Goal: Task Accomplishment & Management: Manage account settings

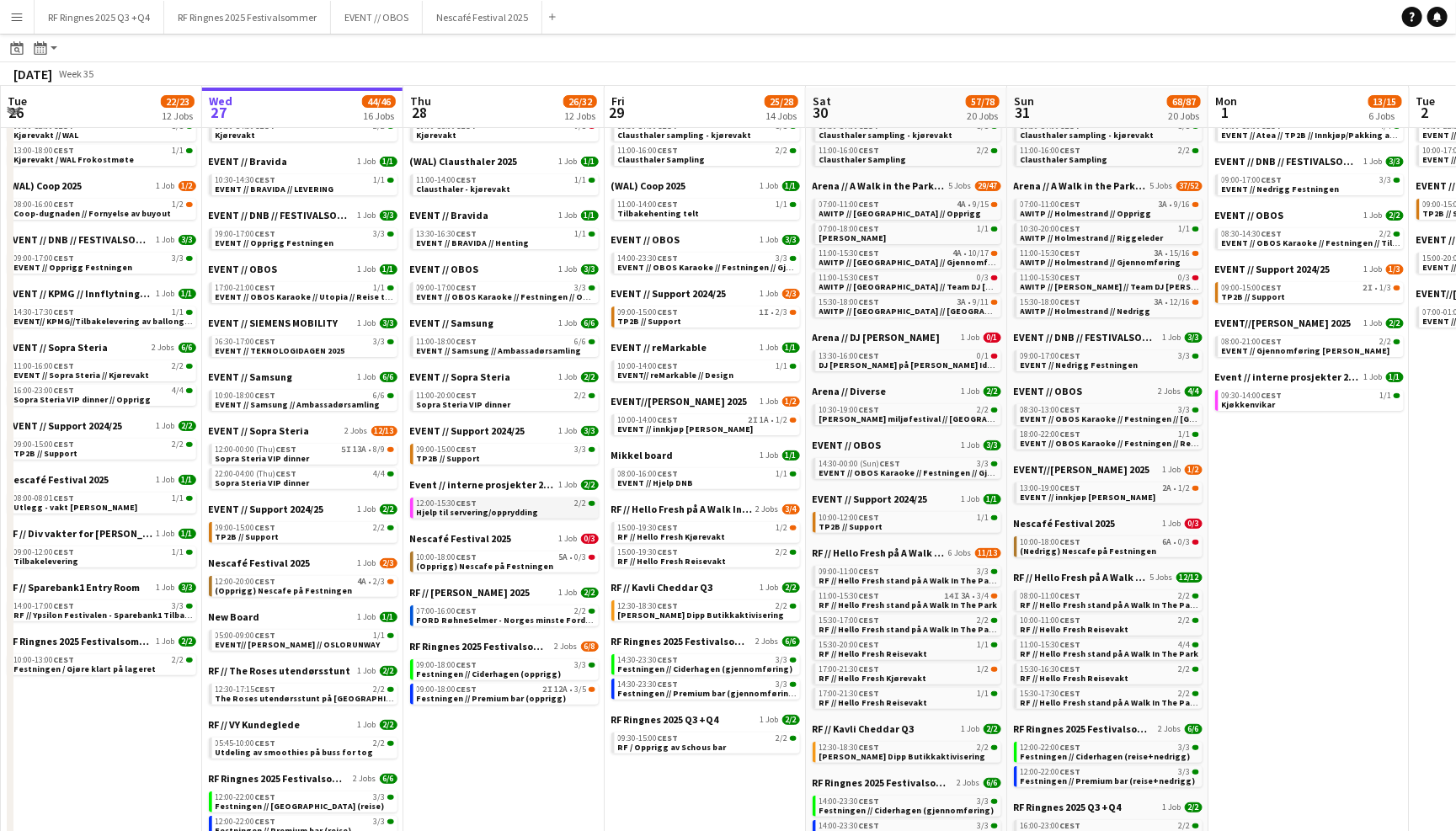
scroll to position [81, 0]
click at [511, 691] on span "Festningen // Premium bar (opprigg)" at bounding box center [492, 696] width 150 height 11
click at [15, 24] on button "Menu" at bounding box center [17, 17] width 34 height 34
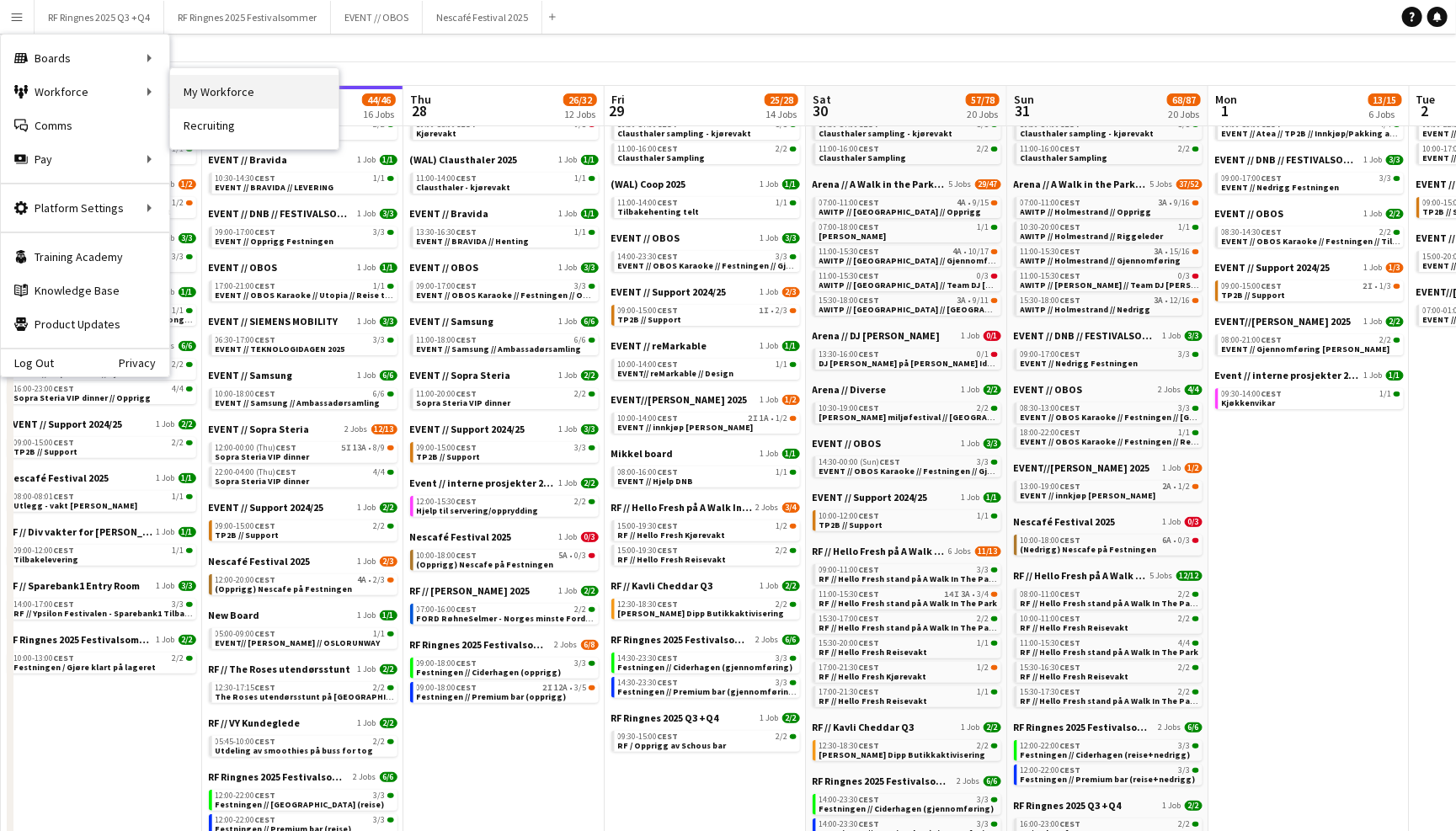
click at [235, 105] on link "My Workforce" at bounding box center [253, 92] width 169 height 34
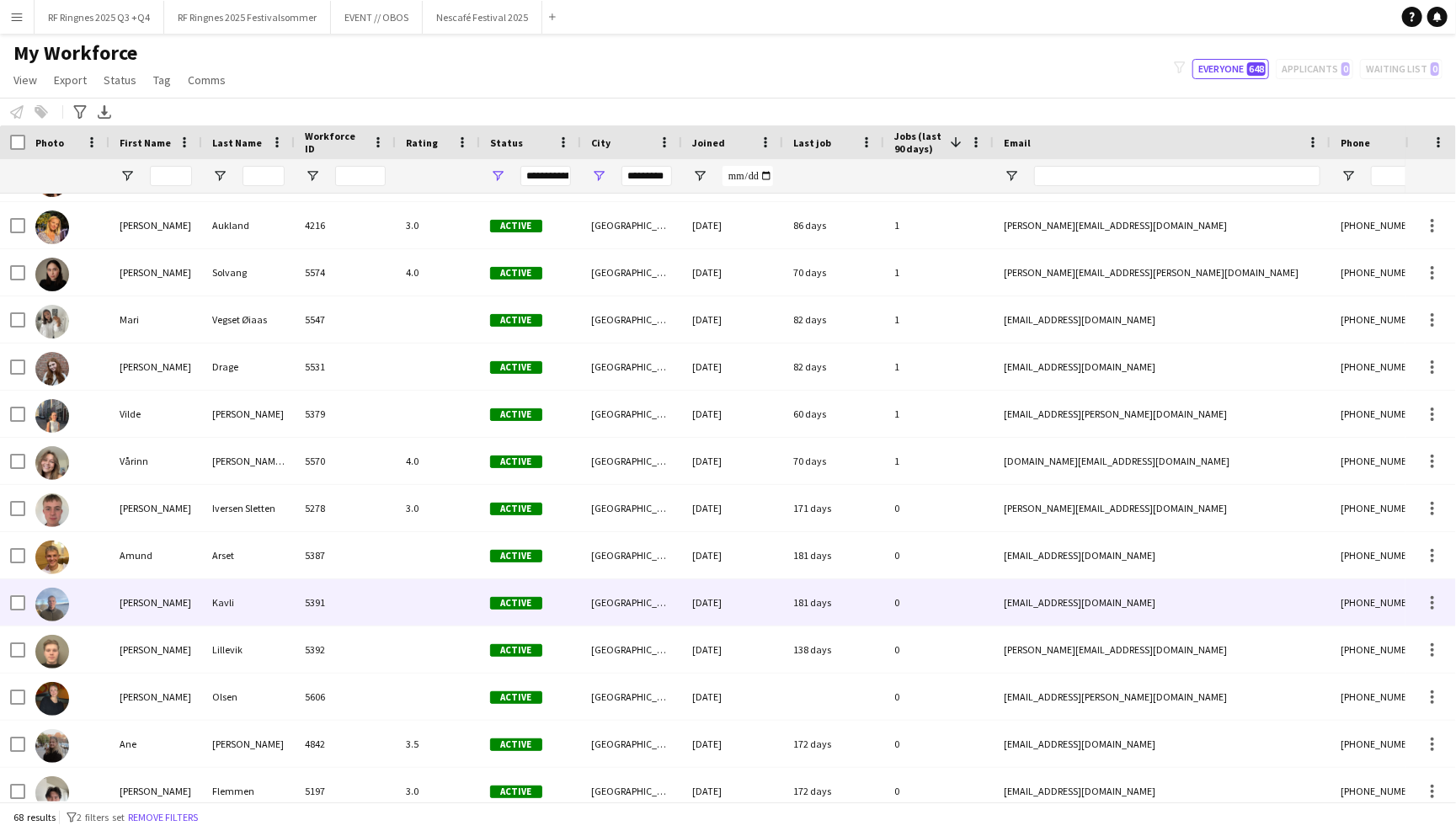
click at [247, 616] on div "Kavli" at bounding box center [247, 602] width 93 height 46
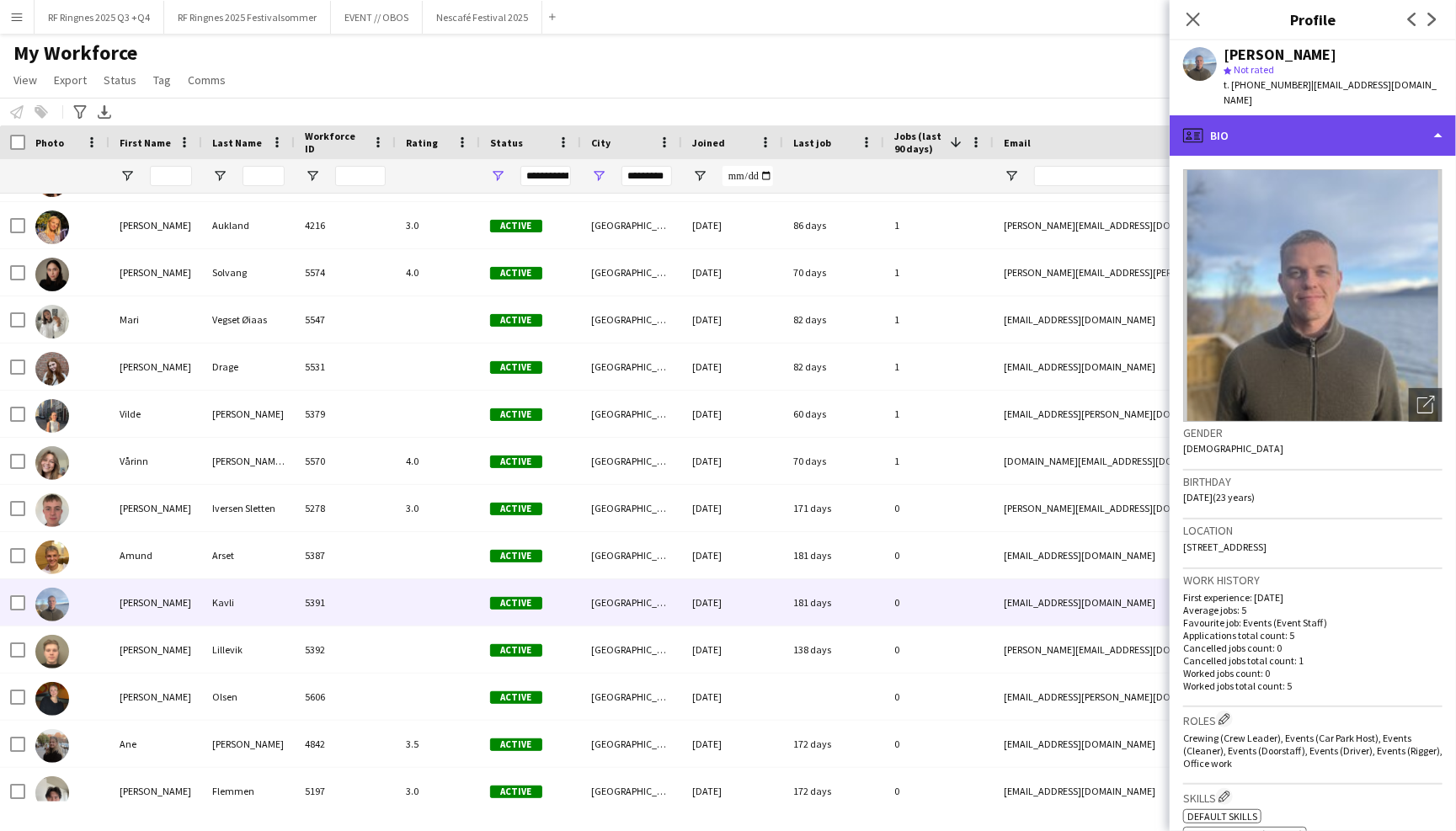
click at [1278, 116] on div "profile Bio" at bounding box center [1312, 136] width 286 height 40
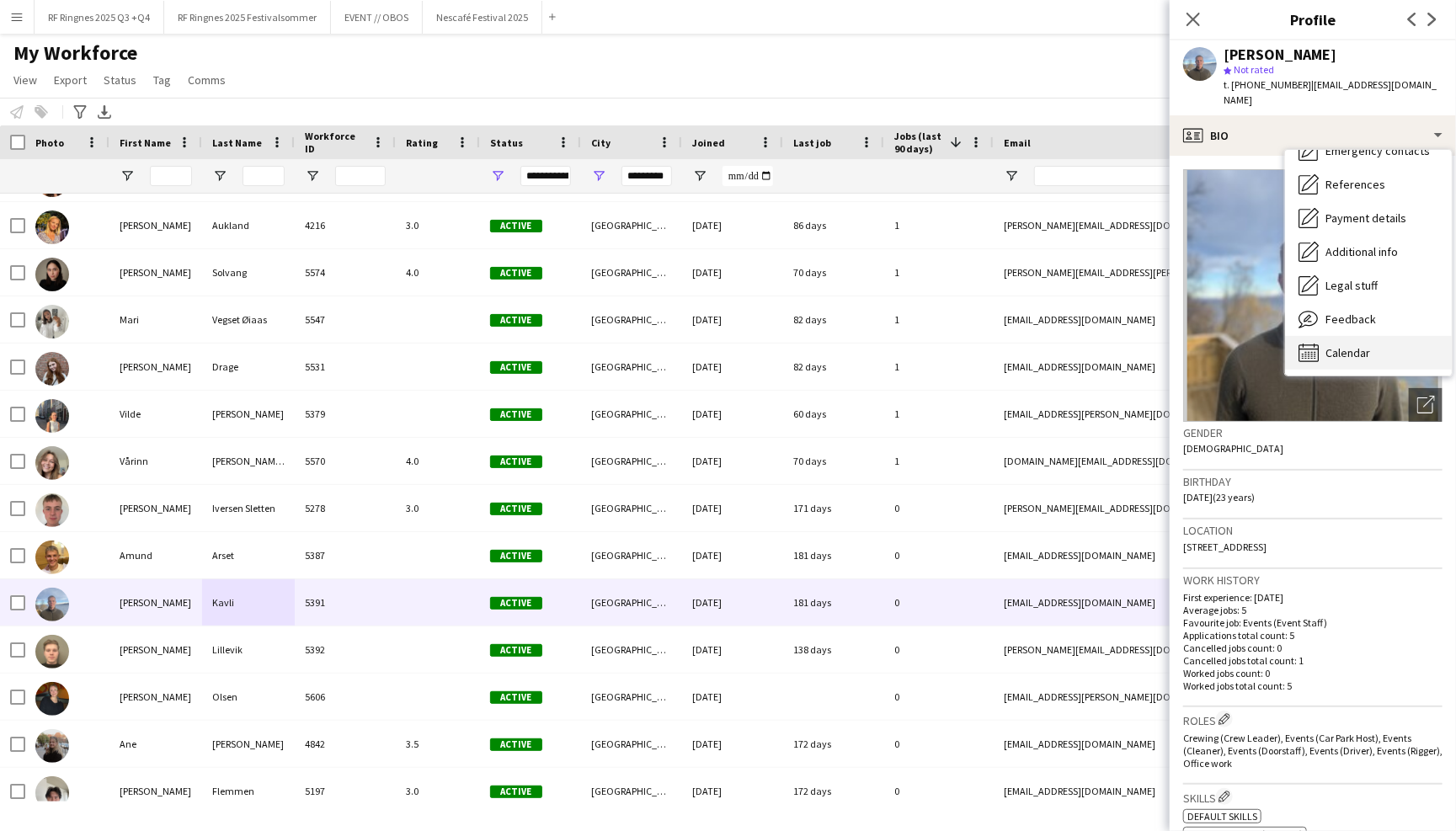
click at [1351, 345] on span "Calendar" at bounding box center [1347, 352] width 45 height 15
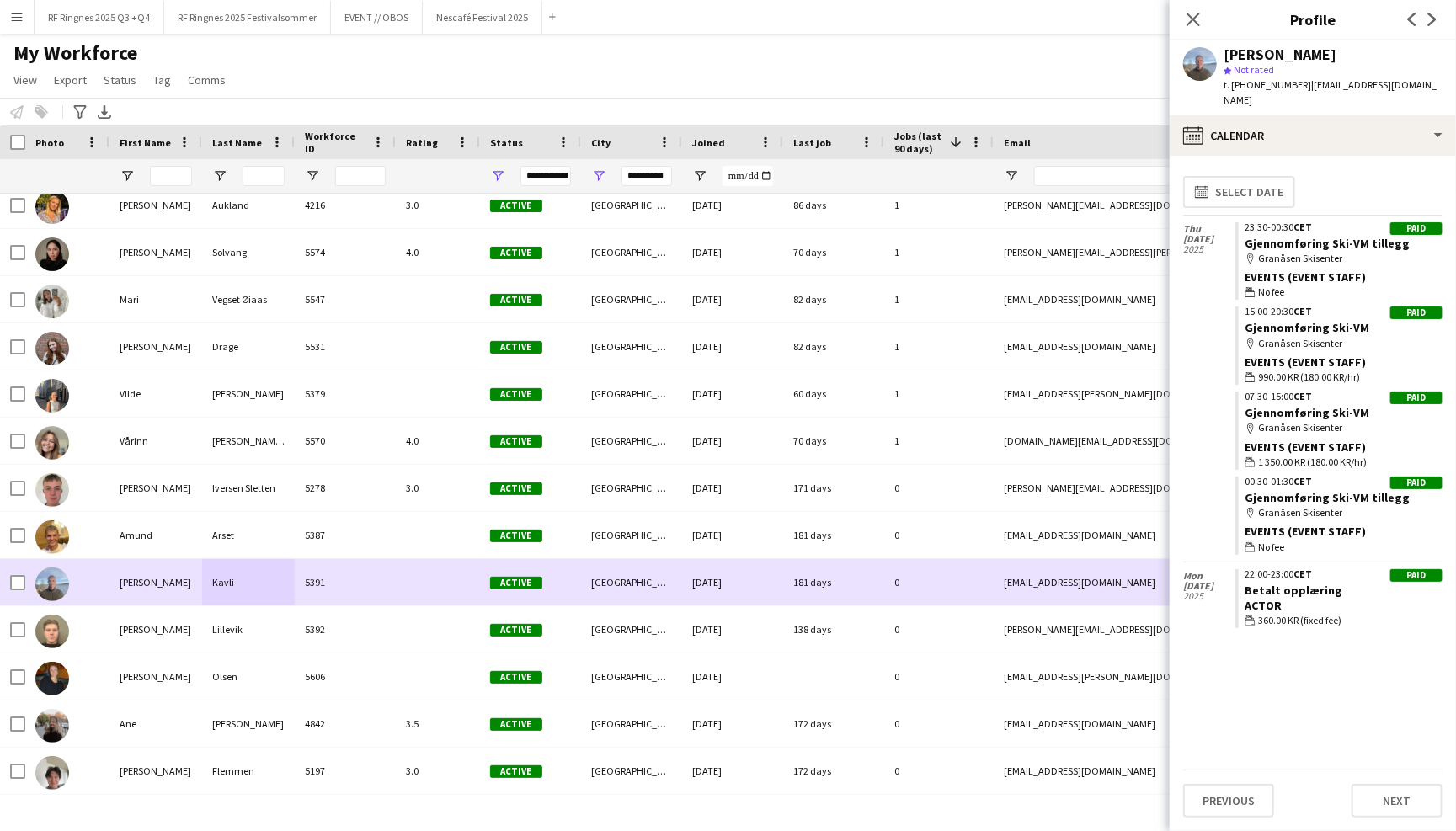
scroll to position [1094, 0]
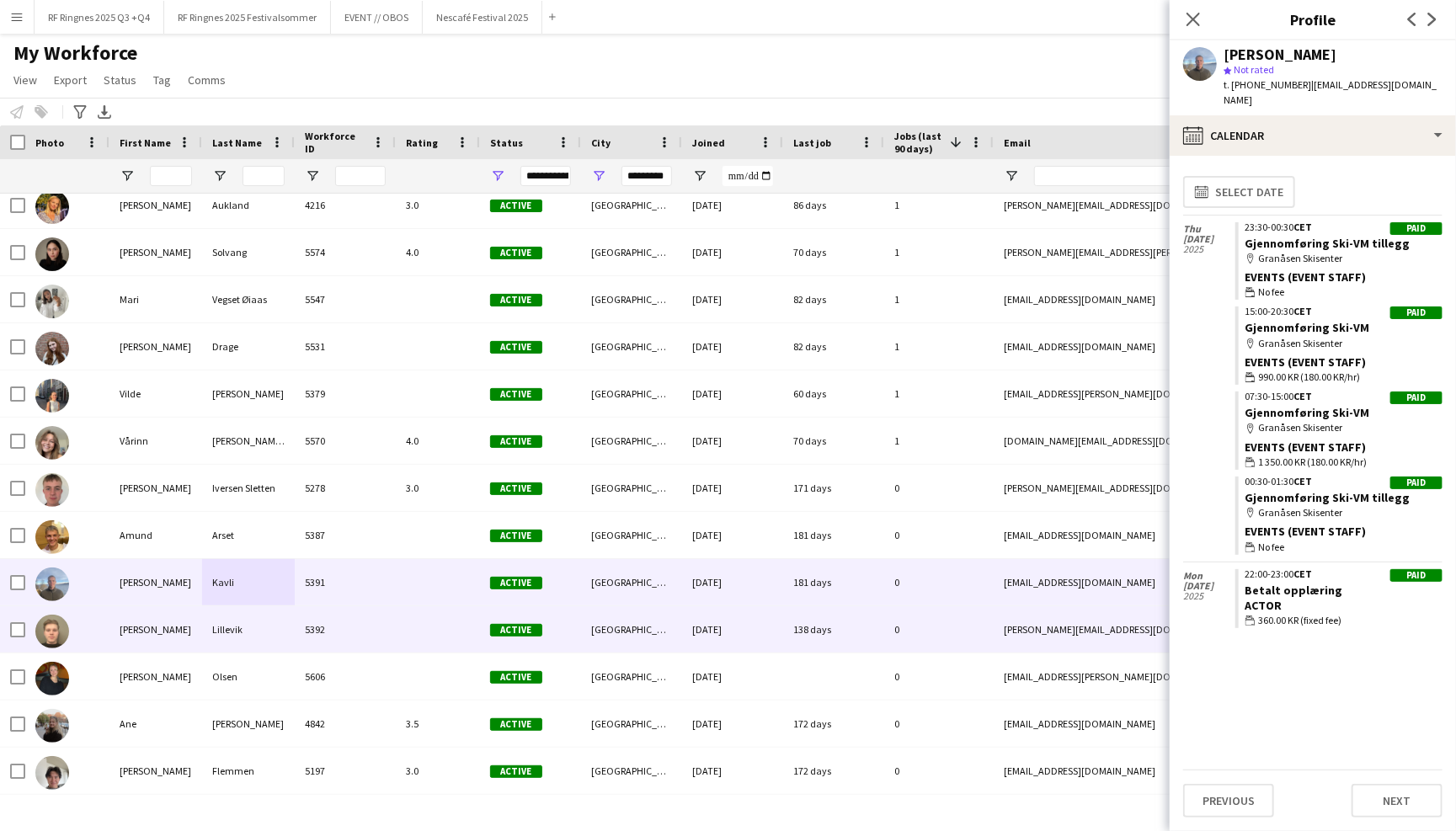
click at [338, 630] on div "5392" at bounding box center [344, 628] width 101 height 46
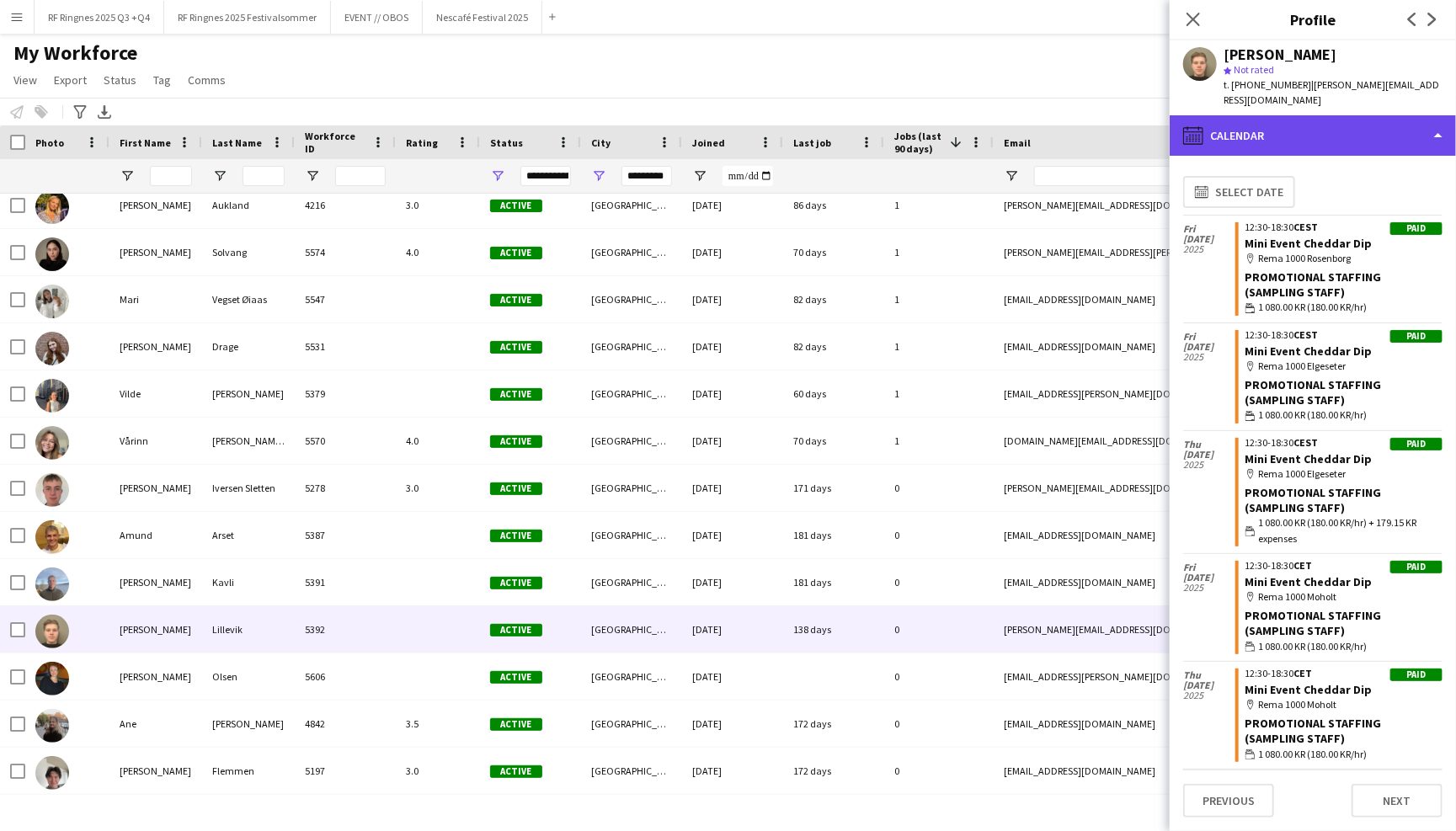
click at [1345, 121] on div "calendar-full Calendar" at bounding box center [1312, 136] width 286 height 40
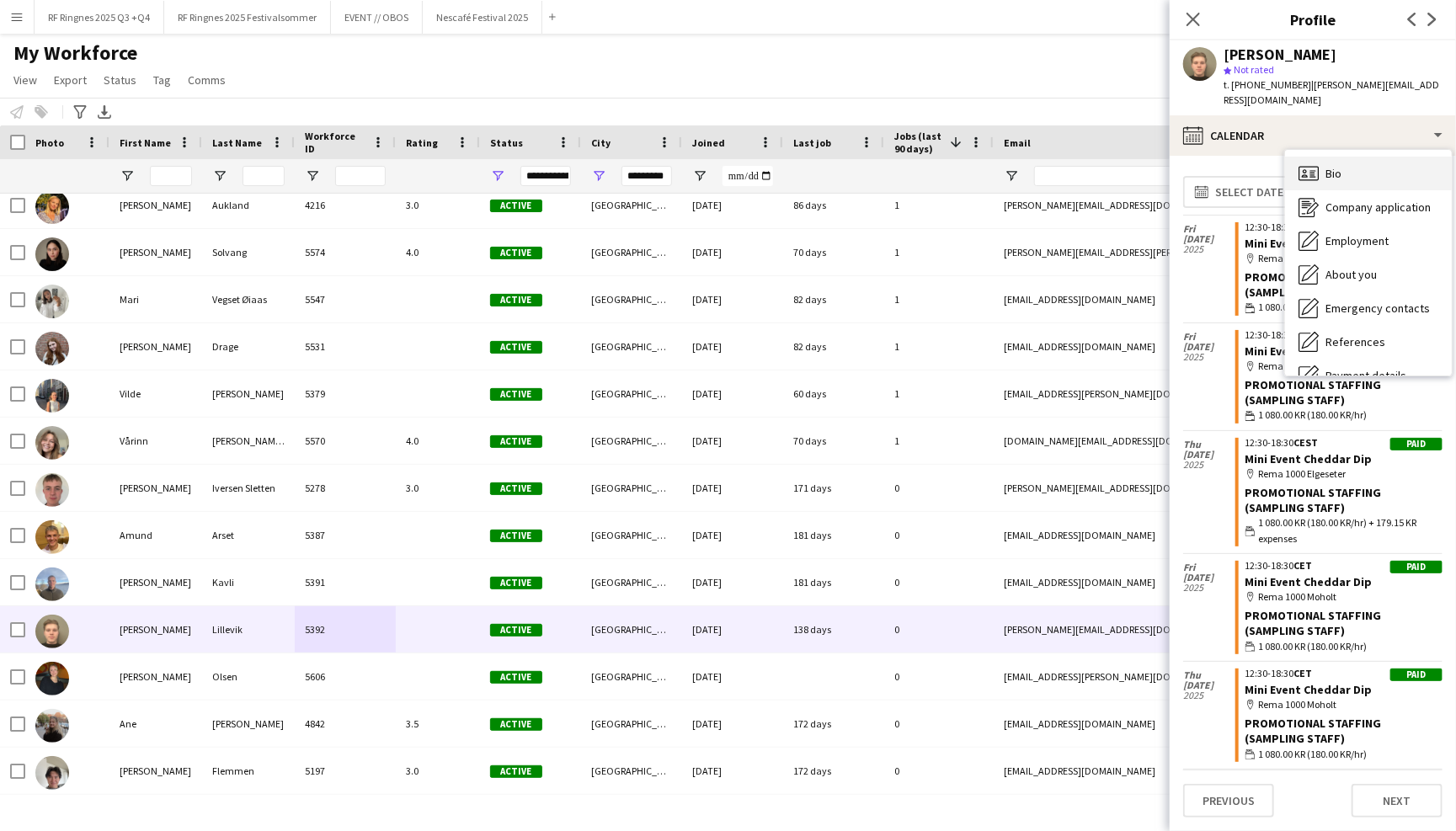
click at [1381, 159] on div "Bio Bio" at bounding box center [1367, 174] width 167 height 34
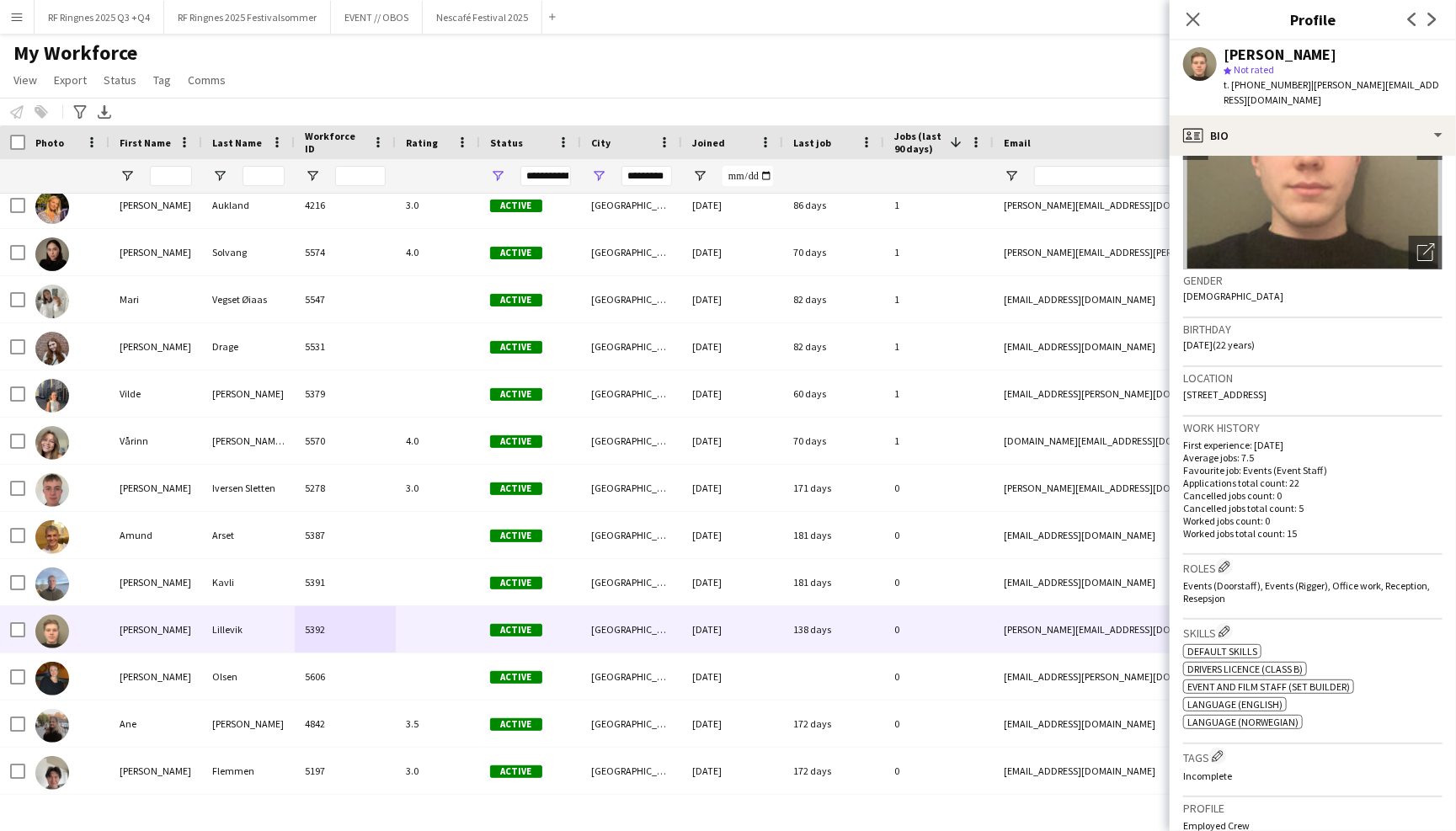
scroll to position [197, 0]
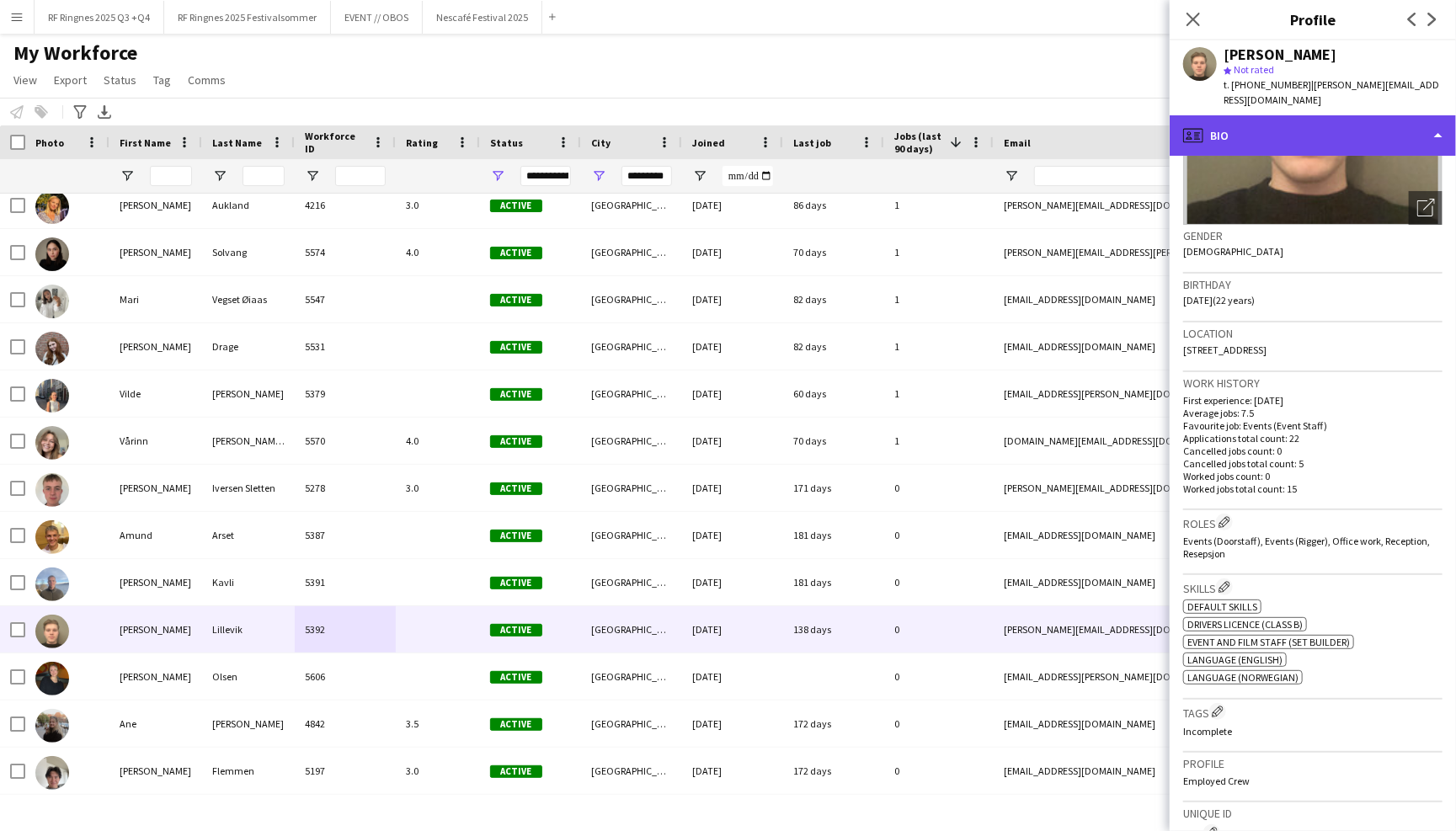
click at [1387, 125] on div "profile Bio" at bounding box center [1312, 136] width 286 height 40
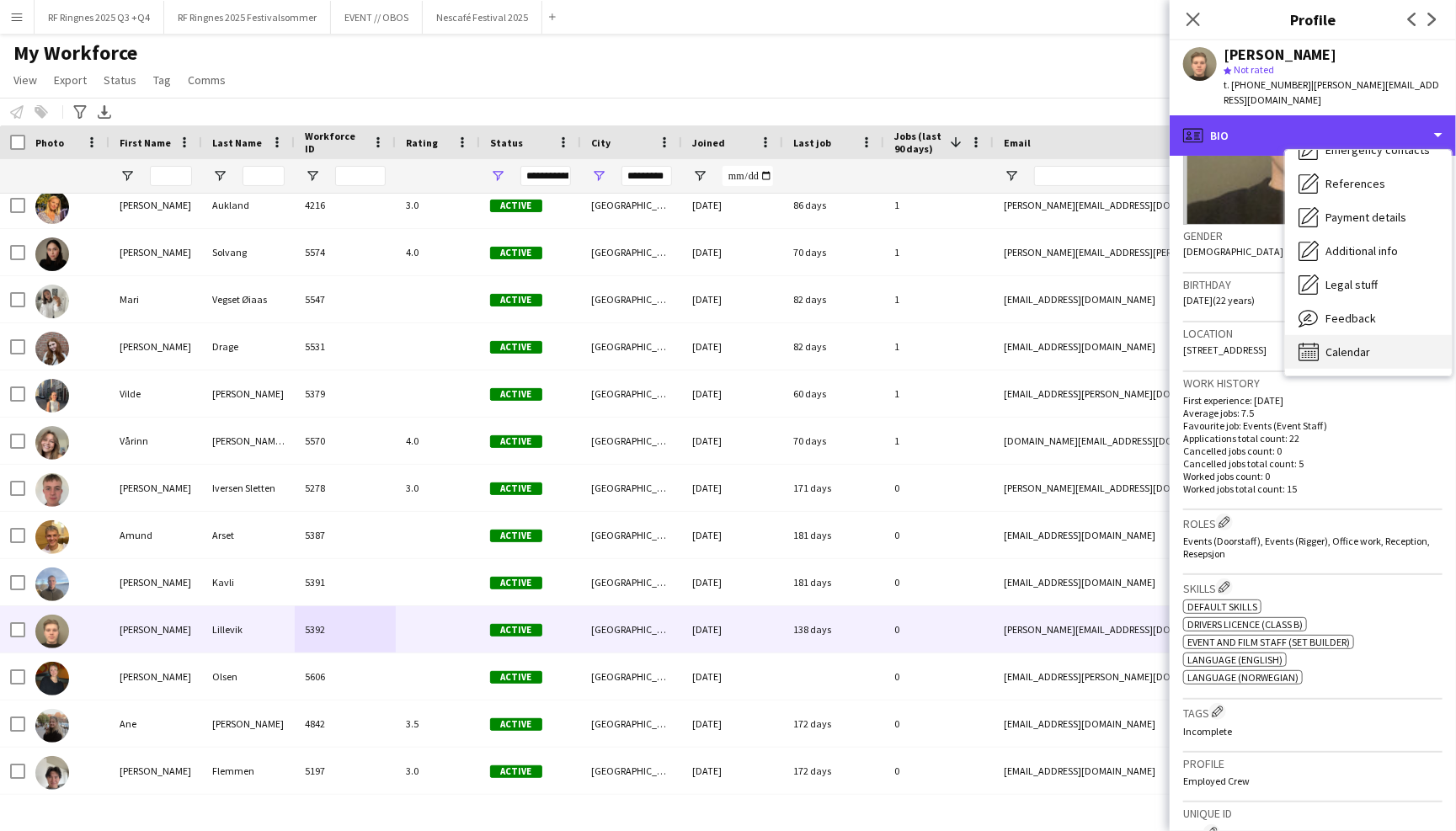
scroll to position [158, 0]
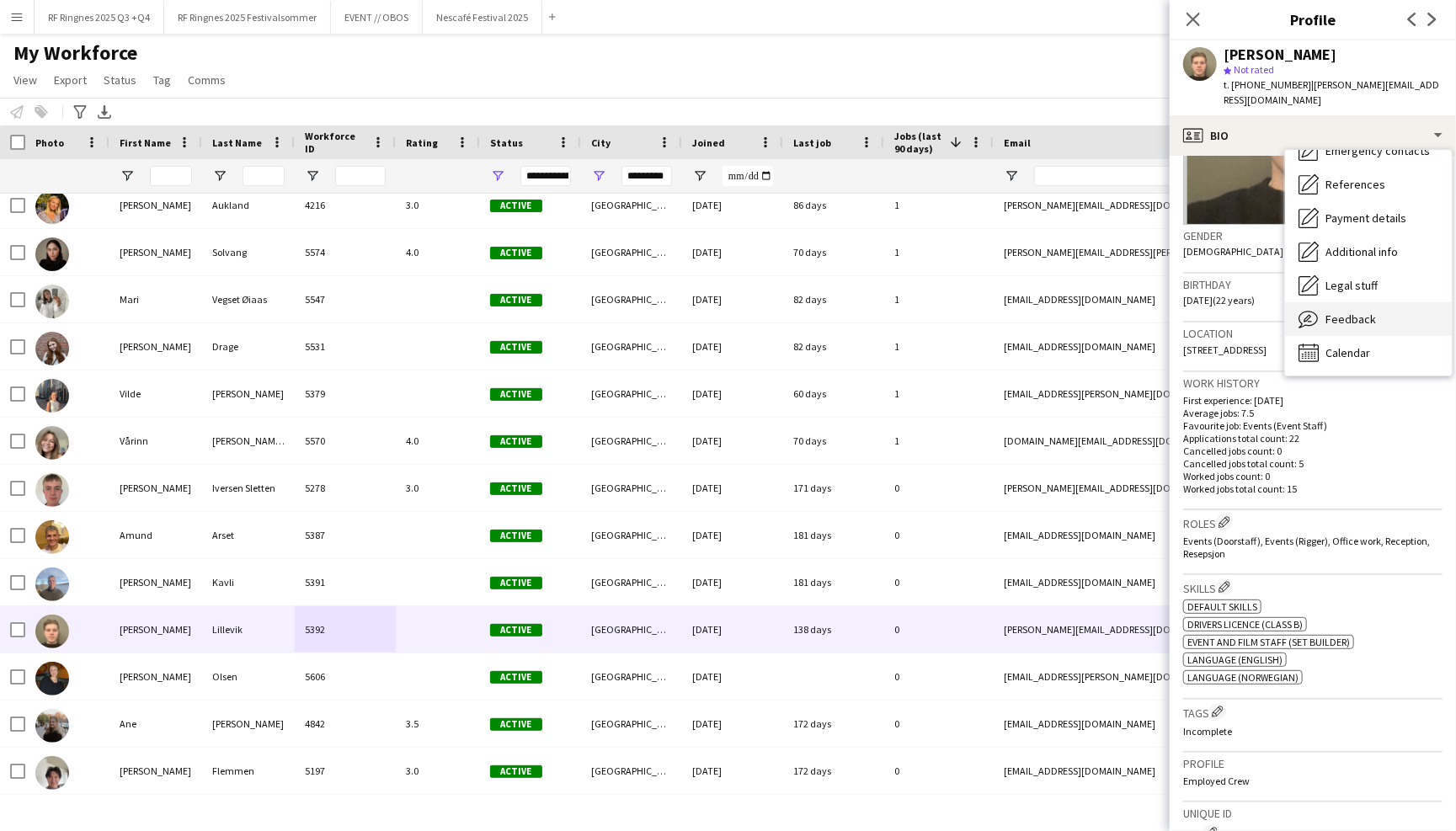
click at [1369, 311] on span "Feedback" at bounding box center [1350, 318] width 51 height 15
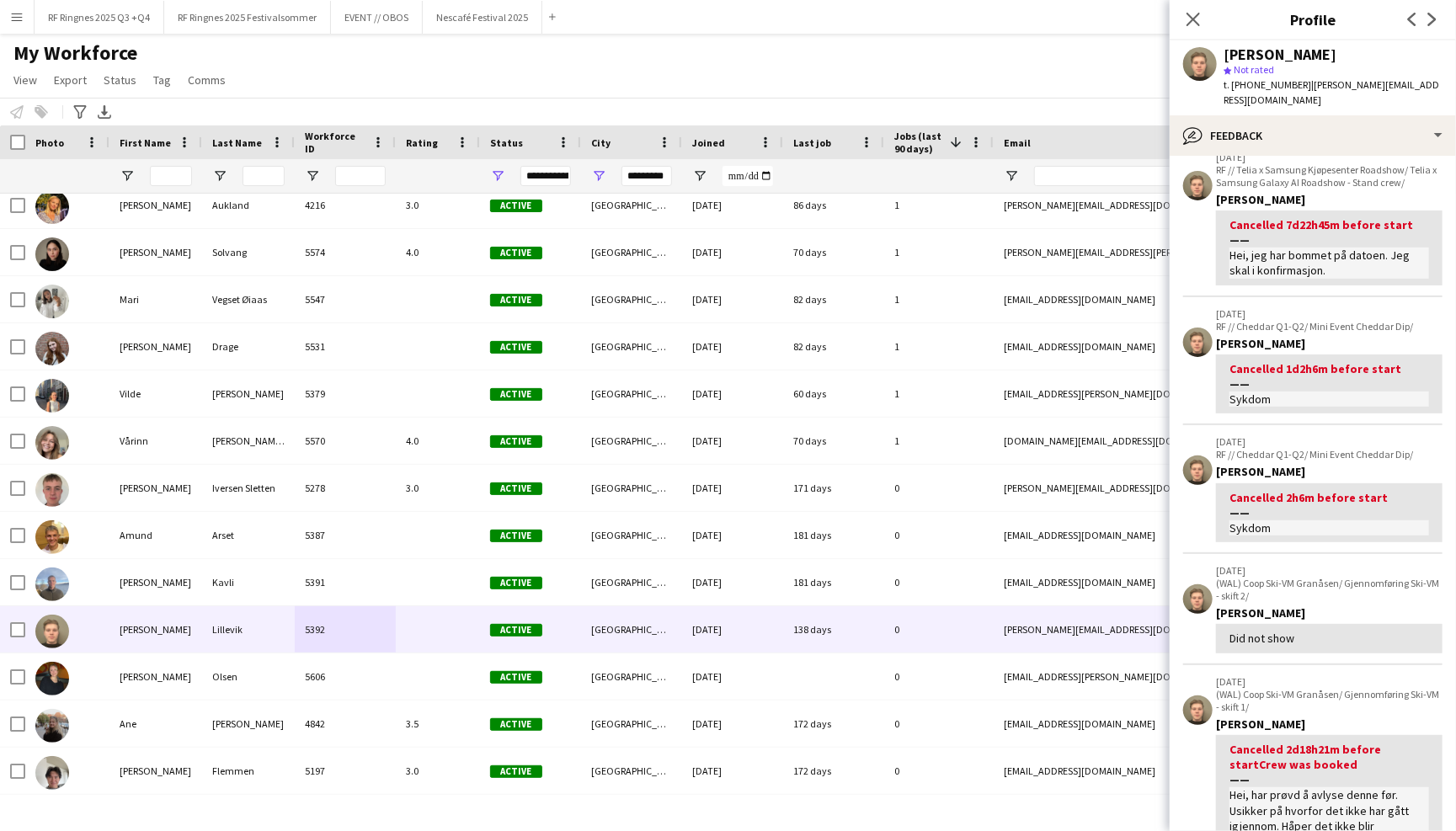
scroll to position [145, 0]
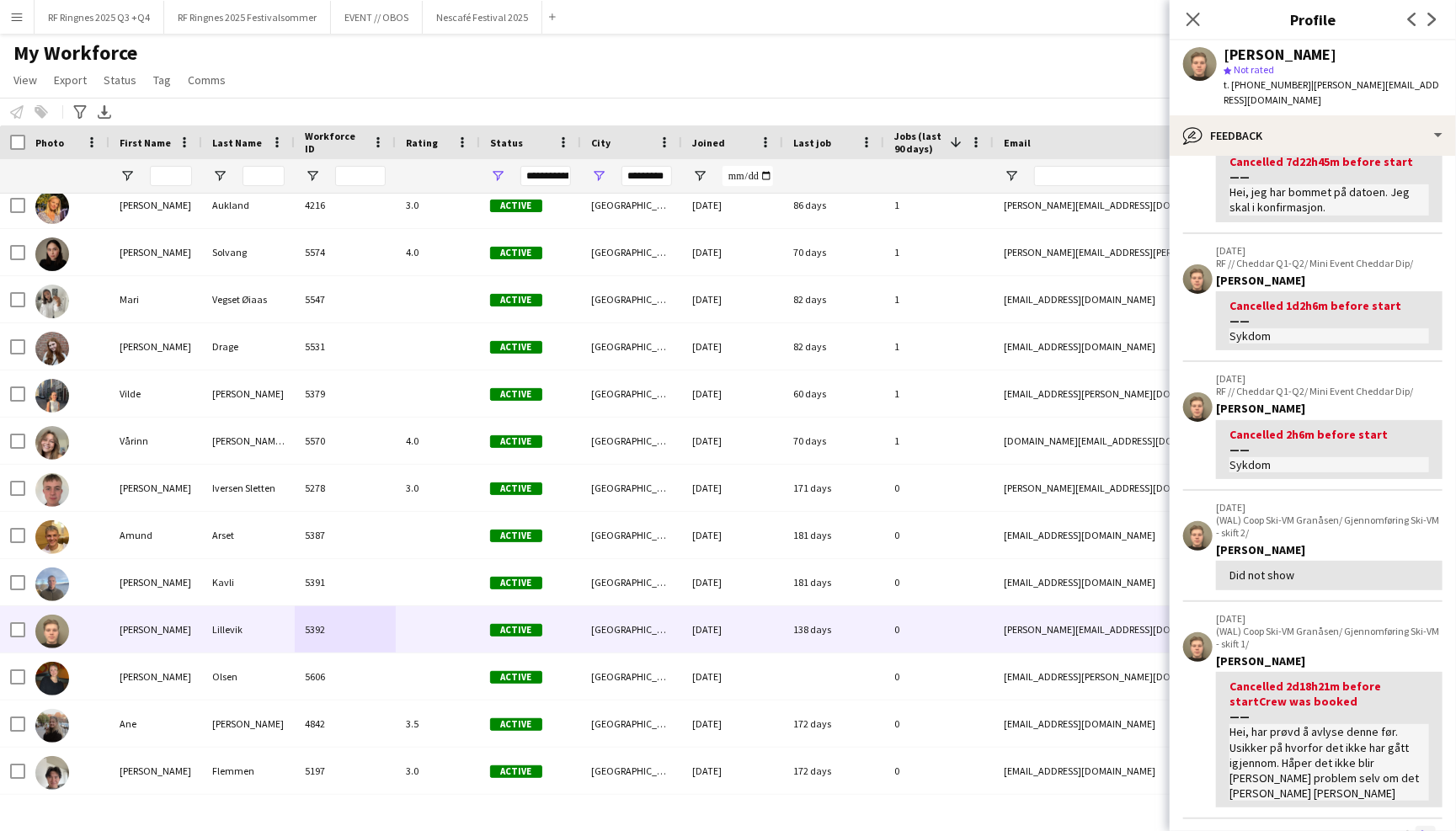
click at [1433, 826] on button "Next" at bounding box center [1425, 836] width 20 height 20
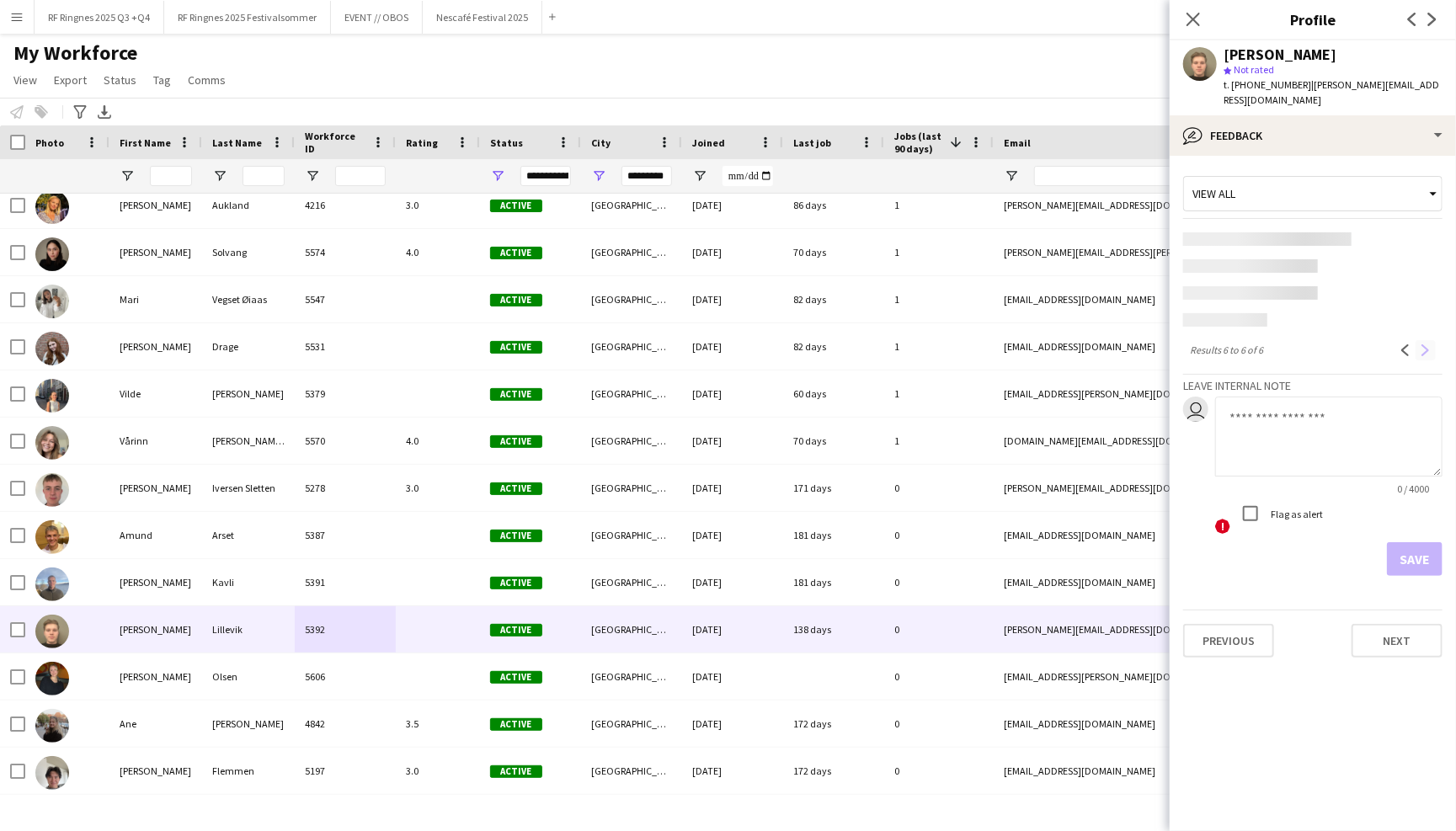
scroll to position [0, 0]
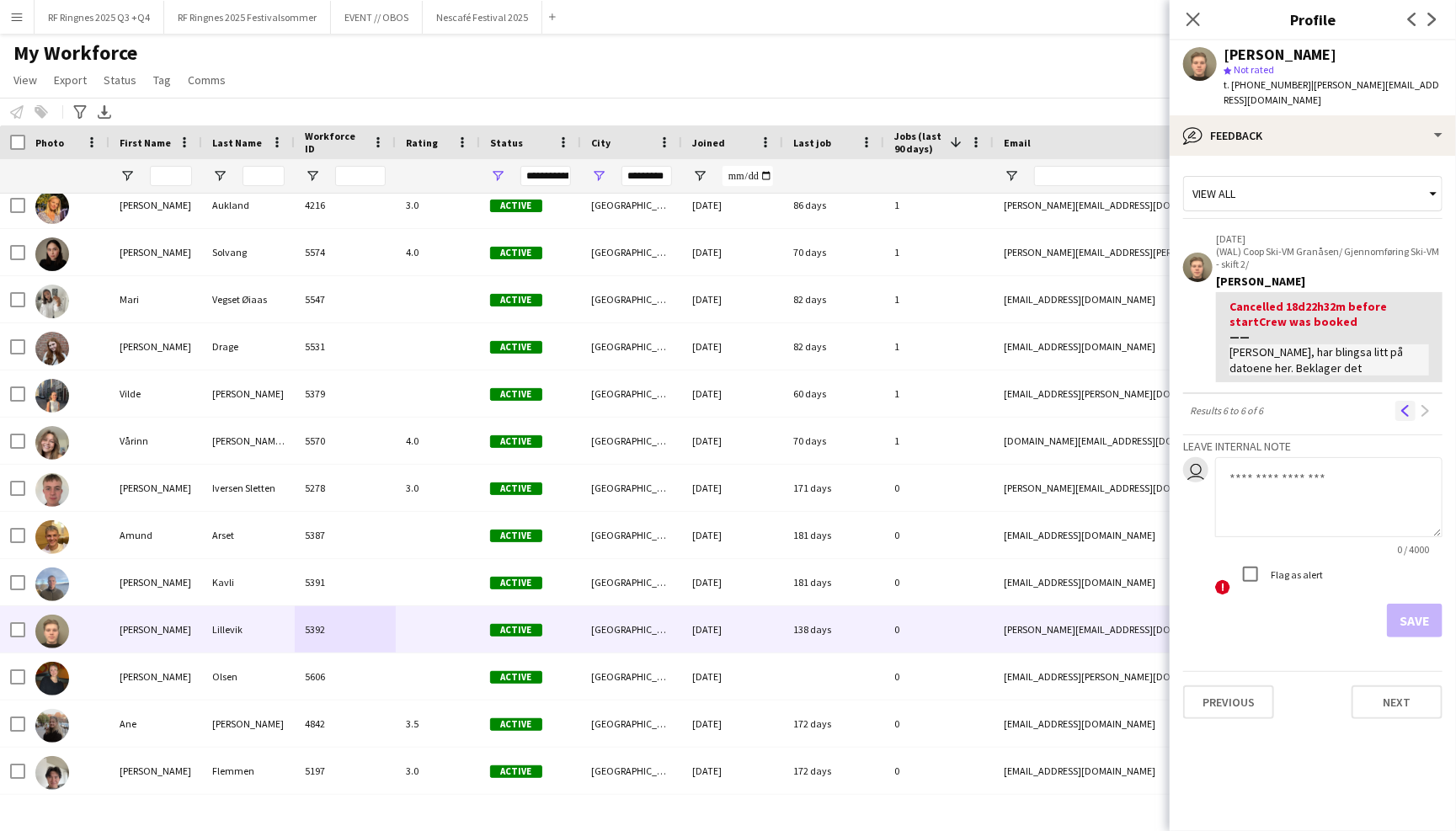
click at [1406, 405] on app-icon "Previous" at bounding box center [1405, 411] width 12 height 12
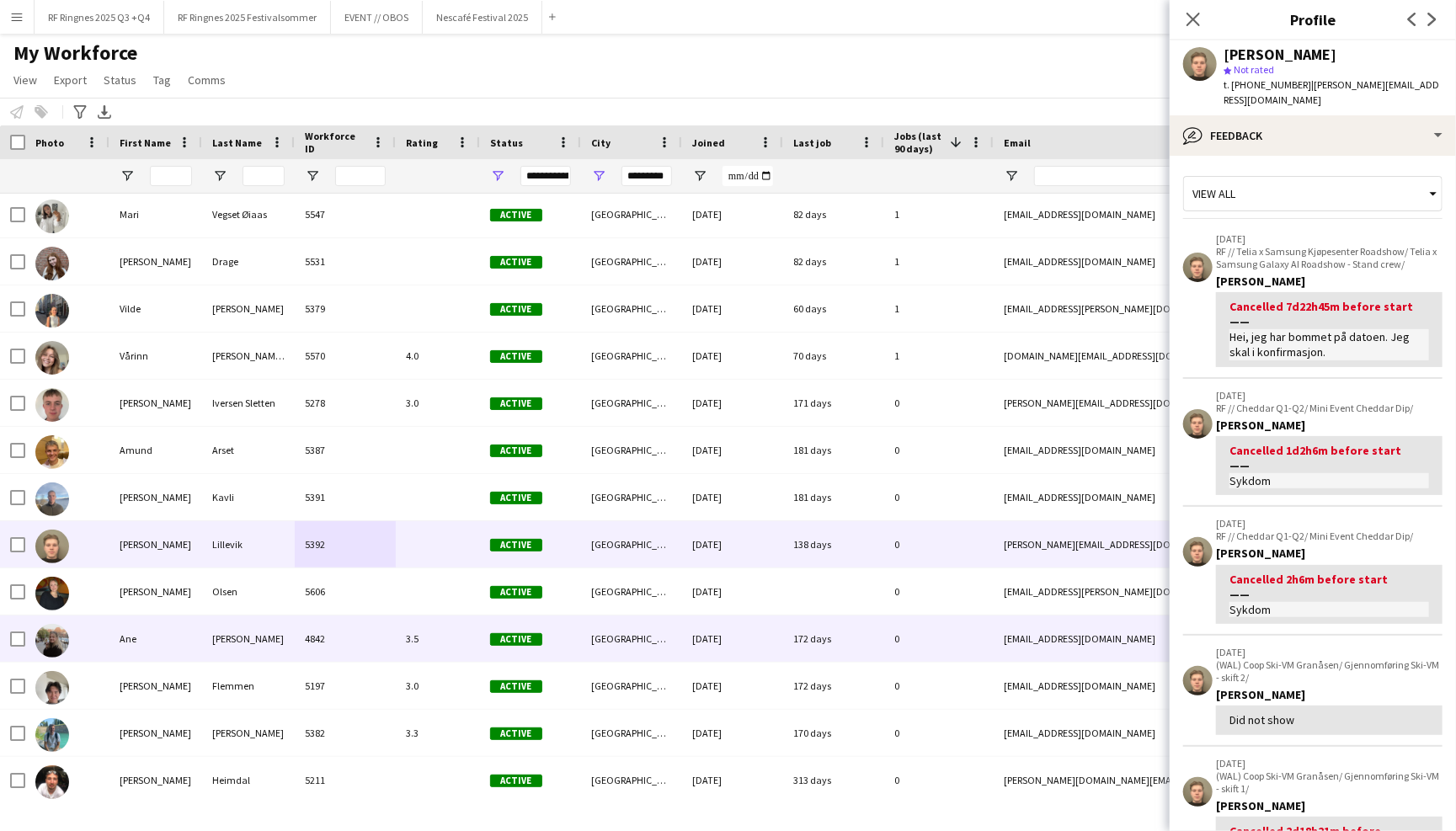
scroll to position [1202, 0]
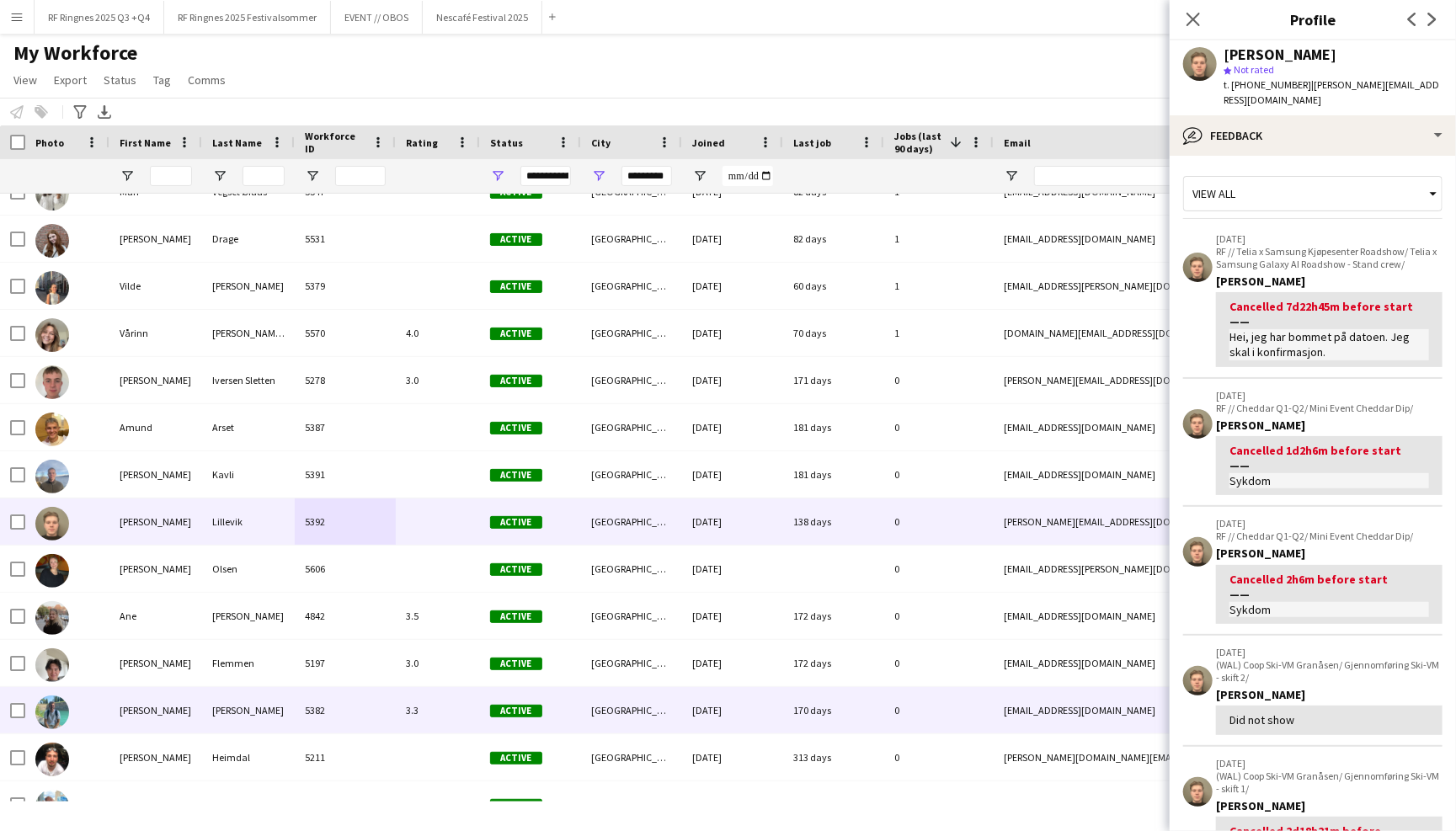
click at [298, 698] on div "5382" at bounding box center [344, 709] width 101 height 46
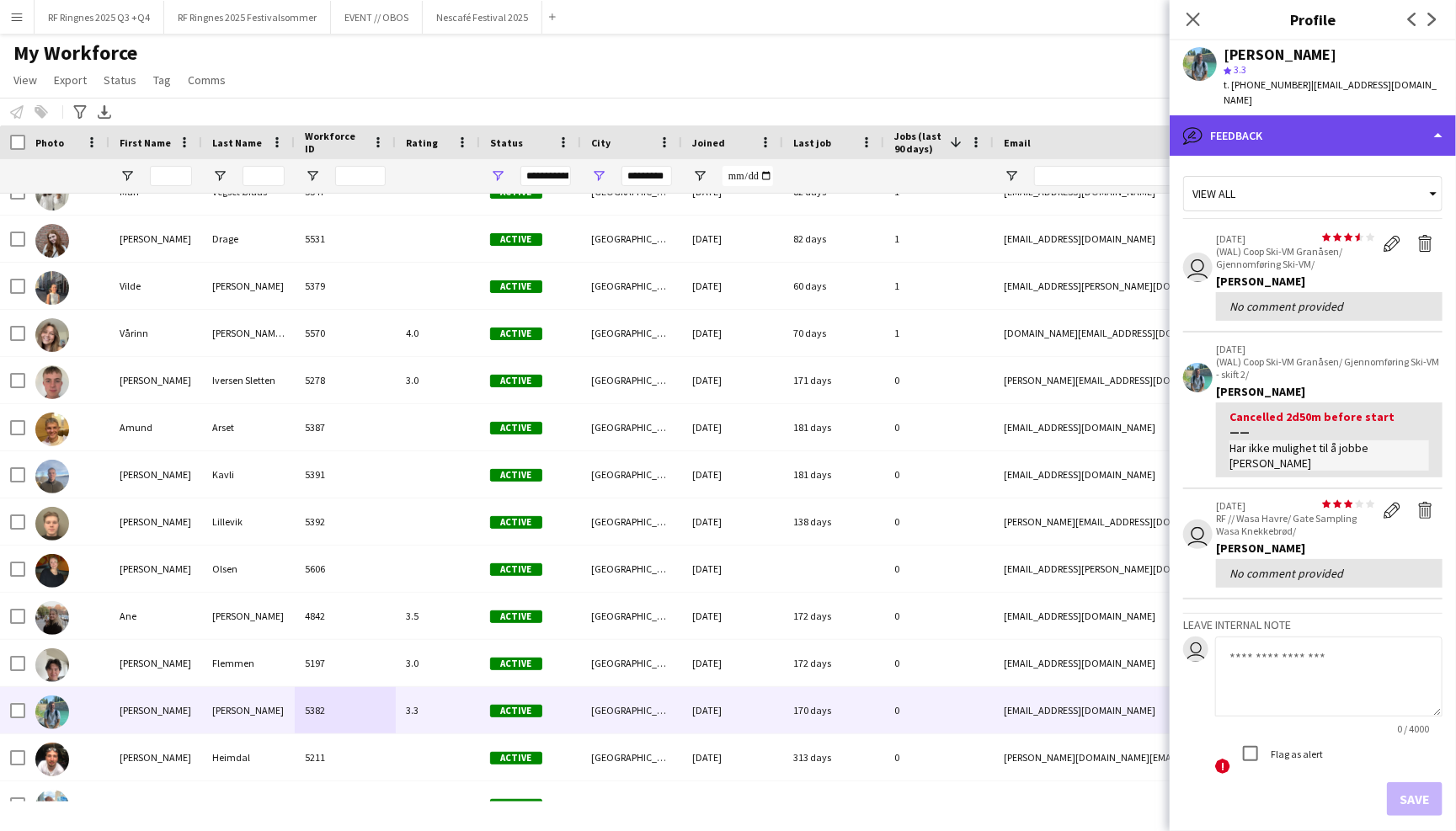
click at [1366, 120] on div "bubble-pencil Feedback" at bounding box center [1312, 136] width 286 height 40
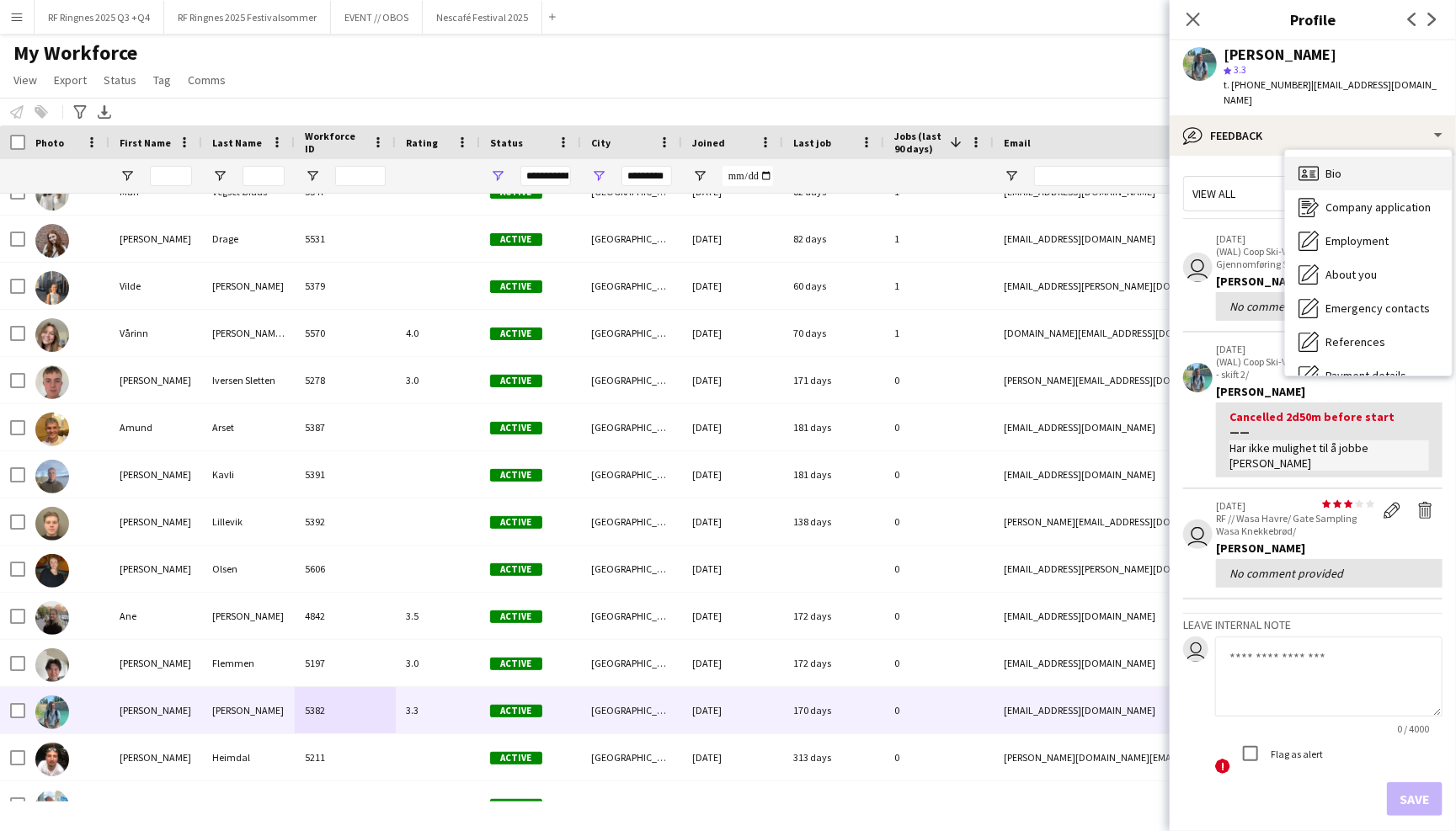
click at [1373, 157] on div "Bio Bio" at bounding box center [1367, 174] width 167 height 34
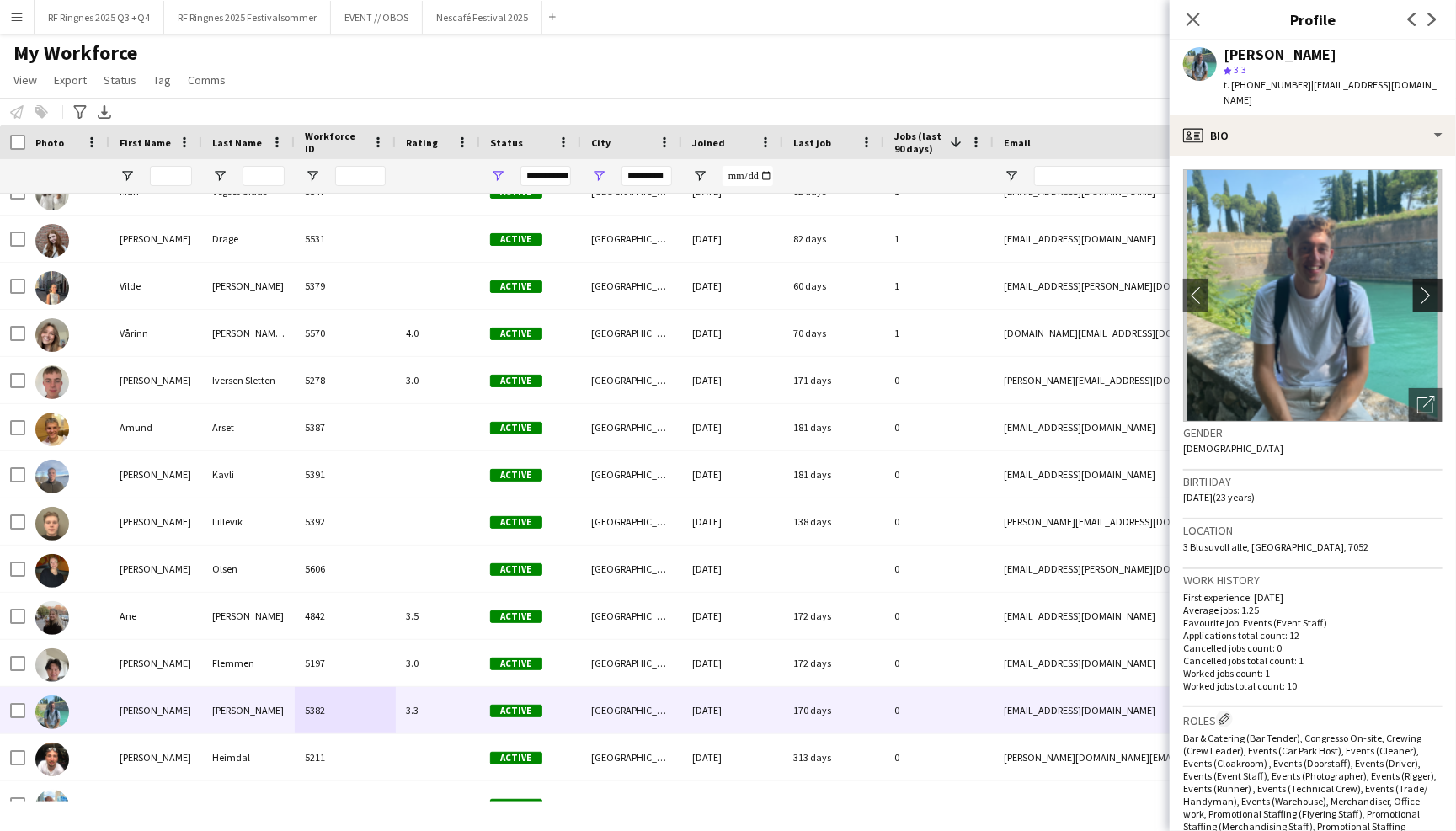
click at [1429, 286] on app-icon "chevron-right" at bounding box center [1430, 295] width 26 height 18
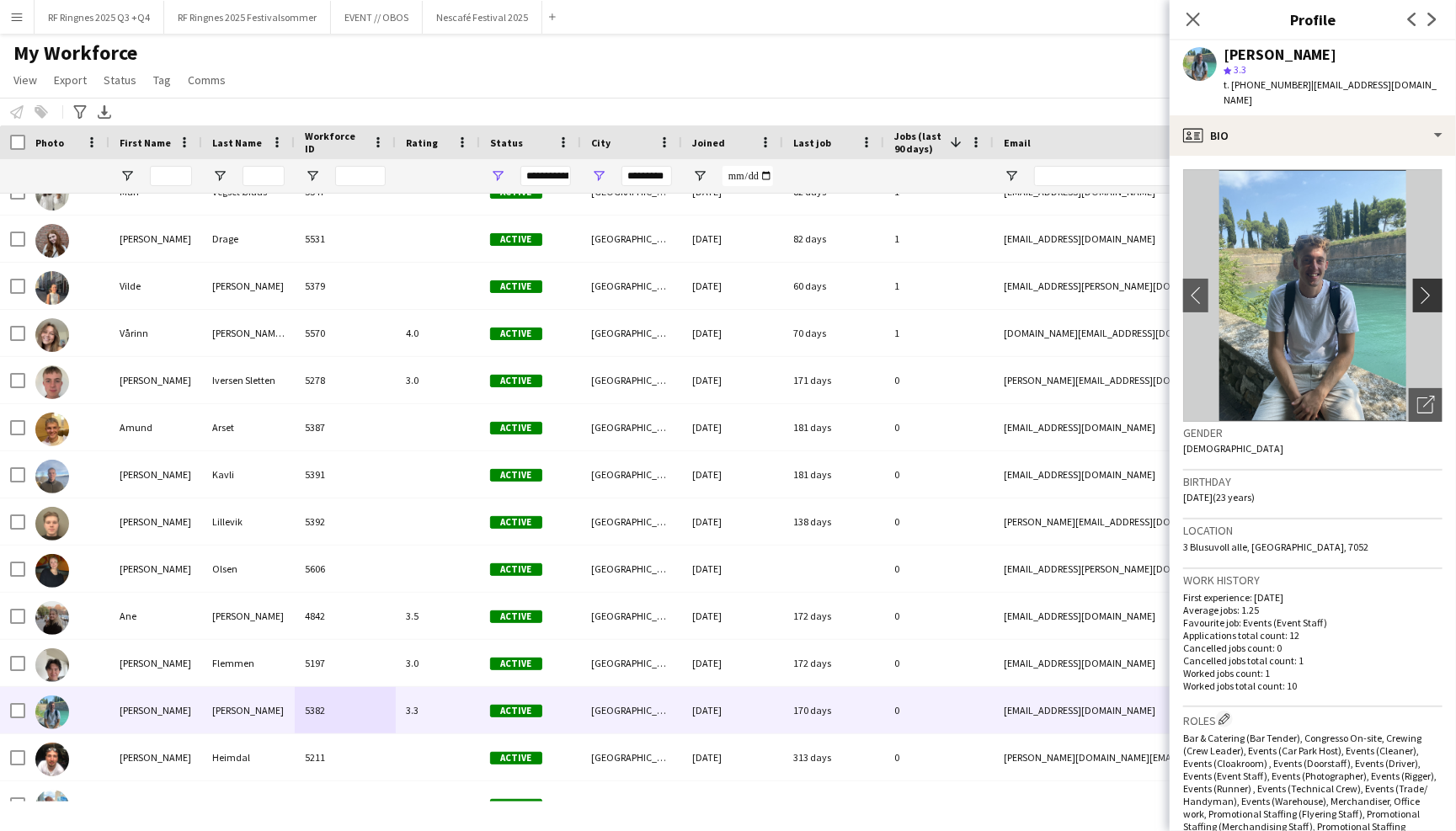
click at [1429, 286] on app-icon "chevron-right" at bounding box center [1430, 295] width 26 height 18
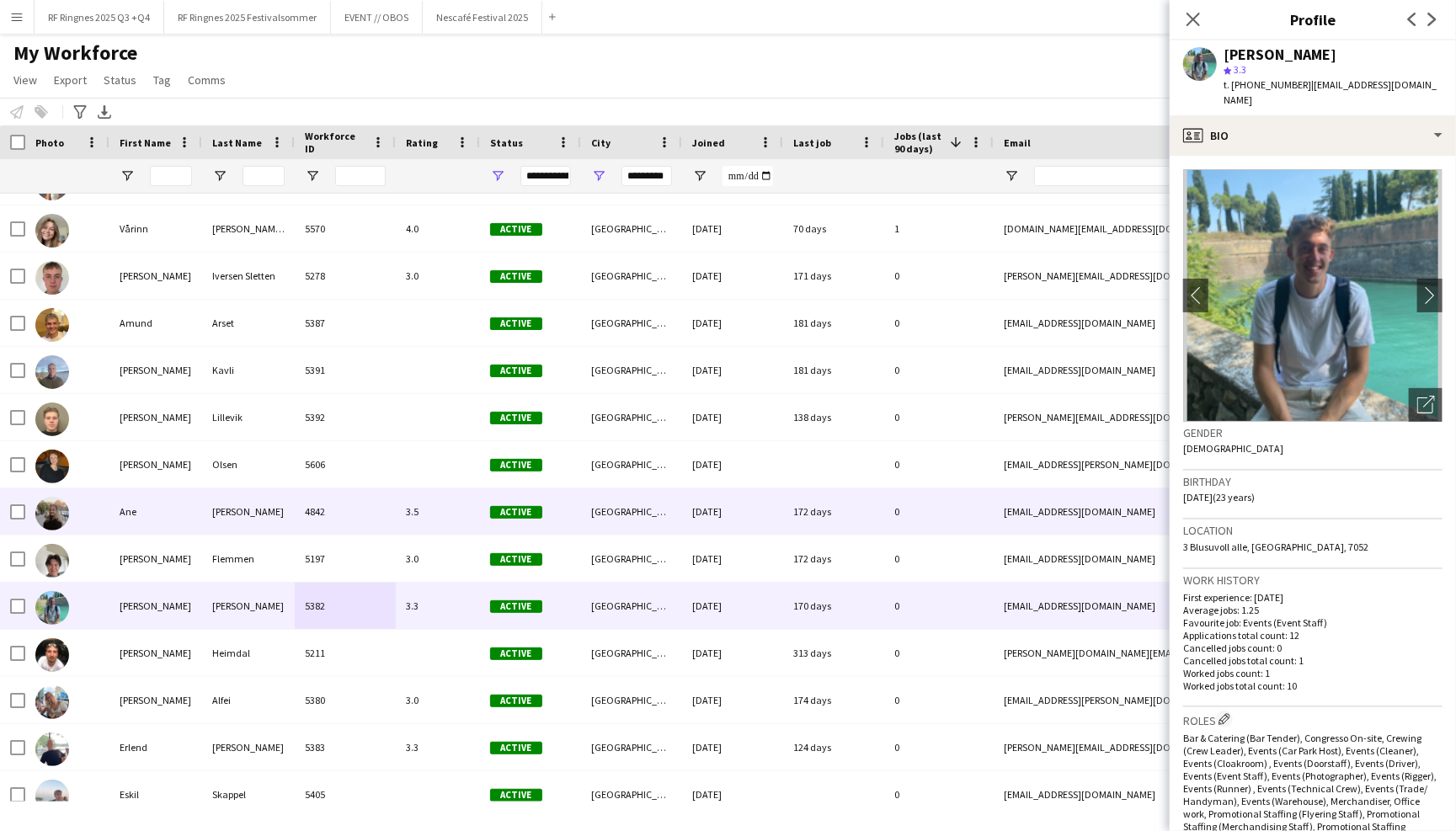
scroll to position [1342, 0]
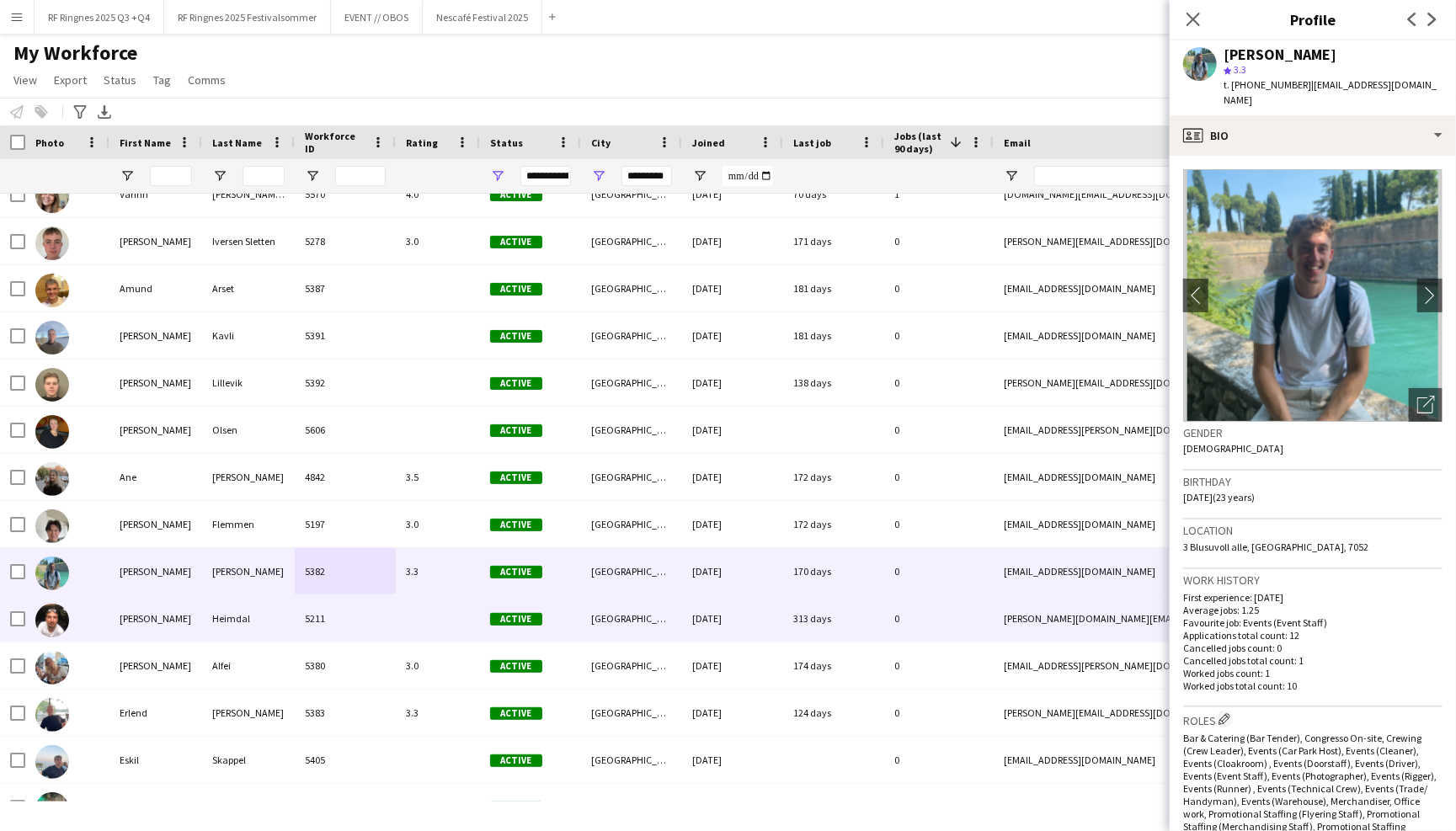
click at [346, 620] on div "5211" at bounding box center [344, 618] width 101 height 46
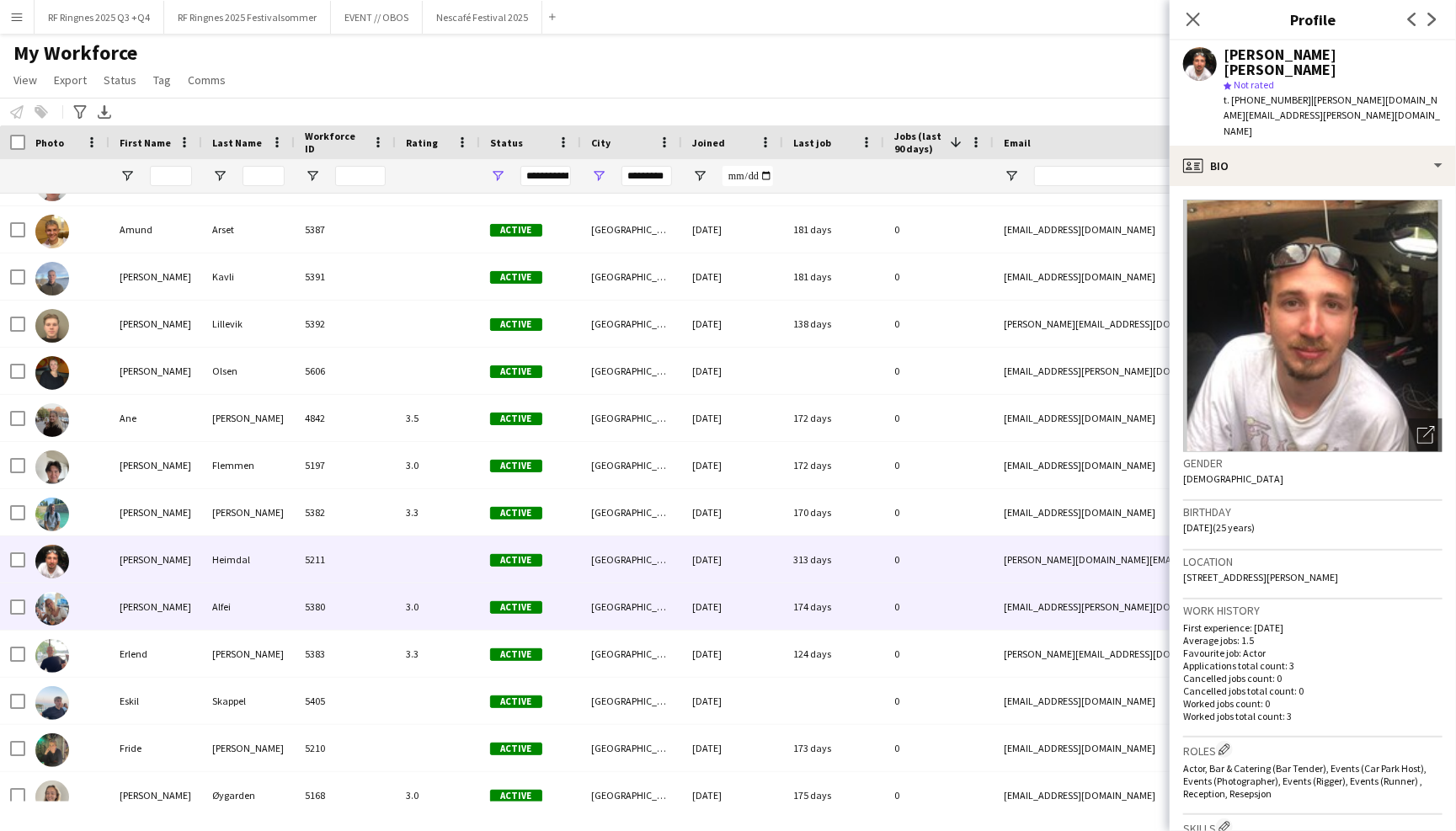
scroll to position [1404, 0]
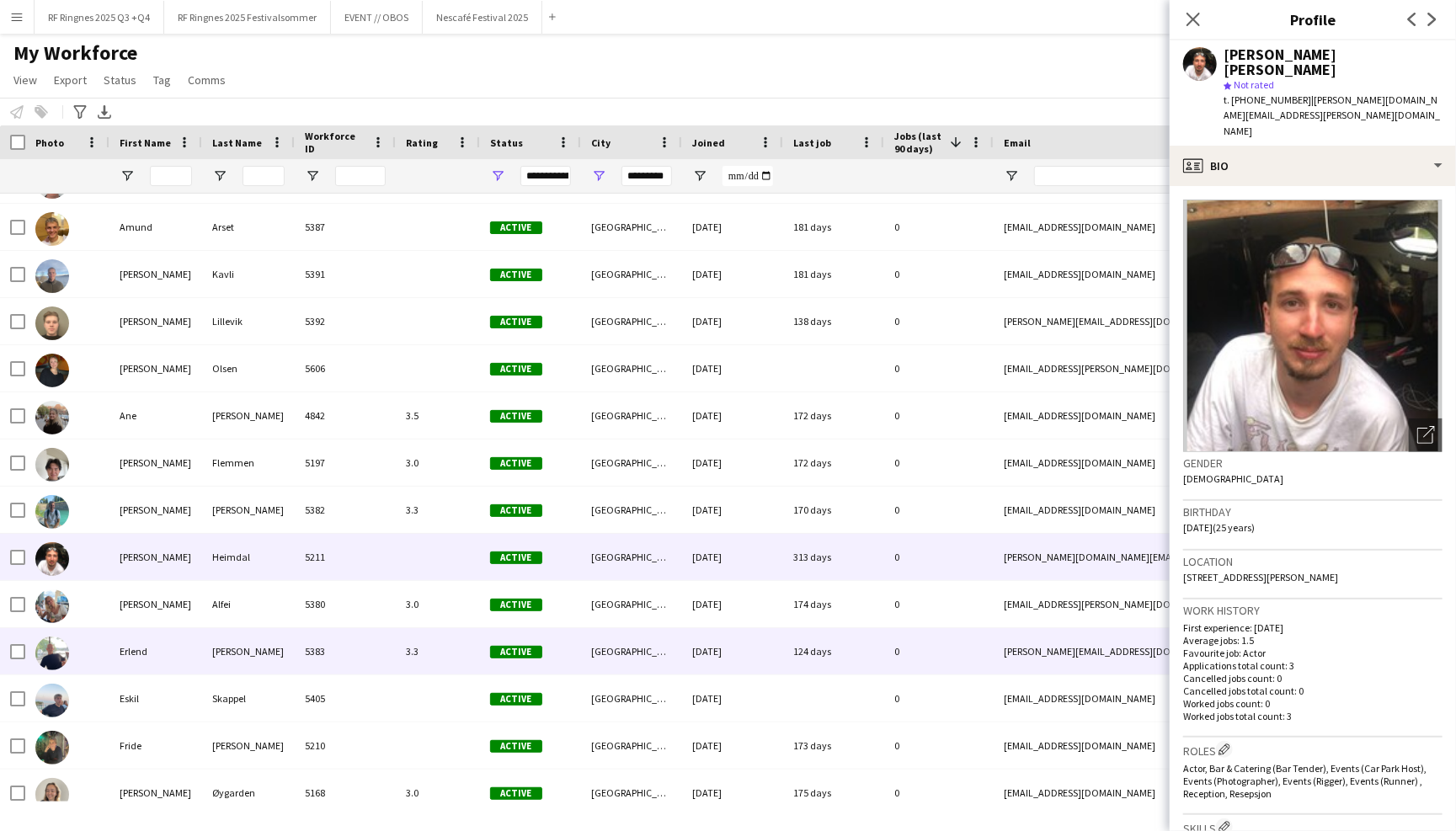
click at [343, 657] on div "5383" at bounding box center [344, 650] width 101 height 46
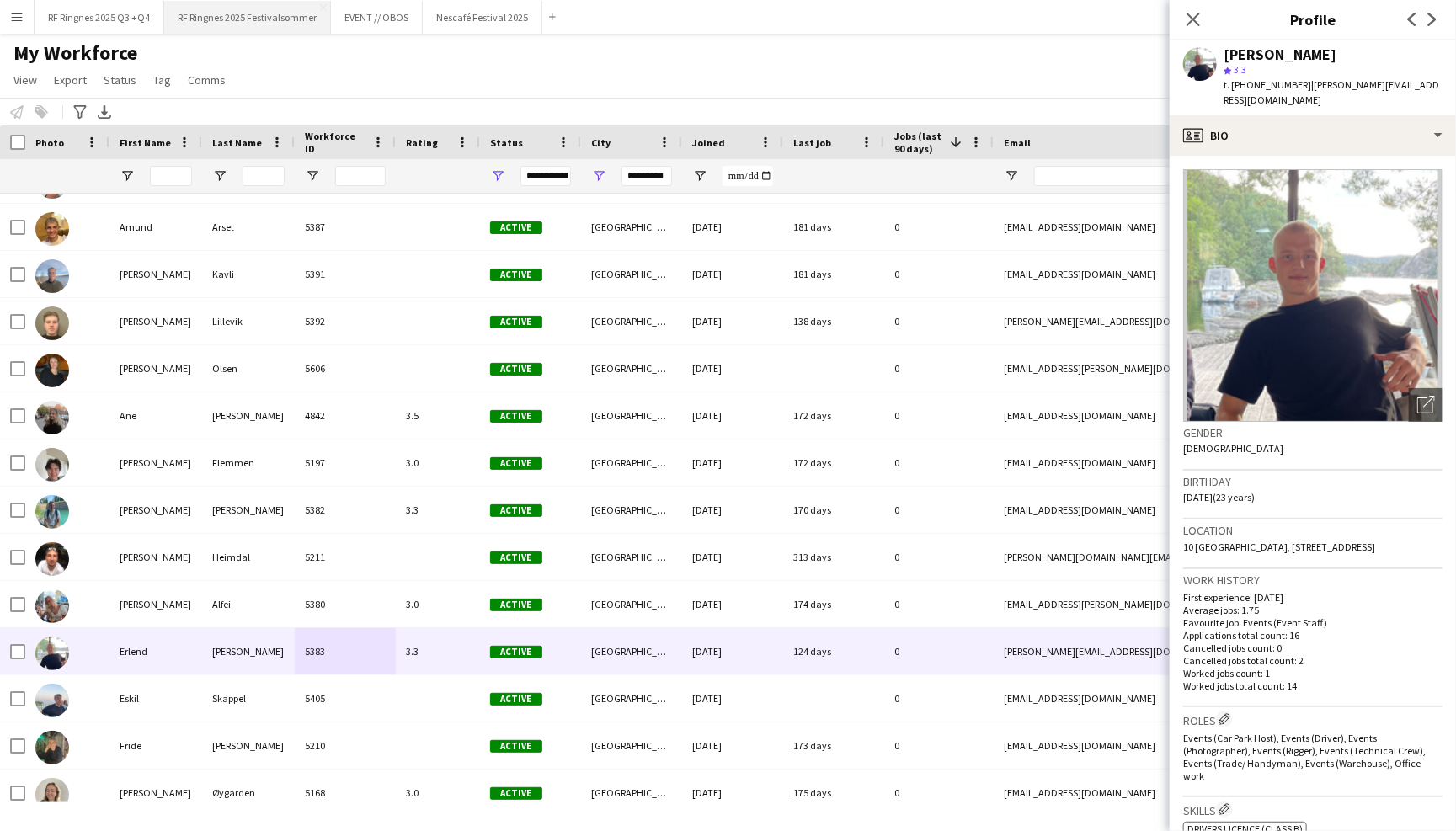
click at [293, 14] on button "RF Ringnes 2025 Festivalsommer Close" at bounding box center [246, 17] width 167 height 33
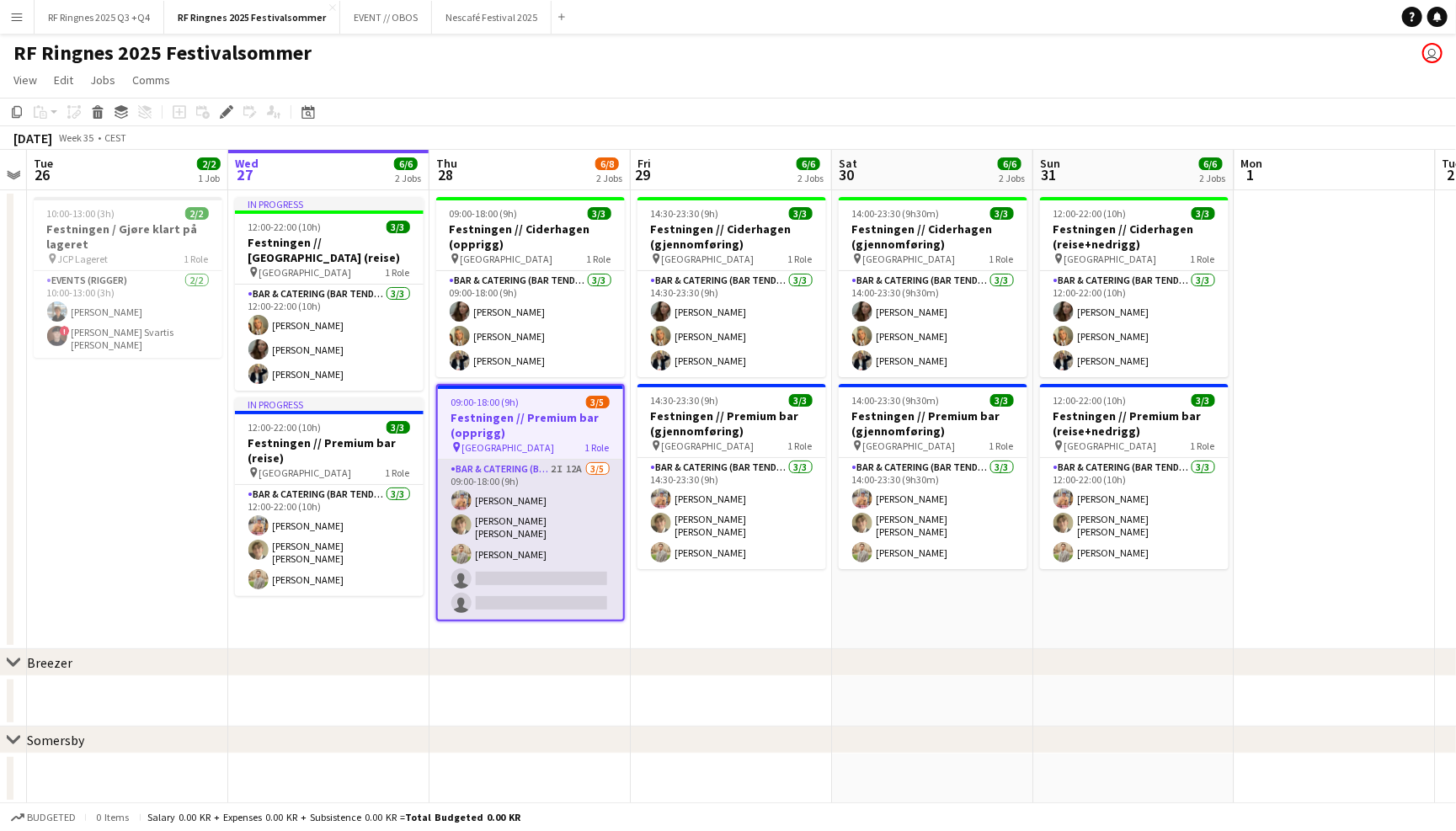
click at [580, 536] on app-card-role "Bar & Catering (Bar Tender) 2I 12A 3/5 09:00-18:00 (9h) Filip Øverli Bastian So…" at bounding box center [531, 540] width 186 height 160
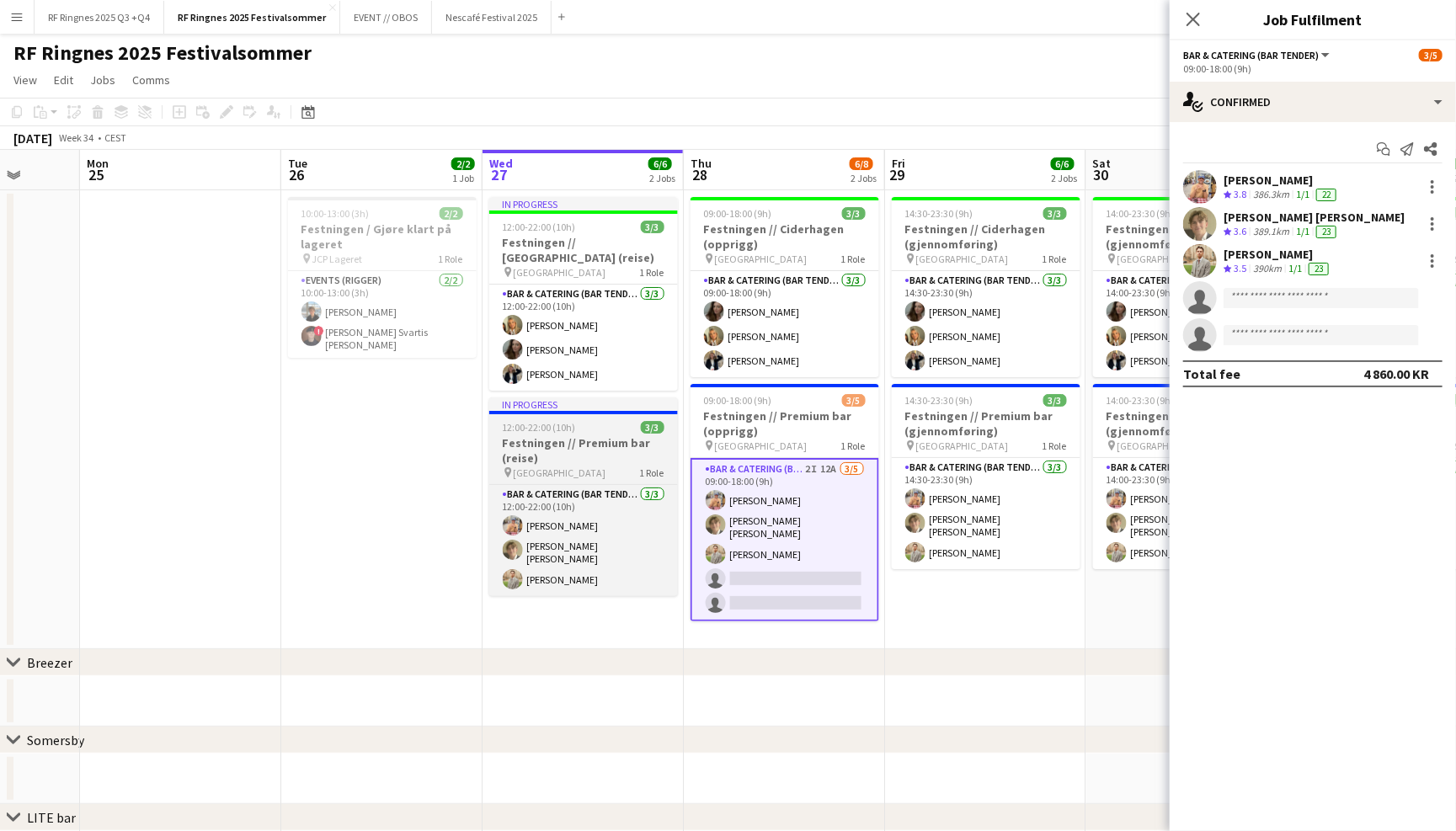
scroll to position [0, 735]
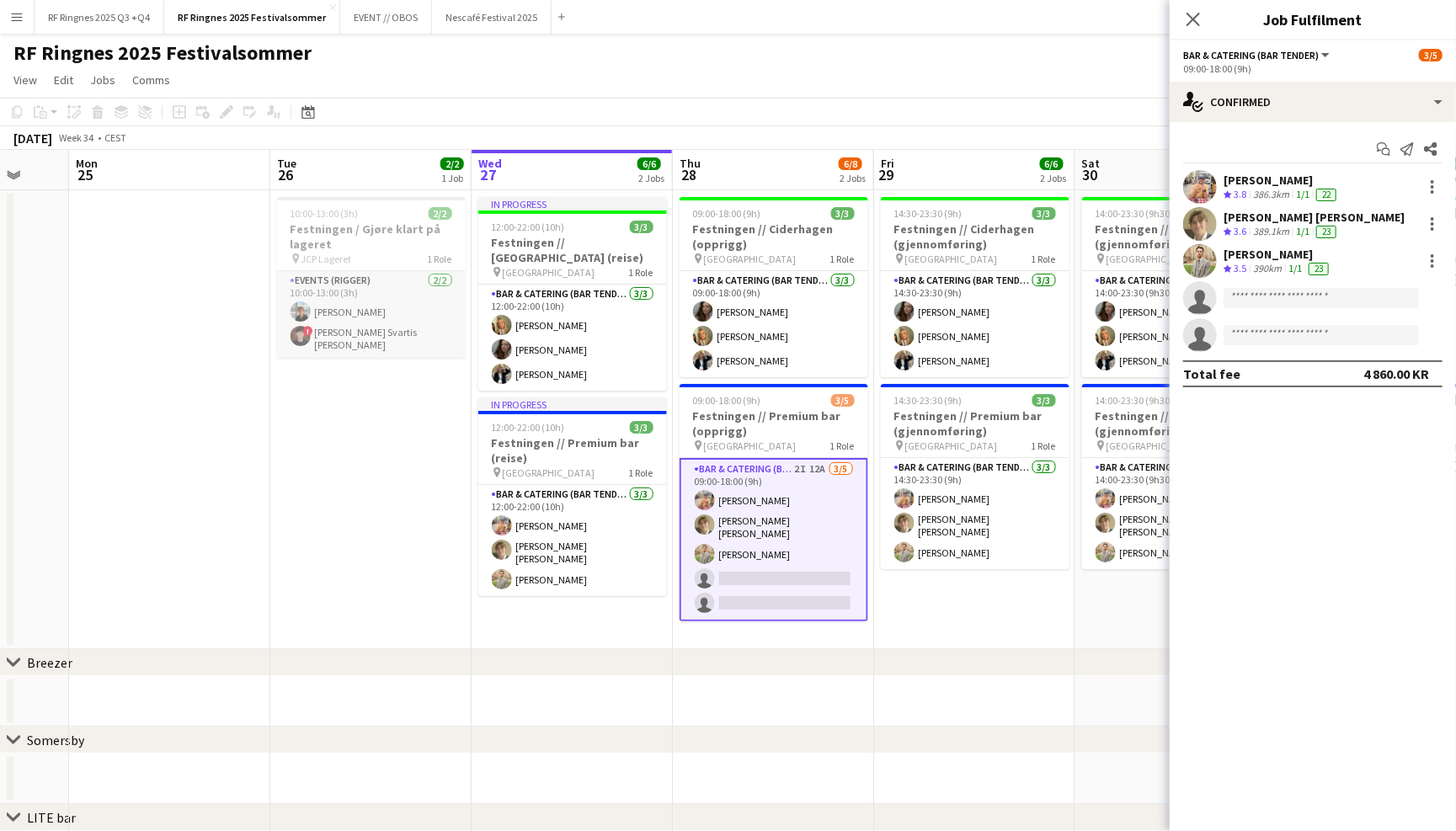
click at [396, 320] on app-card-role "Events (Rigger) 2/2 10:00-13:00 (3h) Lennox Ossege ! Simon Svartis Christiansen" at bounding box center [371, 314] width 189 height 87
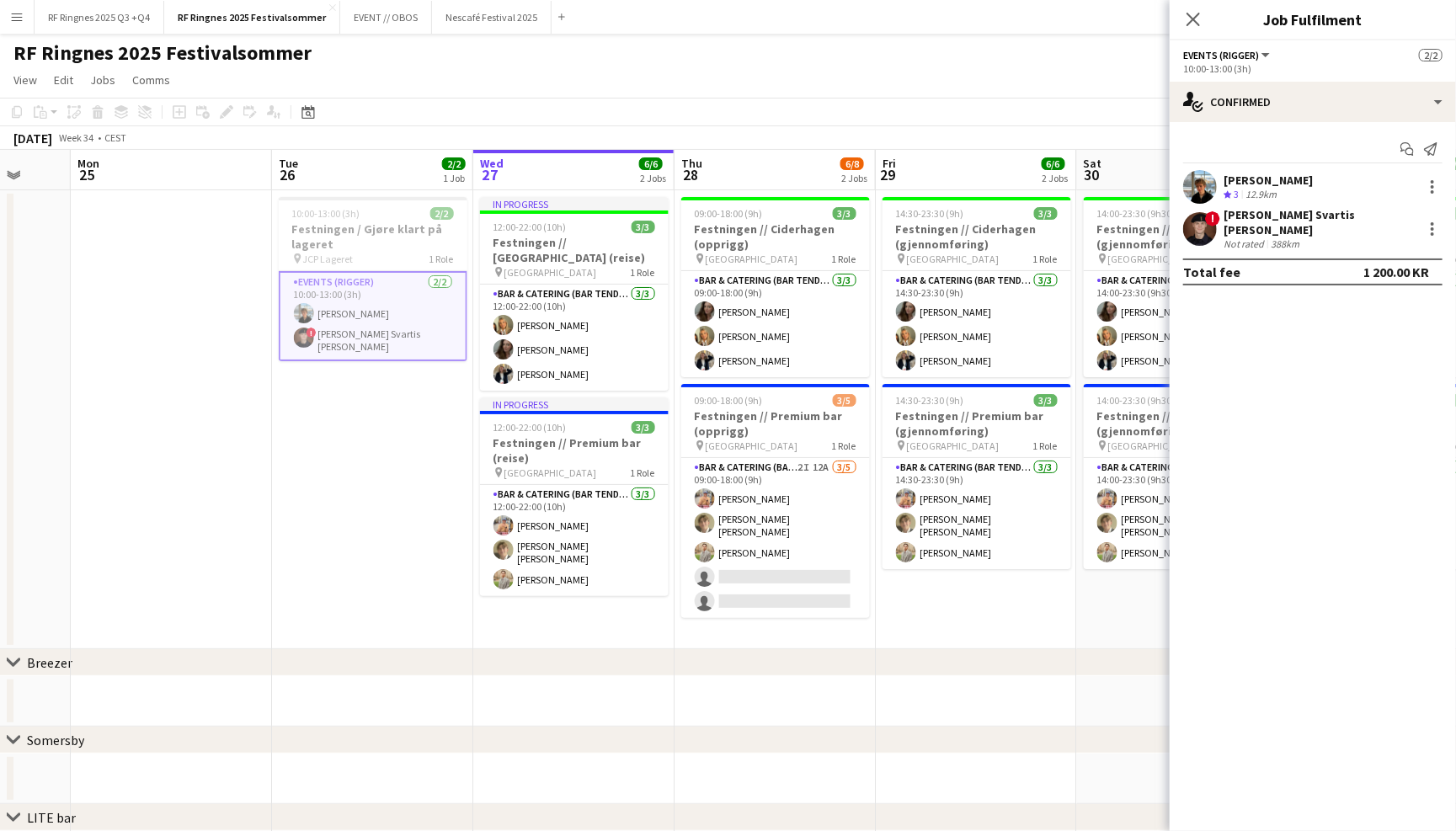
click at [1208, 225] on app-user-avatar at bounding box center [1200, 229] width 34 height 34
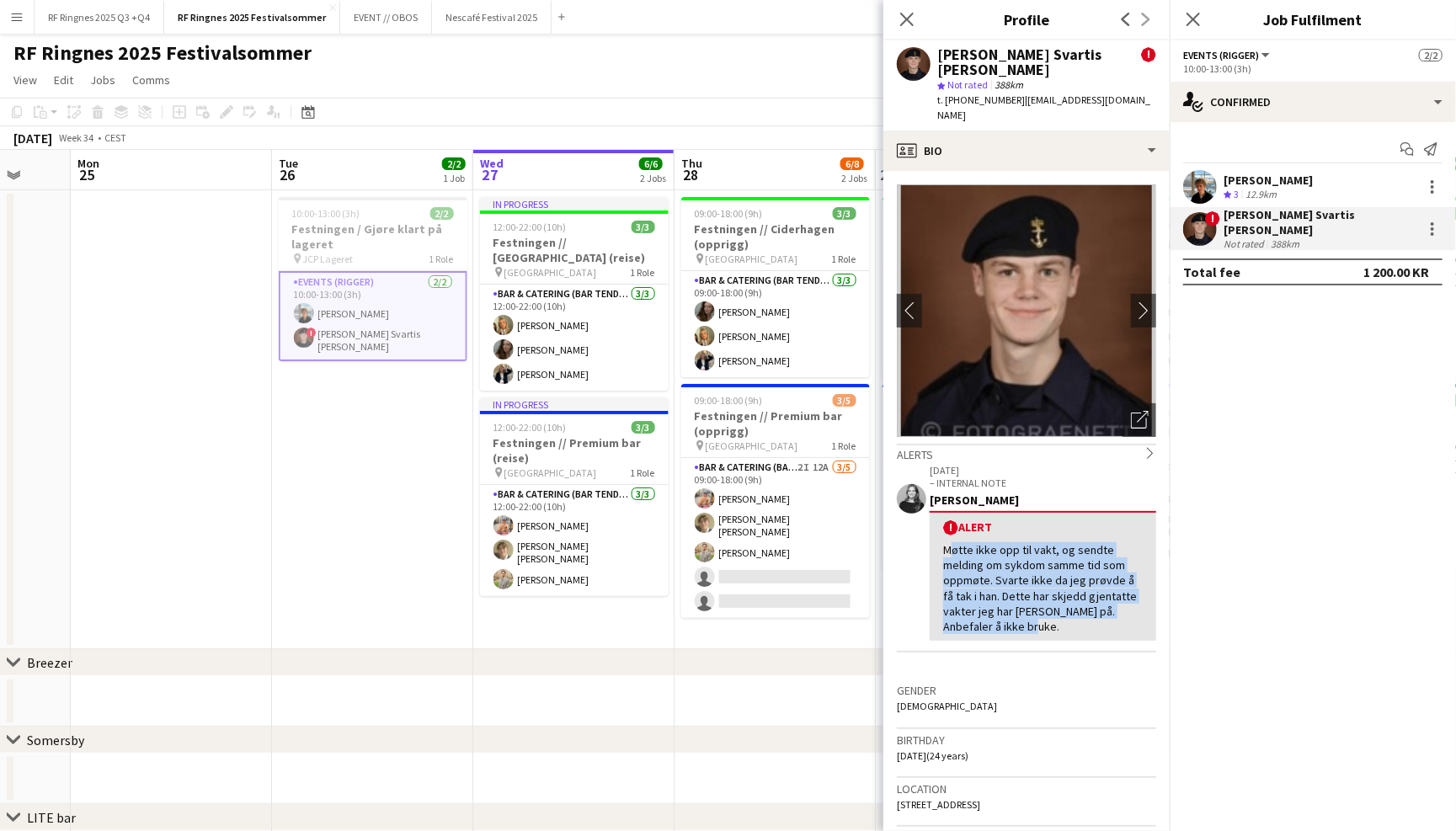
drag, startPoint x: 1022, startPoint y: 587, endPoint x: 938, endPoint y: 504, distance: 118.1
click at [938, 511] on div "! Alert Møtte ikke opp til vakt, og sendte melding om sykdom samme tid som oppm…" at bounding box center [1042, 576] width 227 height 130
click at [1012, 547] on div "Møtte ikke opp til vakt, og sendte melding om sykdom samme tid som oppmøte. Sva…" at bounding box center [1043, 588] width 200 height 92
drag, startPoint x: 1019, startPoint y: 596, endPoint x: 940, endPoint y: 519, distance: 110.3
click at [940, 519] on div "! Alert Møtte ikke opp til vakt, og sendte melding om sykdom samme tid som oppm…" at bounding box center [1042, 576] width 227 height 130
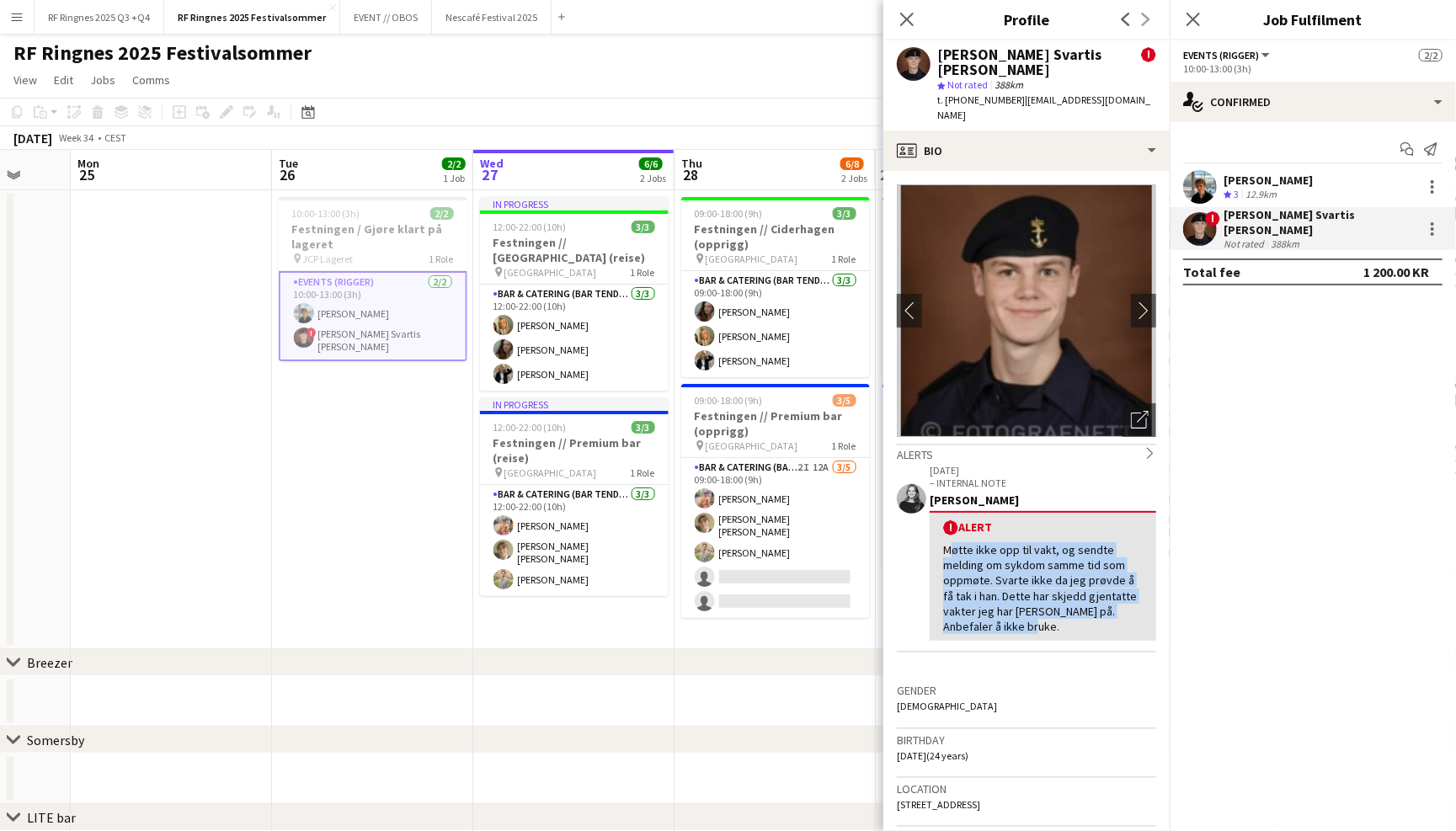
click at [940, 519] on div "! Alert Møtte ikke opp til vakt, og sendte melding om sykdom samme tid som oppm…" at bounding box center [1042, 576] width 227 height 130
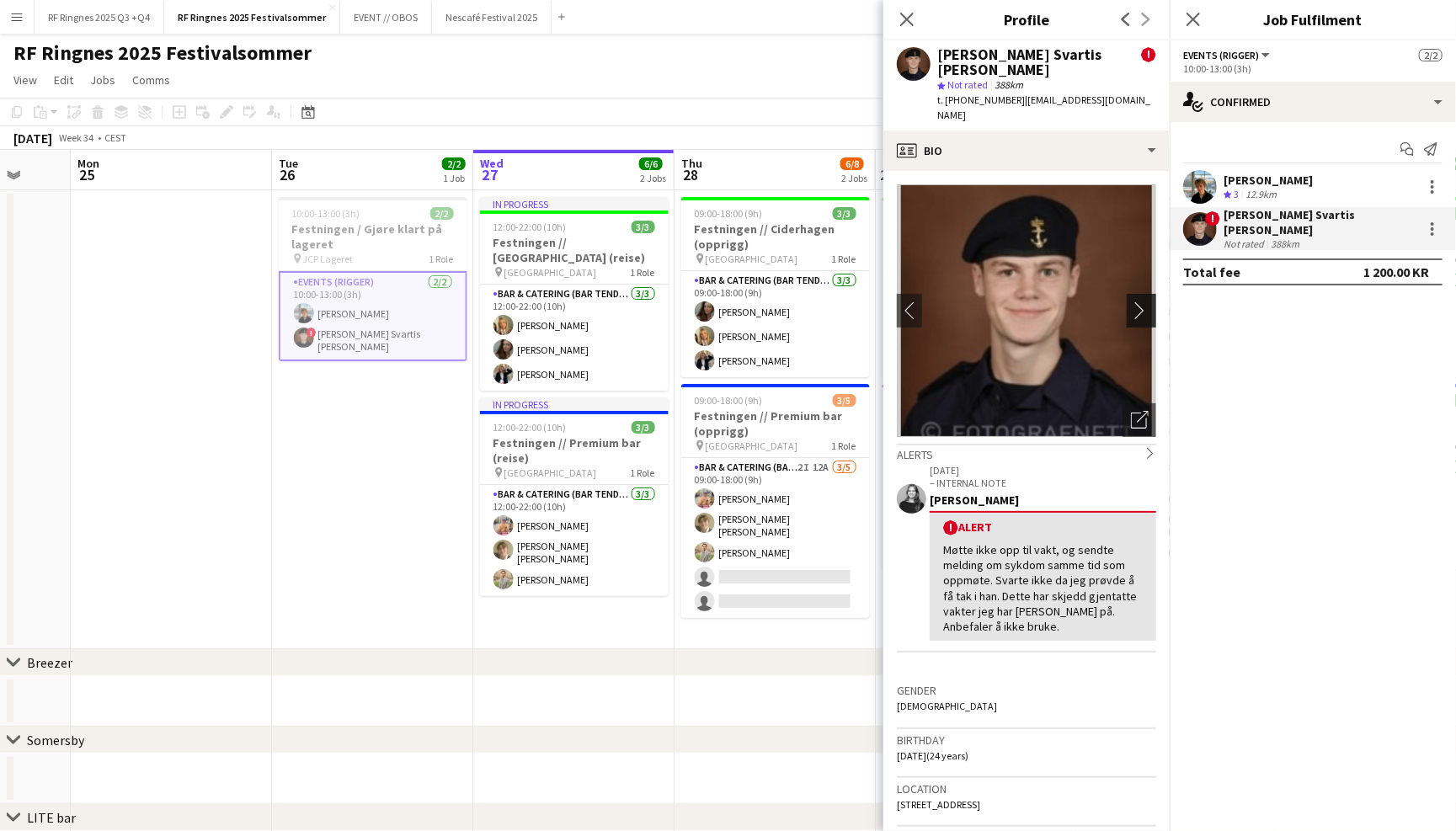
click at [1135, 293] on button "chevron-right" at bounding box center [1144, 310] width 34 height 34
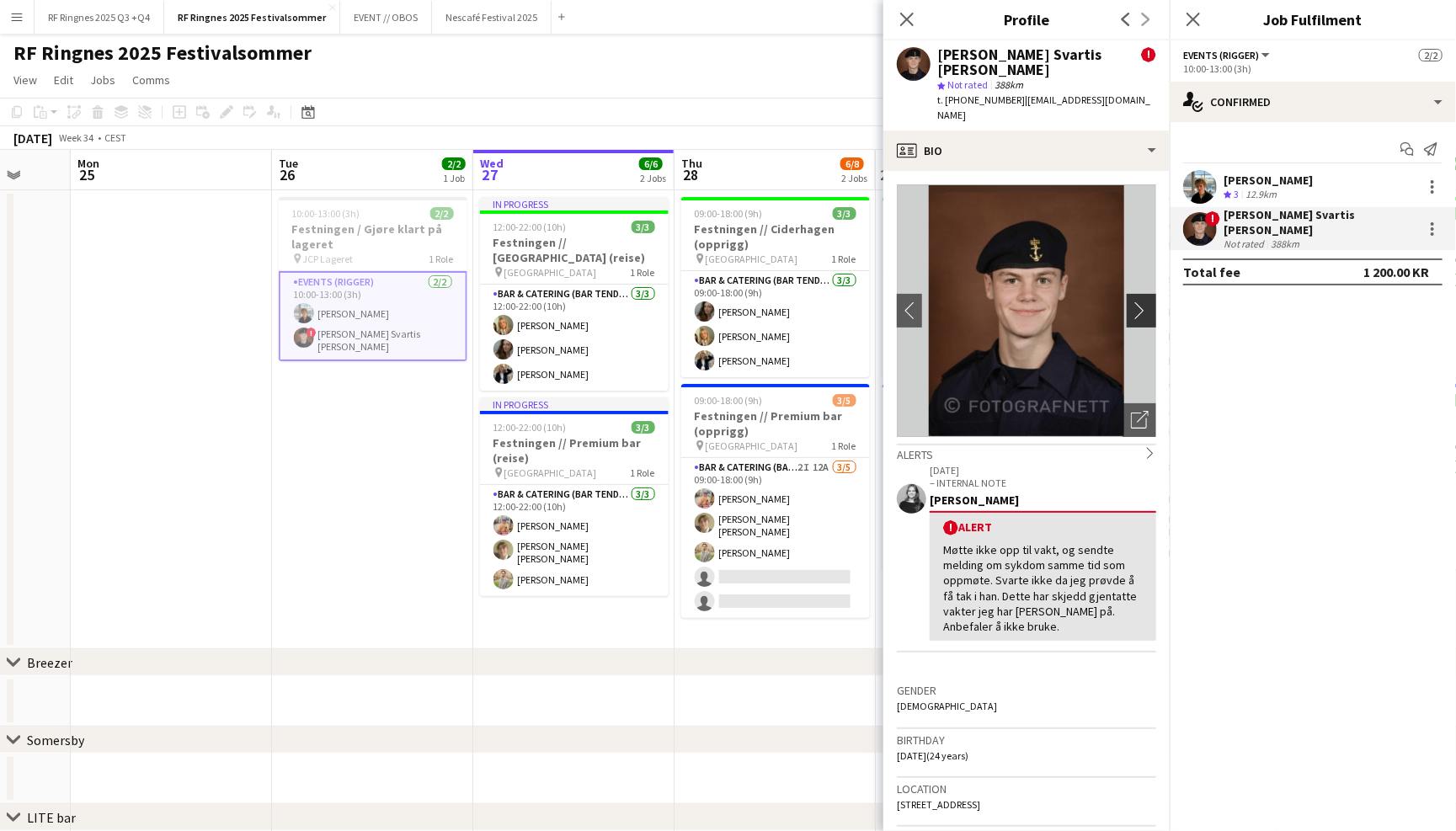
click at [1140, 301] on app-icon "chevron-right" at bounding box center [1144, 310] width 26 height 18
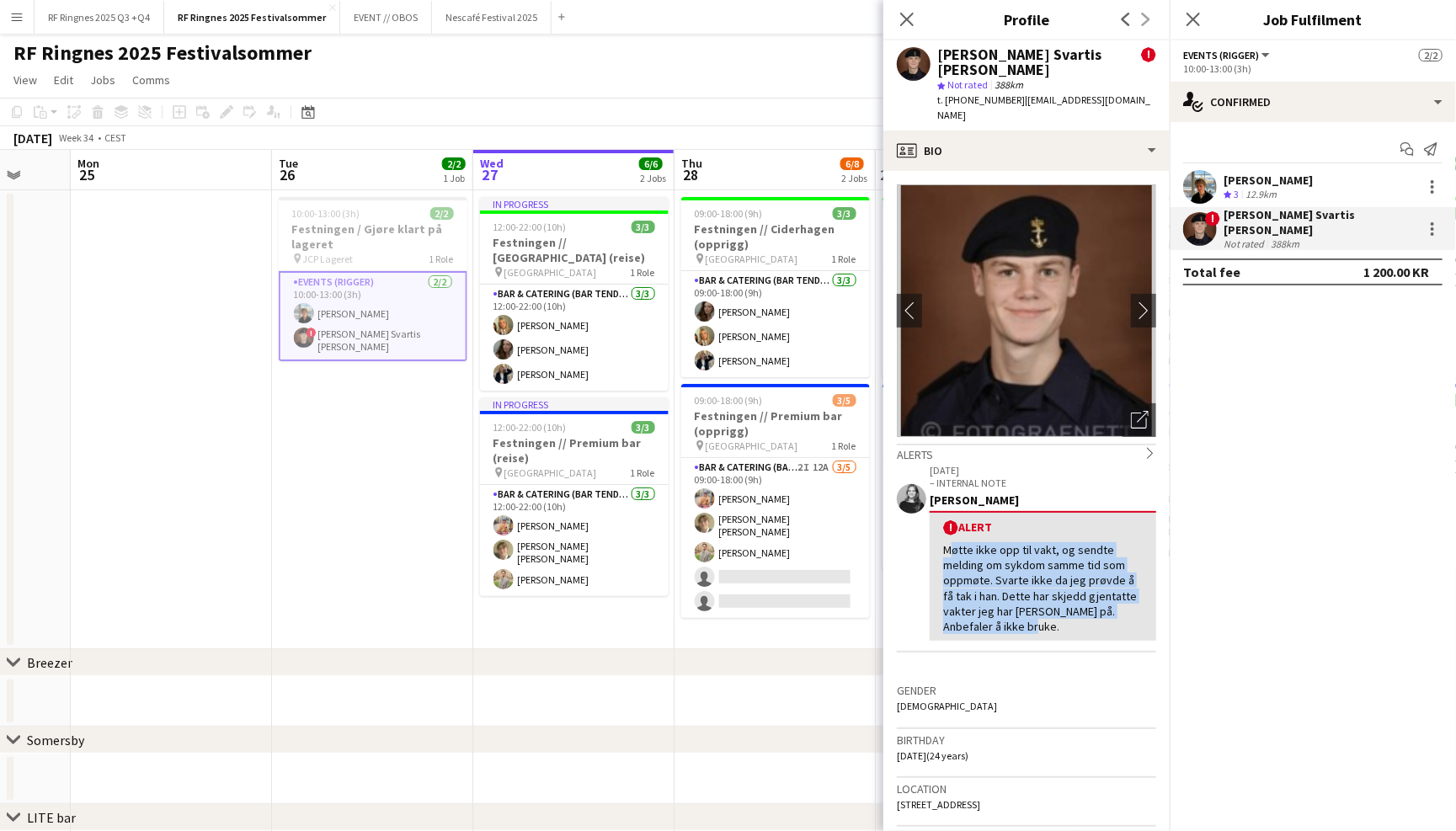
drag, startPoint x: 939, startPoint y: 521, endPoint x: 993, endPoint y: 610, distance: 104.1
click at [993, 610] on app-crew-profile-feedback-alert "27-08-2025 – INTERNAL NOTE Mathilde Bugen ! Alert Møtte ikke opp til vakt, og s…" at bounding box center [1026, 557] width 259 height 191
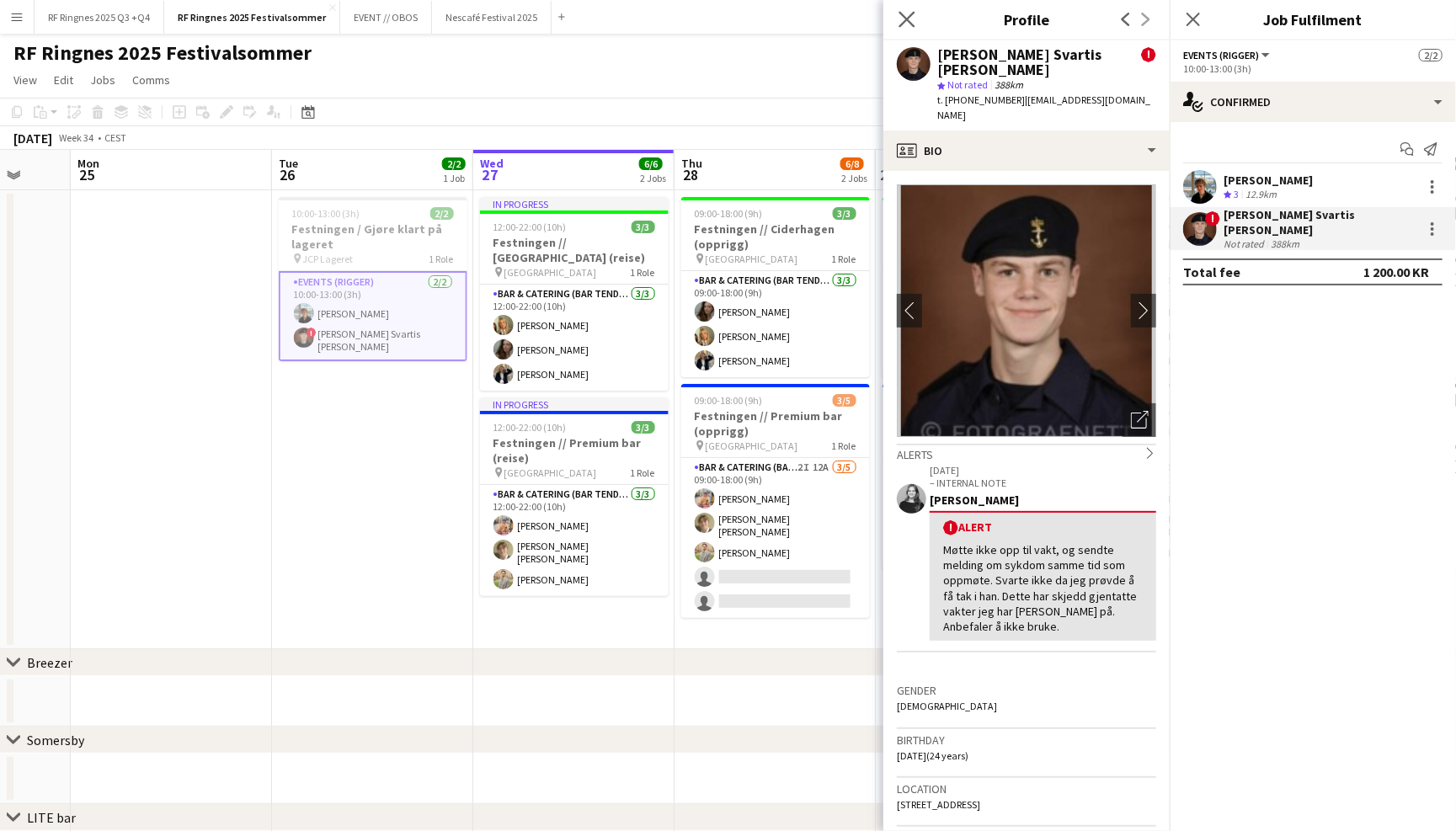
click at [907, 27] on app-icon "Close pop-in" at bounding box center [907, 20] width 24 height 24
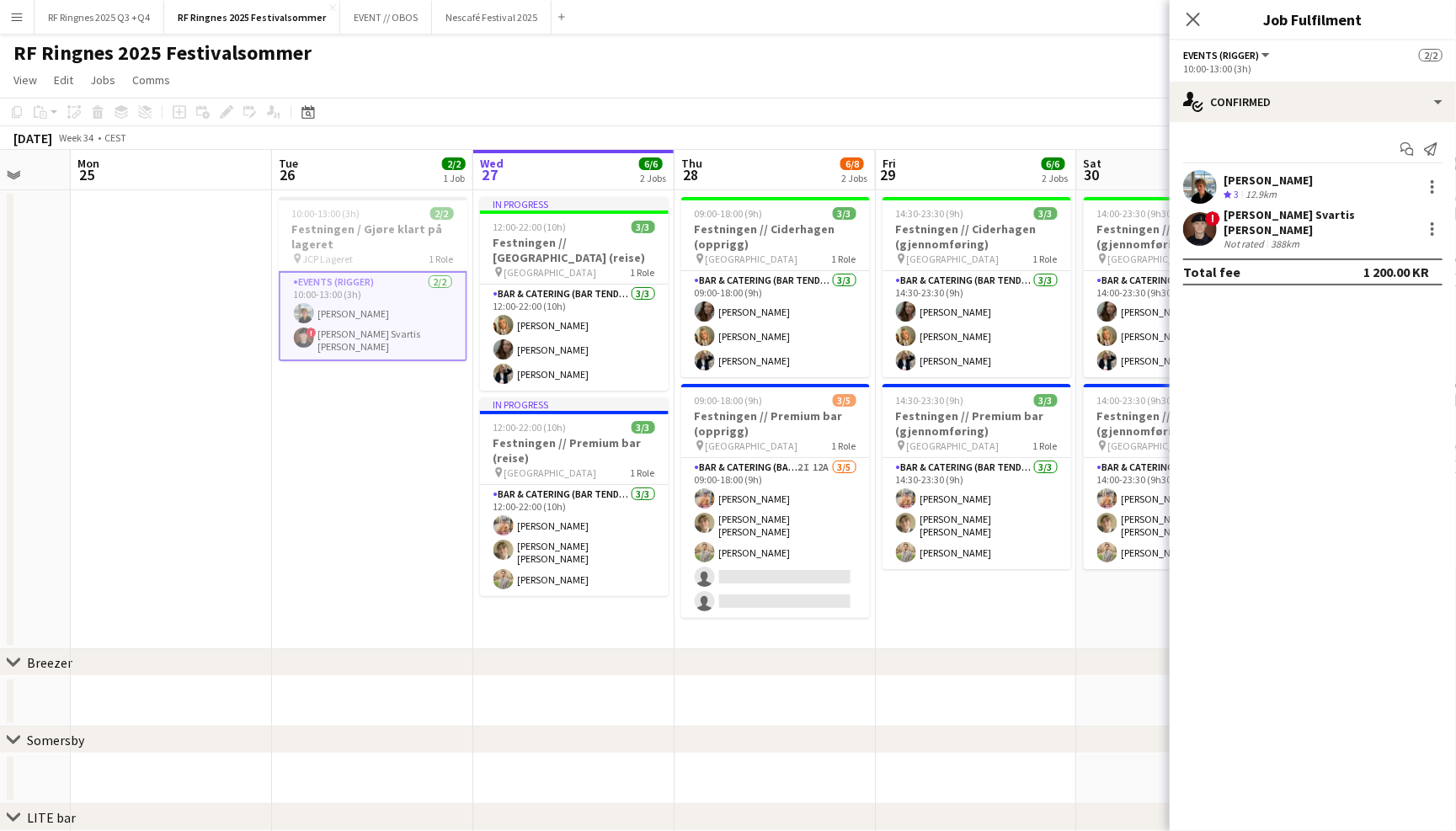
click at [788, 82] on app-page-menu "View Day view expanded Day view collapsed Month view Date picker Jump to today …" at bounding box center [728, 82] width 1456 height 32
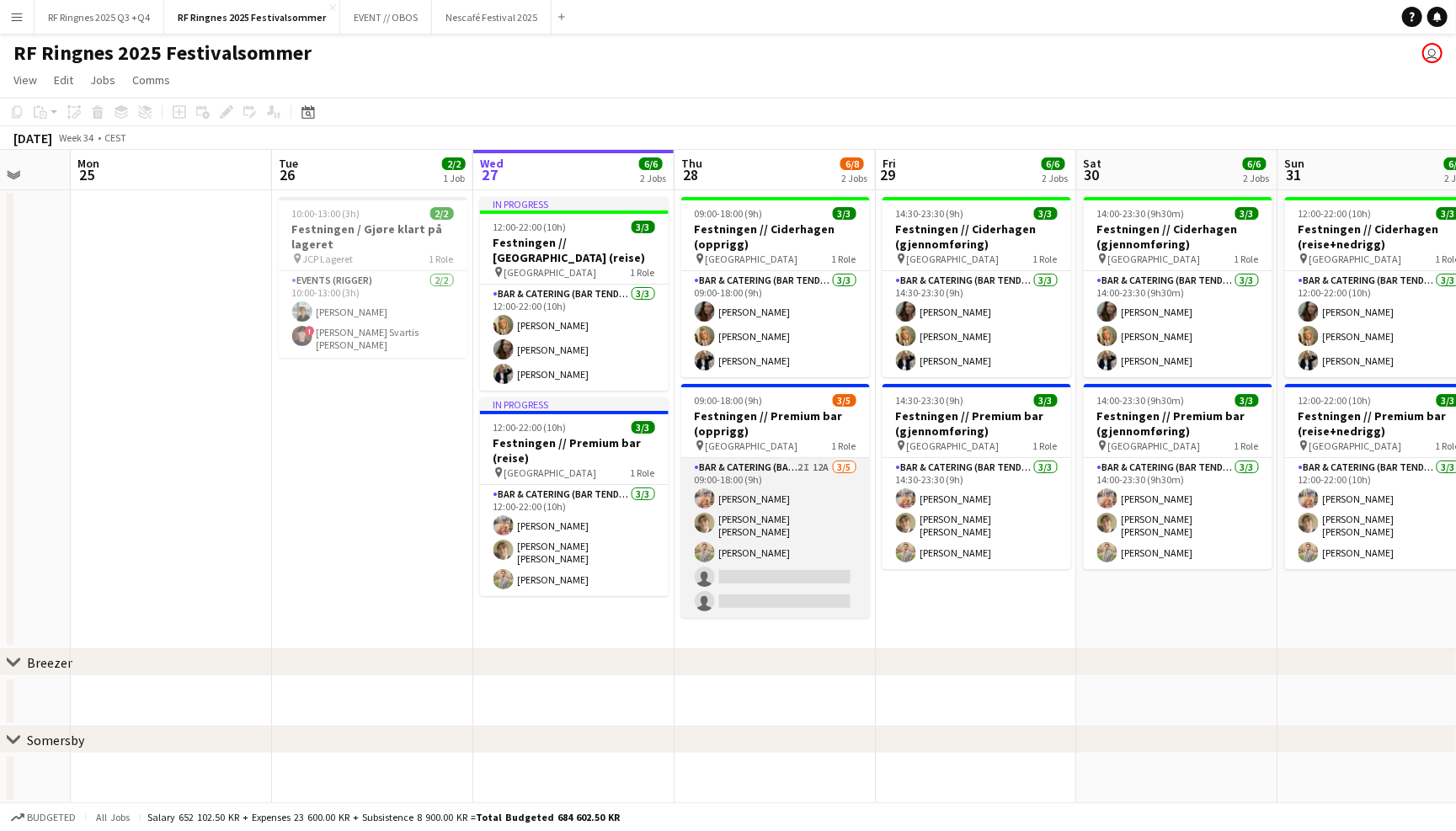
click at [787, 512] on app-card-role "Bar & Catering (Bar Tender) 2I 12A 3/5 09:00-18:00 (9h) Filip Øverli Bastian So…" at bounding box center [774, 538] width 189 height 160
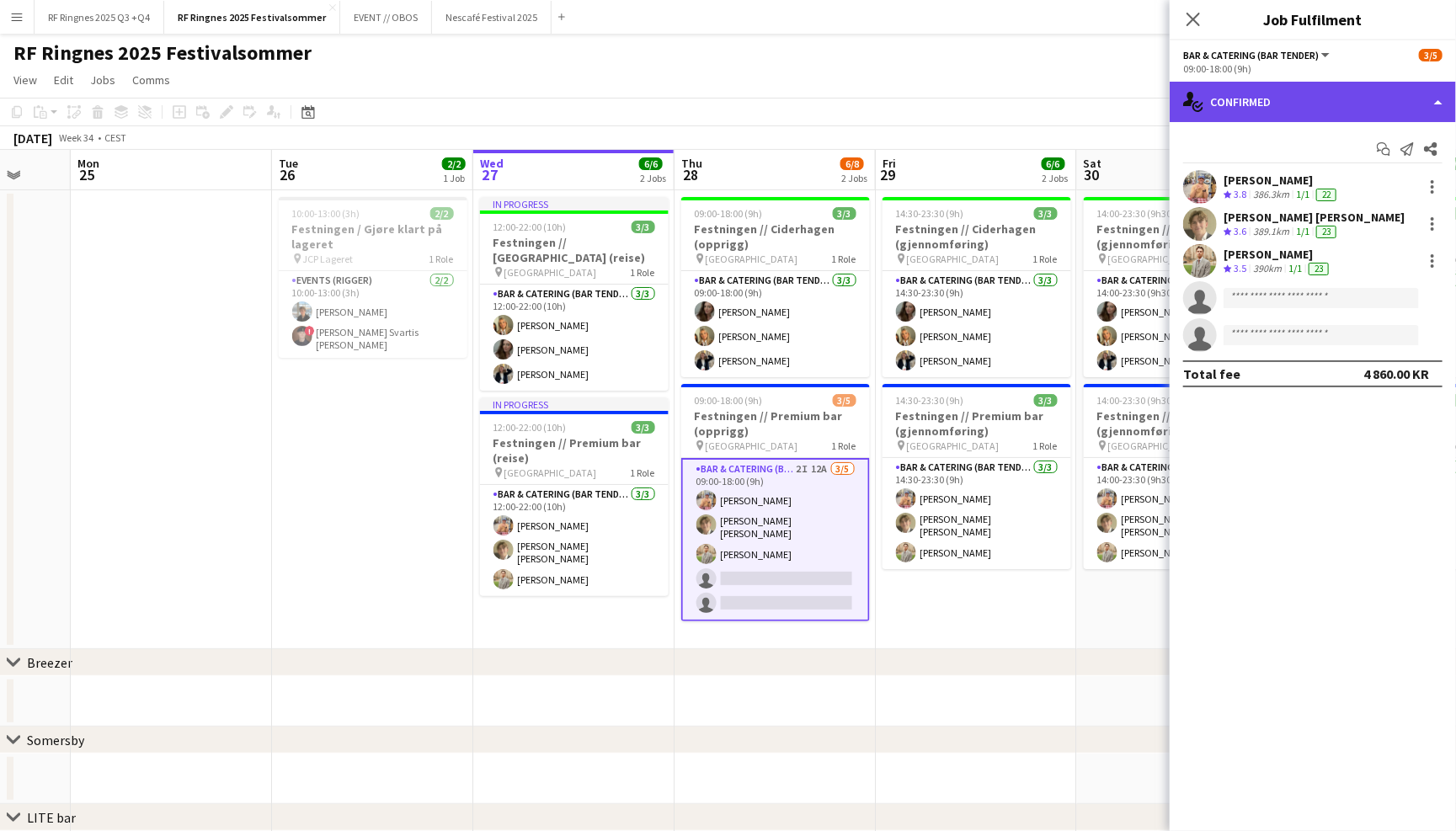
click at [1299, 94] on div "single-neutral-actions-check-2 Confirmed" at bounding box center [1312, 102] width 286 height 40
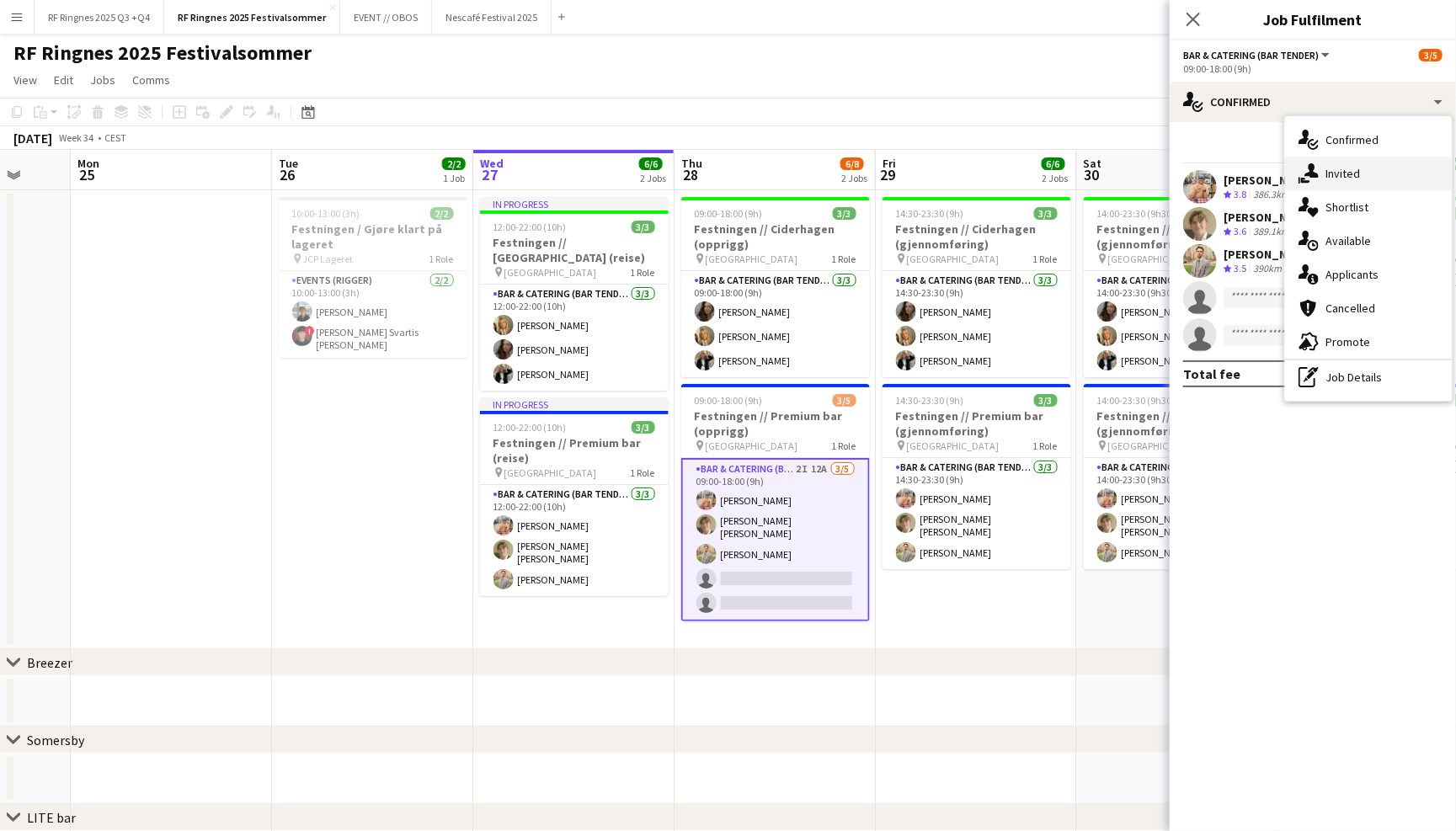
click at [1367, 177] on div "single-neutral-actions-share-1 Invited" at bounding box center [1367, 174] width 167 height 34
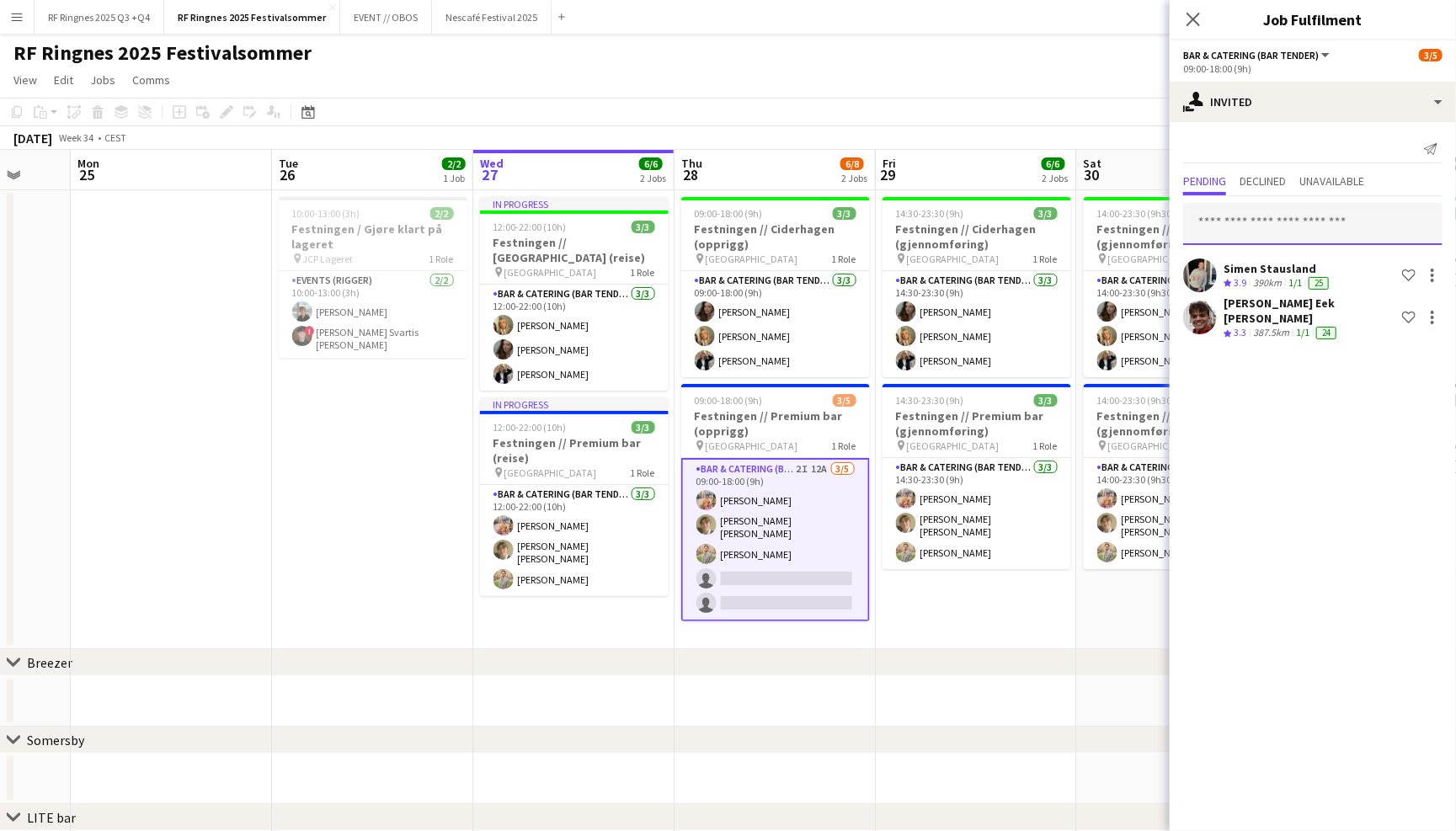
click at [1294, 214] on input "text" at bounding box center [1312, 223] width 259 height 42
click at [1286, 159] on div "Send notification" at bounding box center [1312, 150] width 259 height 28
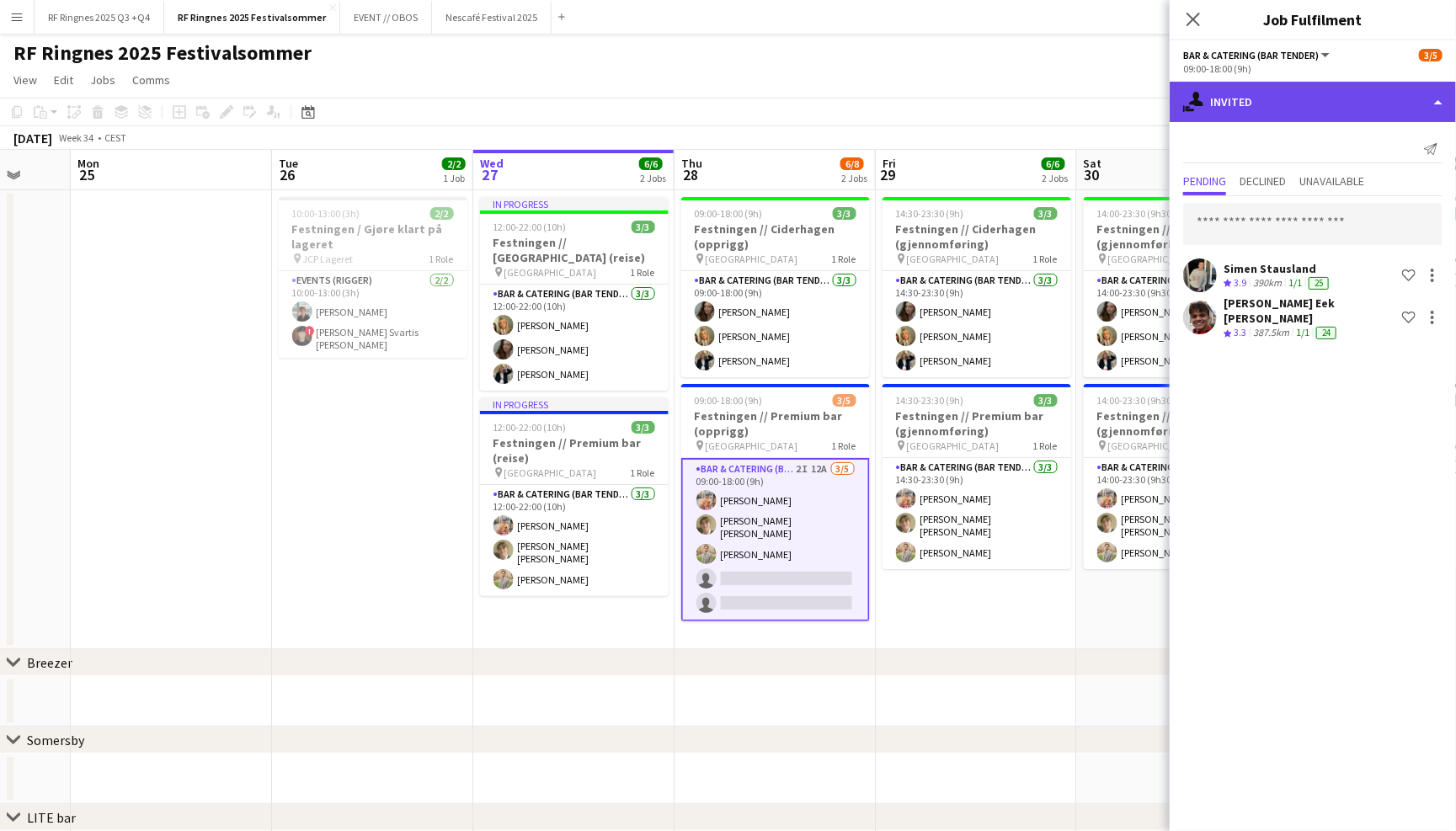
click at [1316, 111] on div "single-neutral-actions-share-1 Invited" at bounding box center [1312, 102] width 286 height 40
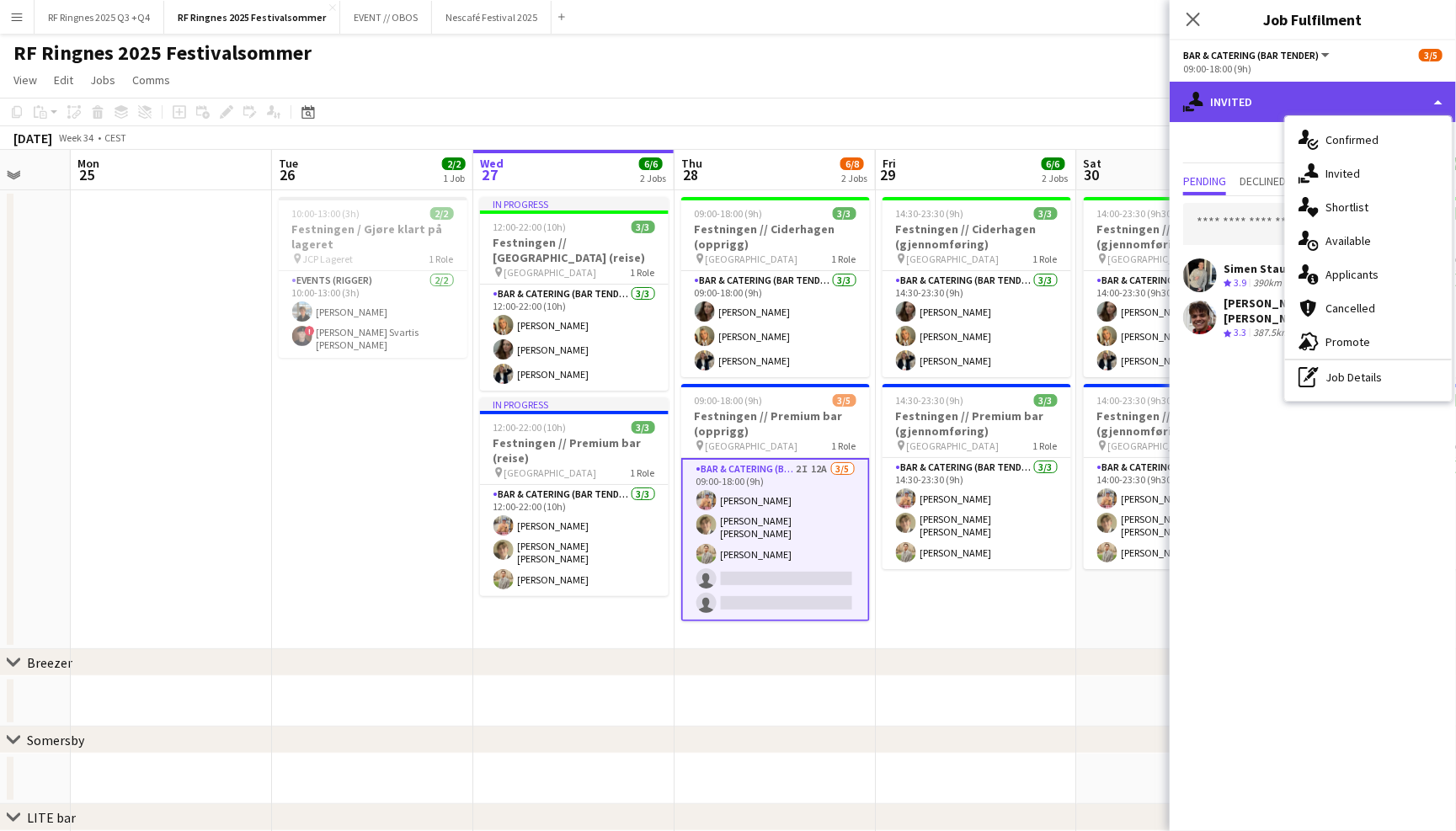
click at [1194, 113] on div "single-neutral-actions-share-1 Invited" at bounding box center [1312, 102] width 286 height 40
click at [15, 18] on app-icon "Menu" at bounding box center [16, 16] width 13 height 13
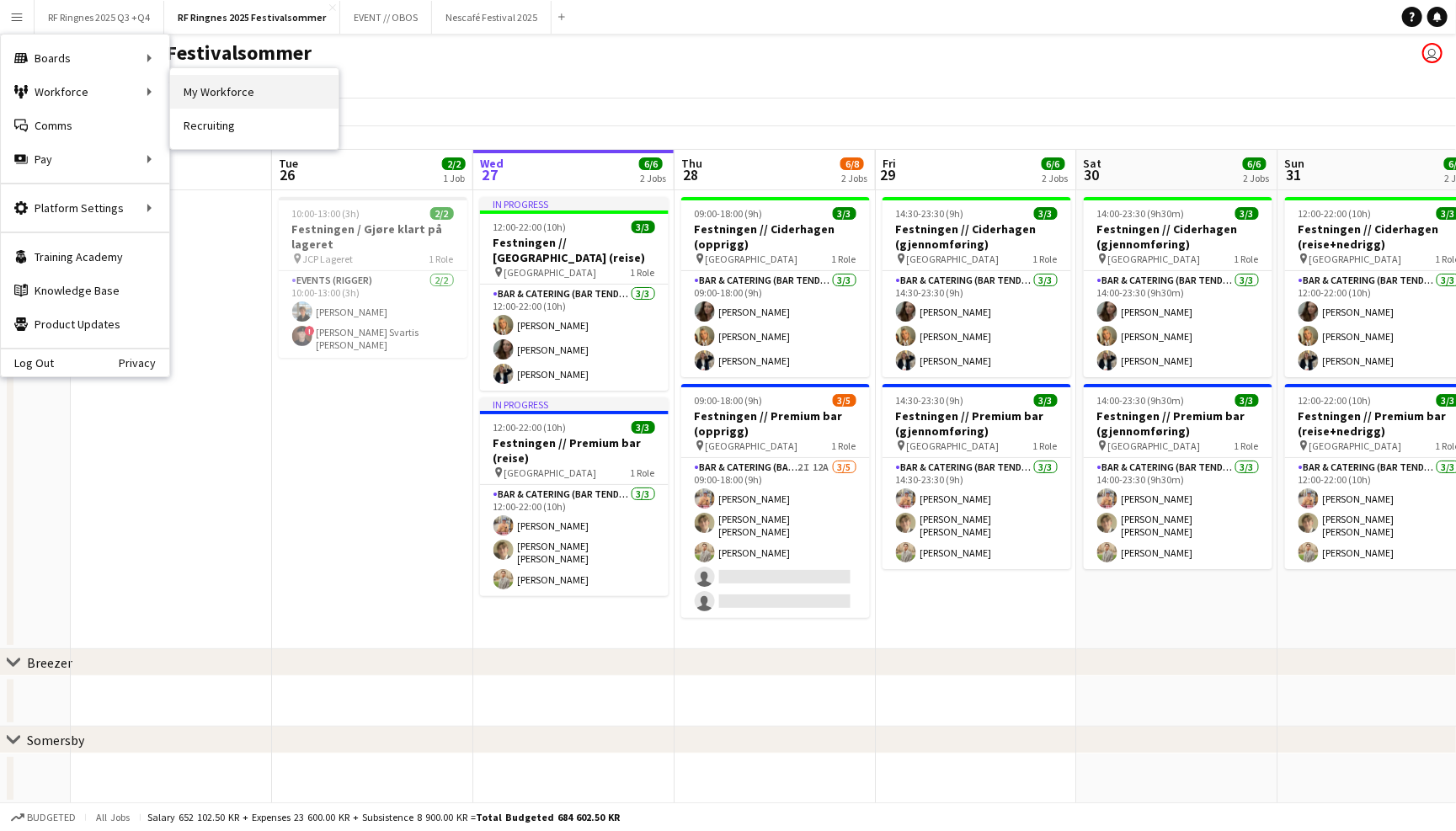
click at [193, 99] on link "My Workforce" at bounding box center [253, 92] width 169 height 34
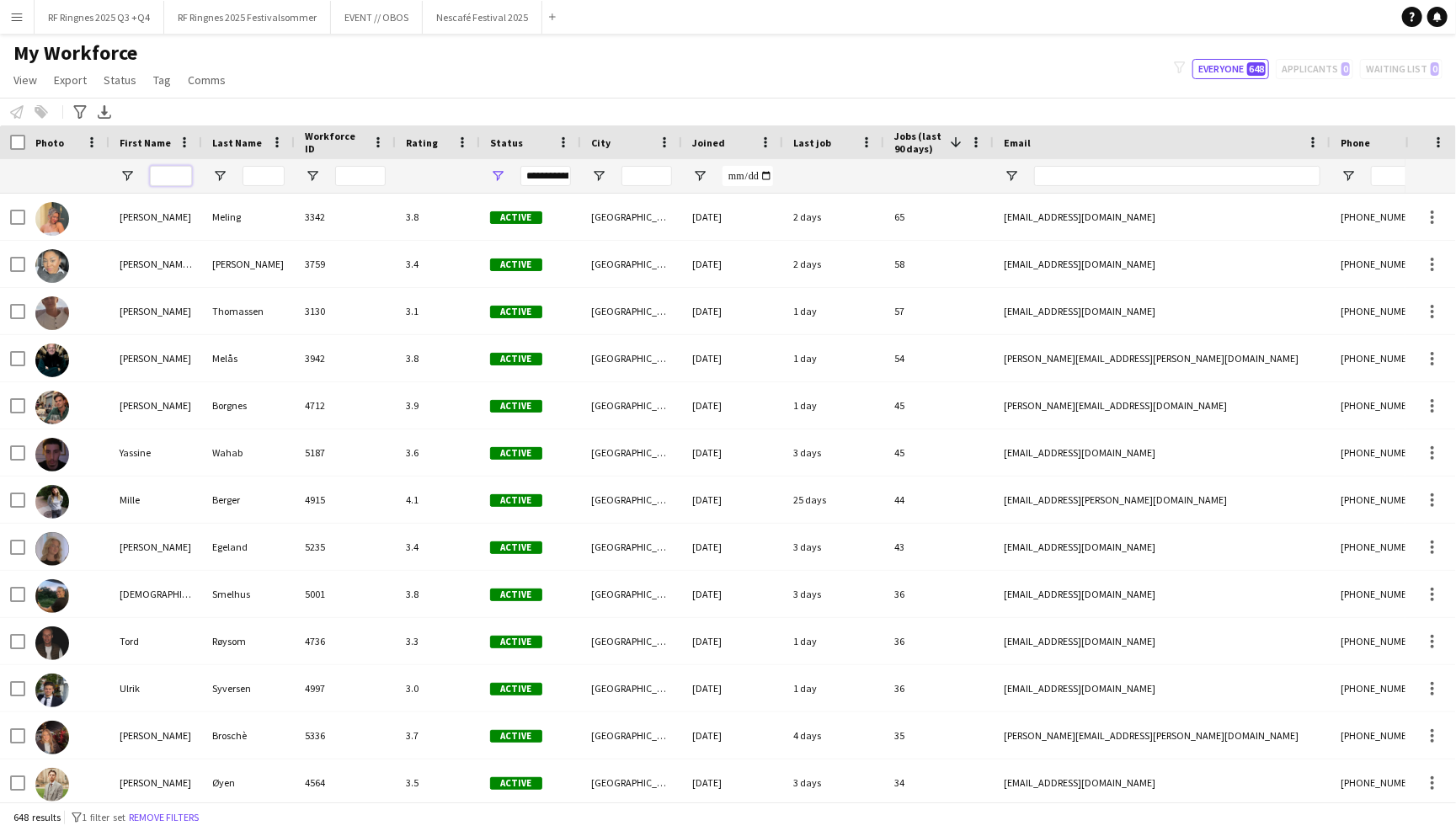
click at [164, 178] on input "First Name Filter Input" at bounding box center [171, 176] width 42 height 20
click at [676, 175] on div at bounding box center [631, 176] width 101 height 34
click at [653, 175] on input "City Filter Input" at bounding box center [647, 176] width 51 height 20
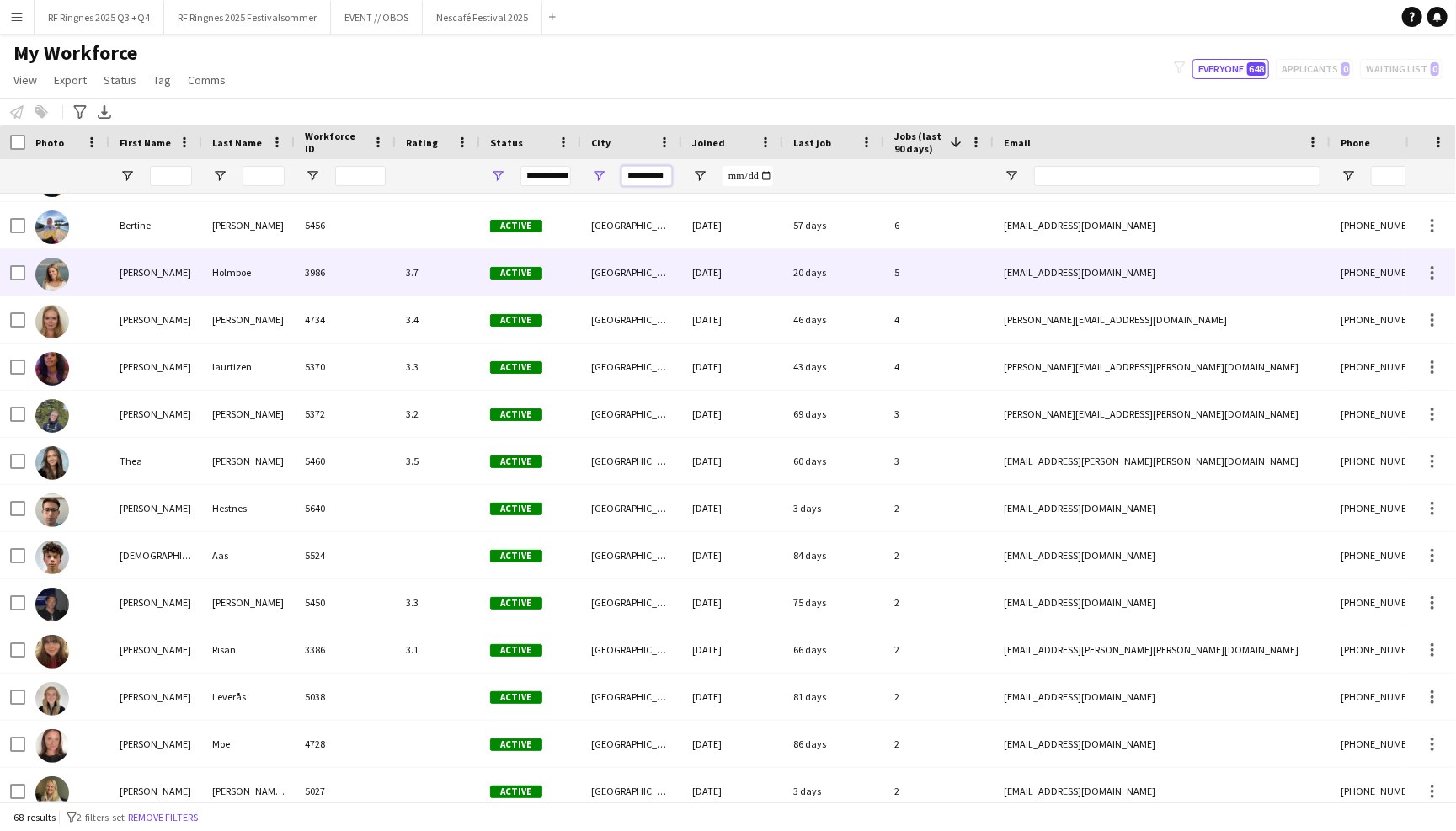
scroll to position [423, 0]
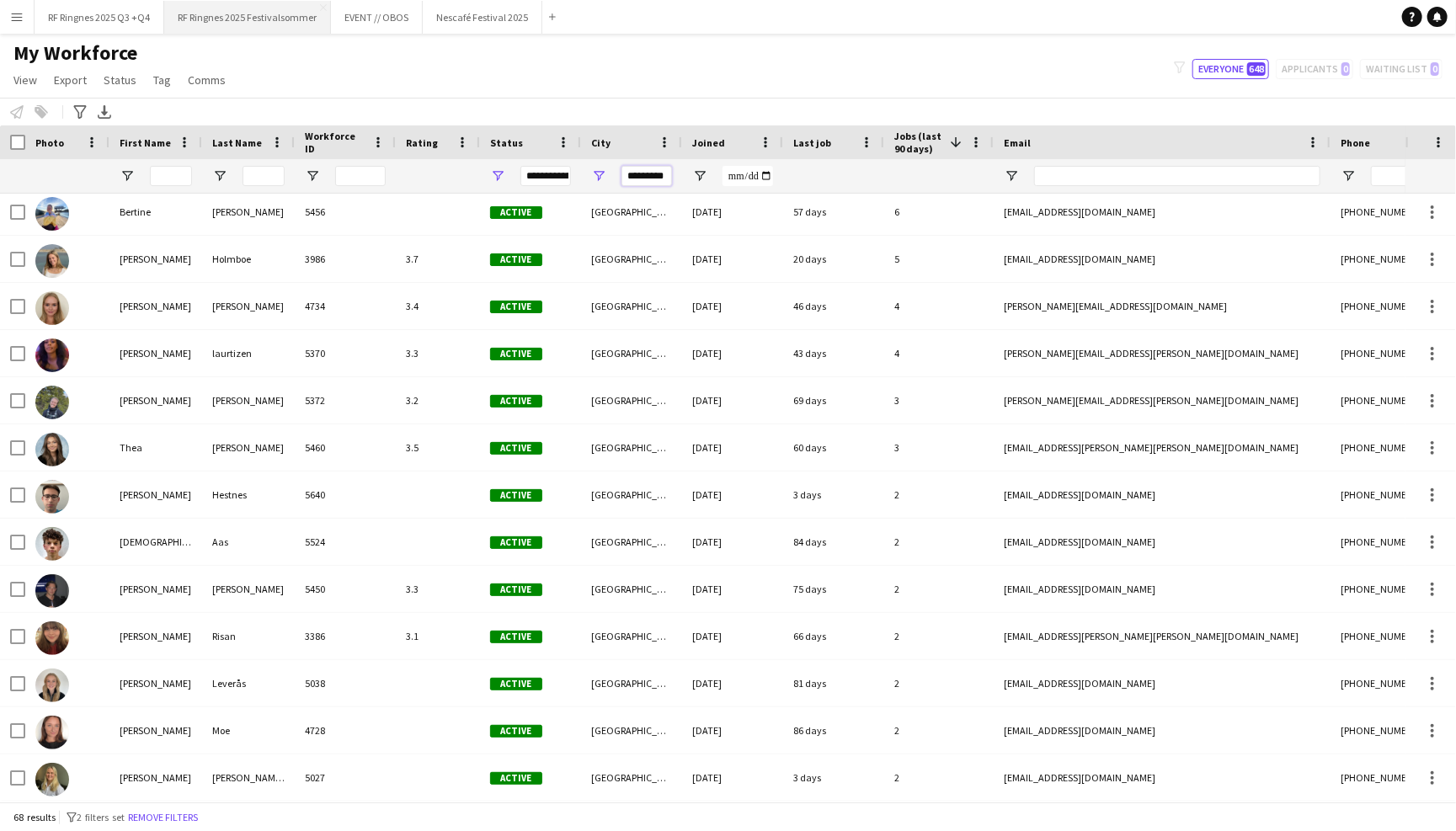
type input "*********"
click at [248, 21] on button "RF Ringnes 2025 Festivalsommer Close" at bounding box center [246, 17] width 167 height 33
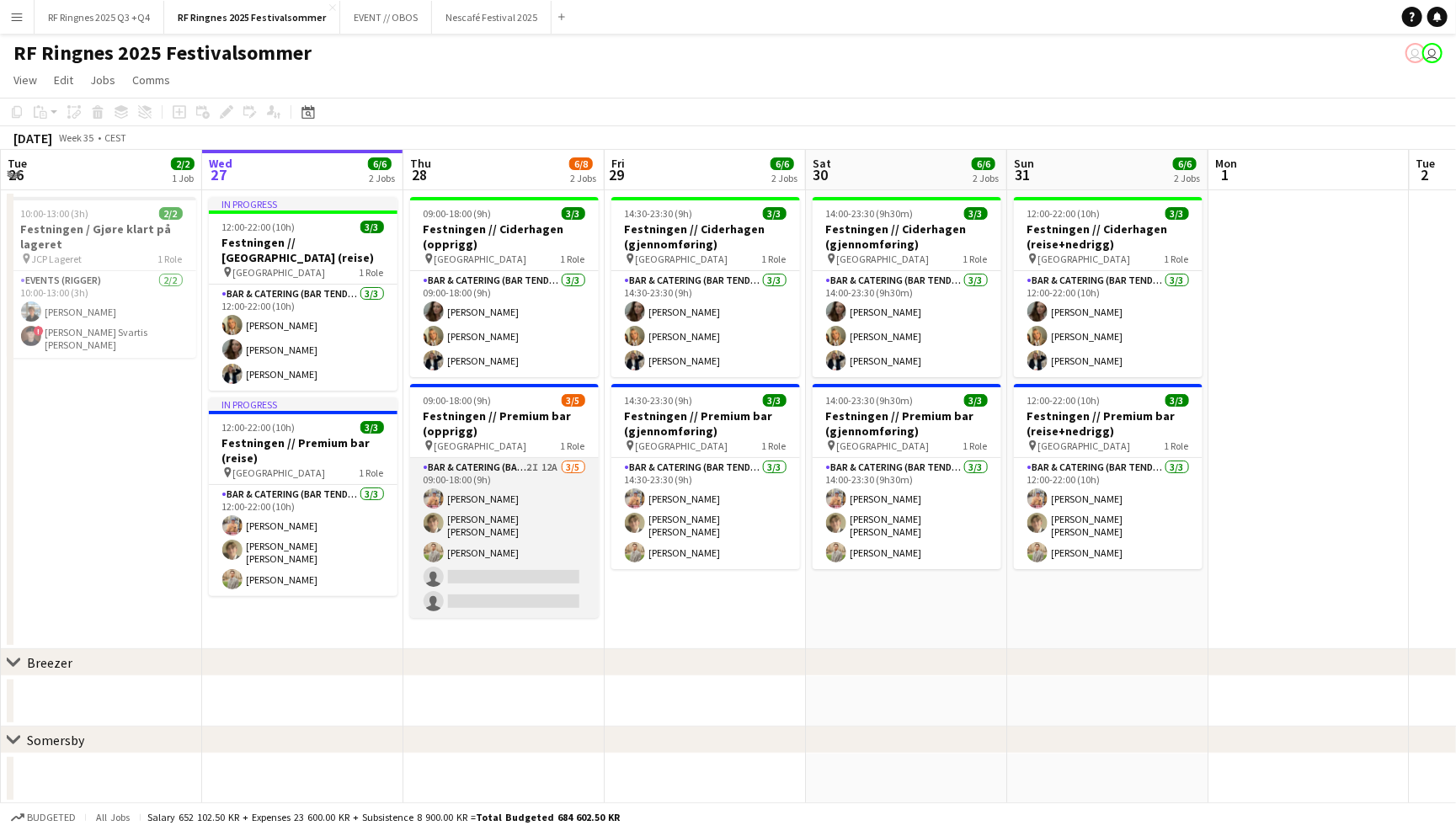
click at [514, 535] on app-card-role "Bar & Catering (Bar Tender) 2I 12A 3/5 09:00-18:00 (9h) Filip Øverli Bastian So…" at bounding box center [504, 538] width 189 height 160
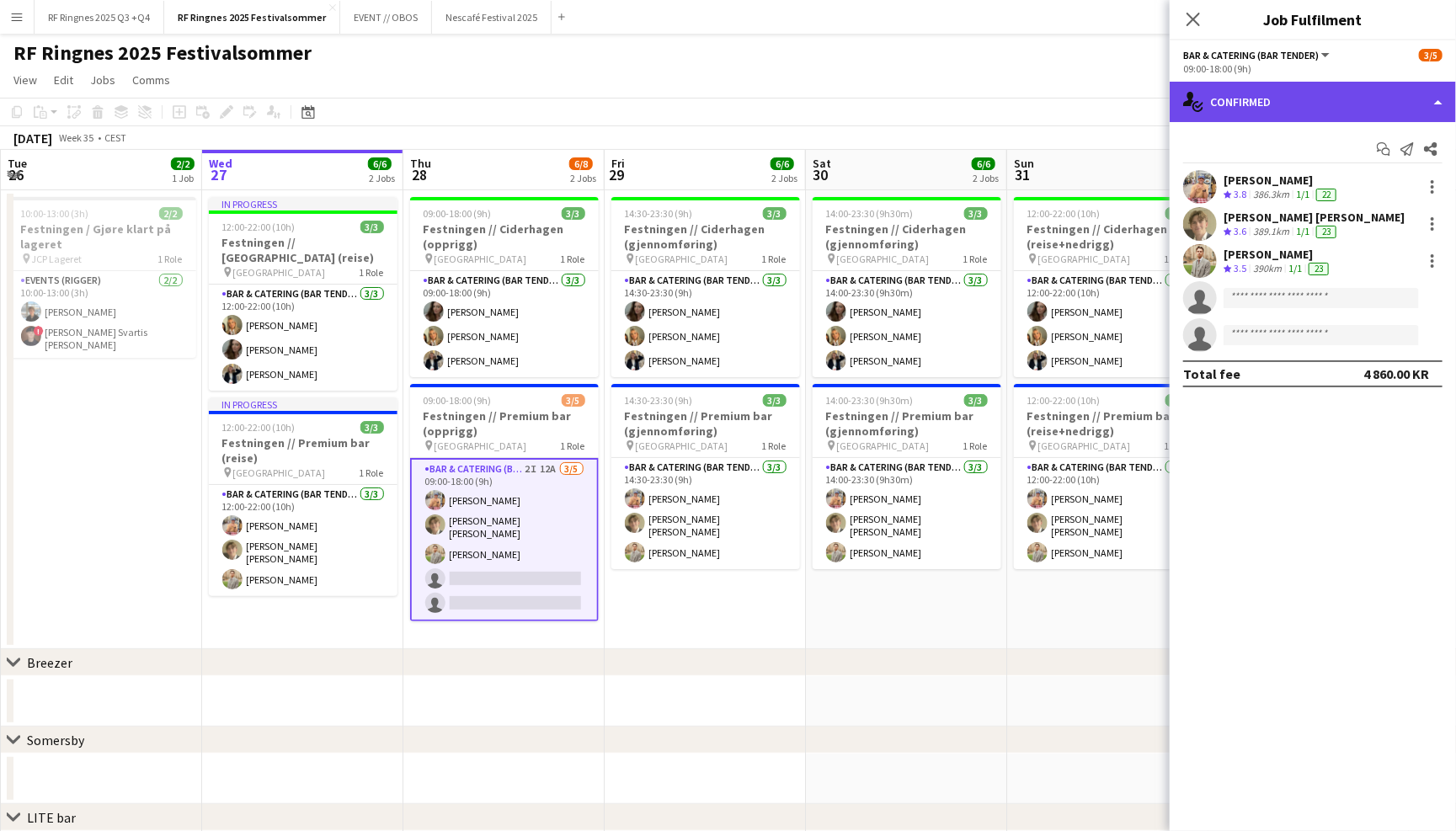
click at [1320, 109] on div "single-neutral-actions-check-2 Confirmed" at bounding box center [1312, 102] width 286 height 40
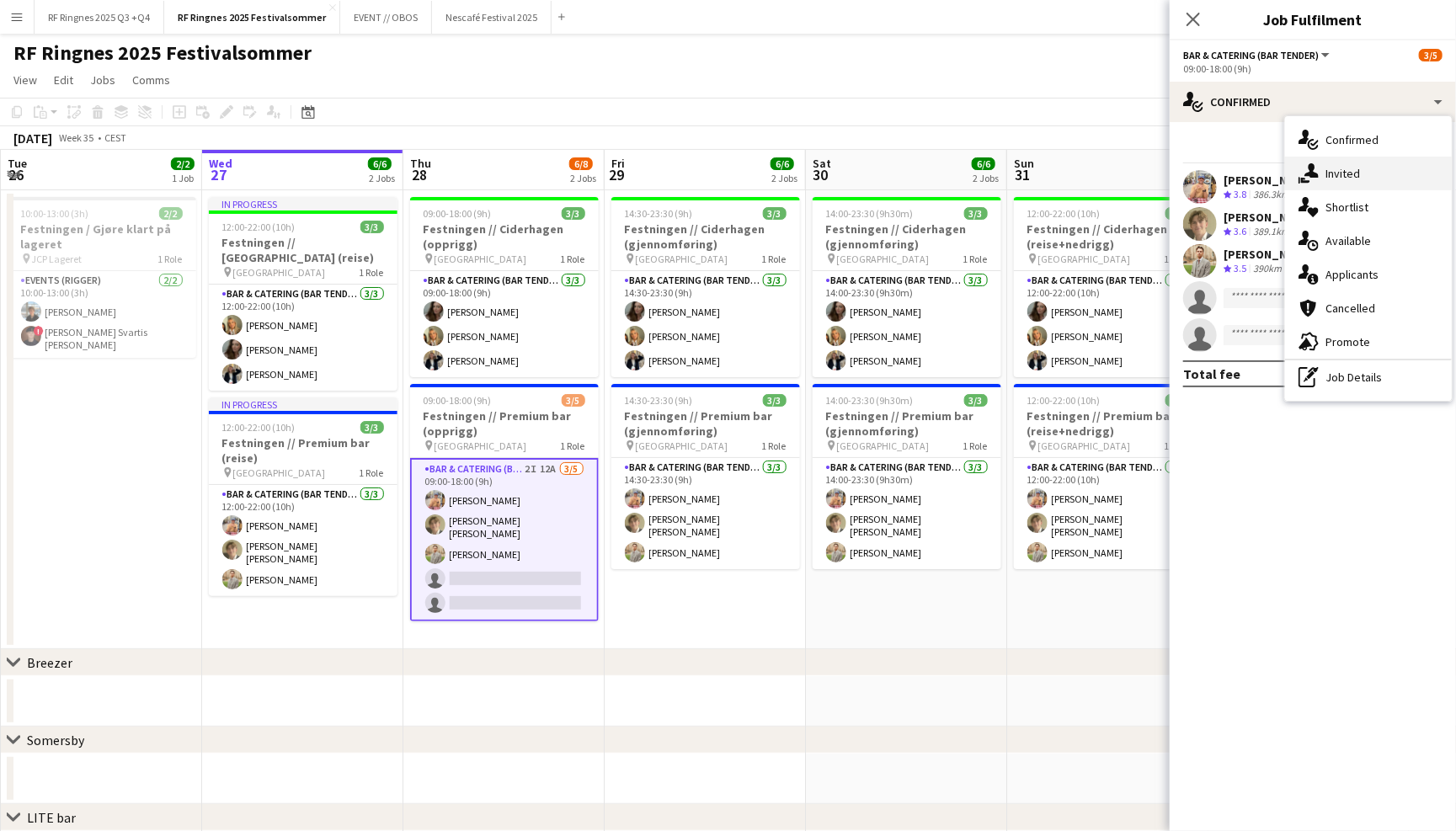
click at [1342, 168] on div "single-neutral-actions-share-1 Invited" at bounding box center [1367, 174] width 167 height 34
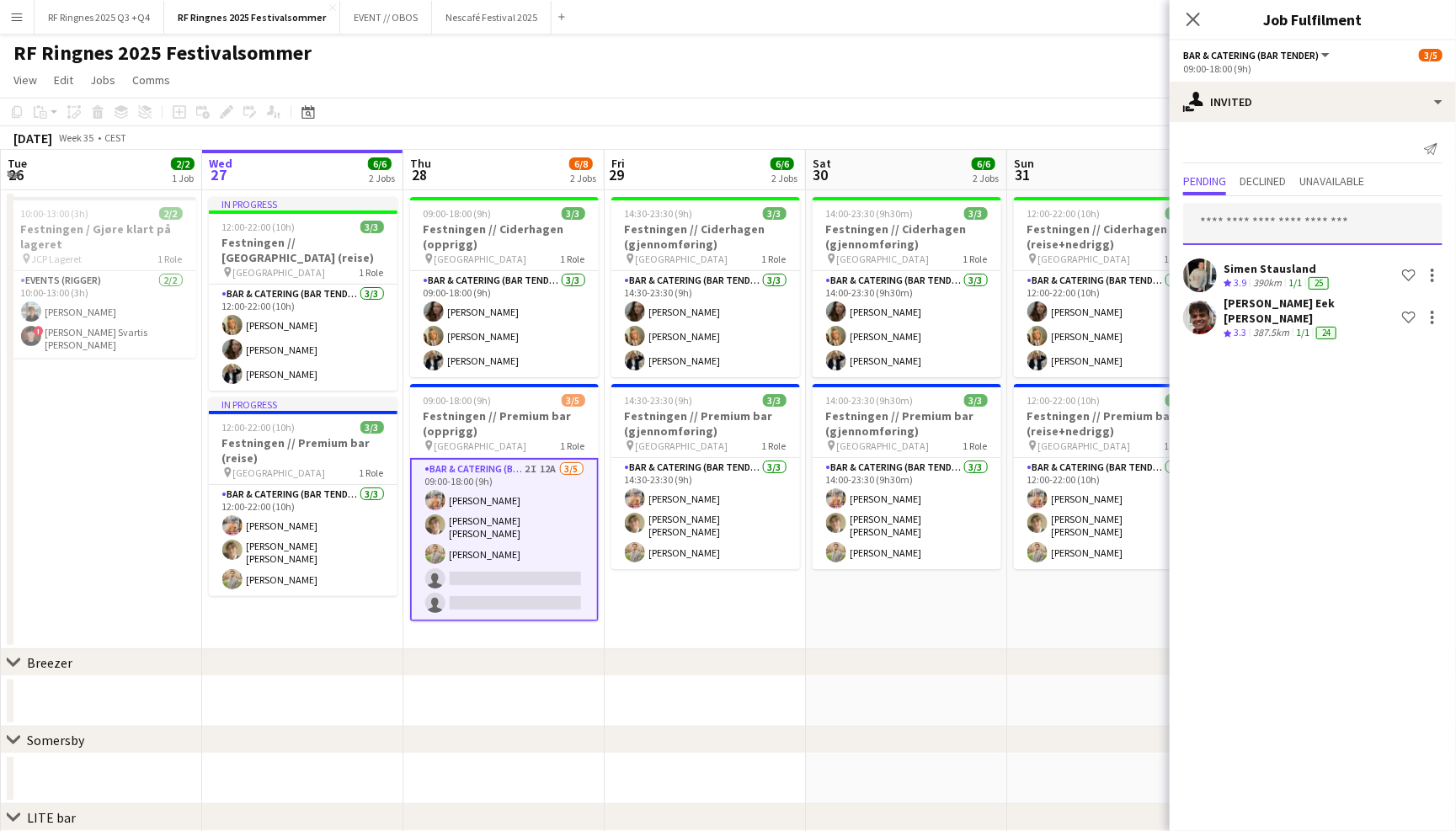
click at [1298, 216] on input "text" at bounding box center [1312, 223] width 259 height 42
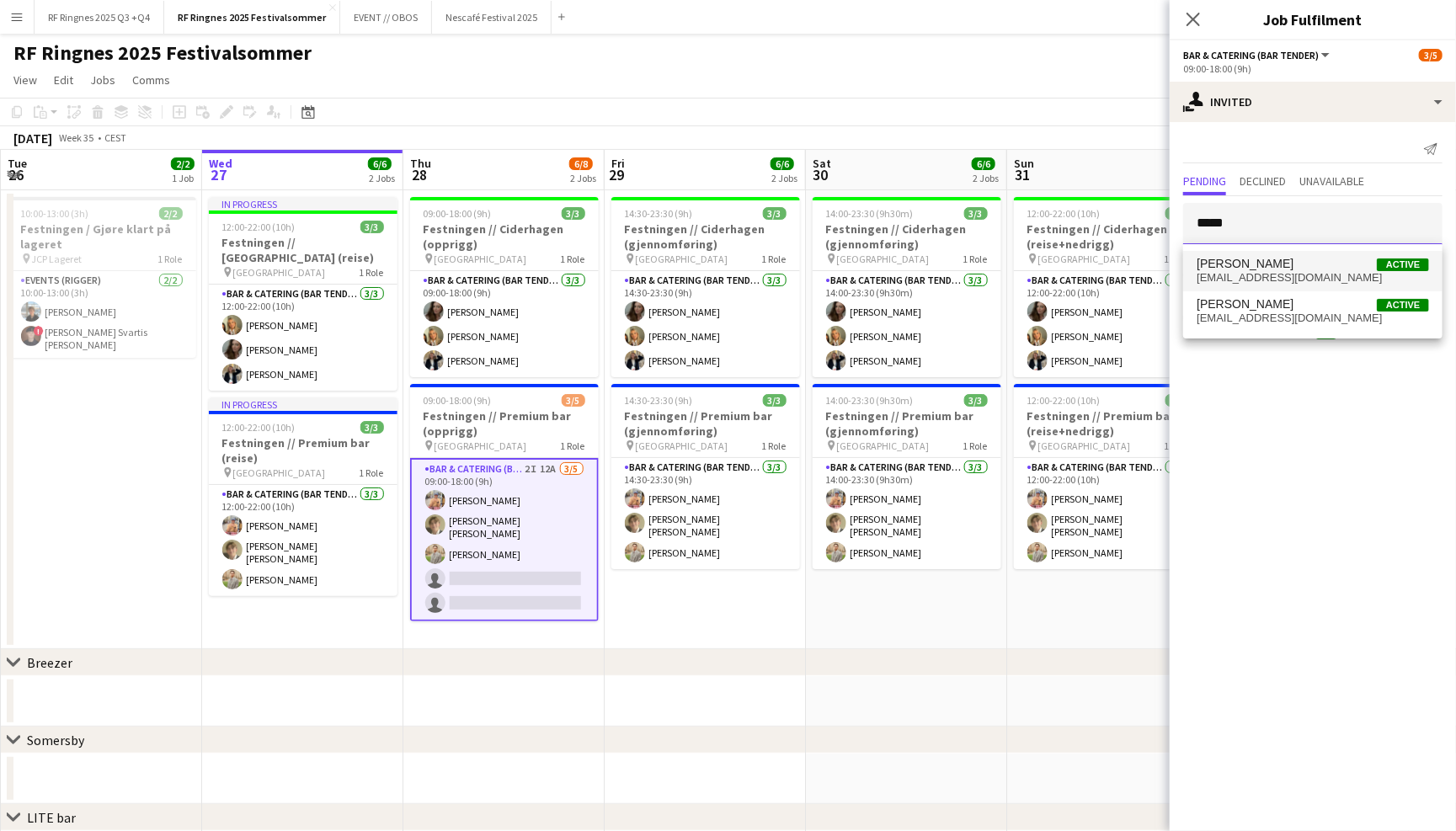
type input "*****"
click at [1302, 251] on mat-option "Lukas Lea-Patterson Active post@pattersonenk.com" at bounding box center [1312, 270] width 259 height 40
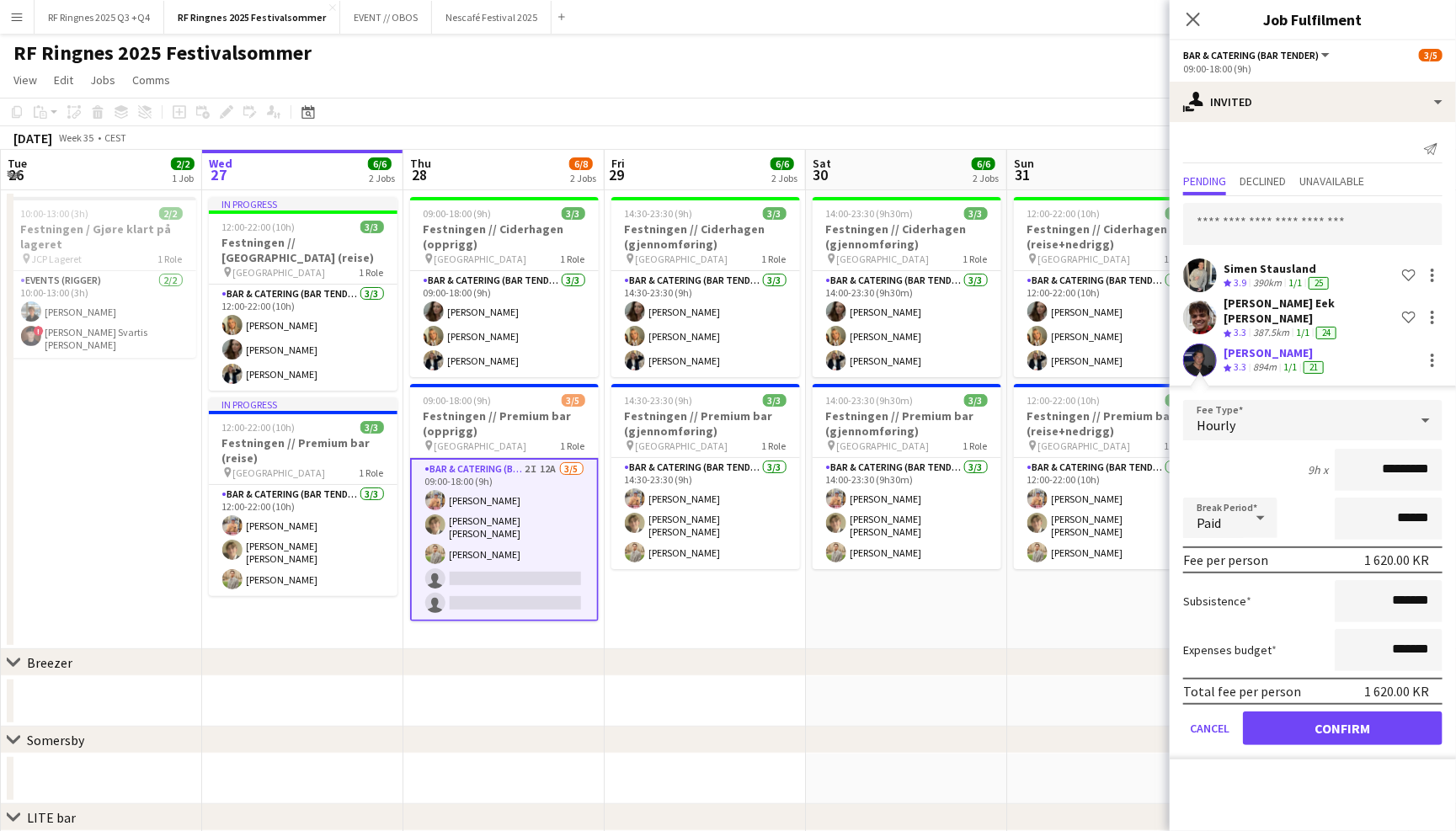
click at [1315, 733] on form "Fee Type Hourly 9h x ********* Break Period Paid ****** Fee per person 1 620.00…" at bounding box center [1312, 580] width 286 height 359
click at [1315, 715] on button "Confirm" at bounding box center [1342, 728] width 200 height 34
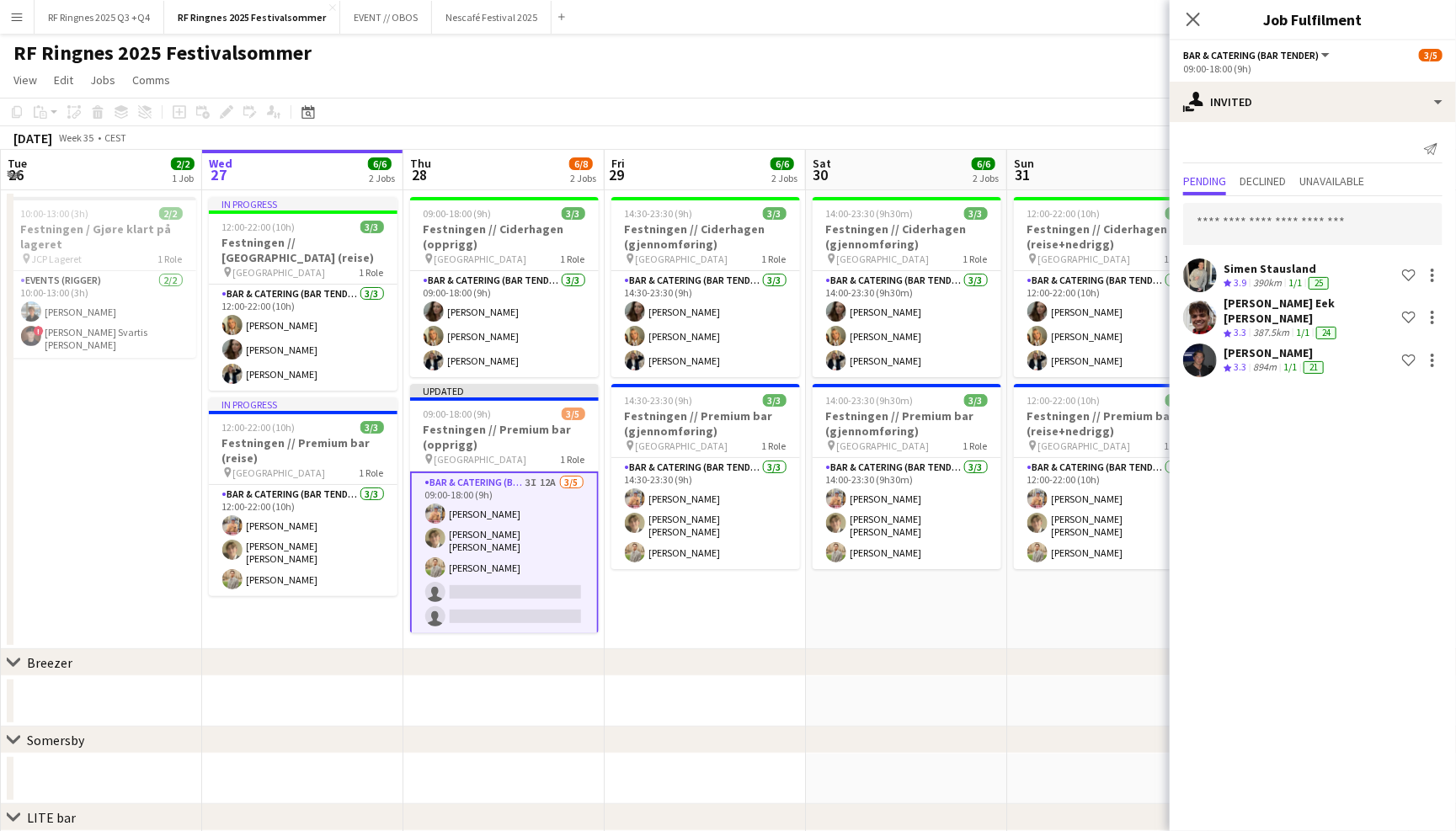
click at [801, 92] on app-page-menu "View Day view expanded Day view collapsed Month view Date picker Jump to today …" at bounding box center [728, 82] width 1456 height 32
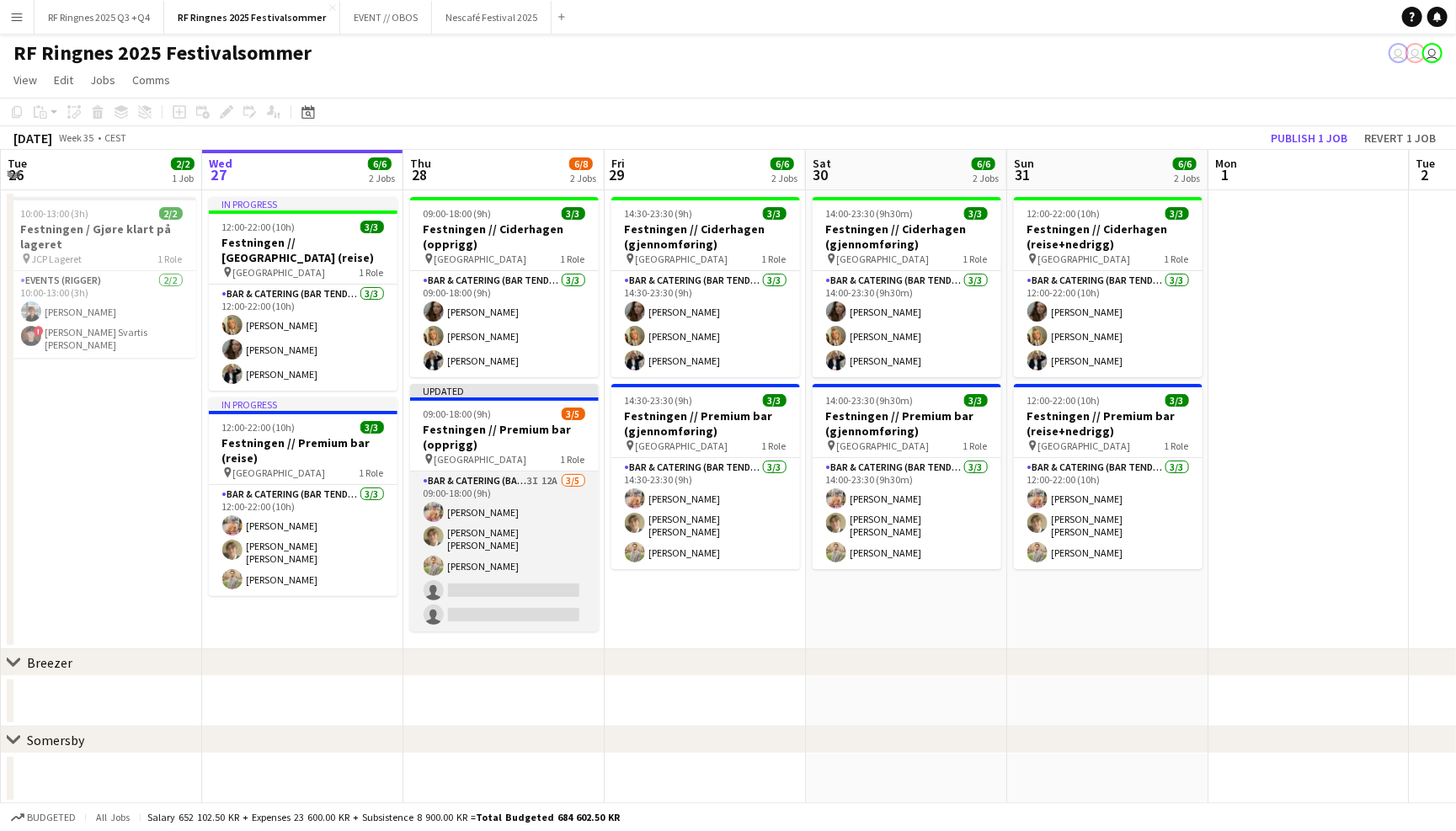
click at [555, 509] on app-card-role "Bar & Catering (Bar Tender) 3I 12A 3/5 09:00-18:00 (9h) Filip Øverli Bastian So…" at bounding box center [504, 551] width 189 height 160
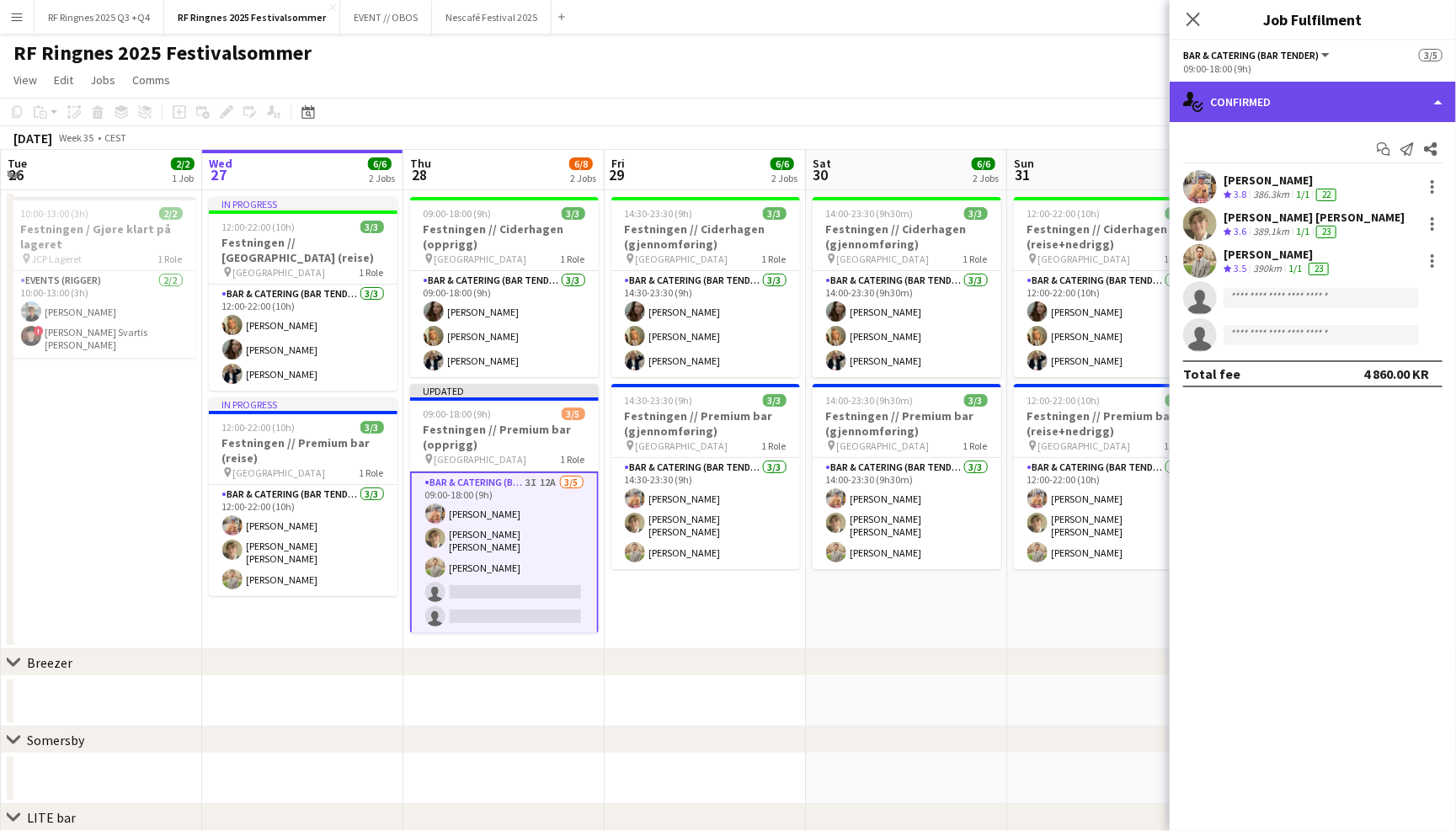
click at [1295, 103] on div "single-neutral-actions-check-2 Confirmed" at bounding box center [1312, 102] width 286 height 40
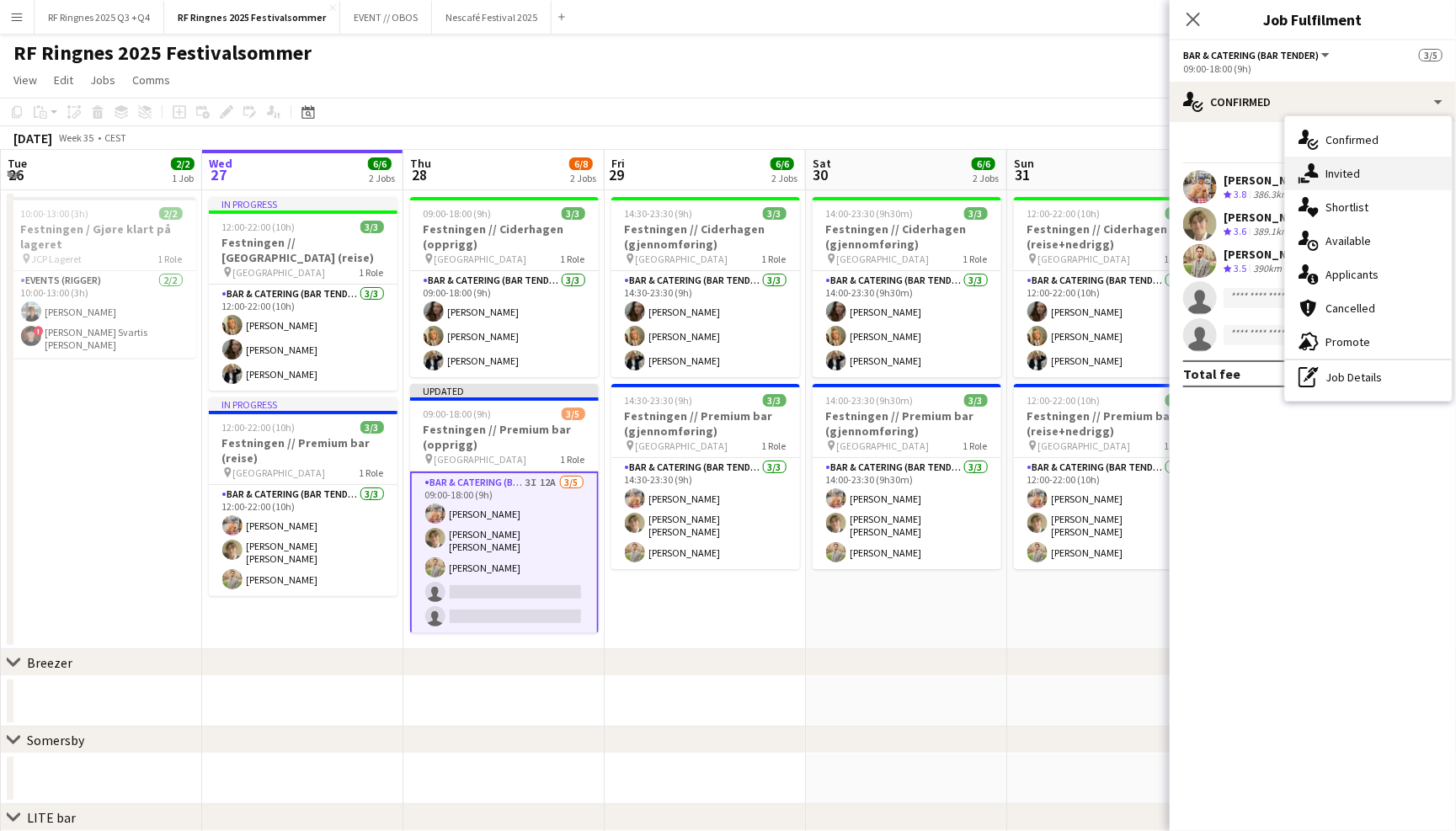
click at [1348, 165] on div "single-neutral-actions-share-1 Invited" at bounding box center [1367, 174] width 167 height 34
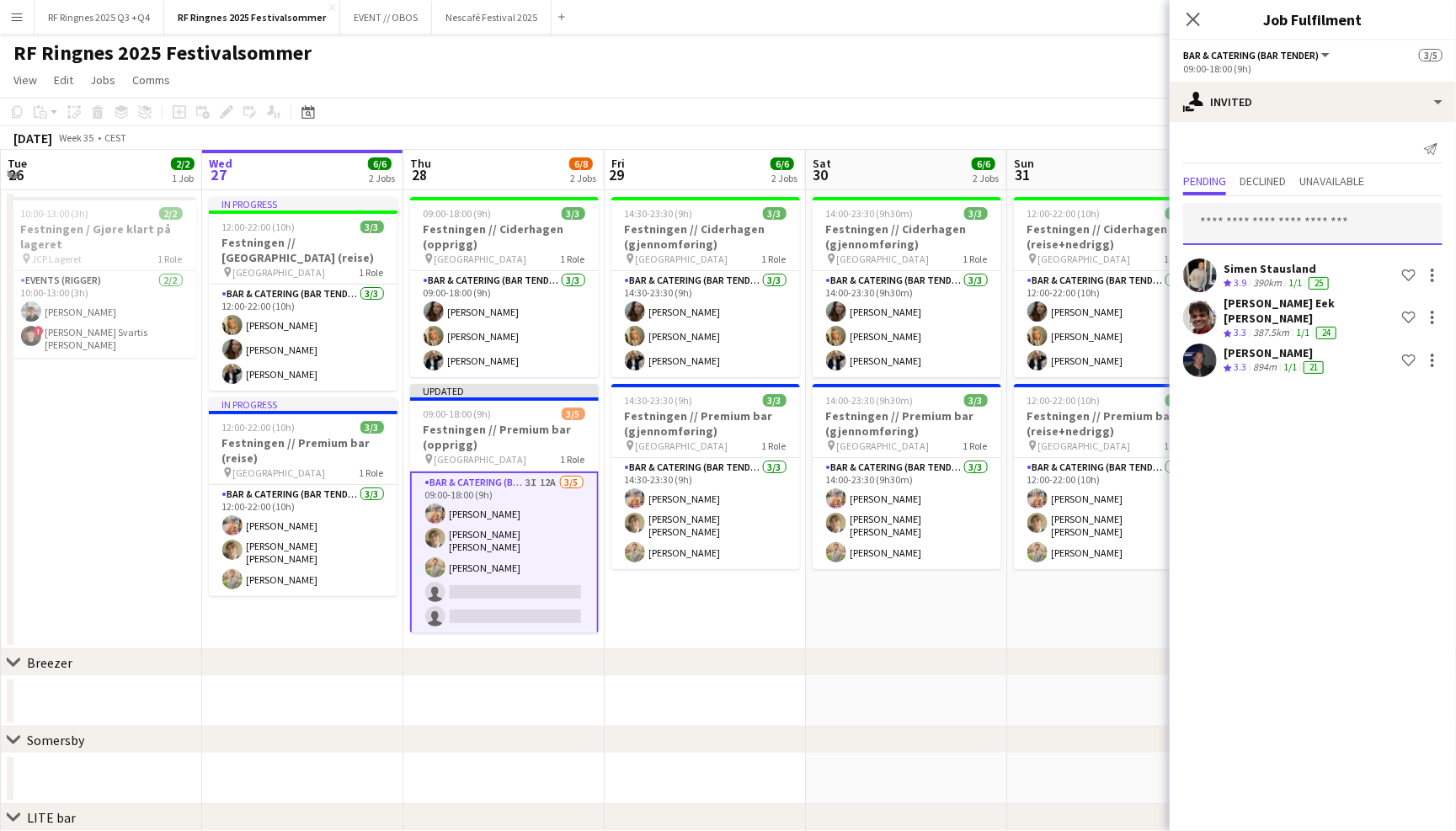
click at [1254, 224] on input "text" at bounding box center [1312, 223] width 259 height 42
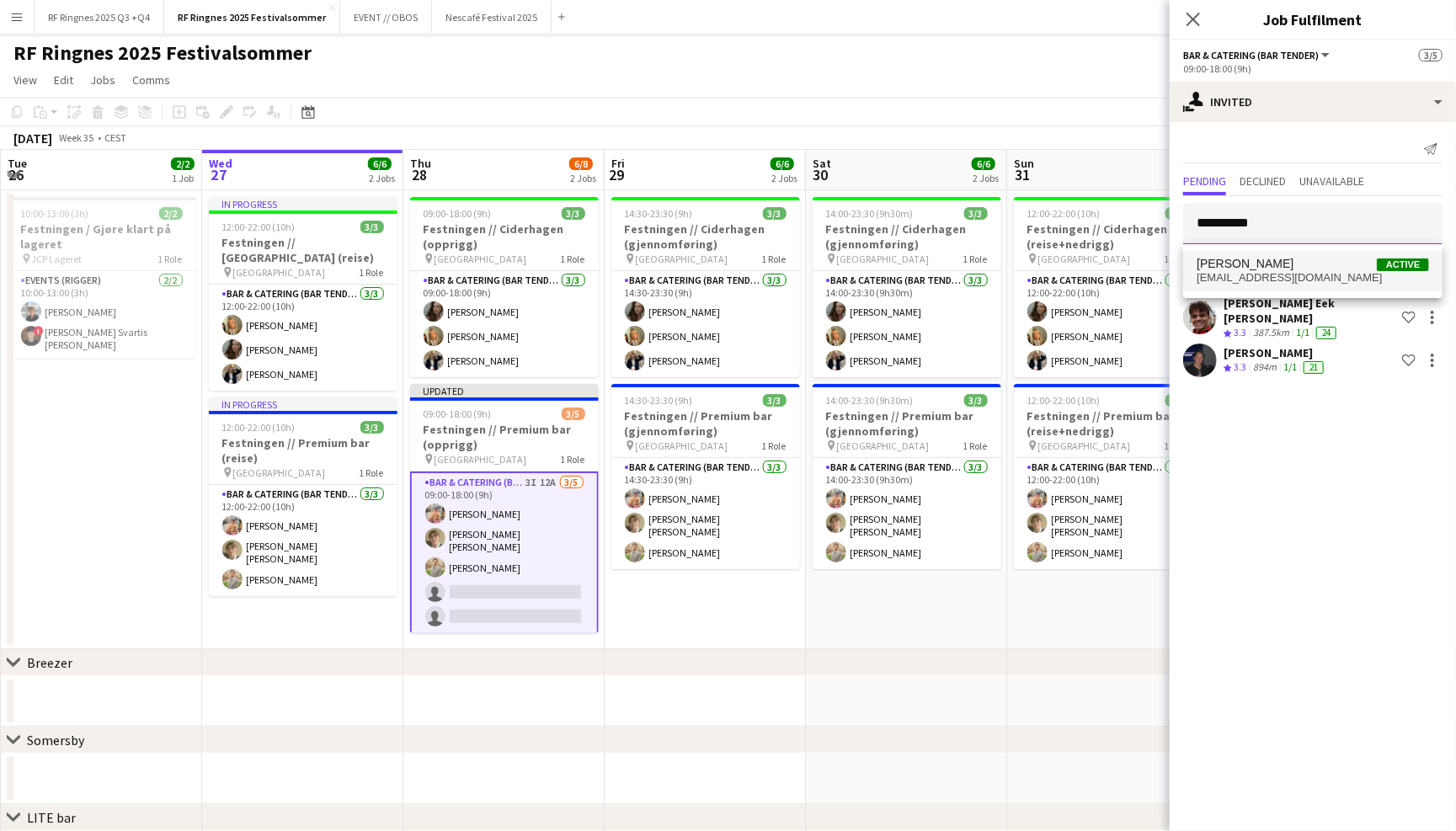
type input "**********"
click at [1292, 272] on span "anders.kavli@icloud.com" at bounding box center [1312, 277] width 233 height 13
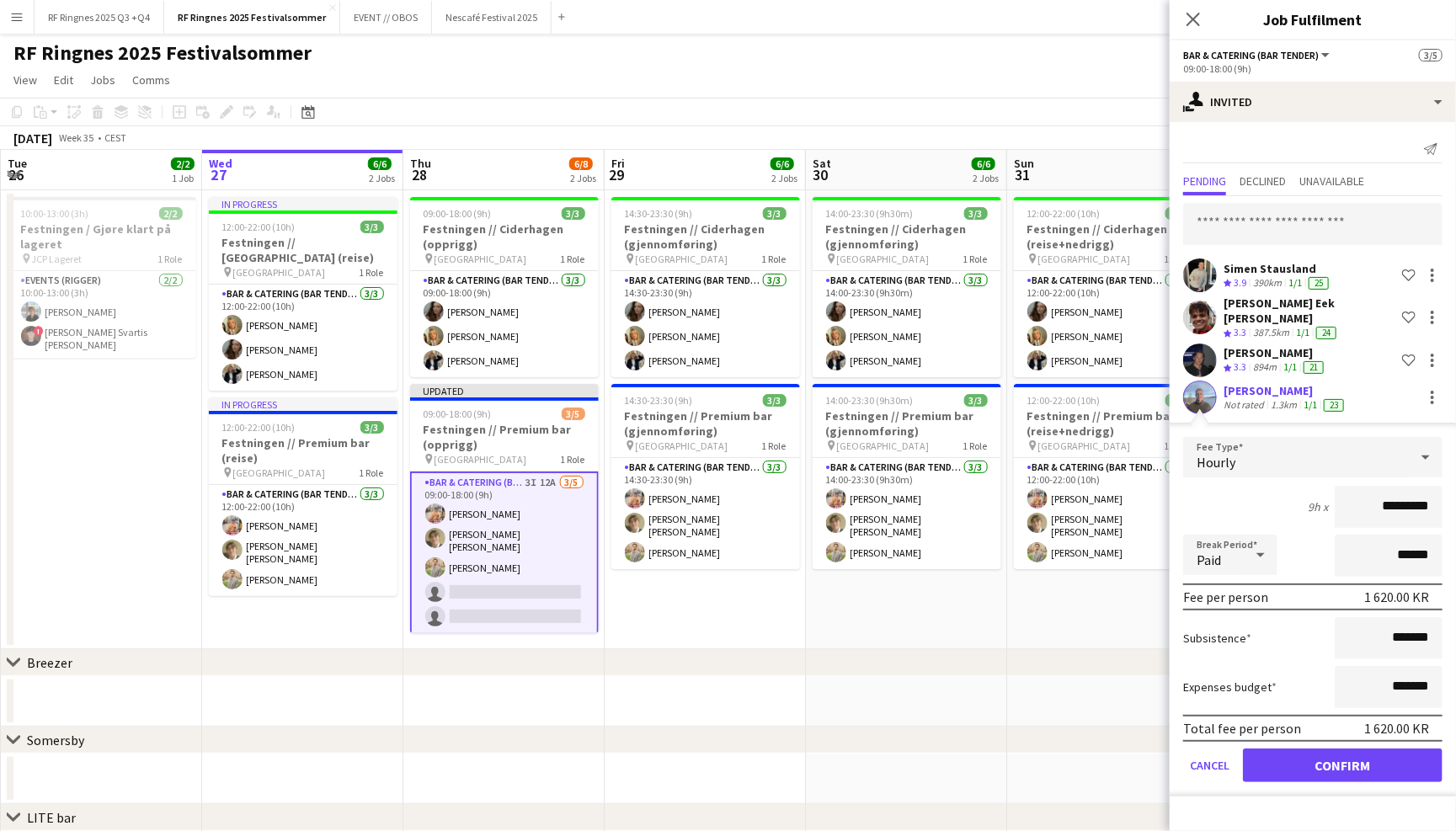
click at [1326, 761] on button "Confirm" at bounding box center [1342, 765] width 200 height 34
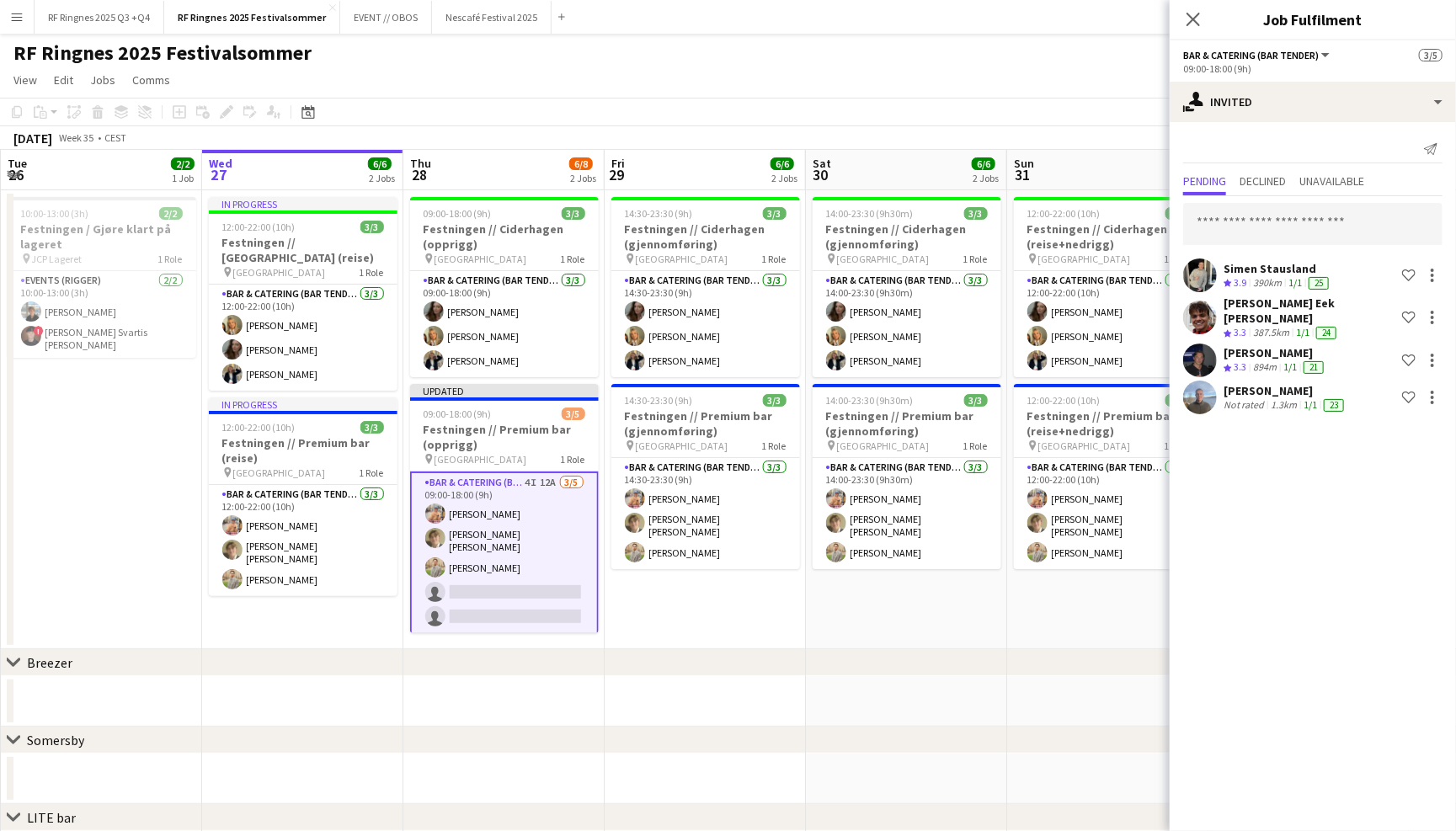
click at [1127, 46] on div "RF Ringnes 2025 Festivalsommer user user user" at bounding box center [728, 50] width 1456 height 32
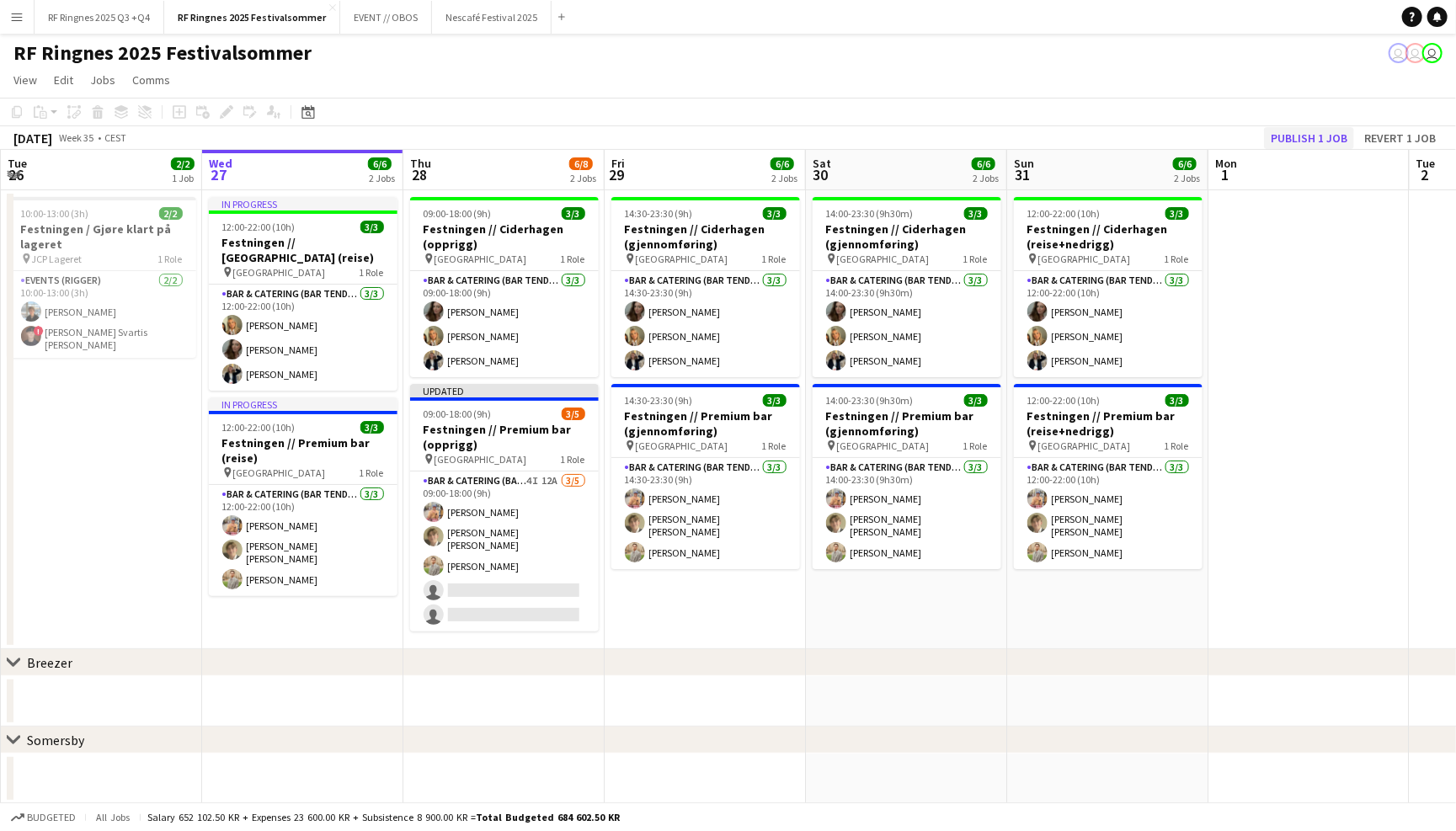
click at [1325, 139] on button "Publish 1 job" at bounding box center [1308, 138] width 90 height 22
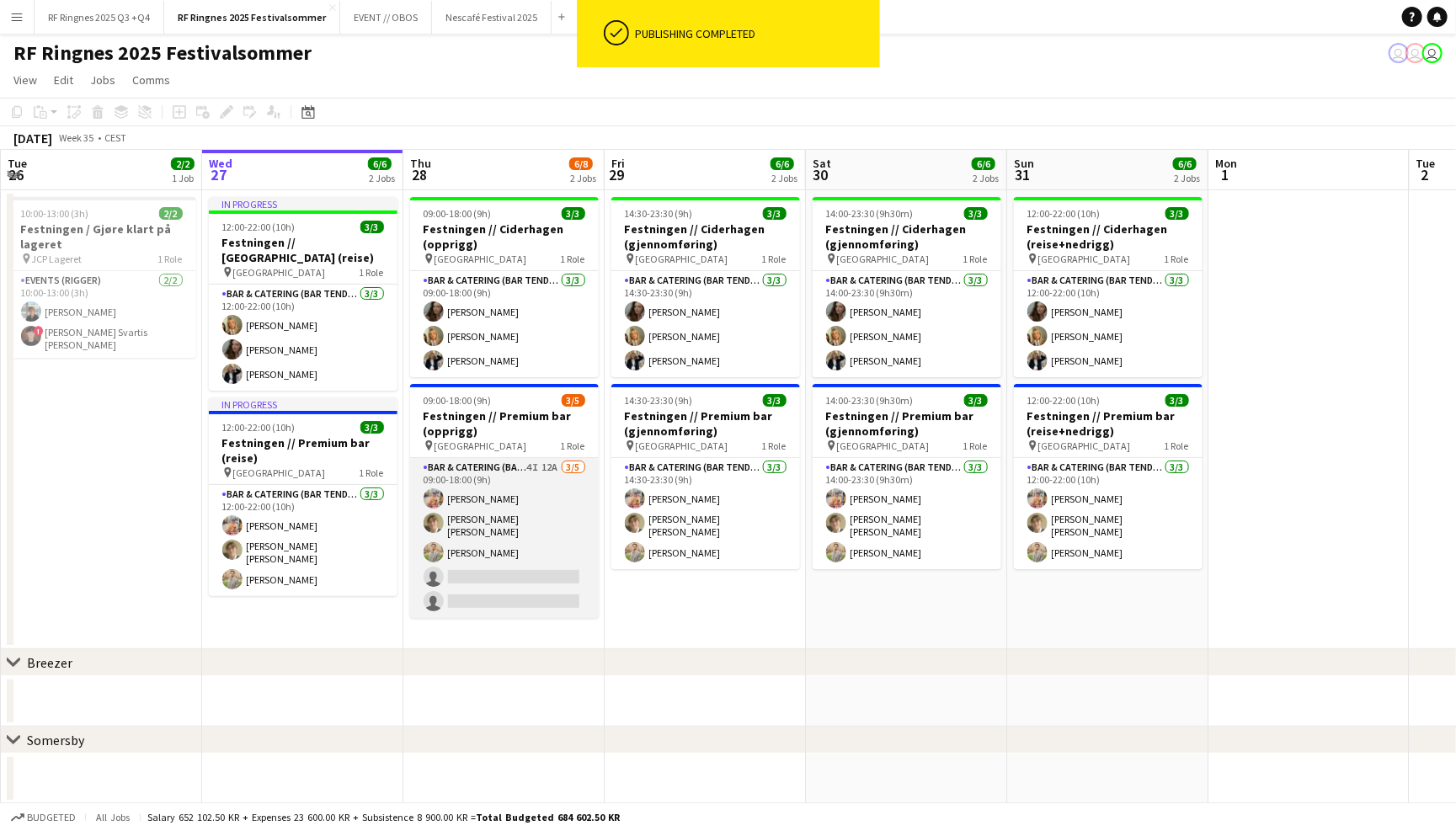
click at [519, 495] on app-card-role "Bar & Catering (Bar Tender) 4I 12A 3/5 09:00-18:00 (9h) Filip Øverli Bastian So…" at bounding box center [504, 538] width 189 height 160
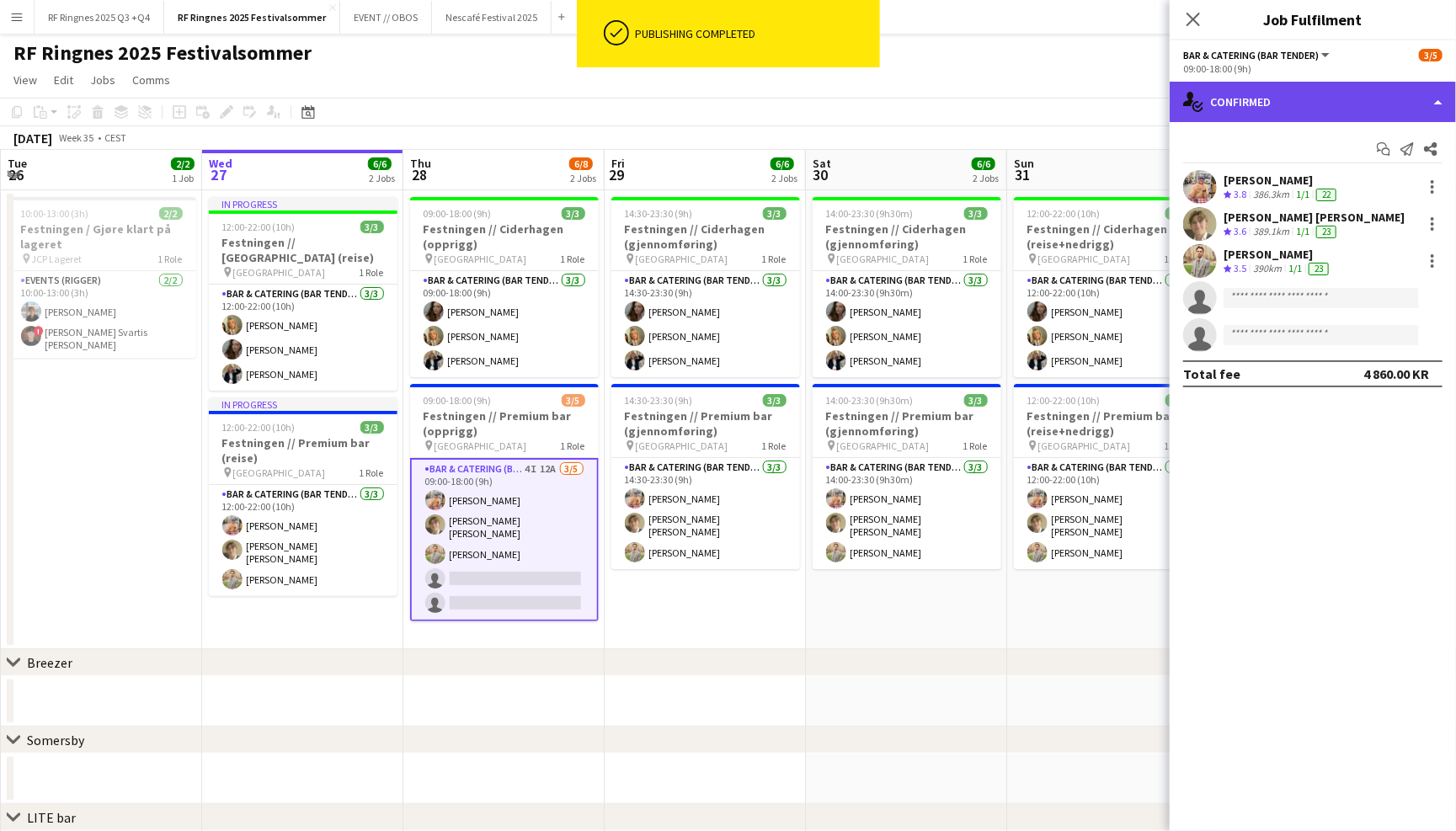
click at [1278, 103] on div "single-neutral-actions-check-2 Confirmed" at bounding box center [1312, 102] width 286 height 40
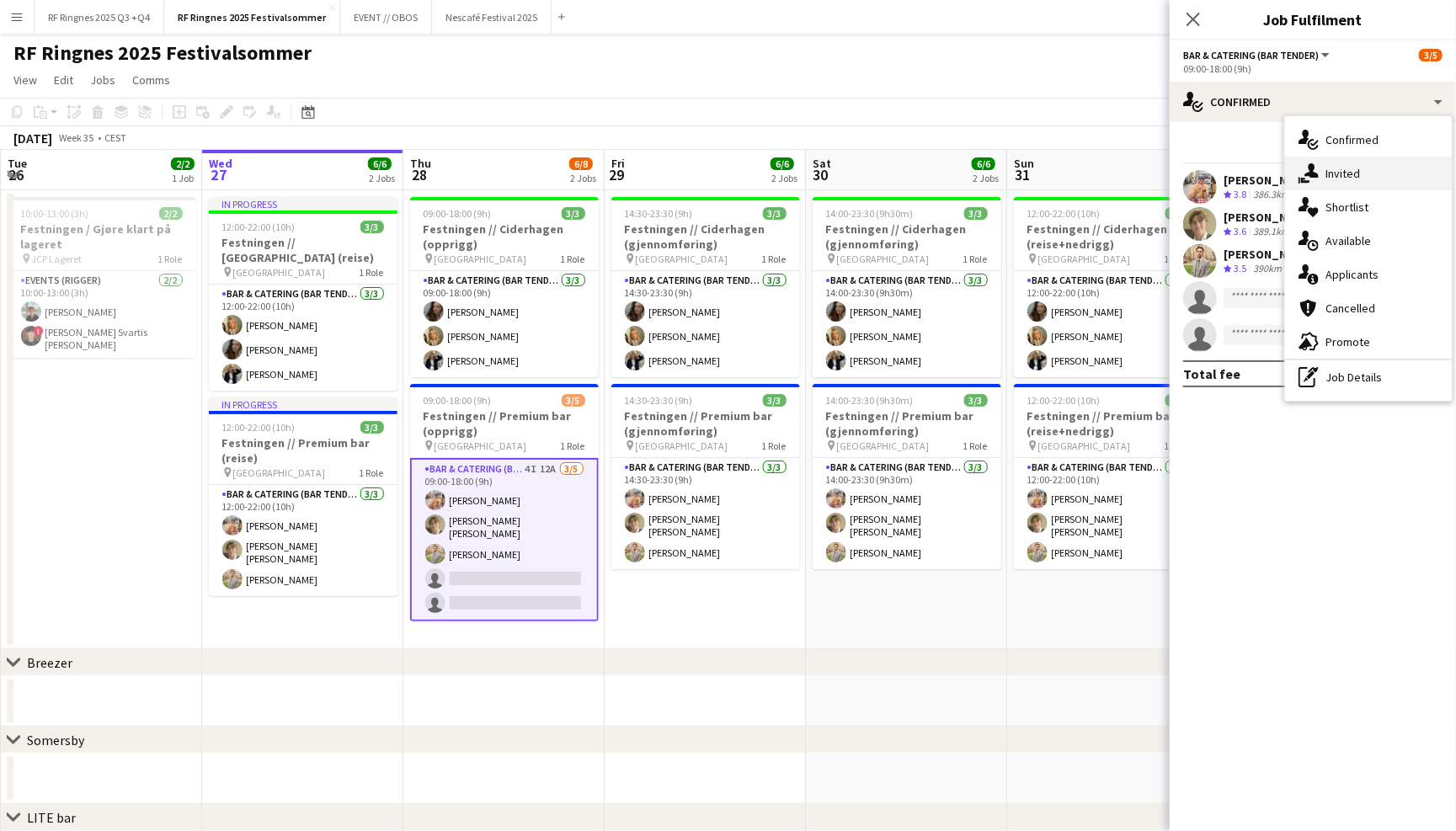
click at [1336, 175] on div "single-neutral-actions-share-1 Invited" at bounding box center [1367, 174] width 167 height 34
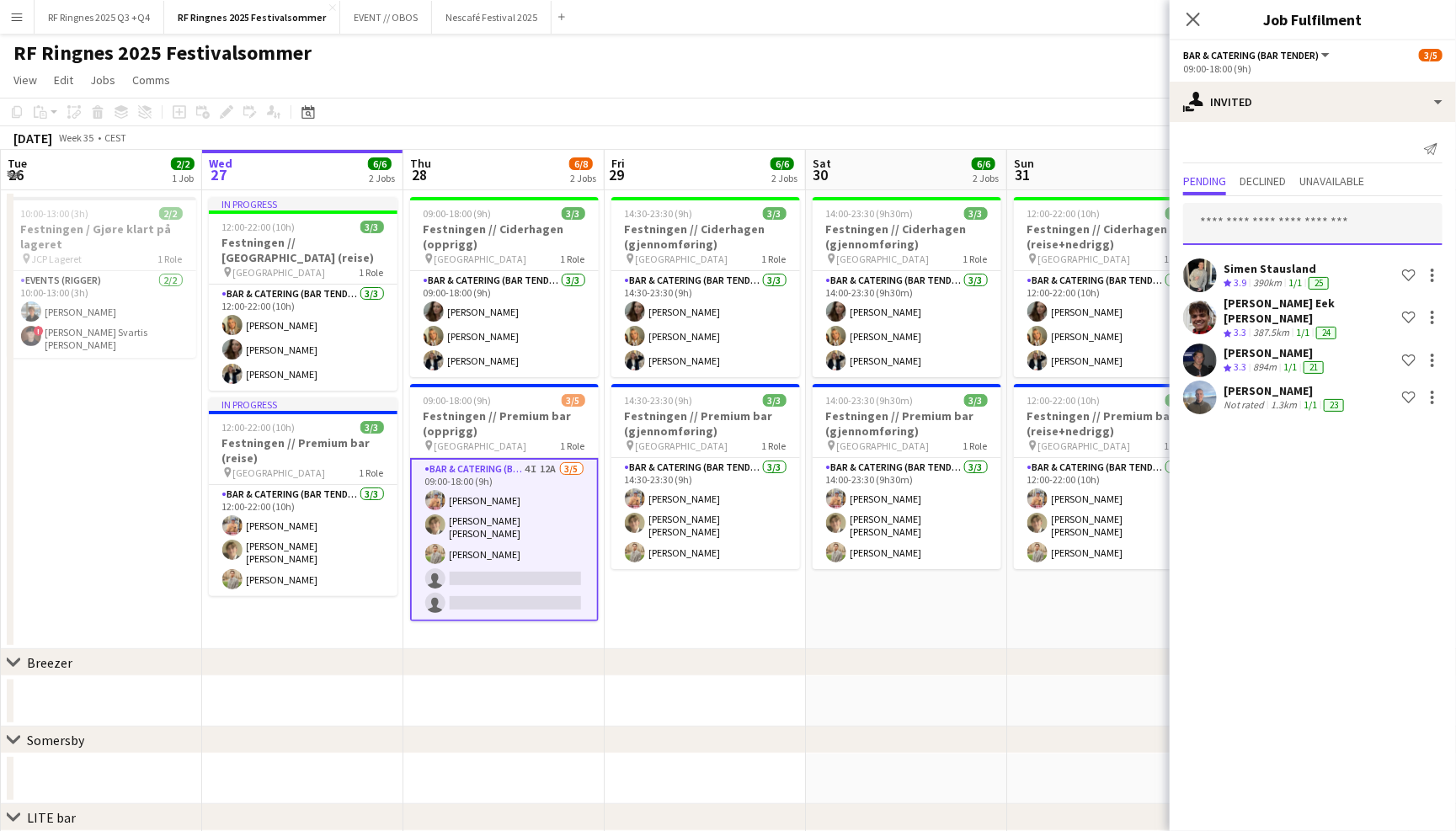
click at [1311, 211] on input "text" at bounding box center [1312, 223] width 259 height 42
click at [1327, 149] on div "Send notification" at bounding box center [1312, 150] width 259 height 28
click at [1302, 234] on input "text" at bounding box center [1312, 223] width 259 height 42
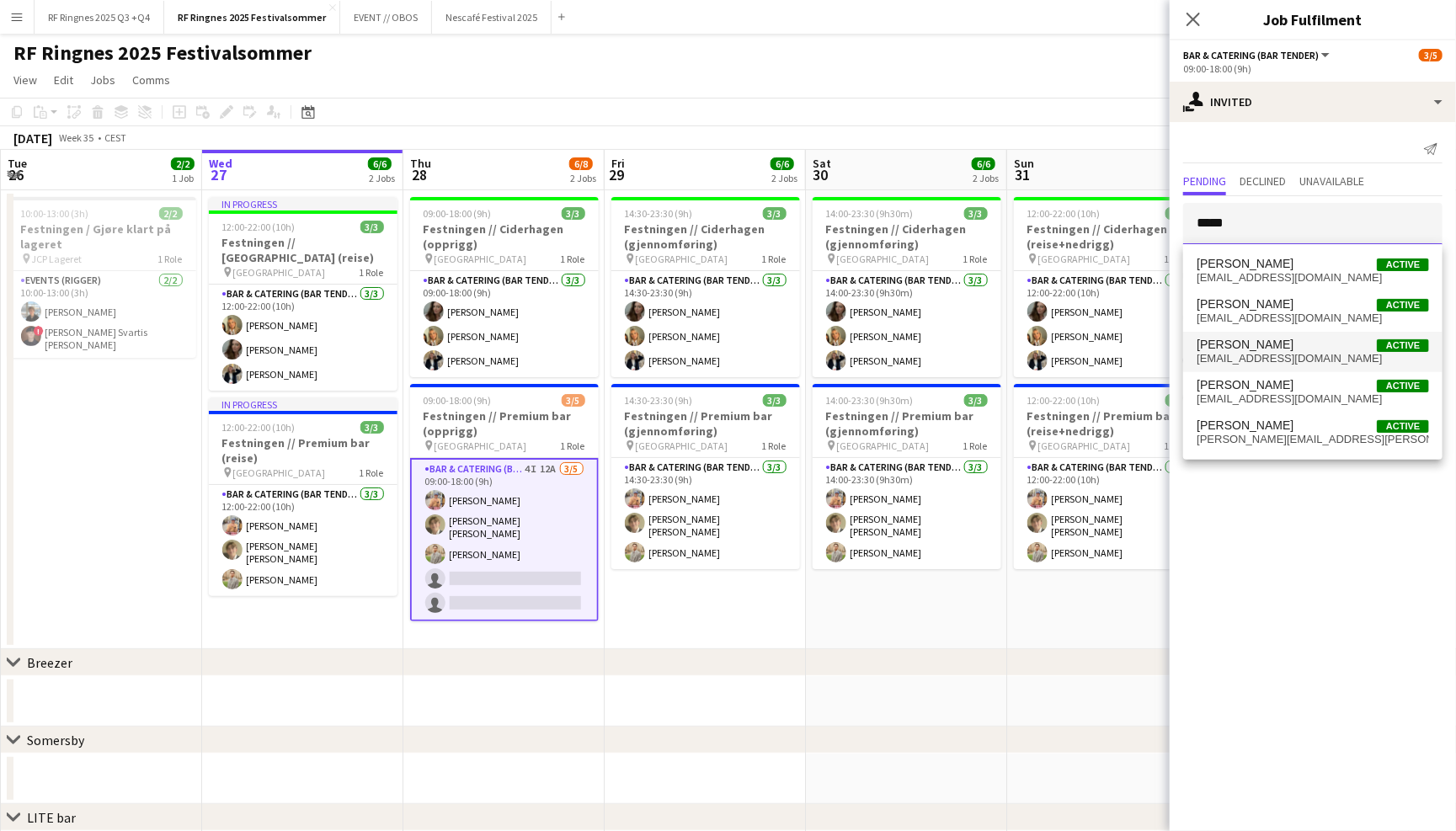
type input "*****"
click at [1334, 354] on span "eirik.nk@outlook.com" at bounding box center [1312, 358] width 233 height 13
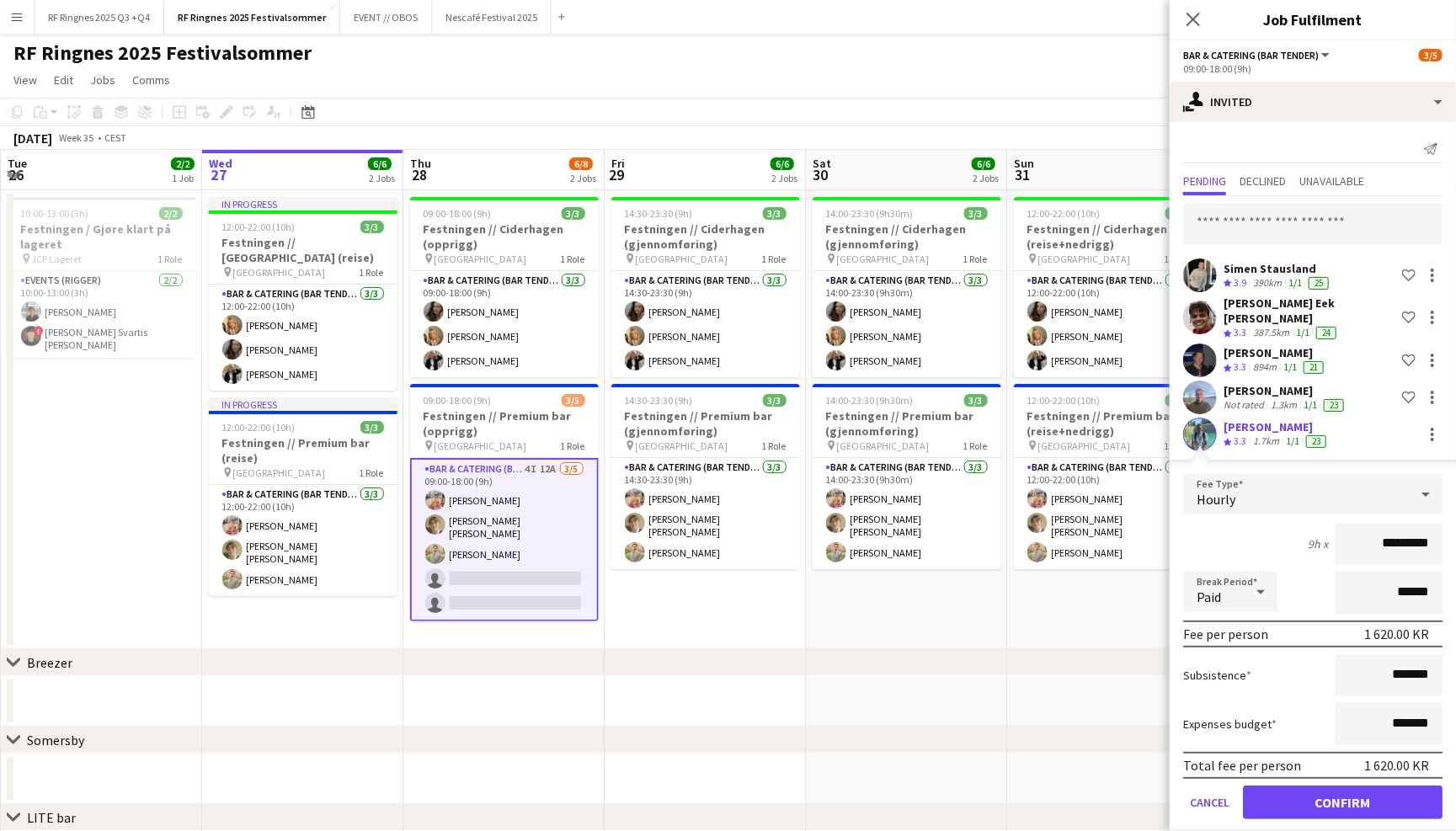
click at [1357, 799] on button "Confirm" at bounding box center [1342, 802] width 200 height 34
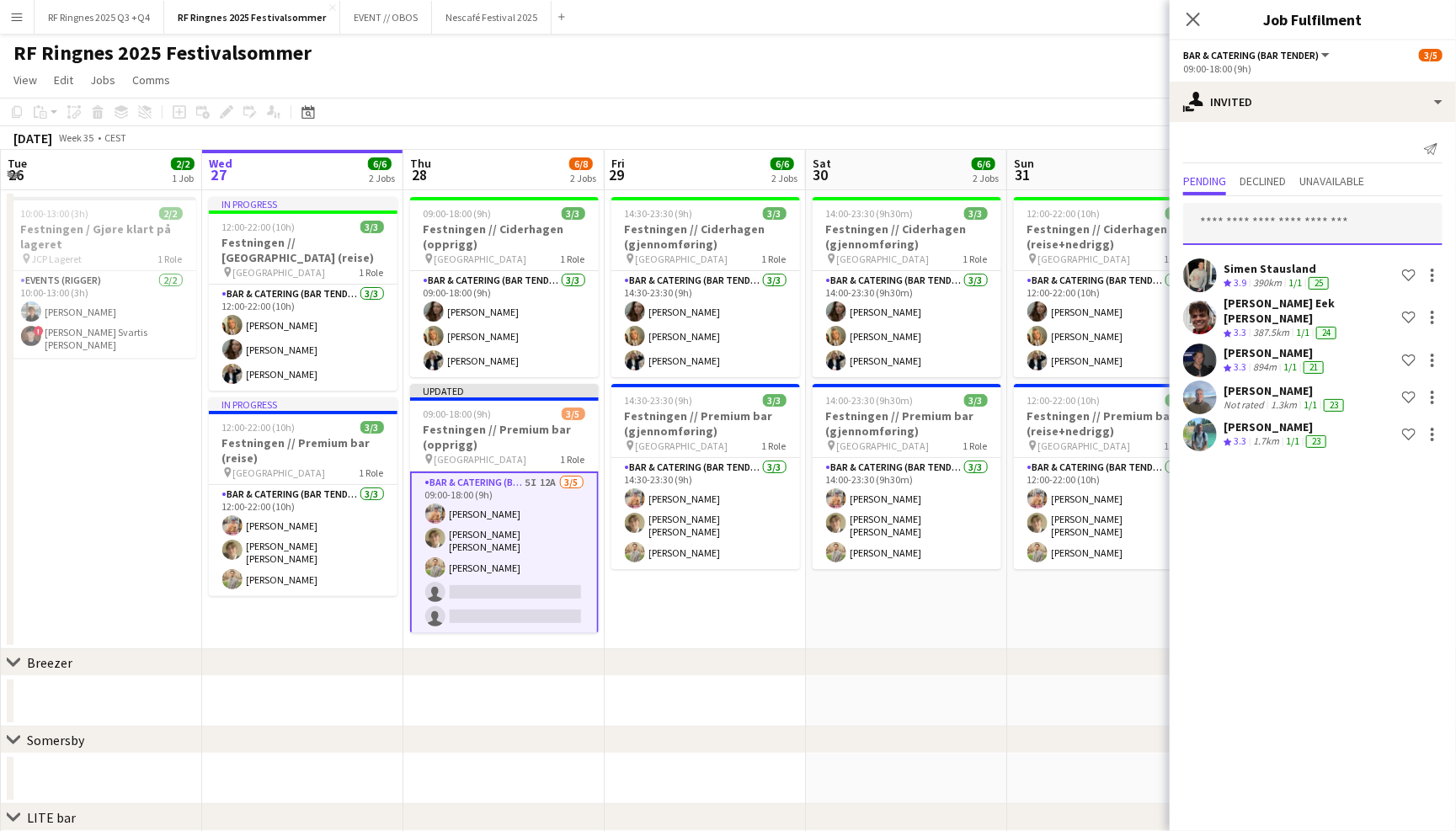
click at [1310, 216] on input "text" at bounding box center [1312, 223] width 259 height 42
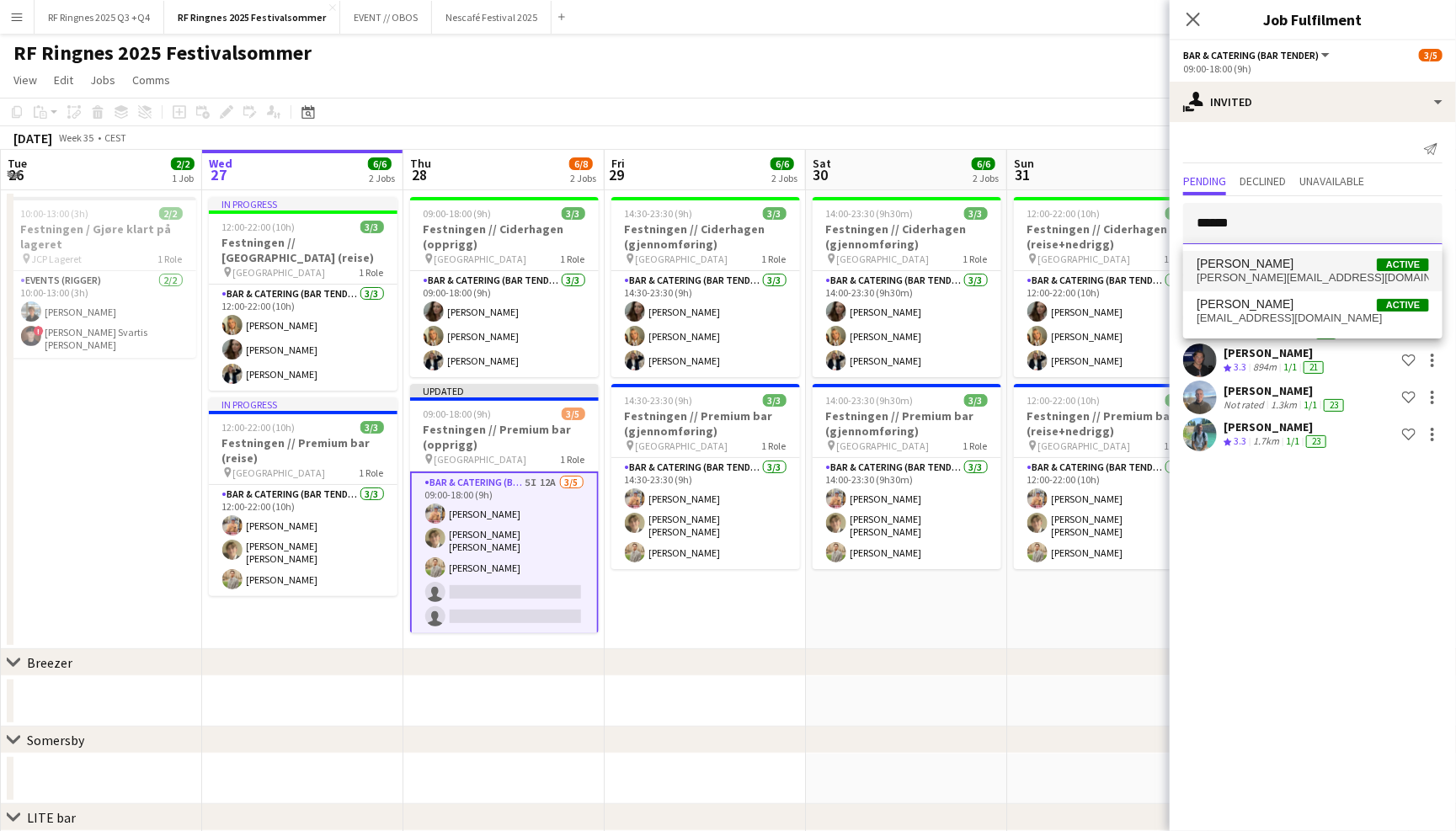
type input "******"
click at [1315, 264] on span "Erlend Holm Active" at bounding box center [1312, 263] width 233 height 14
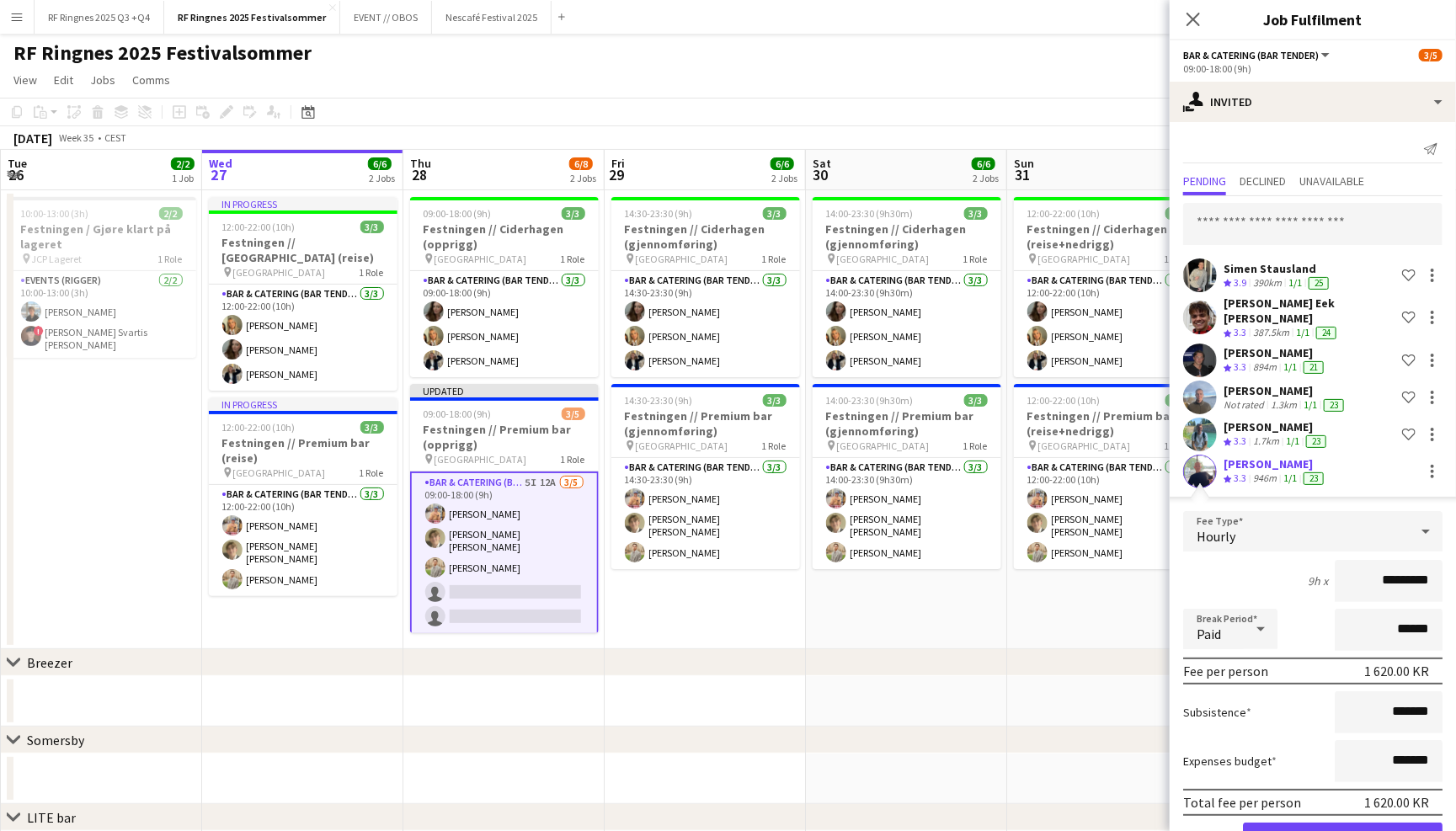
click at [1331, 826] on button "Confirm" at bounding box center [1342, 839] width 200 height 34
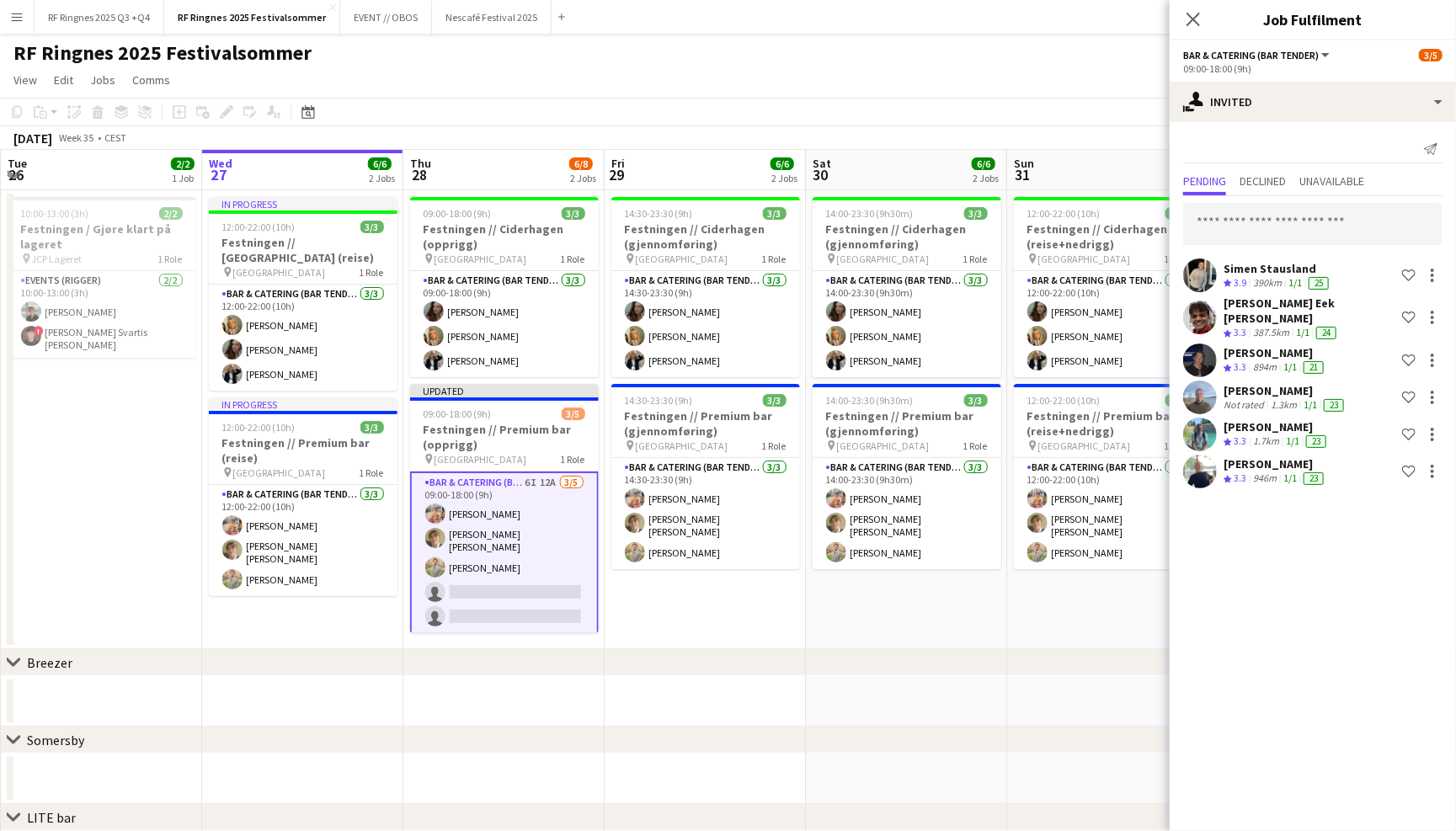
click at [1068, 30] on app-navbar "Menu Boards Boards Boards All jobs Status Workforce Workforce My Workforce Recr…" at bounding box center [728, 17] width 1456 height 34
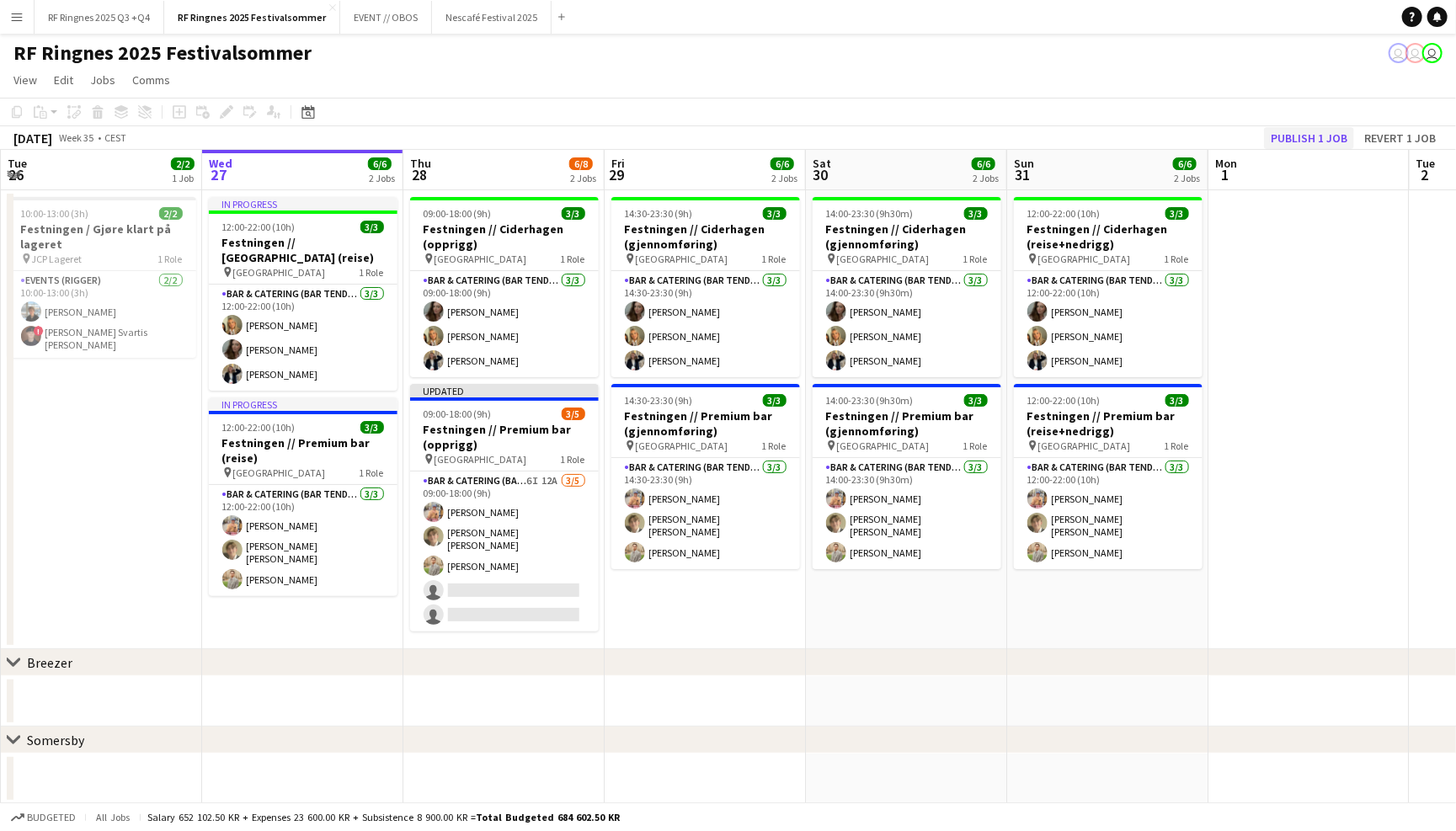
click at [1302, 142] on button "Publish 1 job" at bounding box center [1308, 138] width 90 height 22
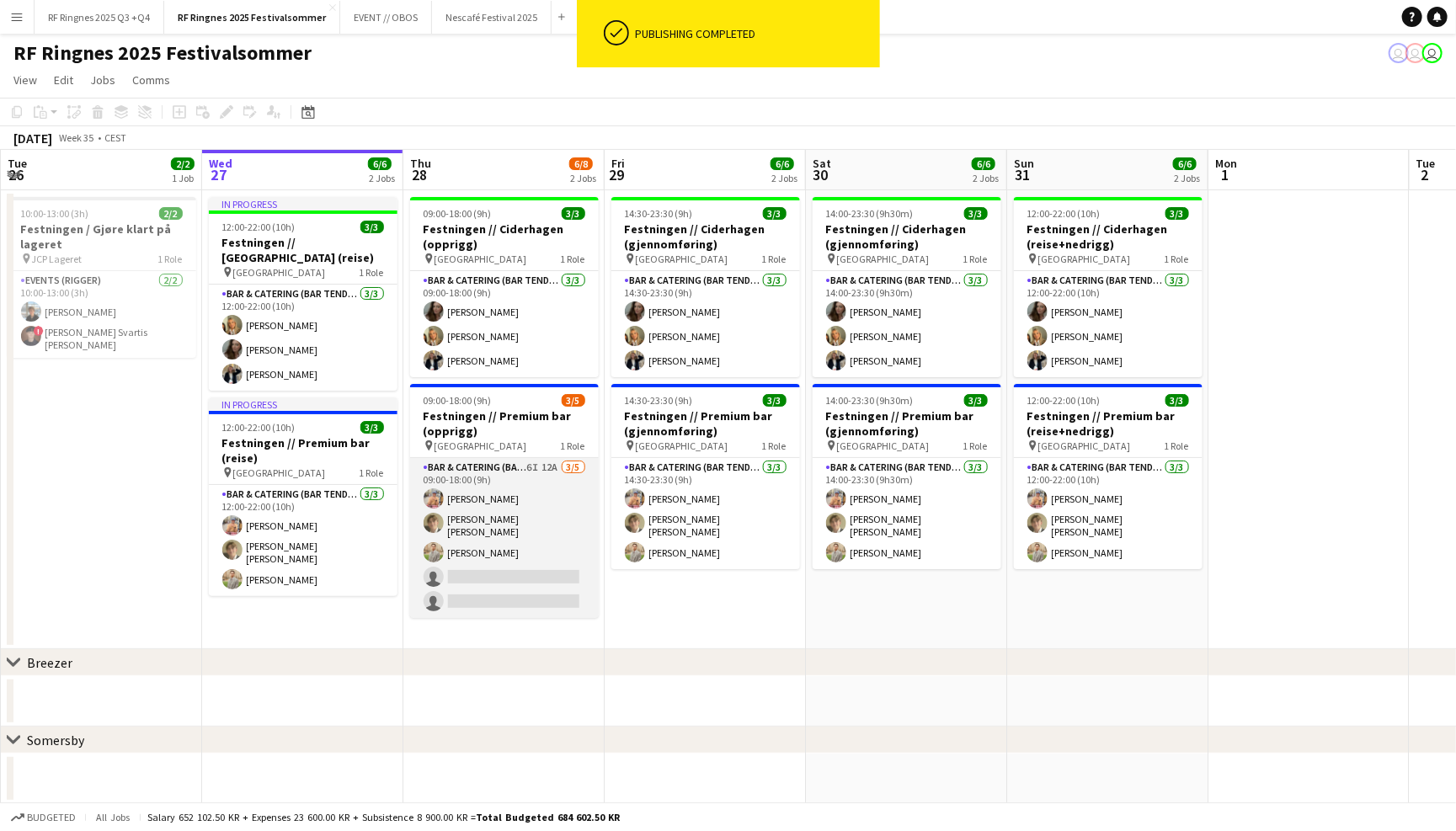
click at [478, 487] on app-card-role "Bar & Catering (Bar Tender) 6I 12A 3/5 09:00-18:00 (9h) Filip Øverli Bastian So…" at bounding box center [504, 538] width 189 height 160
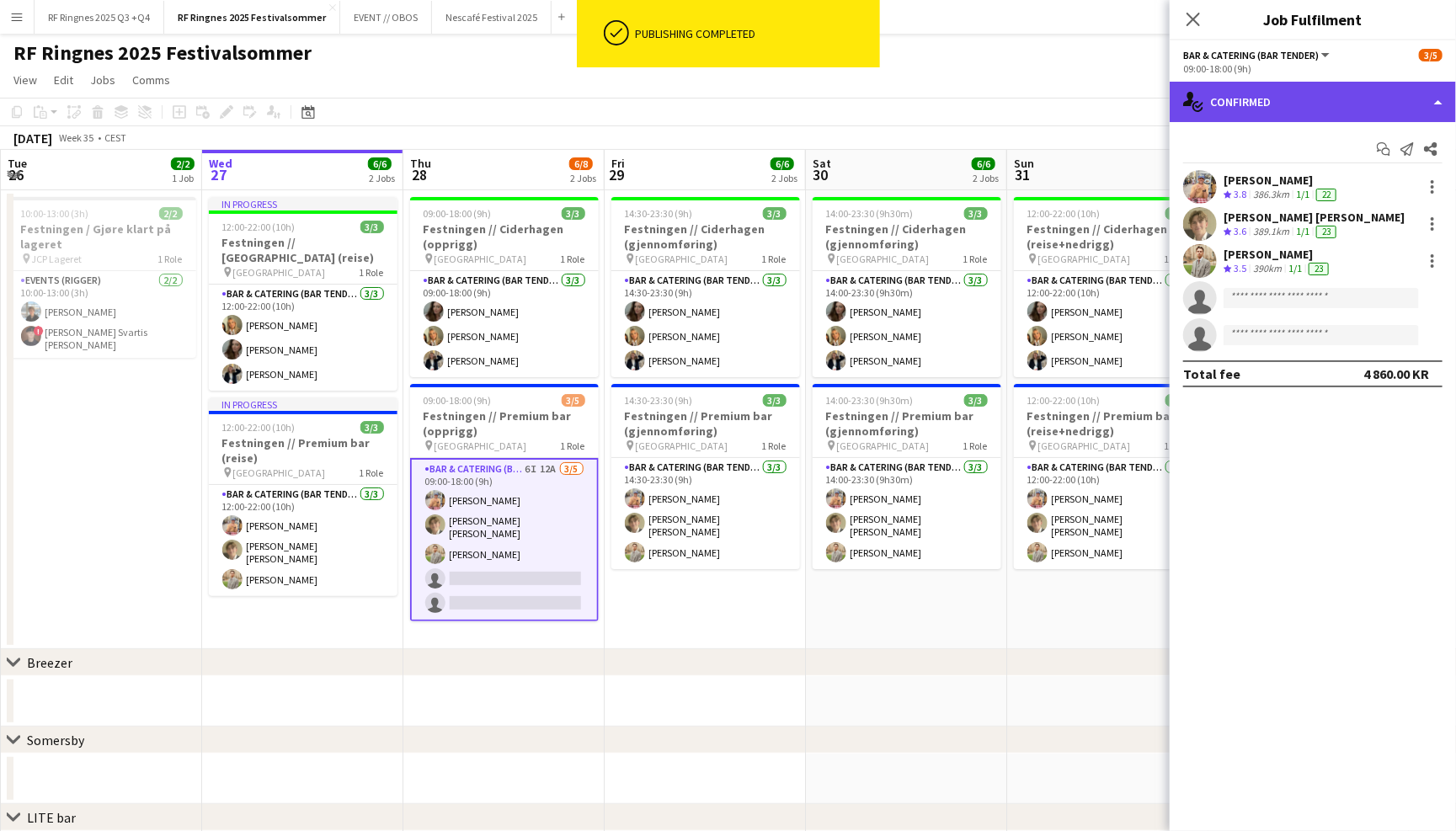
click at [1267, 104] on div "single-neutral-actions-check-2 Confirmed" at bounding box center [1312, 102] width 286 height 40
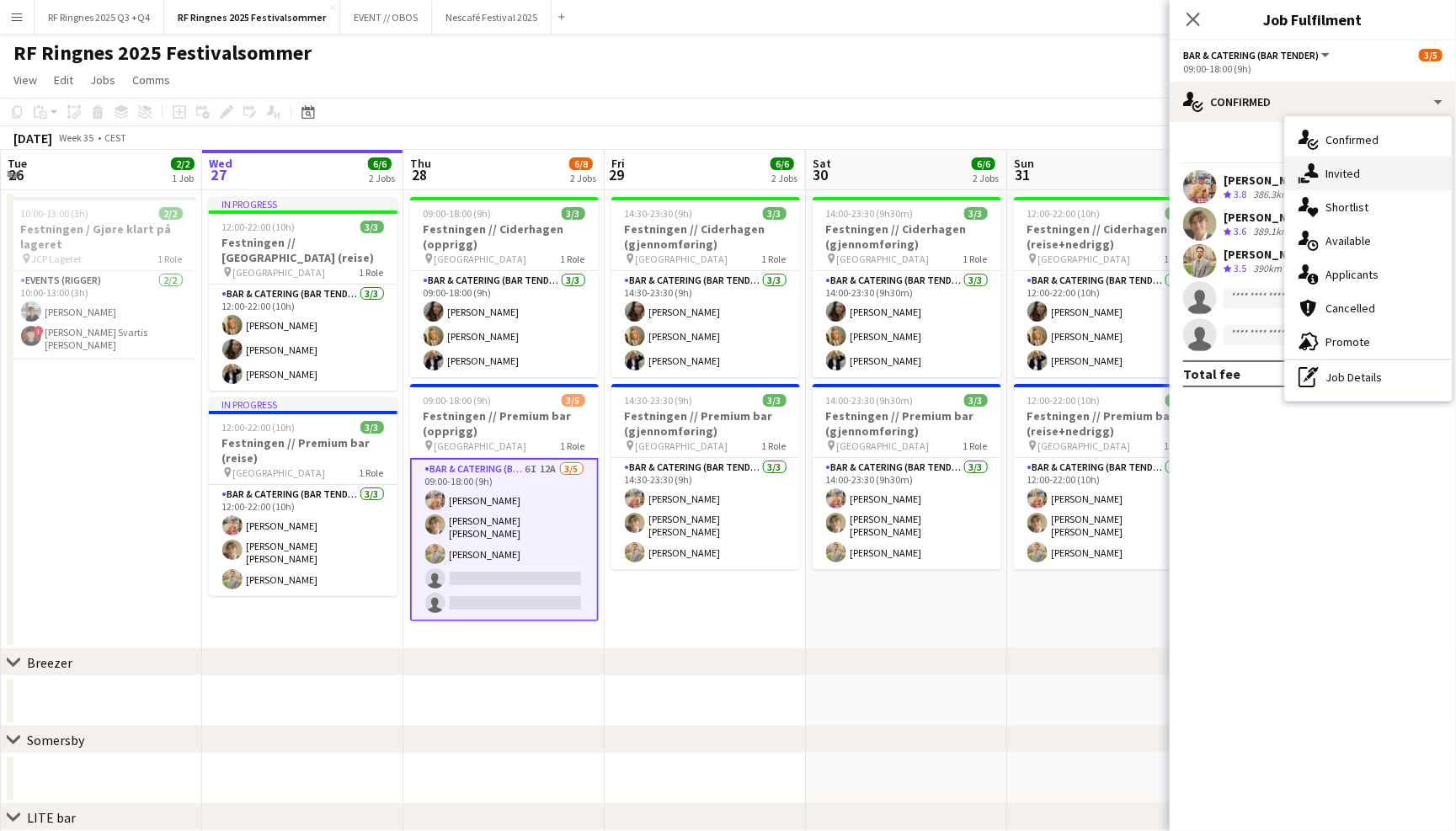
click at [1343, 175] on div "single-neutral-actions-share-1 Invited" at bounding box center [1367, 174] width 167 height 34
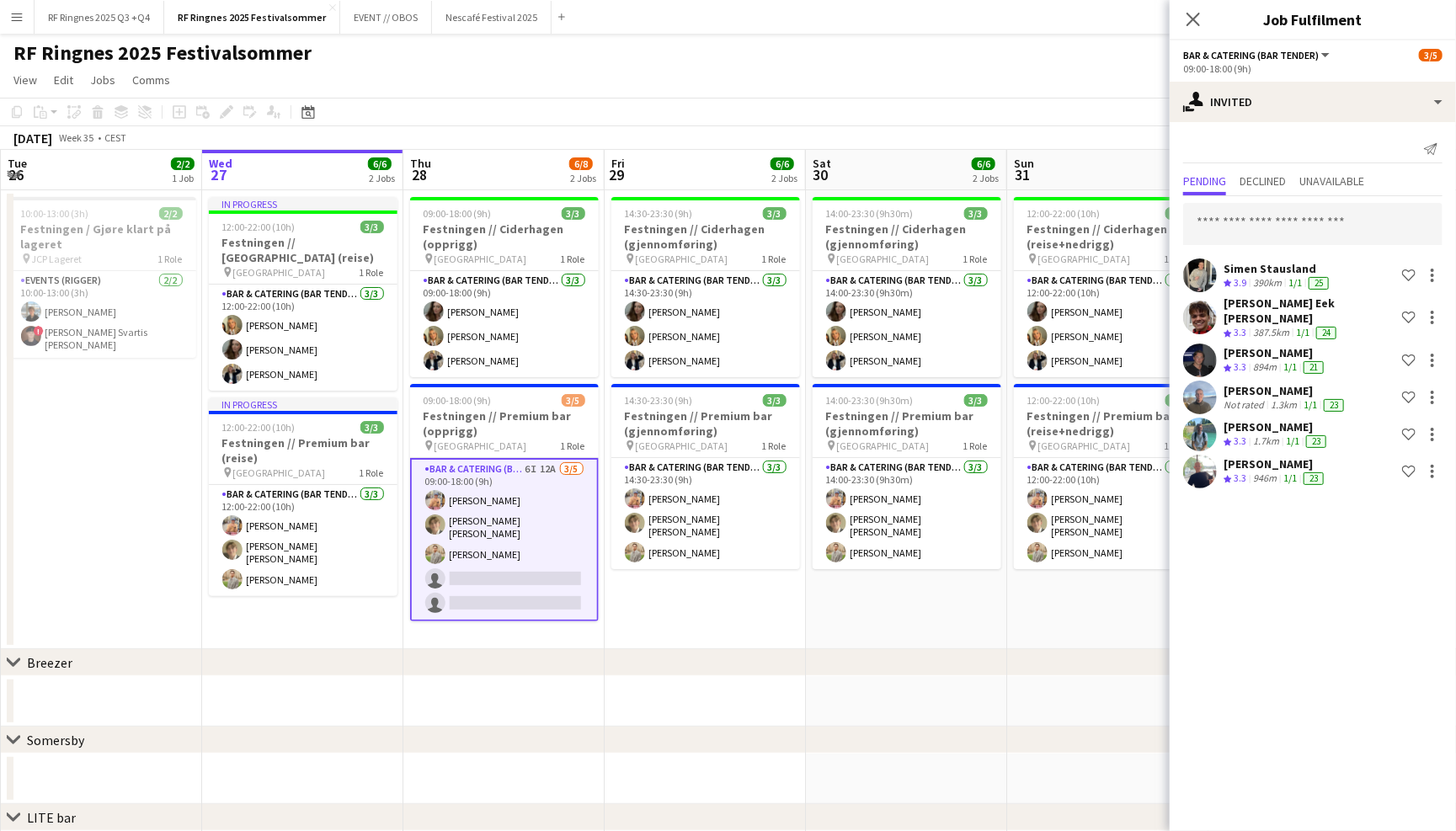
click at [1200, 420] on app-user-avatar at bounding box center [1200, 434] width 34 height 34
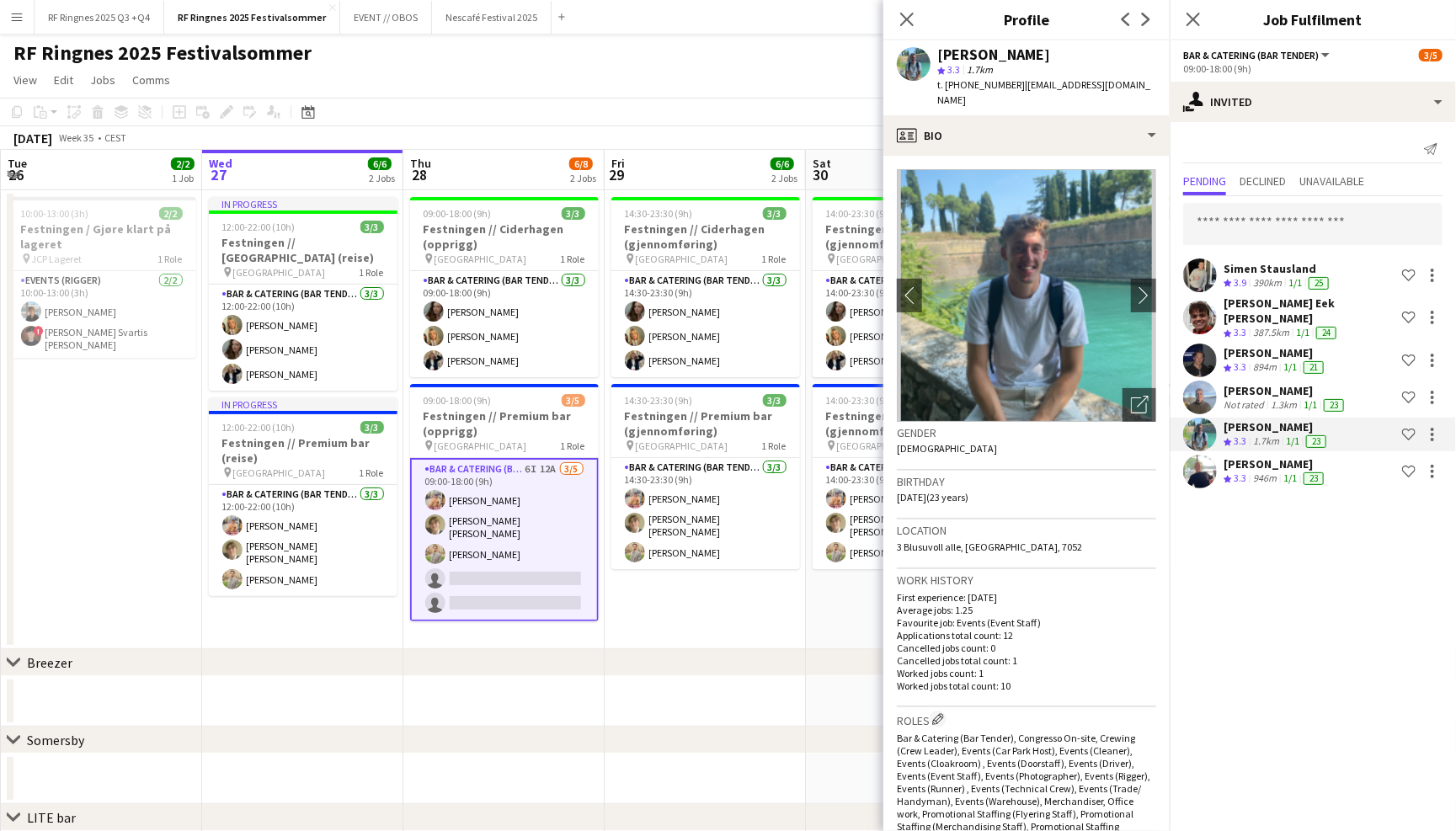
click at [1197, 455] on app-user-avatar at bounding box center [1200, 472] width 34 height 34
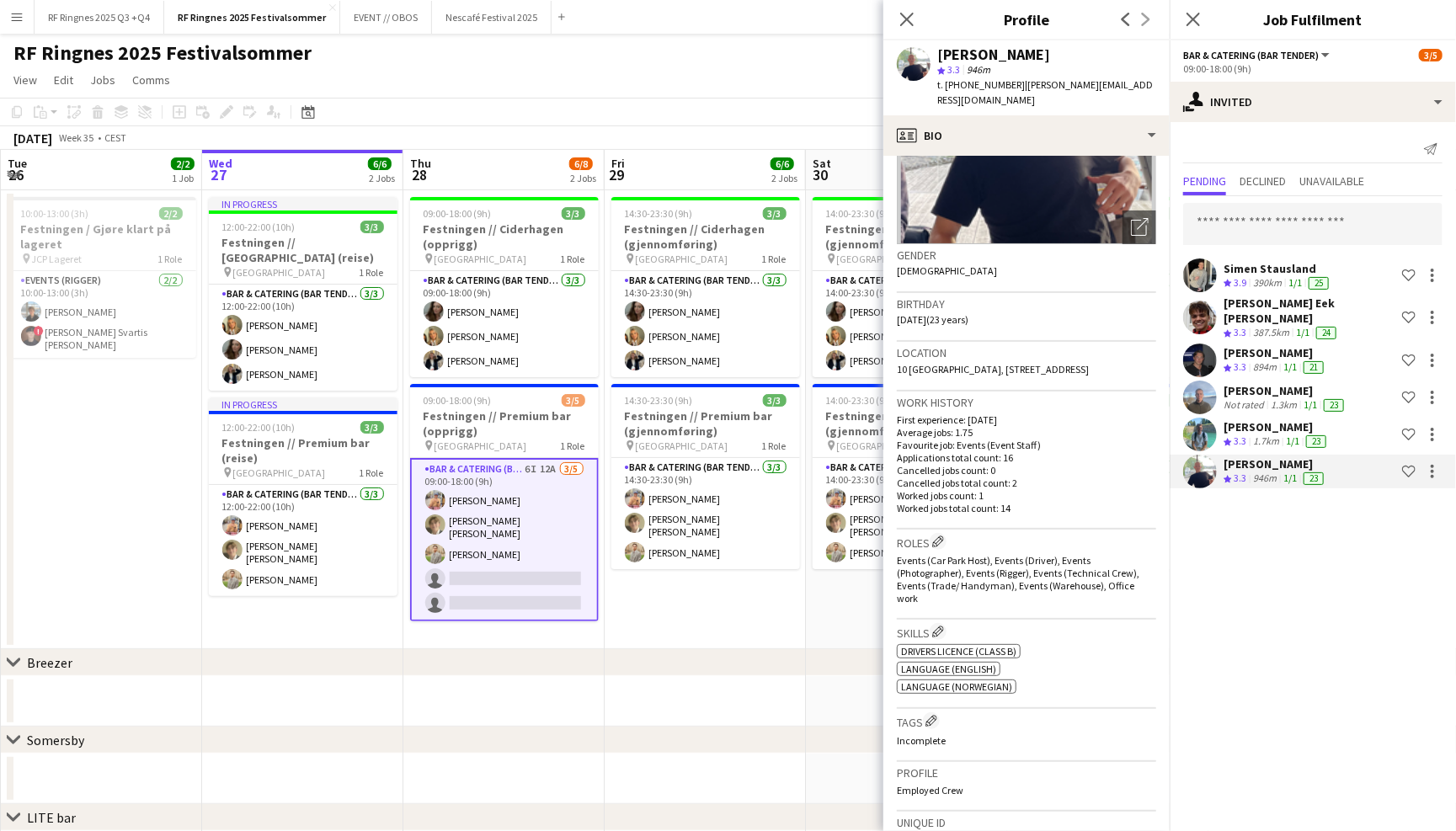
scroll to position [179, 0]
click at [738, 98] on app-toolbar "Copy Paste Paste Command V Paste with crew Command Shift V Paste linked Job Del…" at bounding box center [728, 112] width 1456 height 29
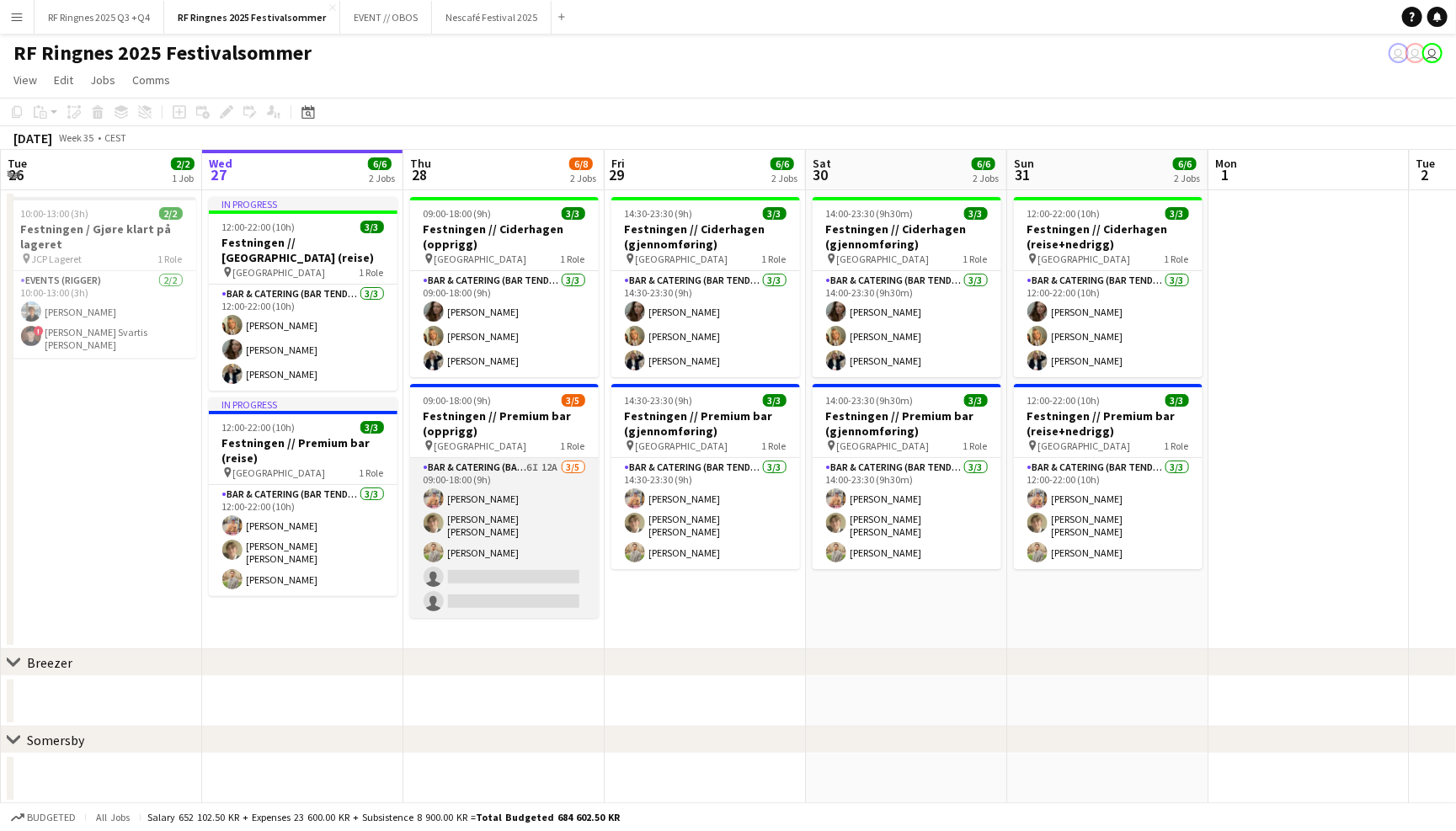
click at [489, 517] on app-card-role "Bar & Catering (Bar Tender) 6I 12A 3/5 09:00-18:00 (9h) Filip Øverli Bastian So…" at bounding box center [504, 538] width 189 height 160
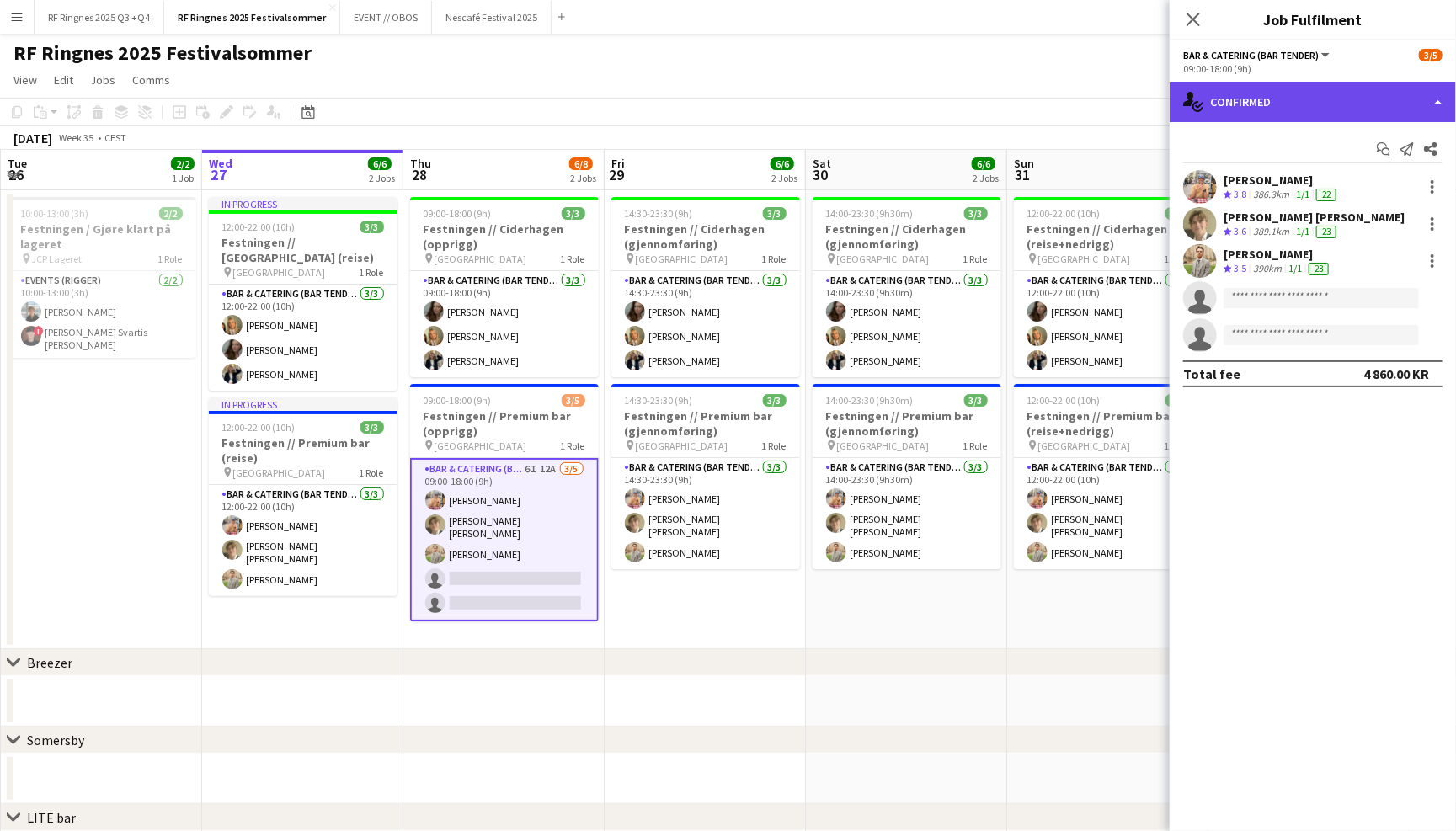
click at [1271, 103] on div "single-neutral-actions-check-2 Confirmed" at bounding box center [1312, 102] width 286 height 40
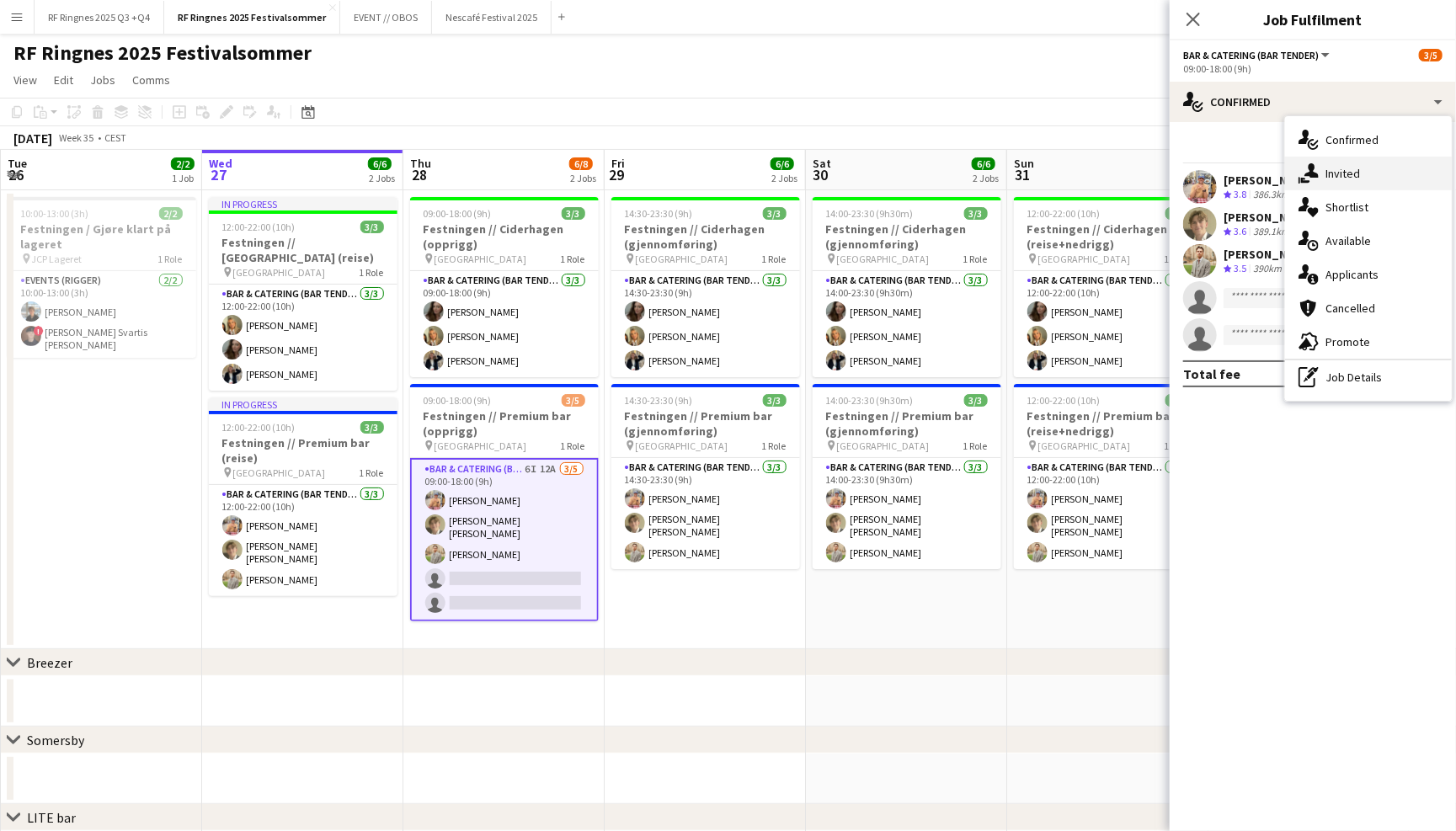
click at [1342, 185] on div "single-neutral-actions-share-1 Invited" at bounding box center [1367, 174] width 167 height 34
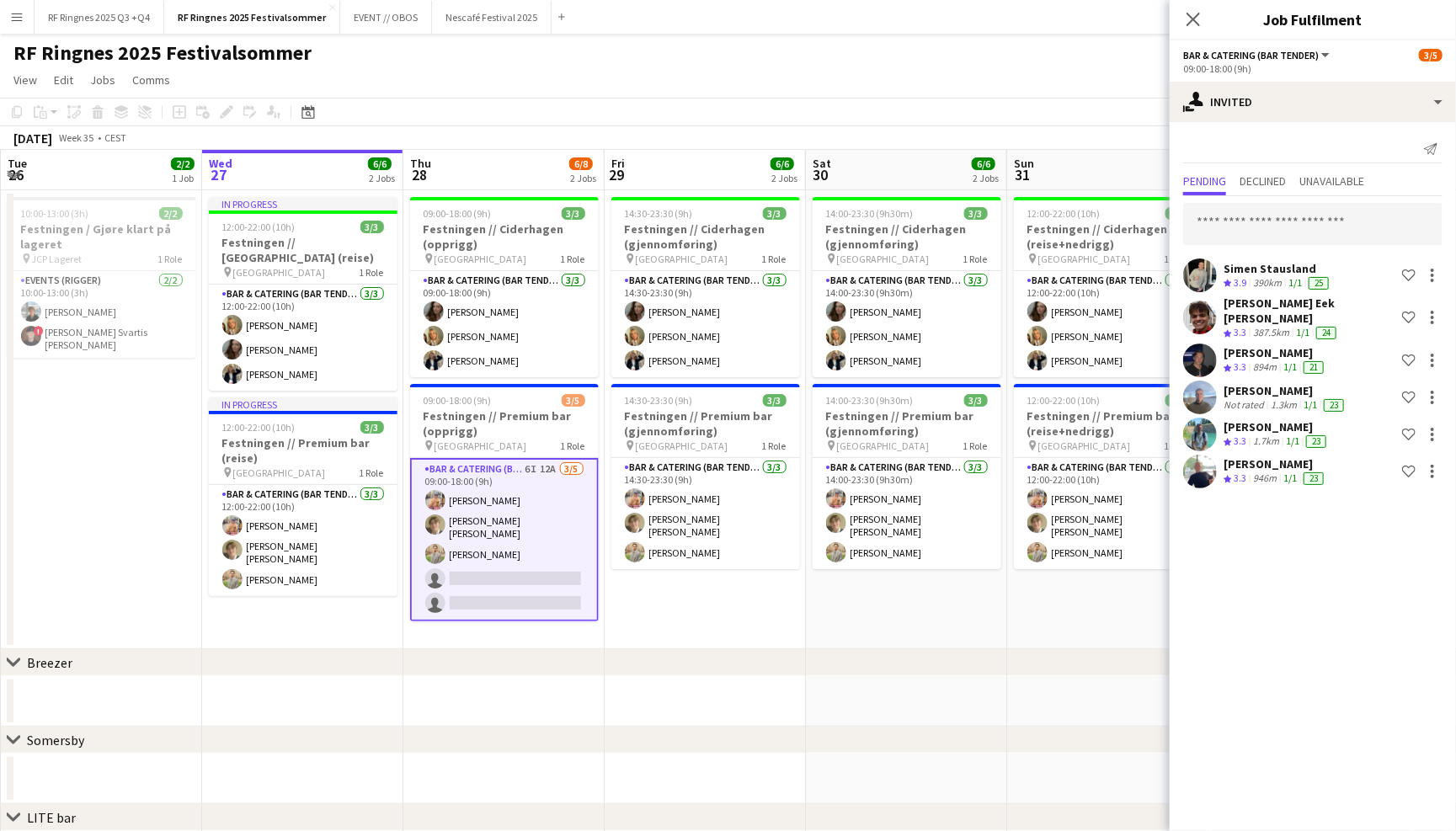
click at [1204, 475] on app-user-avatar at bounding box center [1200, 472] width 34 height 34
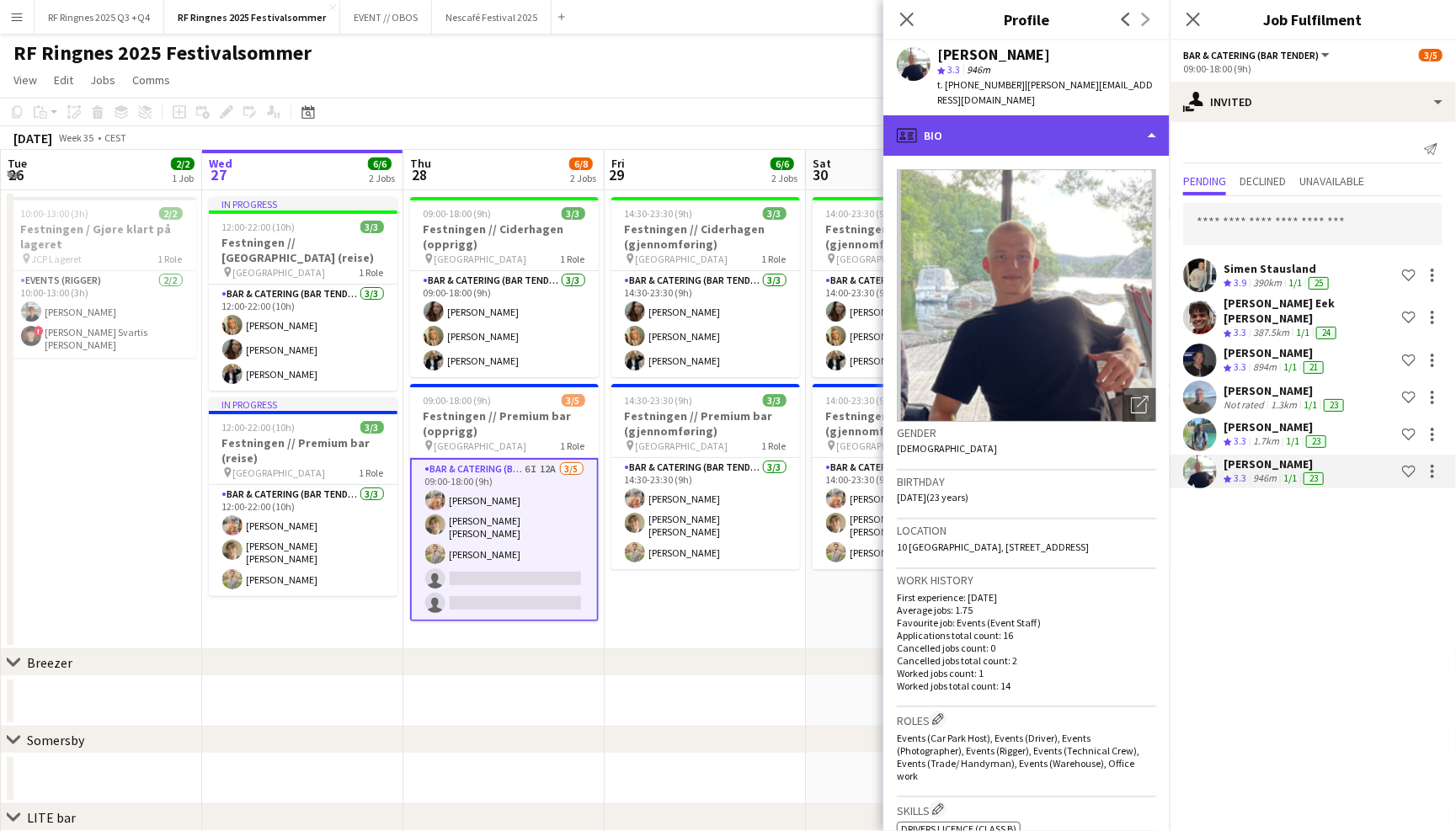
click at [1127, 117] on div "profile Bio" at bounding box center [1026, 136] width 286 height 40
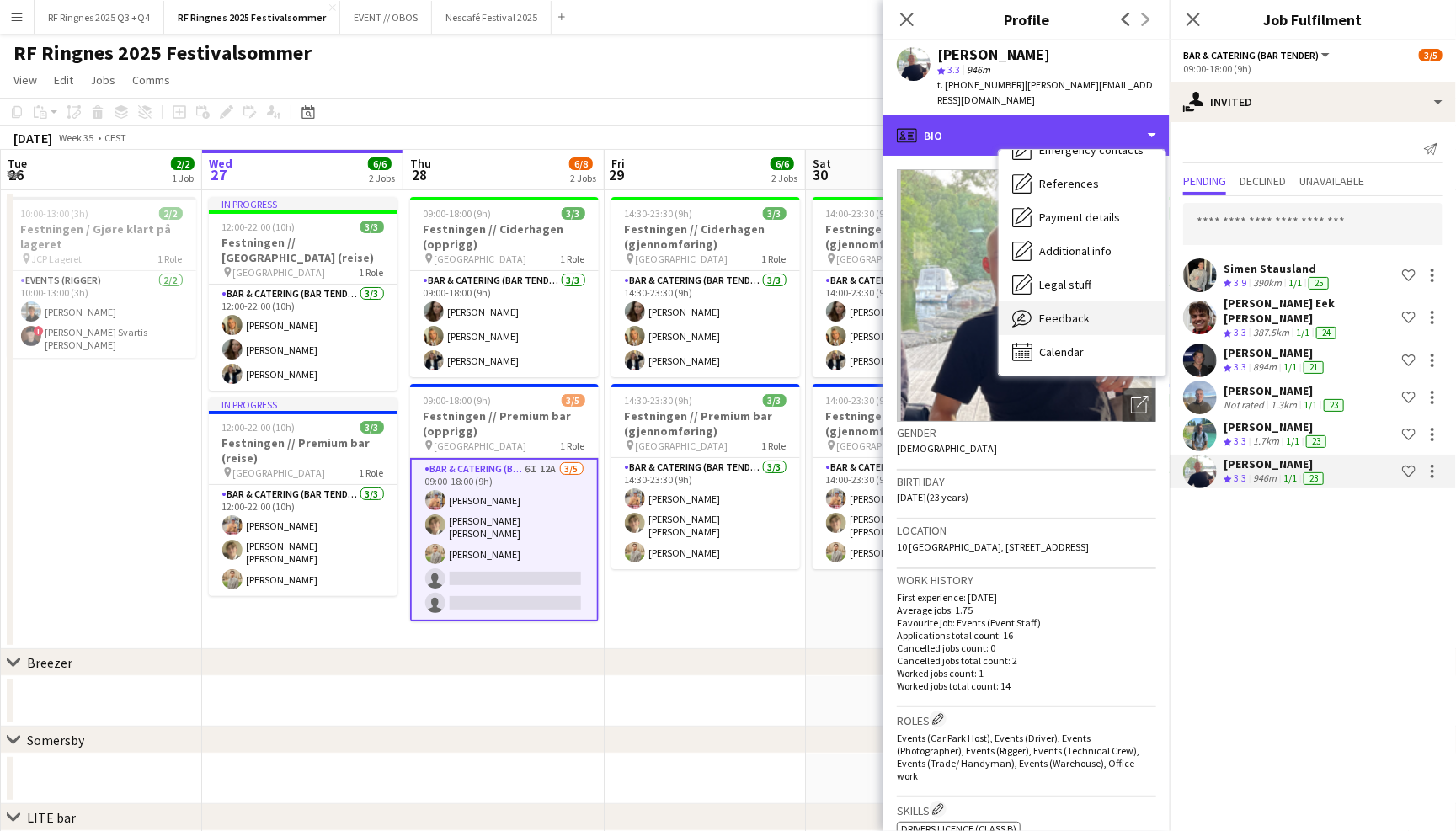
scroll to position [158, 0]
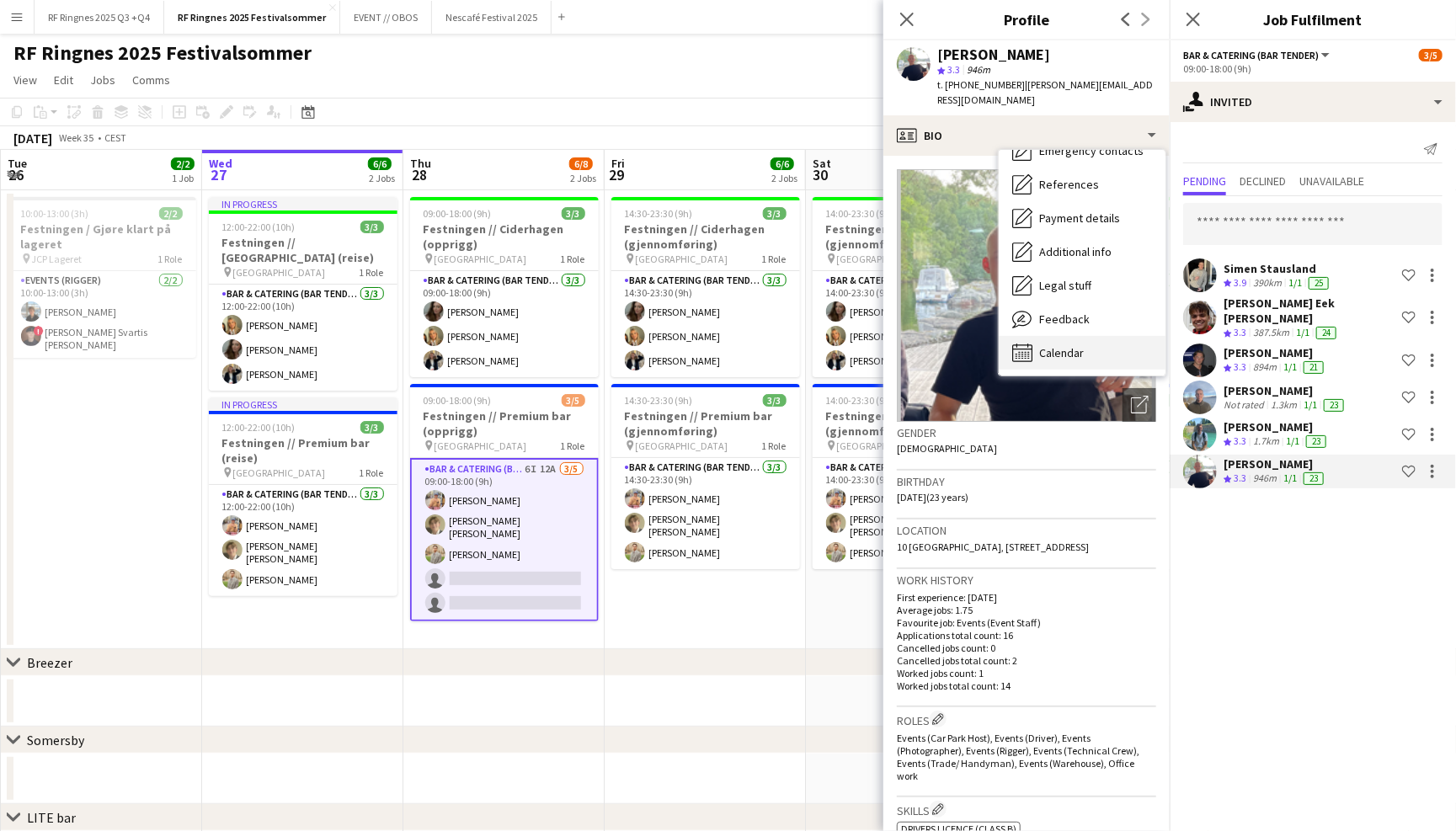
click at [1085, 336] on div "Calendar Calendar" at bounding box center [1081, 353] width 167 height 34
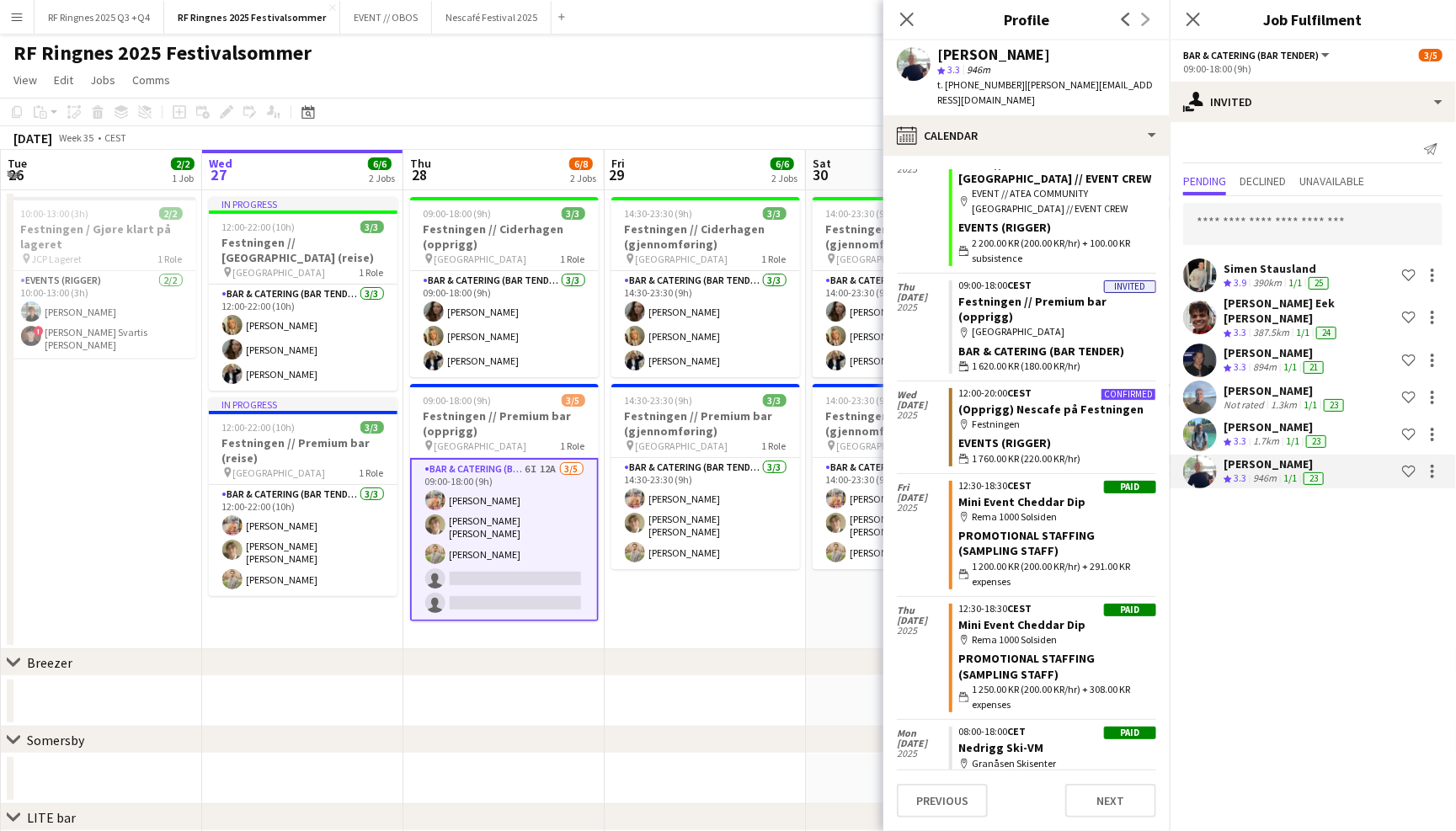
scroll to position [79, 0]
click at [783, 79] on app-page-menu "View Day view expanded Day view collapsed Month view Date picker Jump to today …" at bounding box center [728, 82] width 1456 height 32
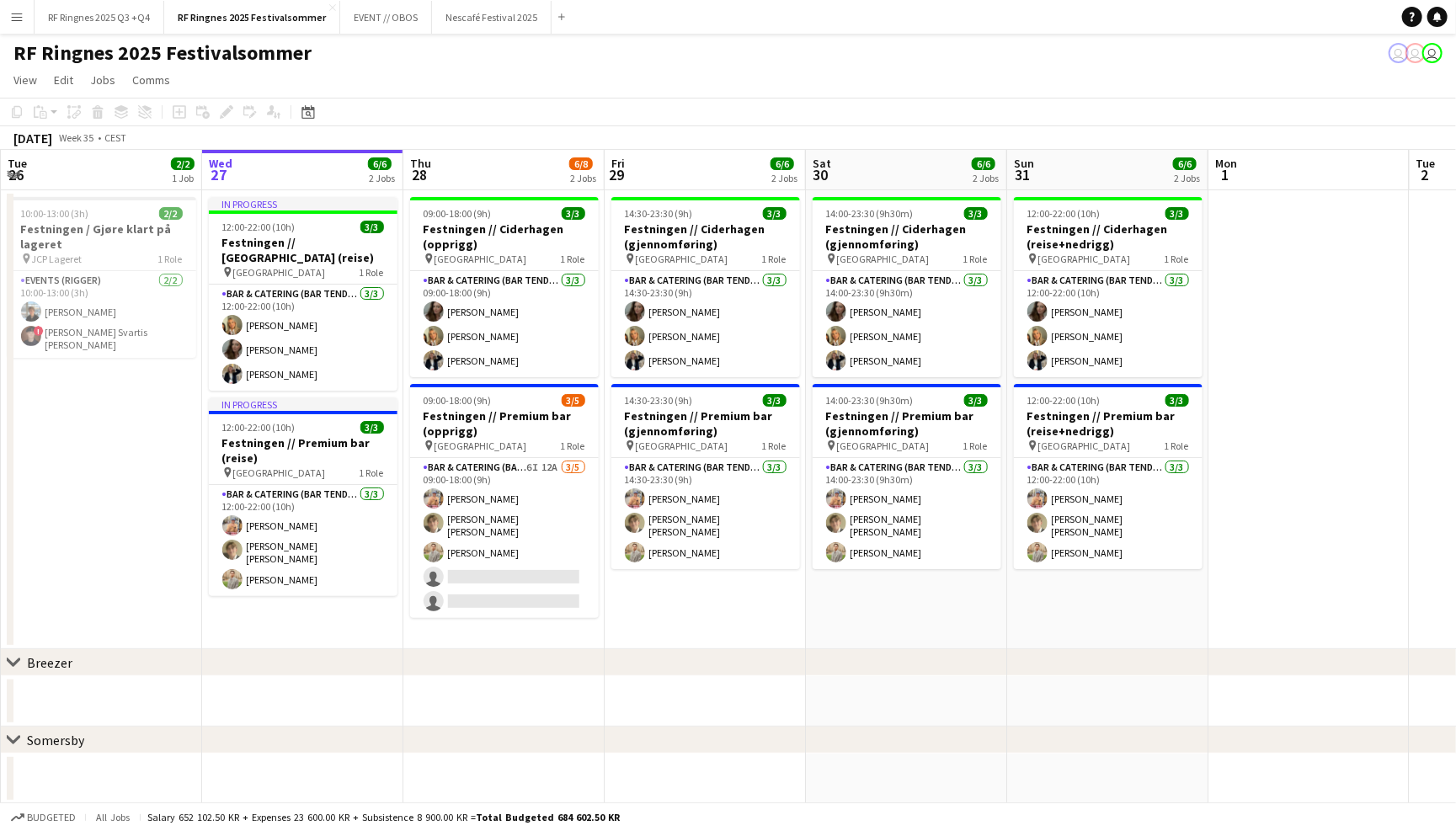
click at [12, 15] on app-icon "Menu" at bounding box center [16, 16] width 13 height 13
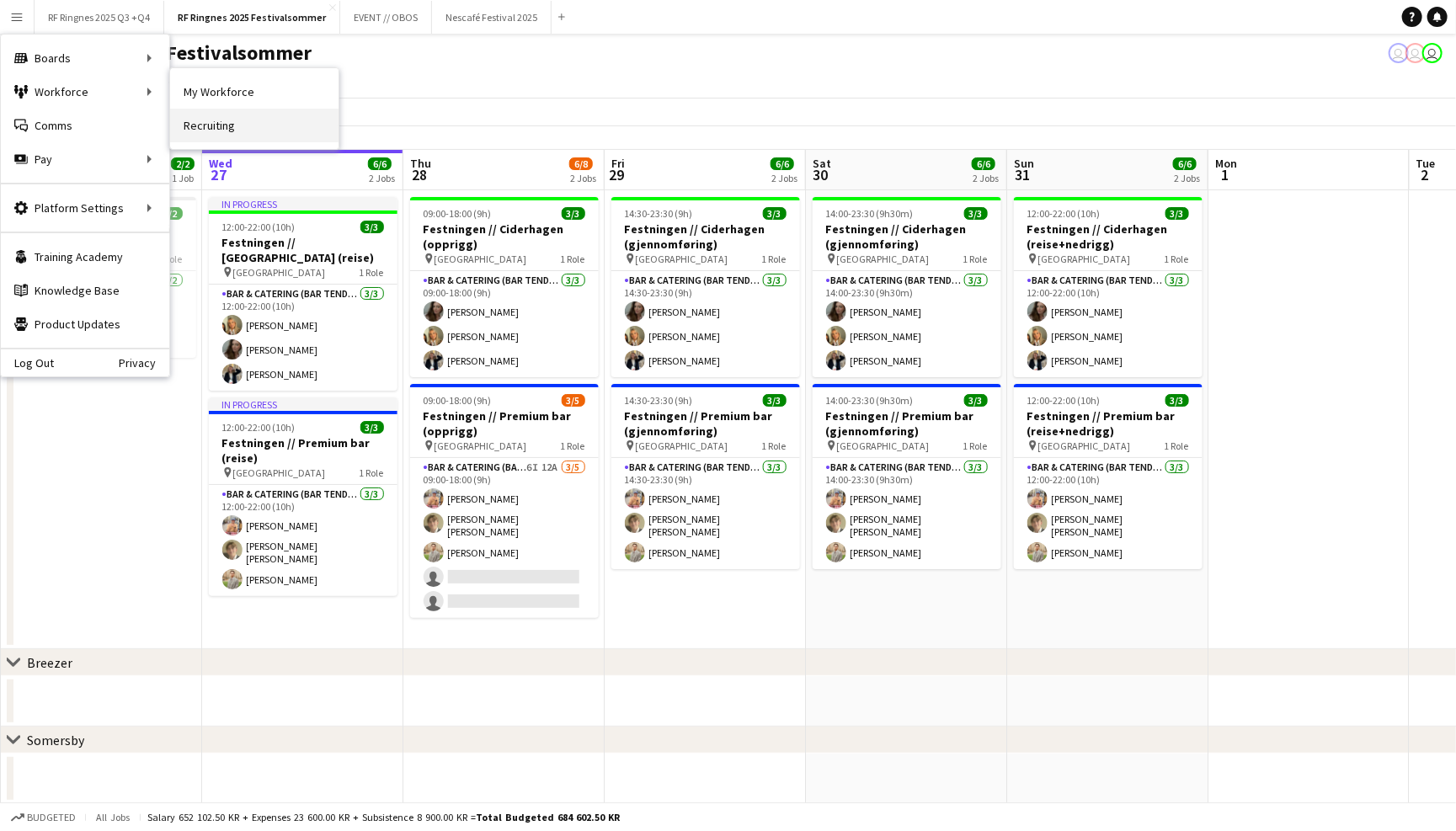
click at [253, 122] on link "Recruiting" at bounding box center [253, 126] width 169 height 34
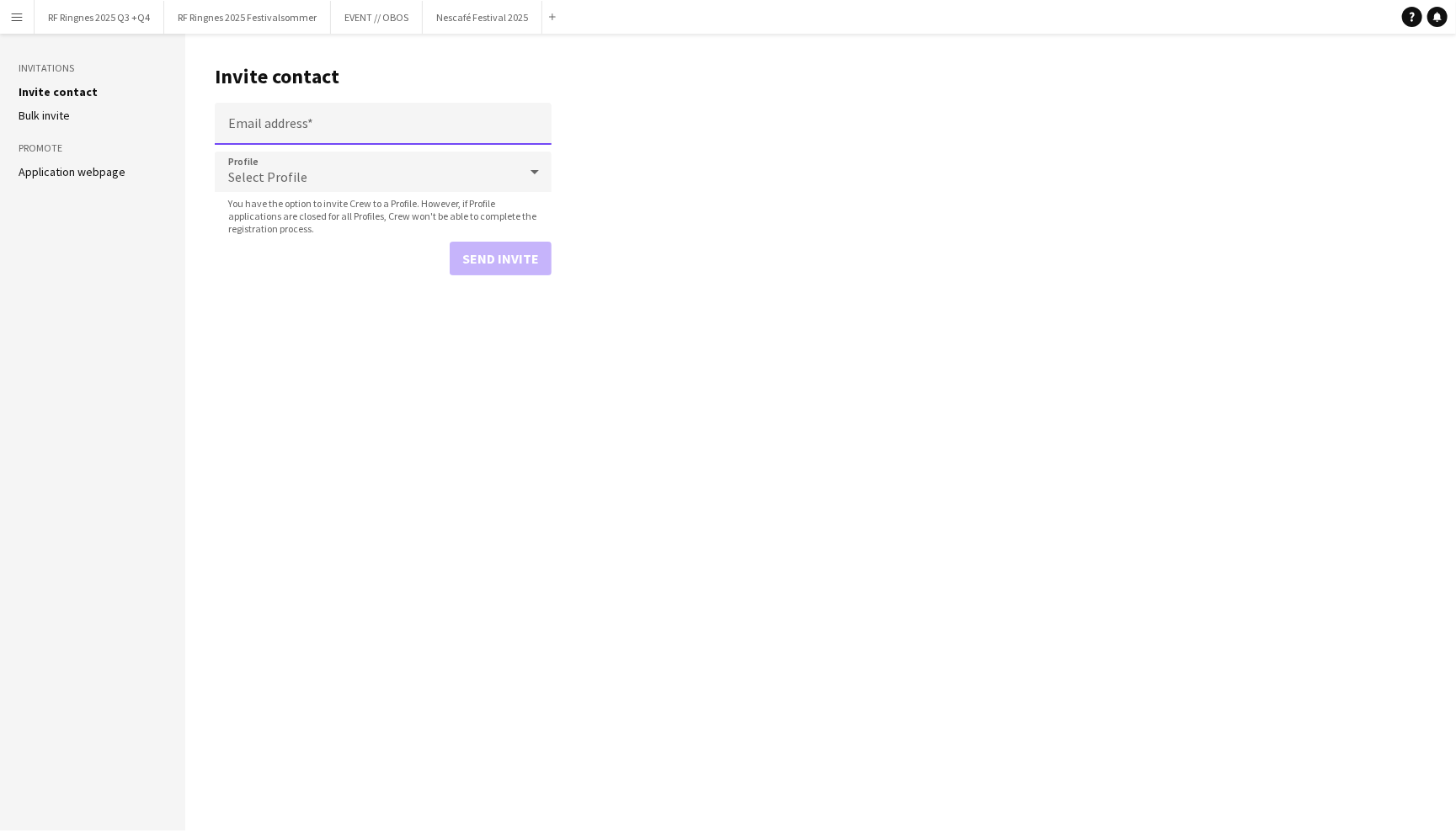
click at [306, 128] on input "Email address" at bounding box center [382, 124] width 336 height 42
click at [735, 90] on main "Invite contact Email address Profile Select Profile You have the option to invi…" at bounding box center [820, 432] width 1270 height 797
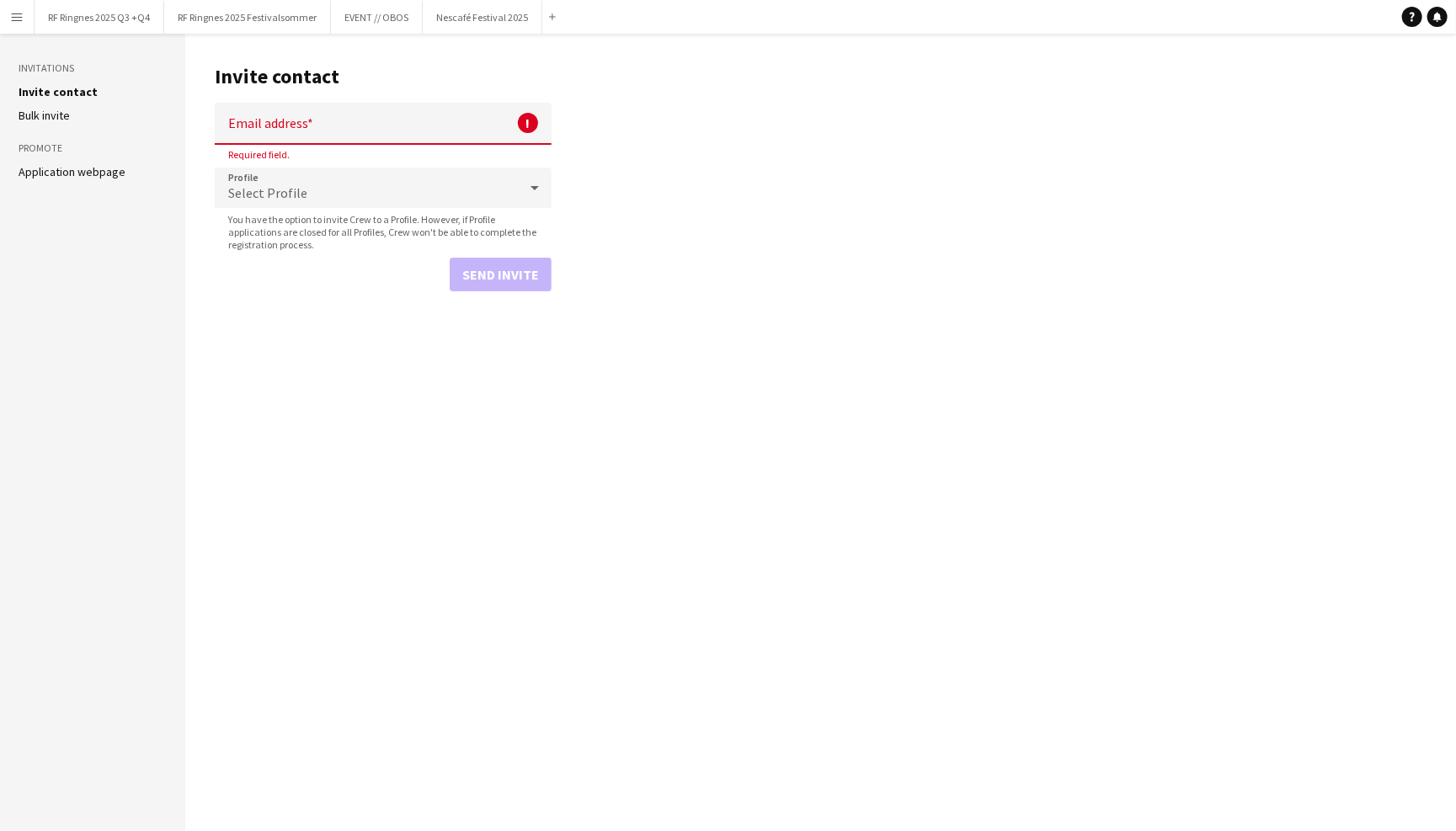
click at [422, 126] on input "Email address" at bounding box center [382, 124] width 336 height 42
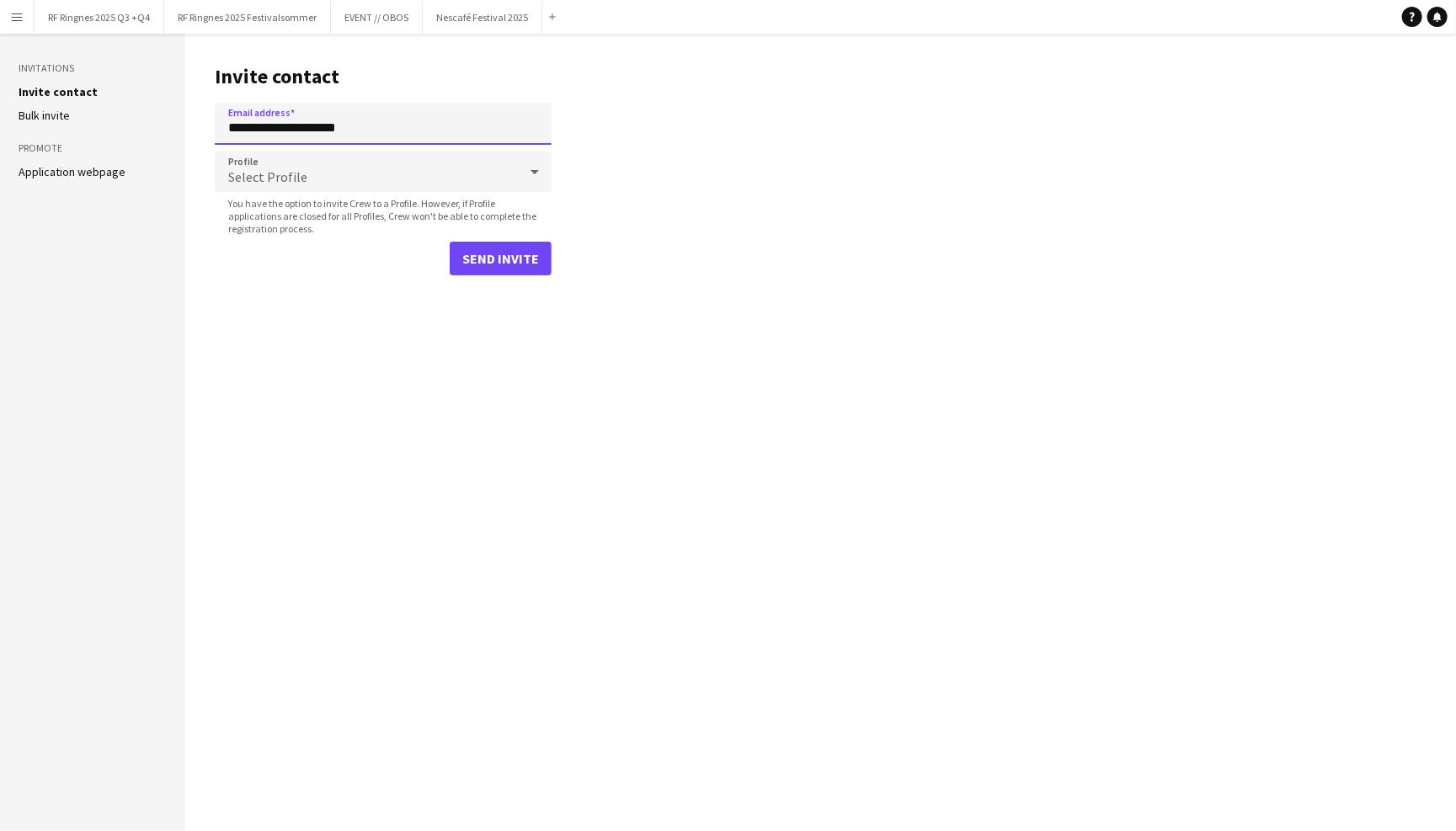
type input "**********"
click at [287, 182] on span "Select Profile" at bounding box center [267, 177] width 79 height 17
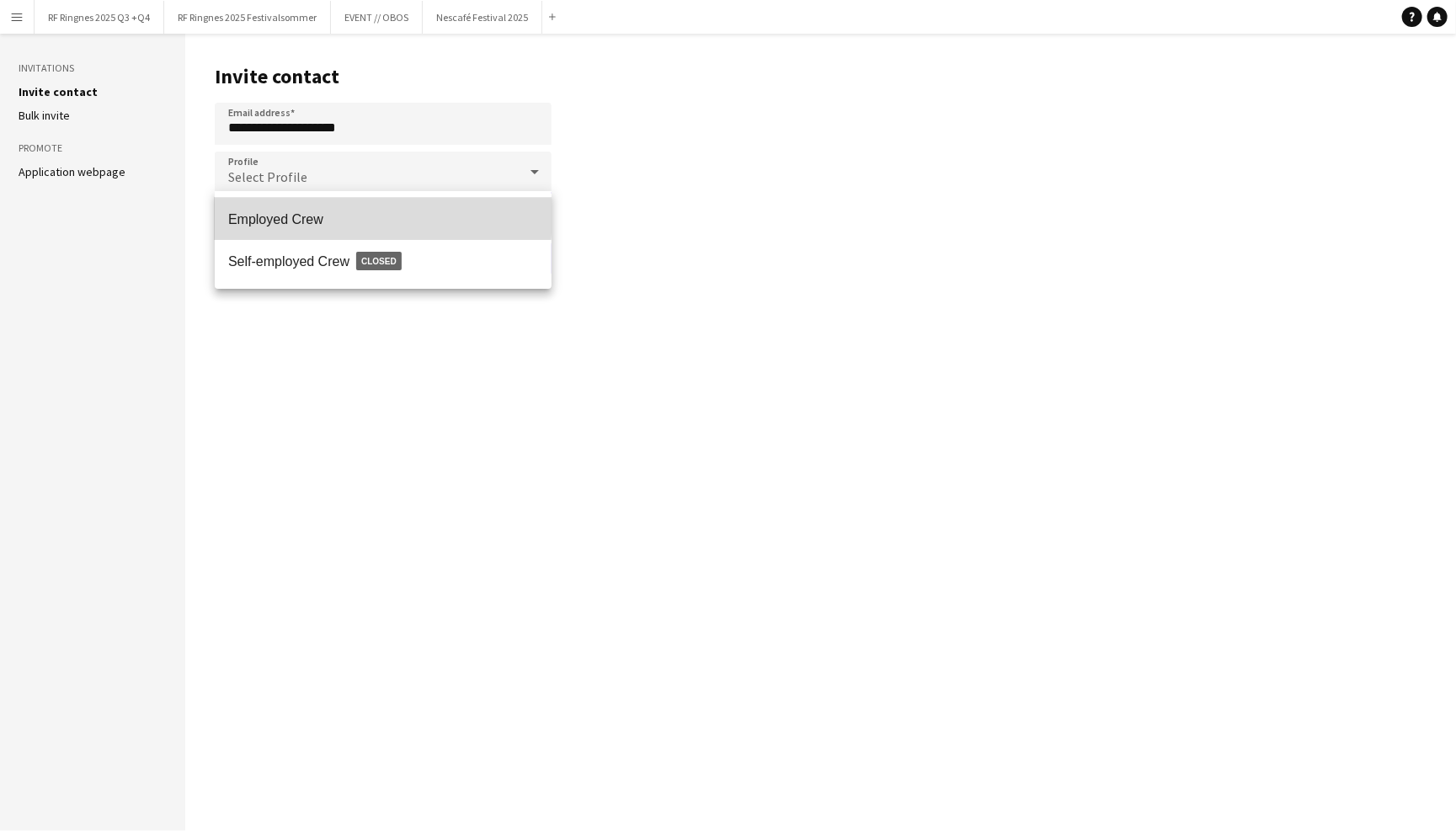
click at [298, 215] on span "Employed Crew" at bounding box center [383, 219] width 309 height 16
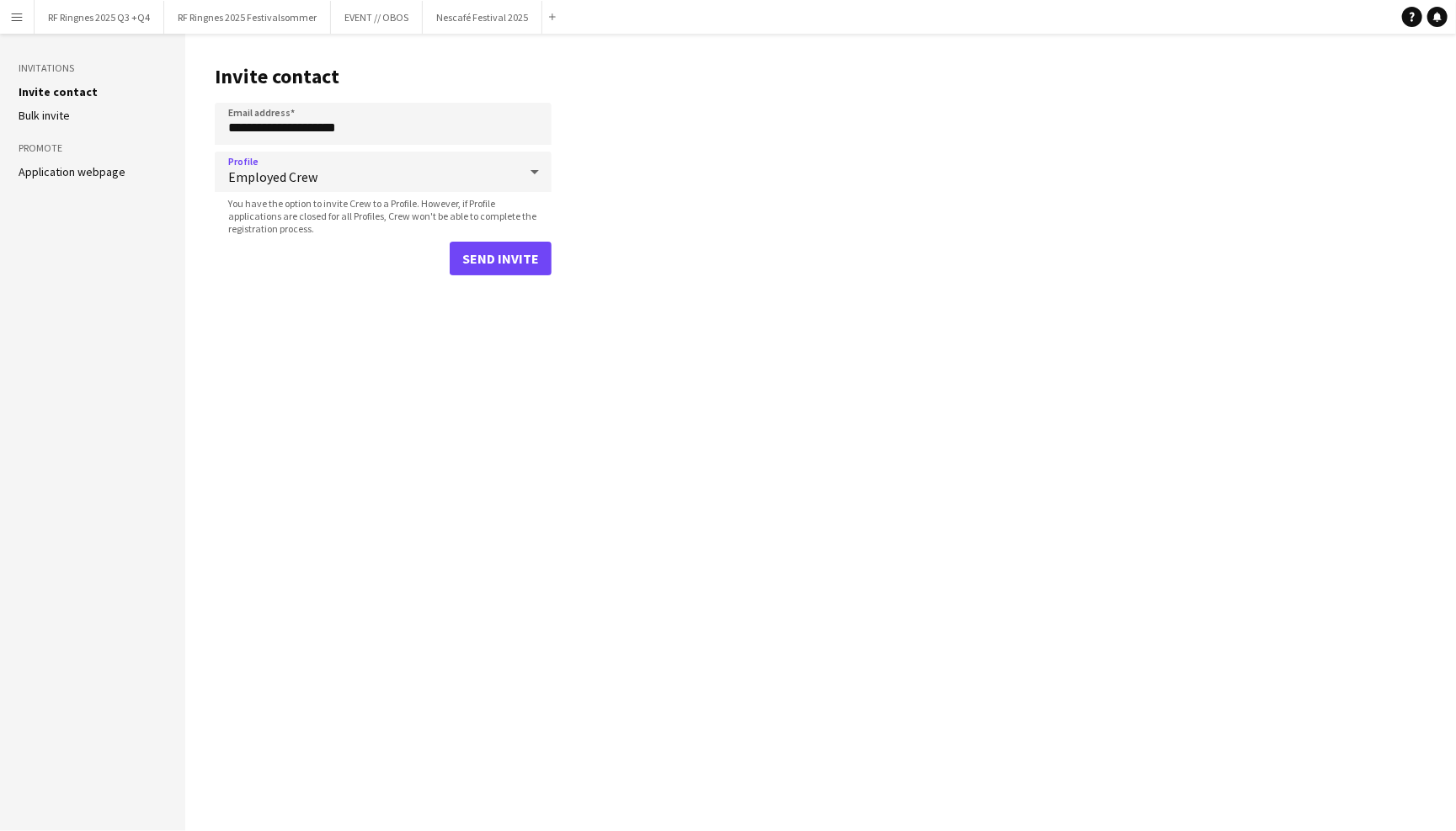
click at [481, 251] on button "Send invite" at bounding box center [500, 258] width 102 height 34
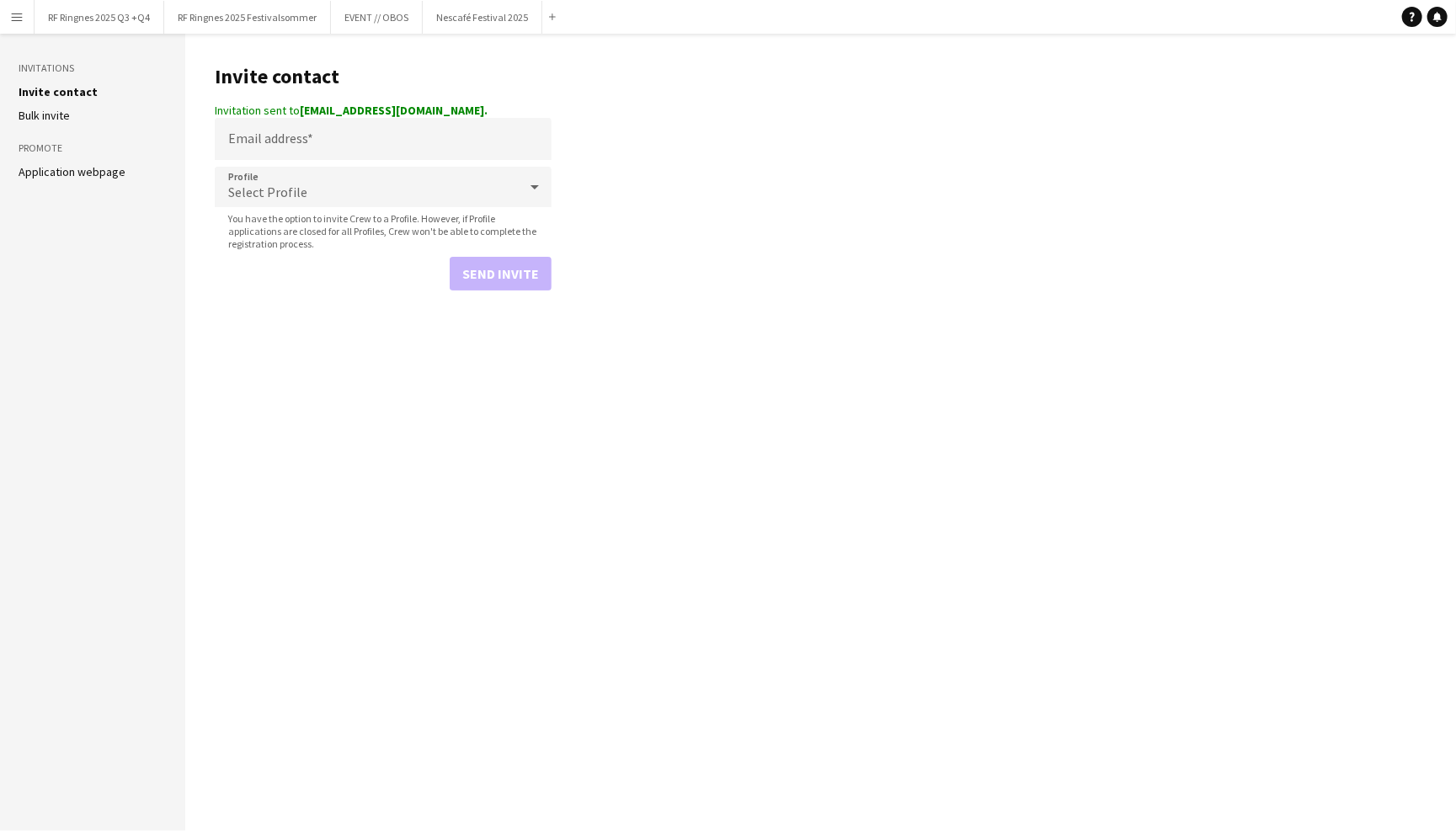
click at [91, 167] on link "Application webpage" at bounding box center [72, 171] width 107 height 15
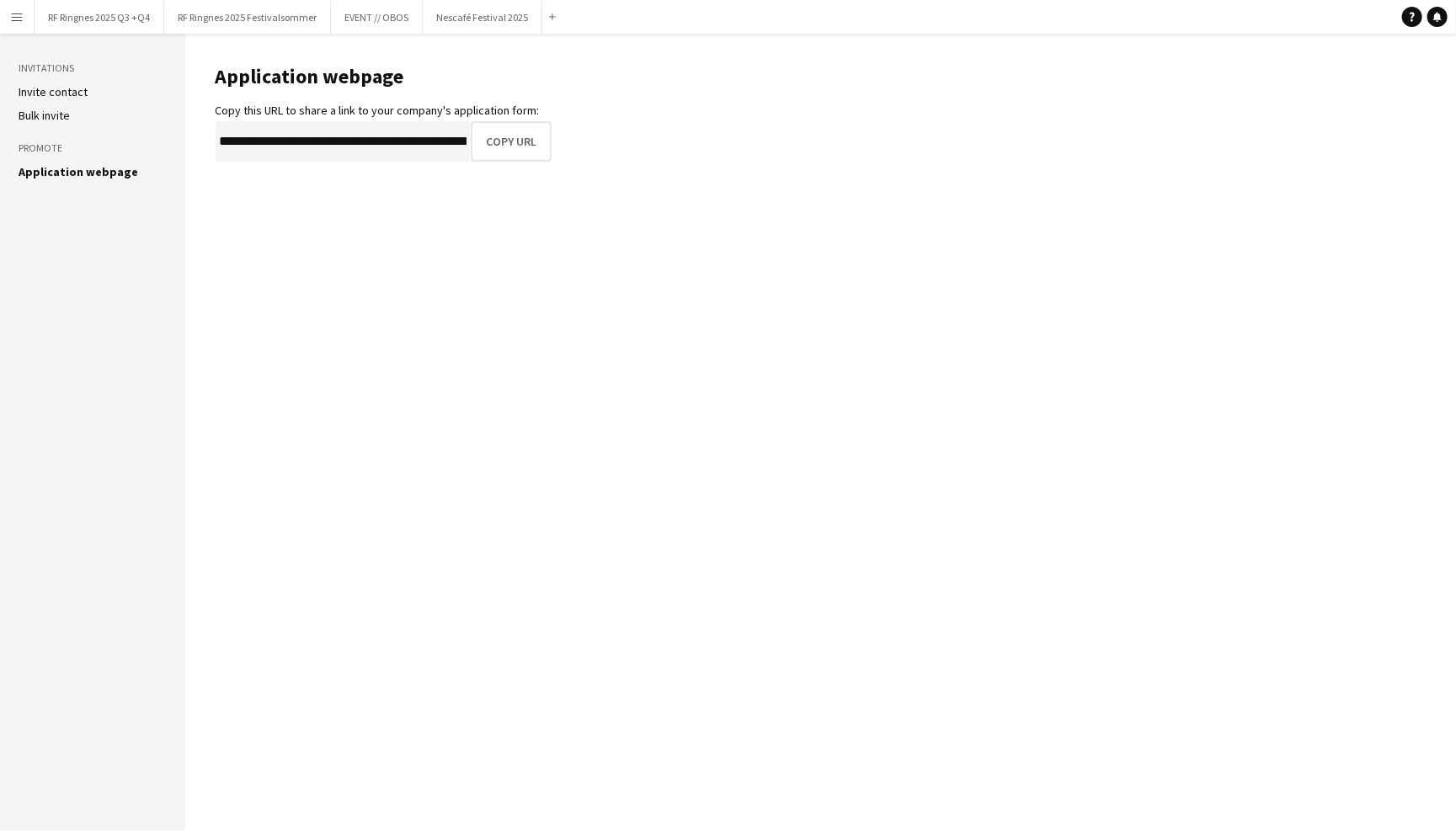
click at [52, 115] on link "Bulk invite" at bounding box center [44, 115] width 51 height 15
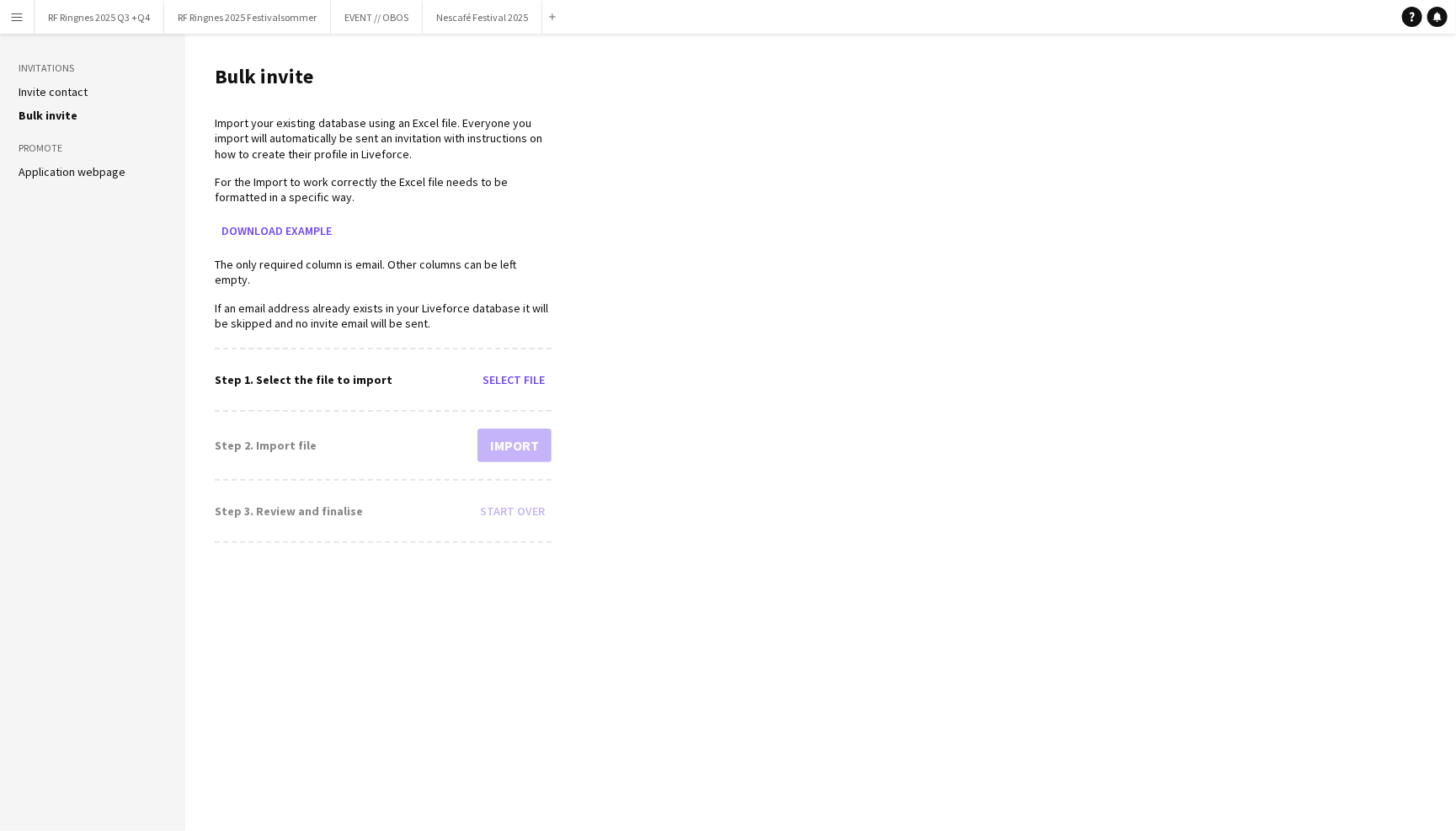
click at [55, 93] on link "Invite contact" at bounding box center [53, 91] width 69 height 15
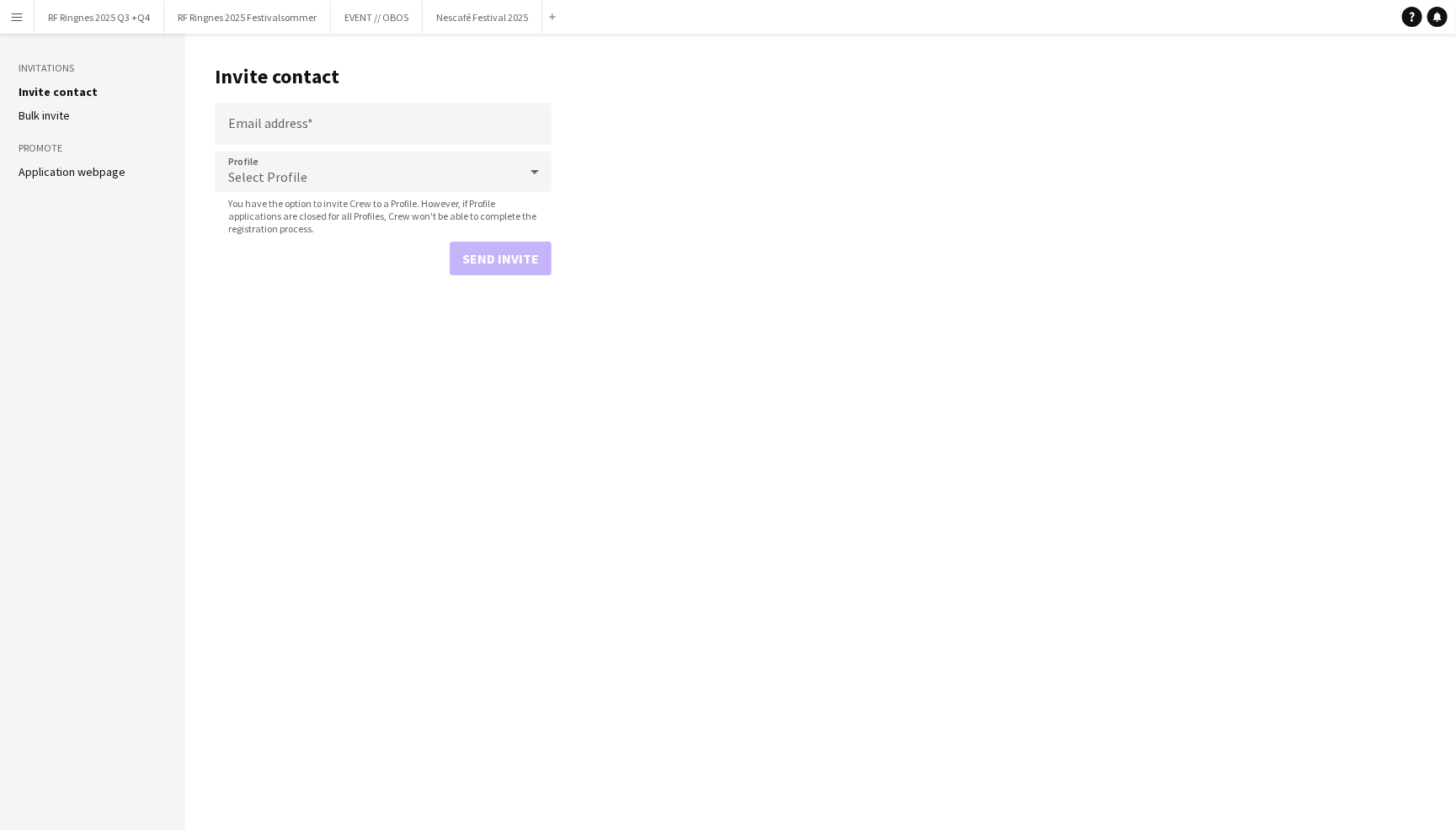
click at [209, 114] on main "Invite contact Email address Profile Select Profile You have the option to invi…" at bounding box center [820, 432] width 1270 height 797
click at [107, 12] on button "RF Ringnes 2025 Q3 +Q4 Close" at bounding box center [100, 17] width 130 height 33
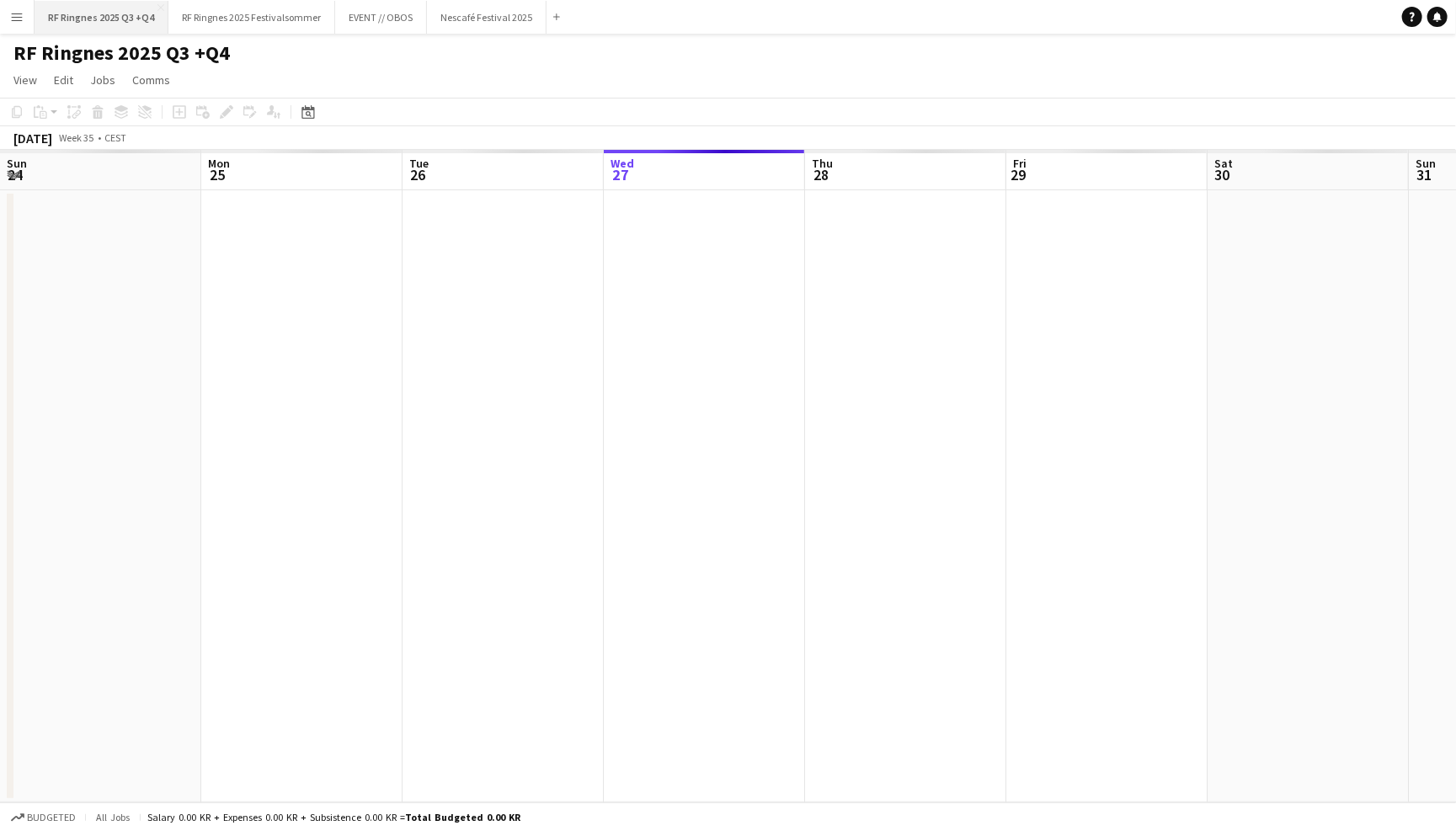
scroll to position [0, 401]
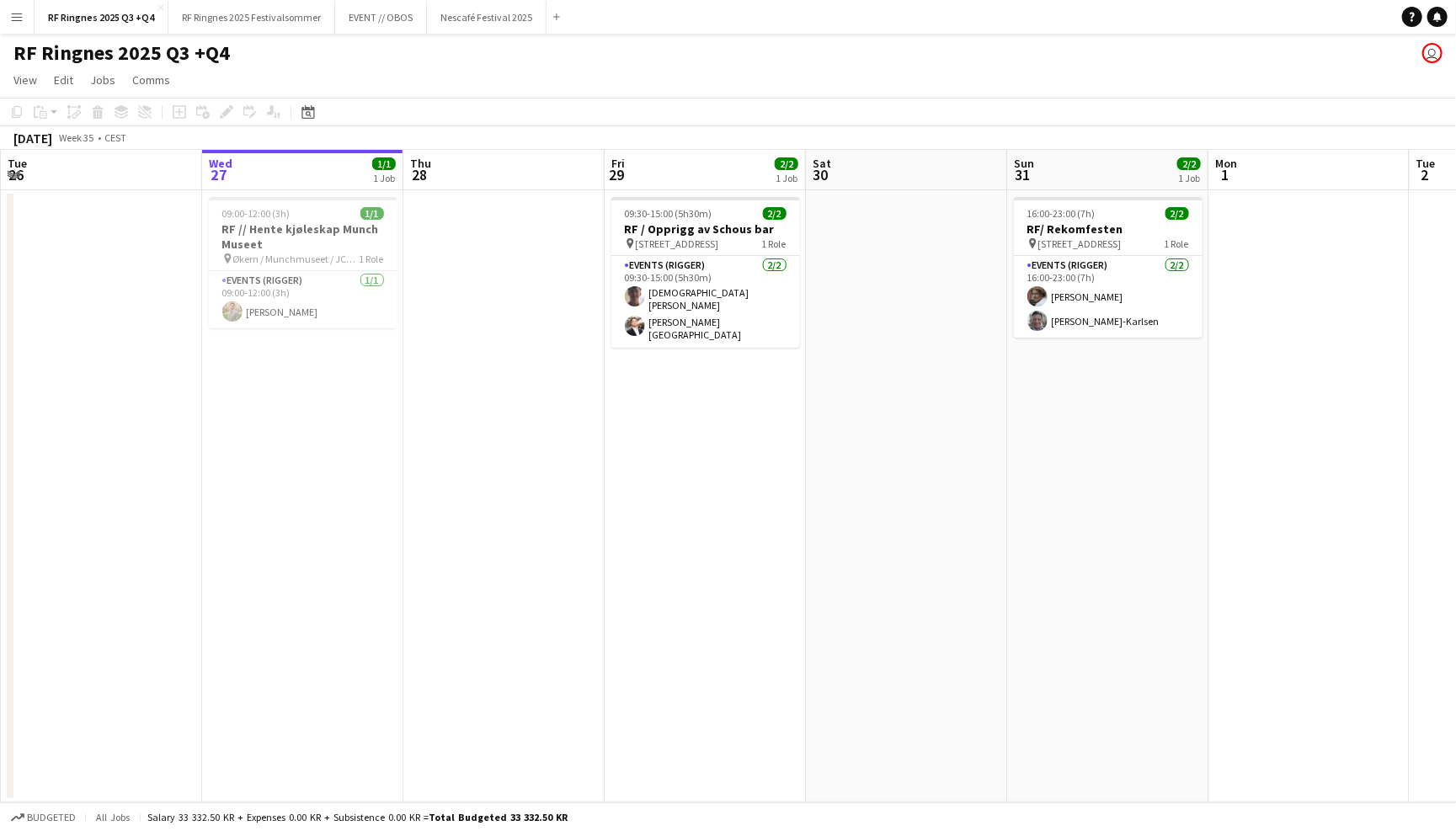
click at [16, 13] on app-icon "Menu" at bounding box center [16, 16] width 13 height 13
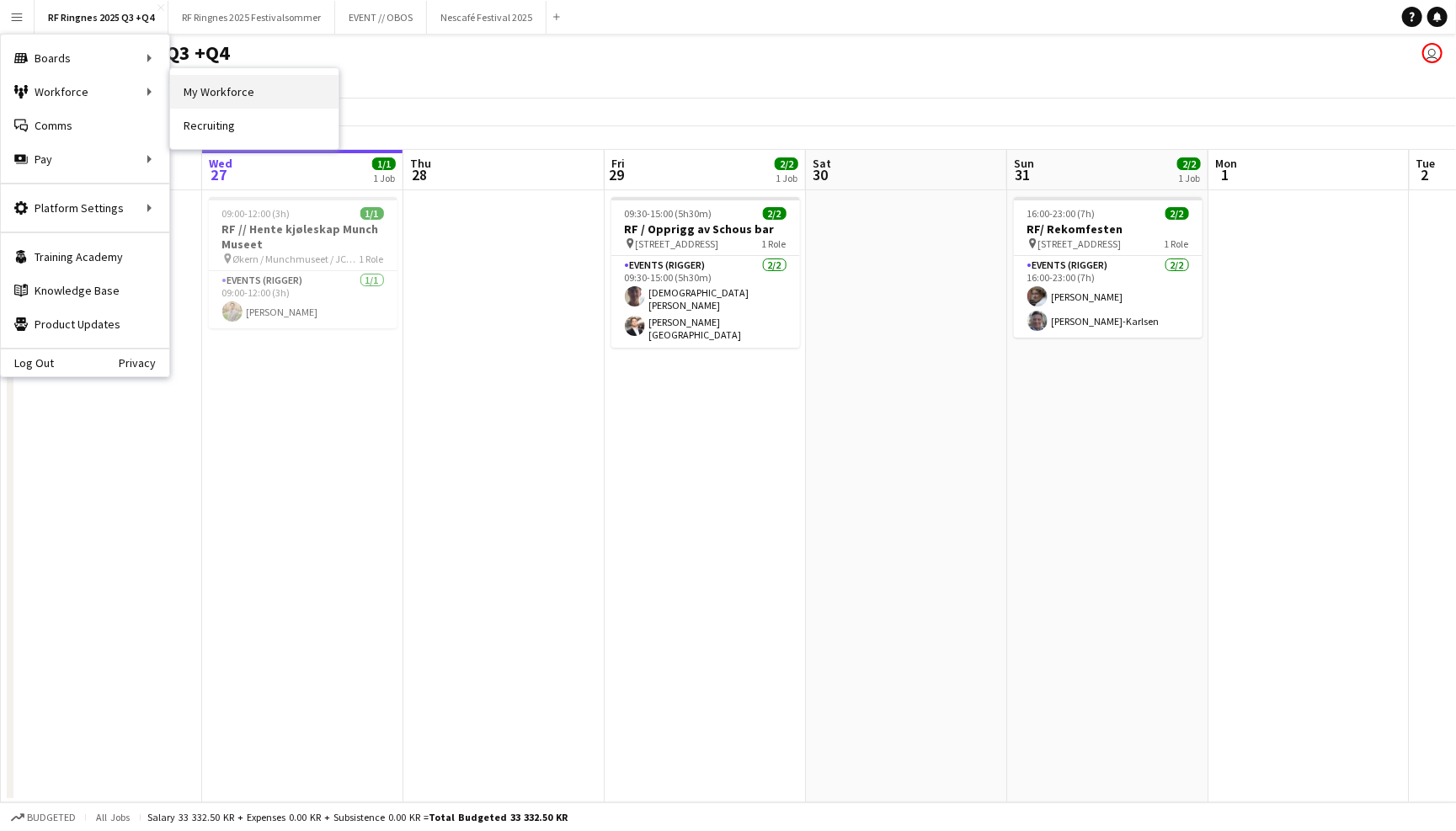
click at [218, 100] on link "My Workforce" at bounding box center [253, 92] width 169 height 34
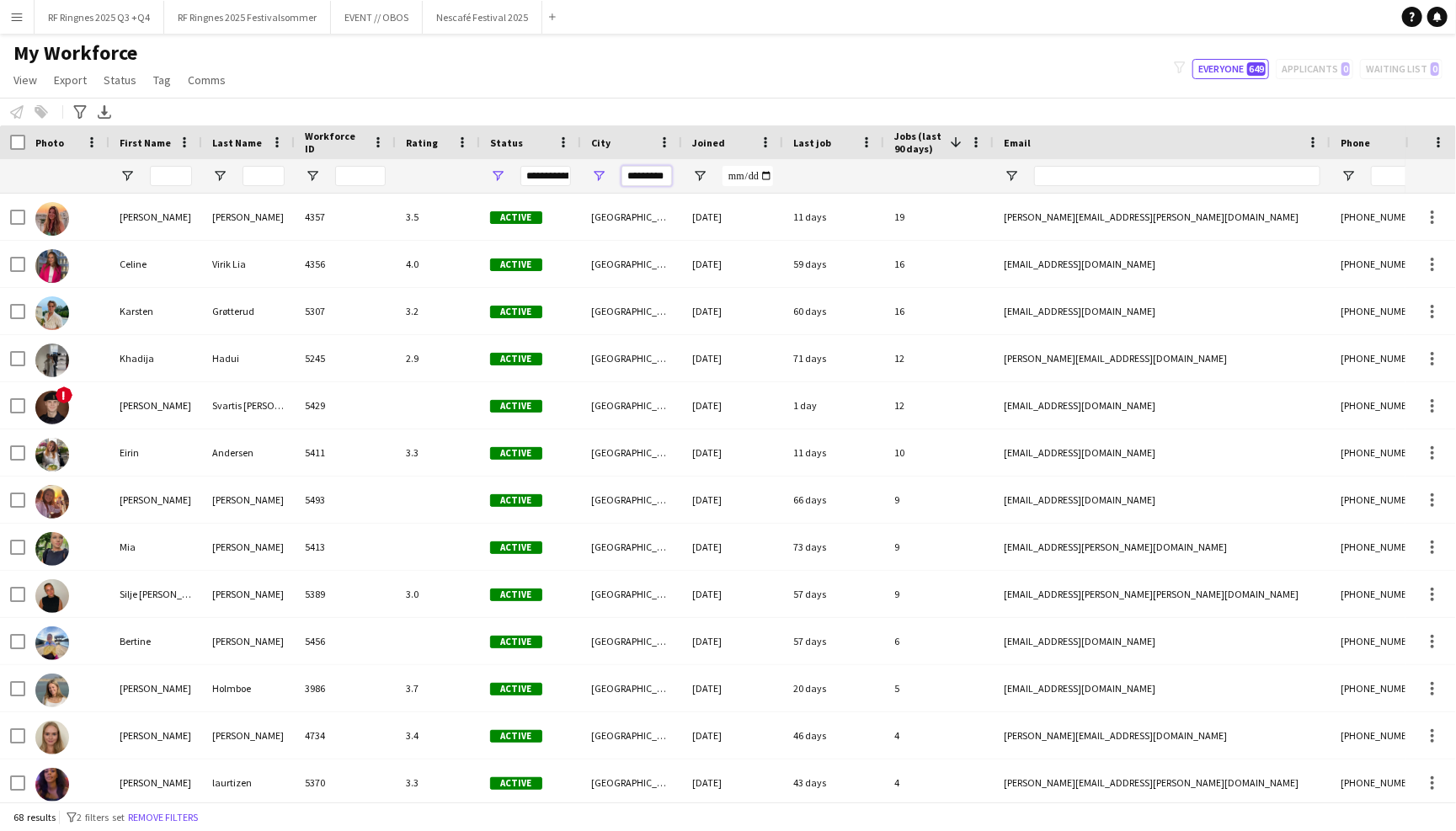
drag, startPoint x: 627, startPoint y: 175, endPoint x: 734, endPoint y: 181, distance: 107.2
click at [734, 181] on div at bounding box center [912, 176] width 1825 height 34
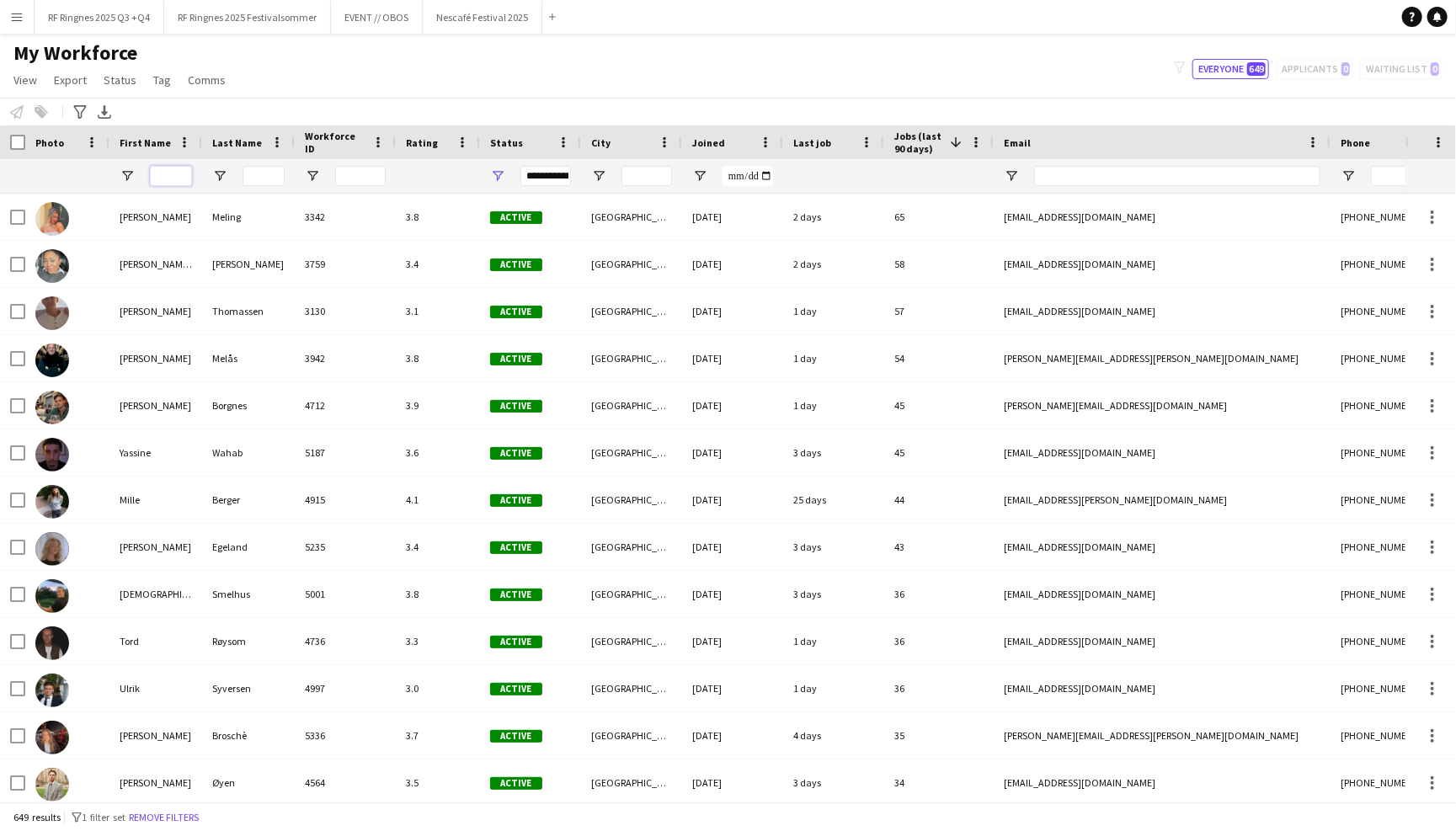
click at [175, 166] on input "First Name Filter Input" at bounding box center [171, 176] width 42 height 20
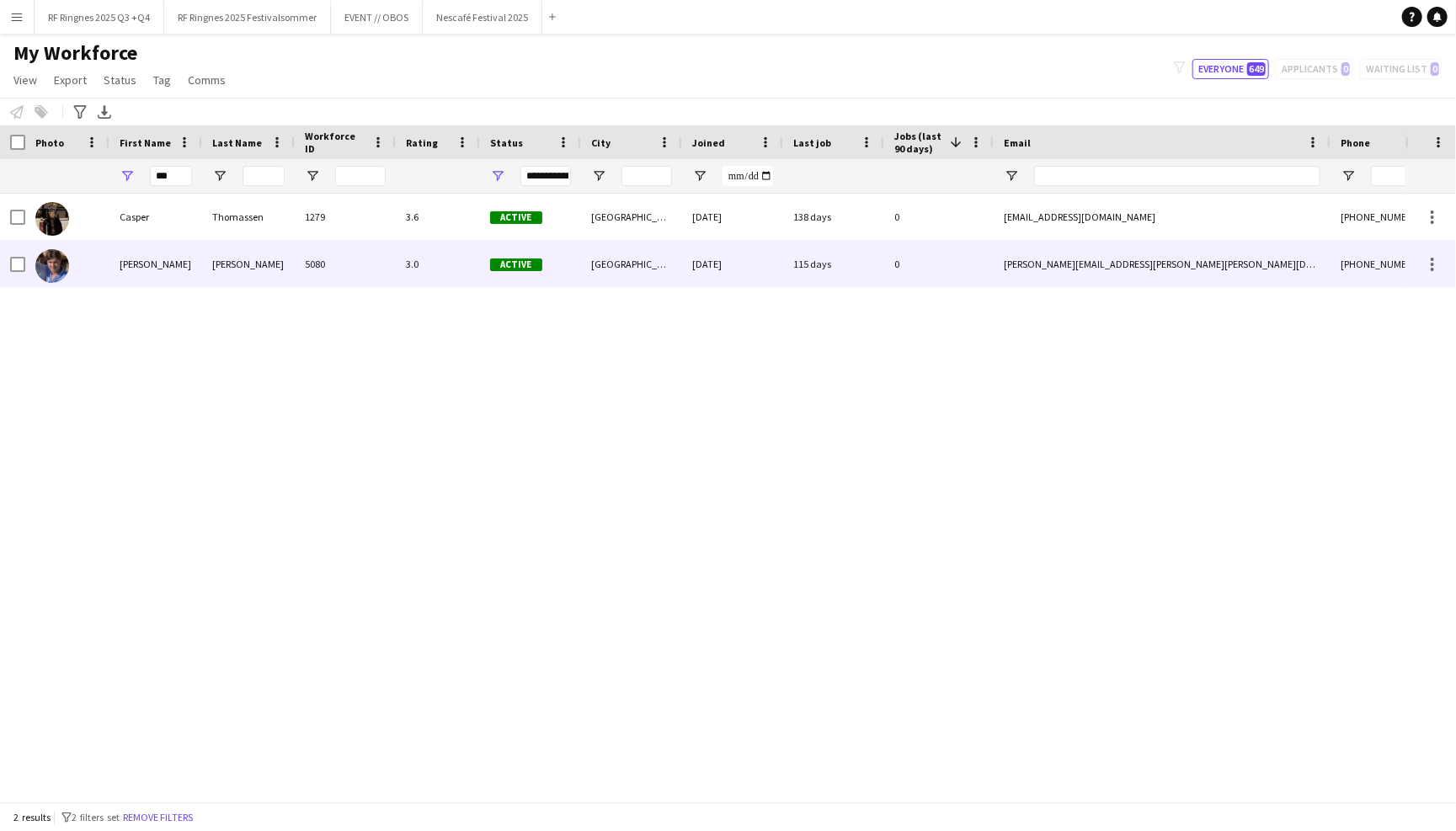
click at [186, 266] on div "Lucas Sexton" at bounding box center [156, 263] width 93 height 46
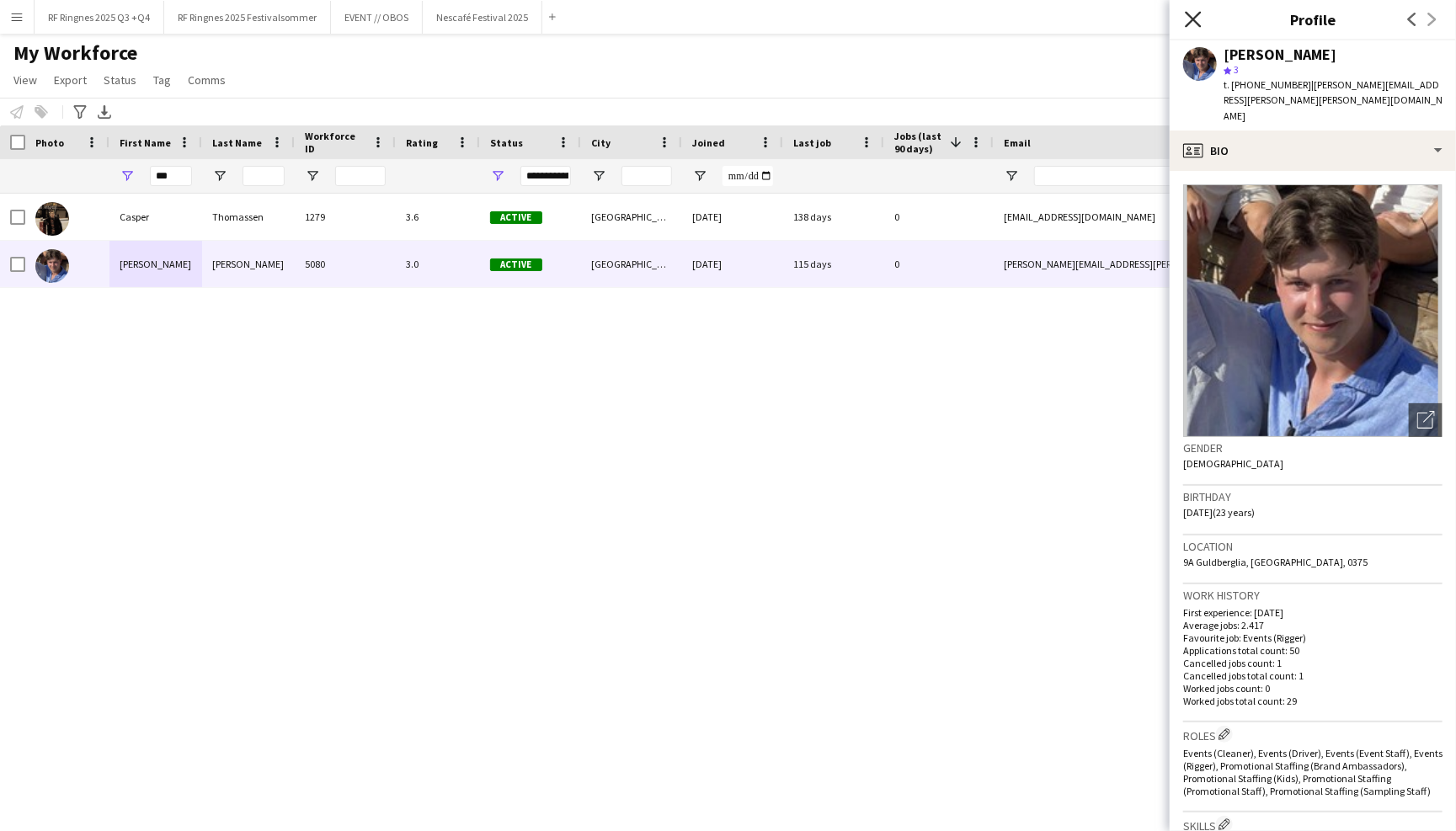
click at [1192, 19] on icon "Close pop-in" at bounding box center [1193, 19] width 16 height 16
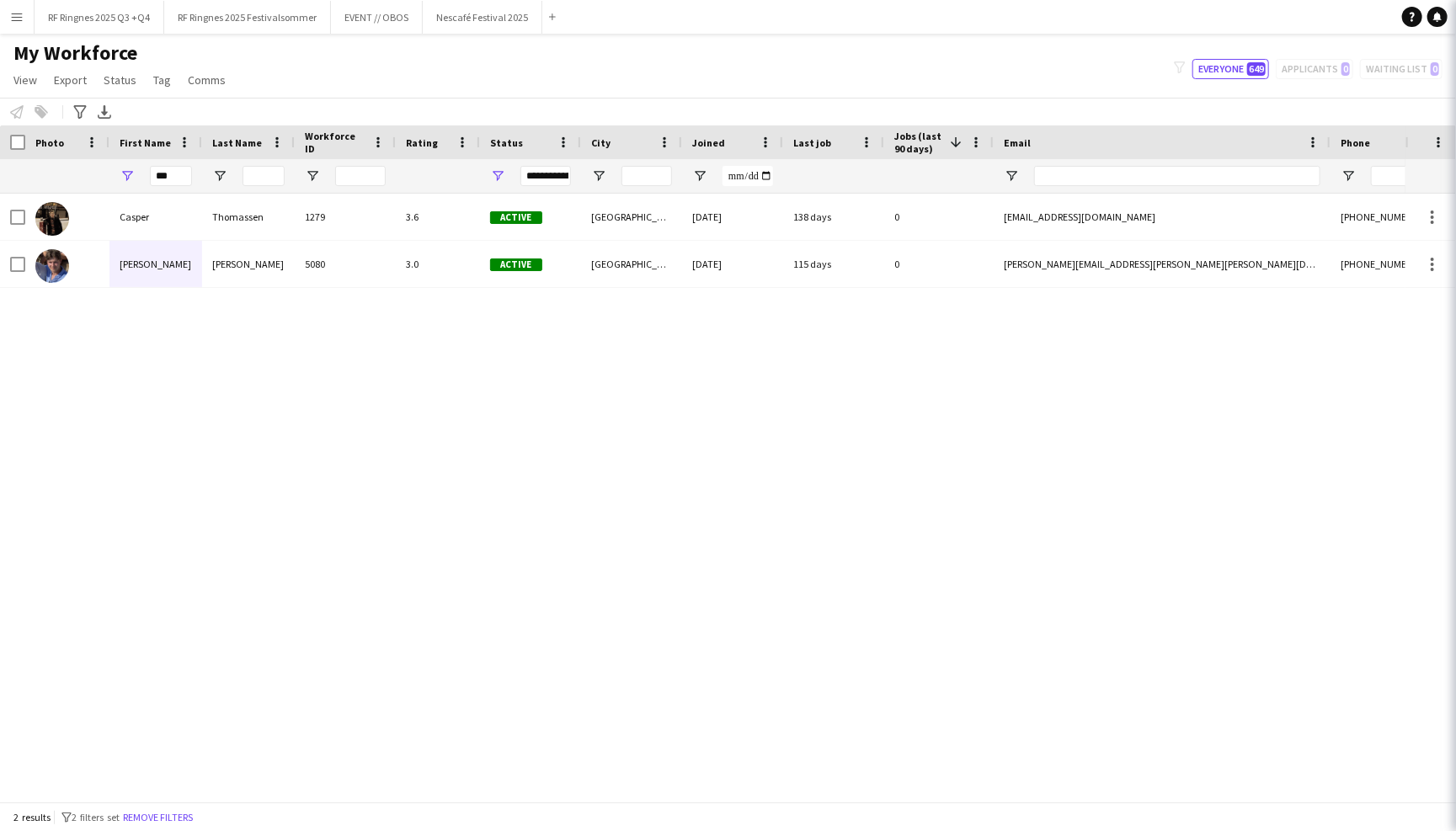
click at [1165, 43] on div "My Workforce View Views Default view New view Update view Delete view Edit name…" at bounding box center [728, 68] width 1456 height 57
click at [170, 176] on input "***" at bounding box center [171, 176] width 42 height 20
type input "*"
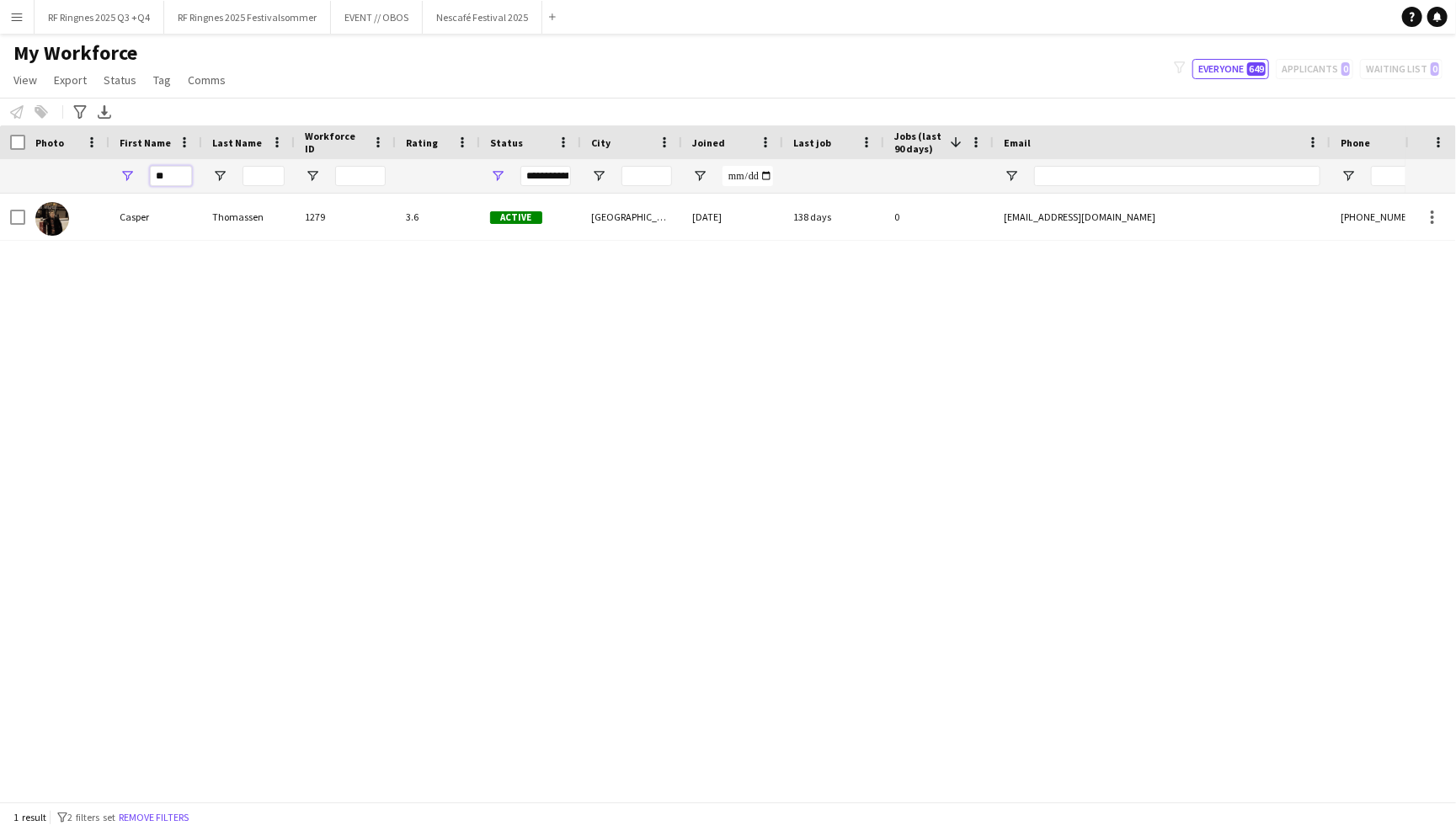
type input "*"
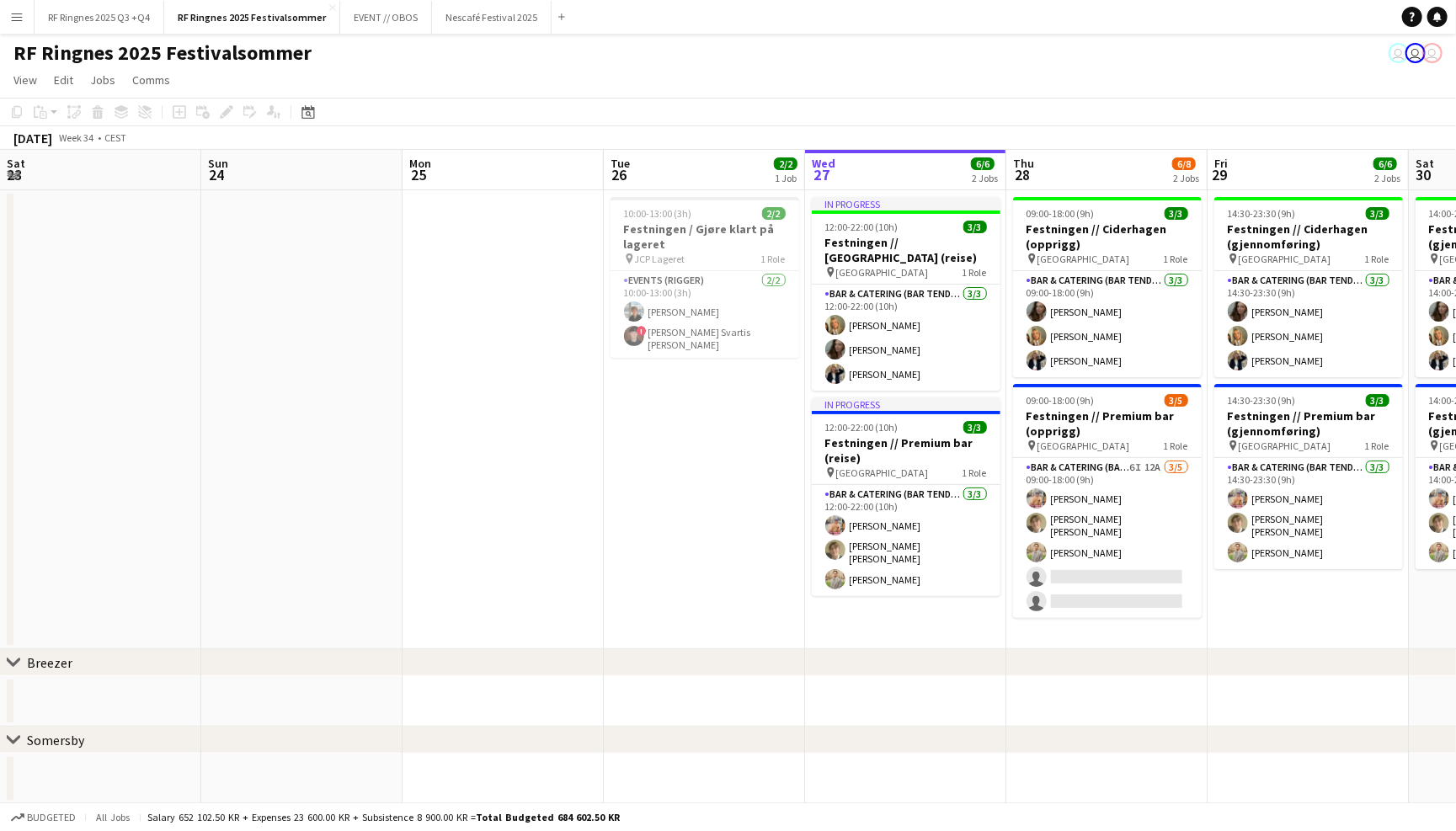
scroll to position [0, 401]
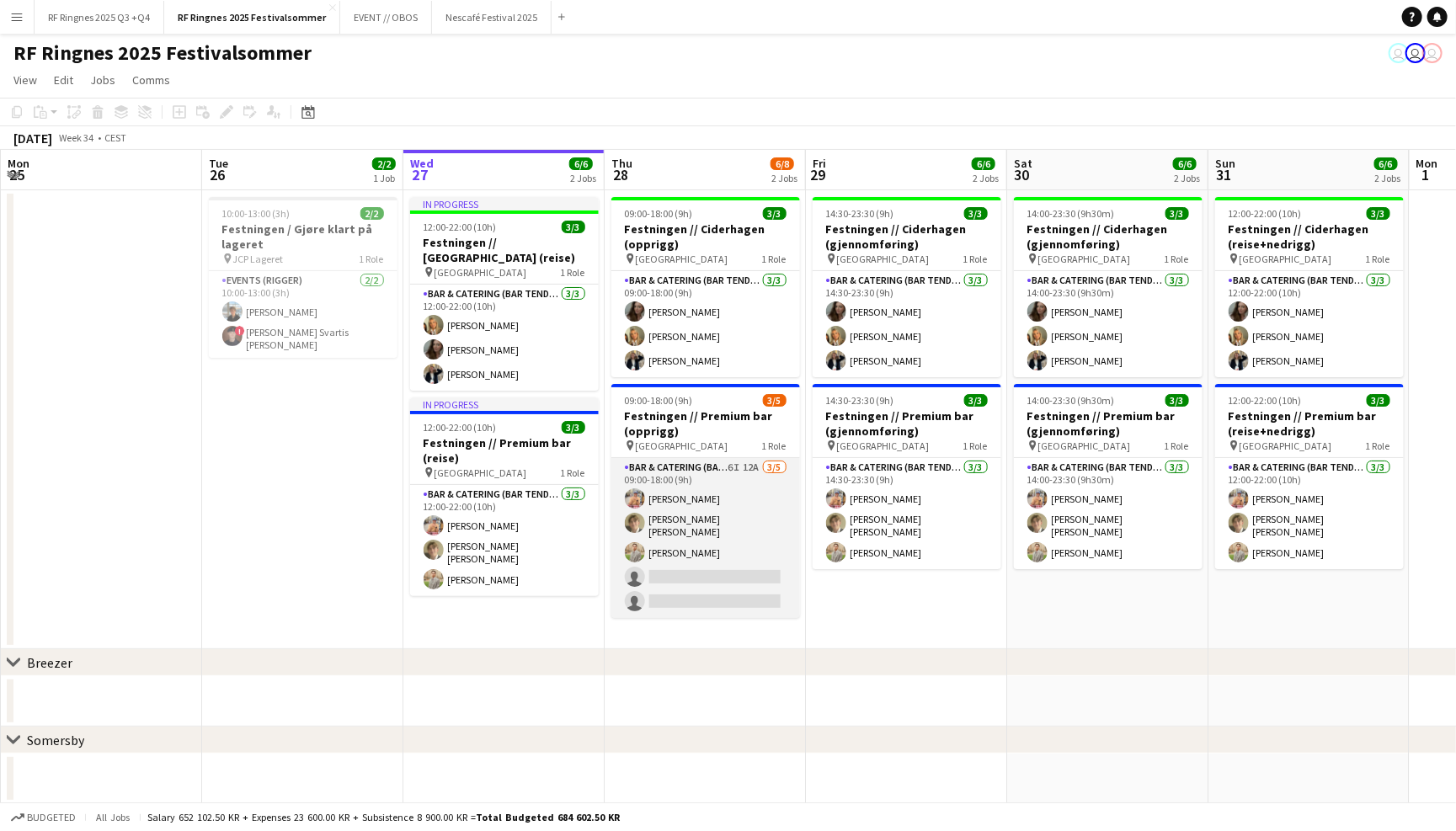
click at [746, 523] on app-card-role "Bar & Catering (Bar Tender) 6I 12A [DATE] 09:00-18:00 (9h) [PERSON_NAME] [PERSO…" at bounding box center [705, 538] width 189 height 160
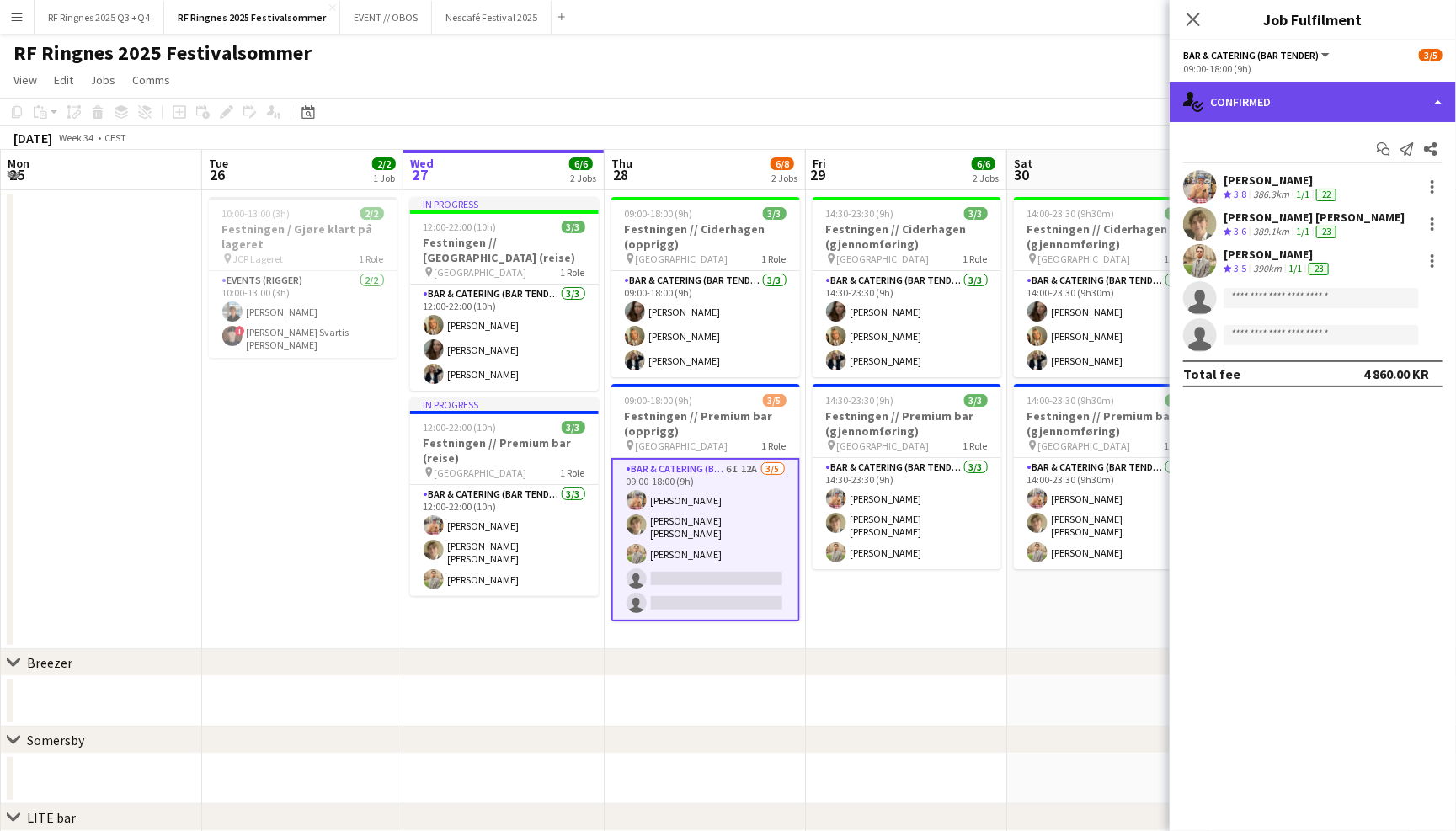
click at [1310, 96] on div "single-neutral-actions-check-2 Confirmed" at bounding box center [1312, 102] width 286 height 40
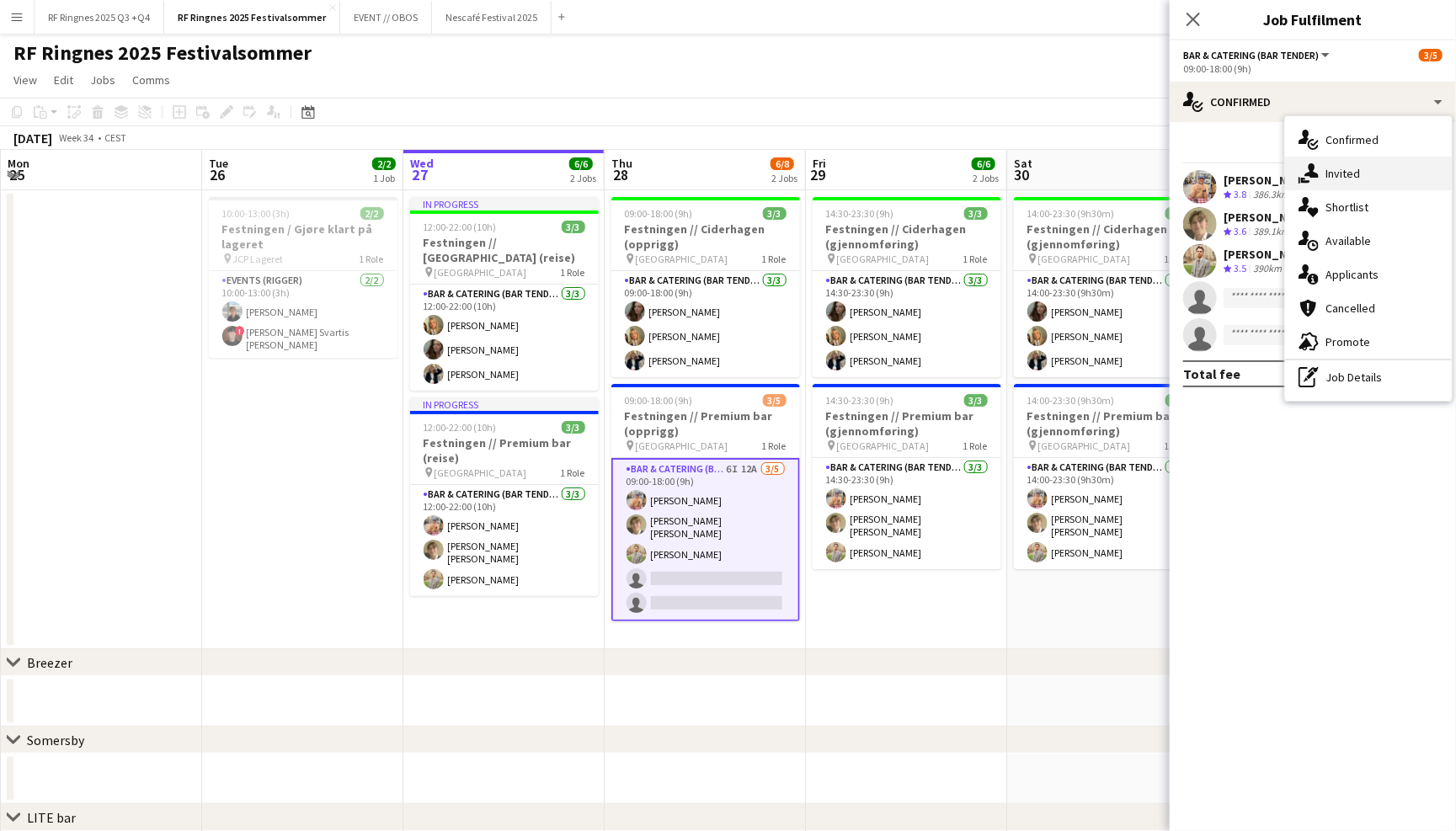
click at [1336, 172] on div "single-neutral-actions-share-1 Invited" at bounding box center [1367, 174] width 167 height 34
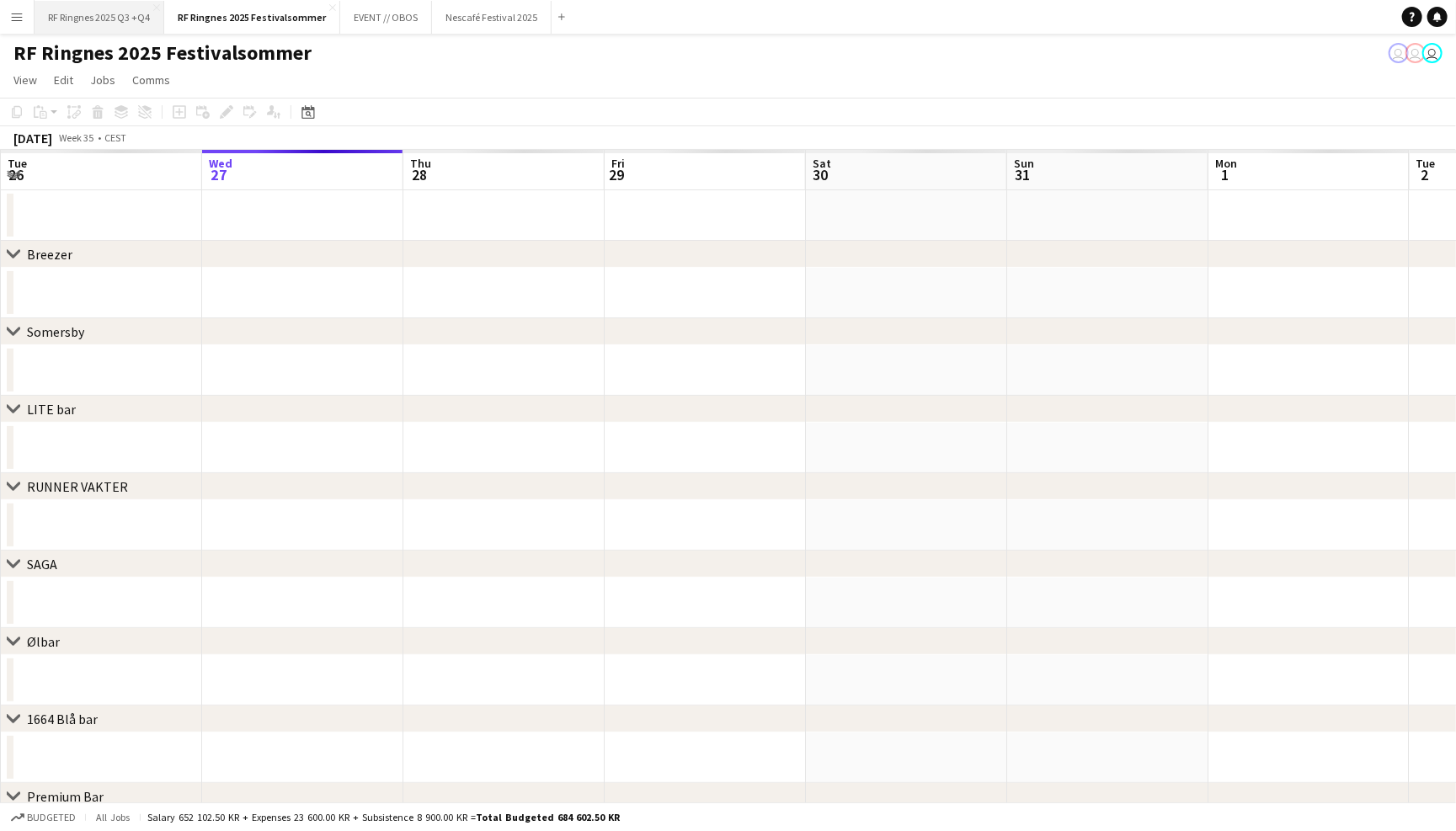
click at [141, 18] on button "RF Ringnes 2025 Q3 +Q4 Close" at bounding box center [100, 17] width 130 height 33
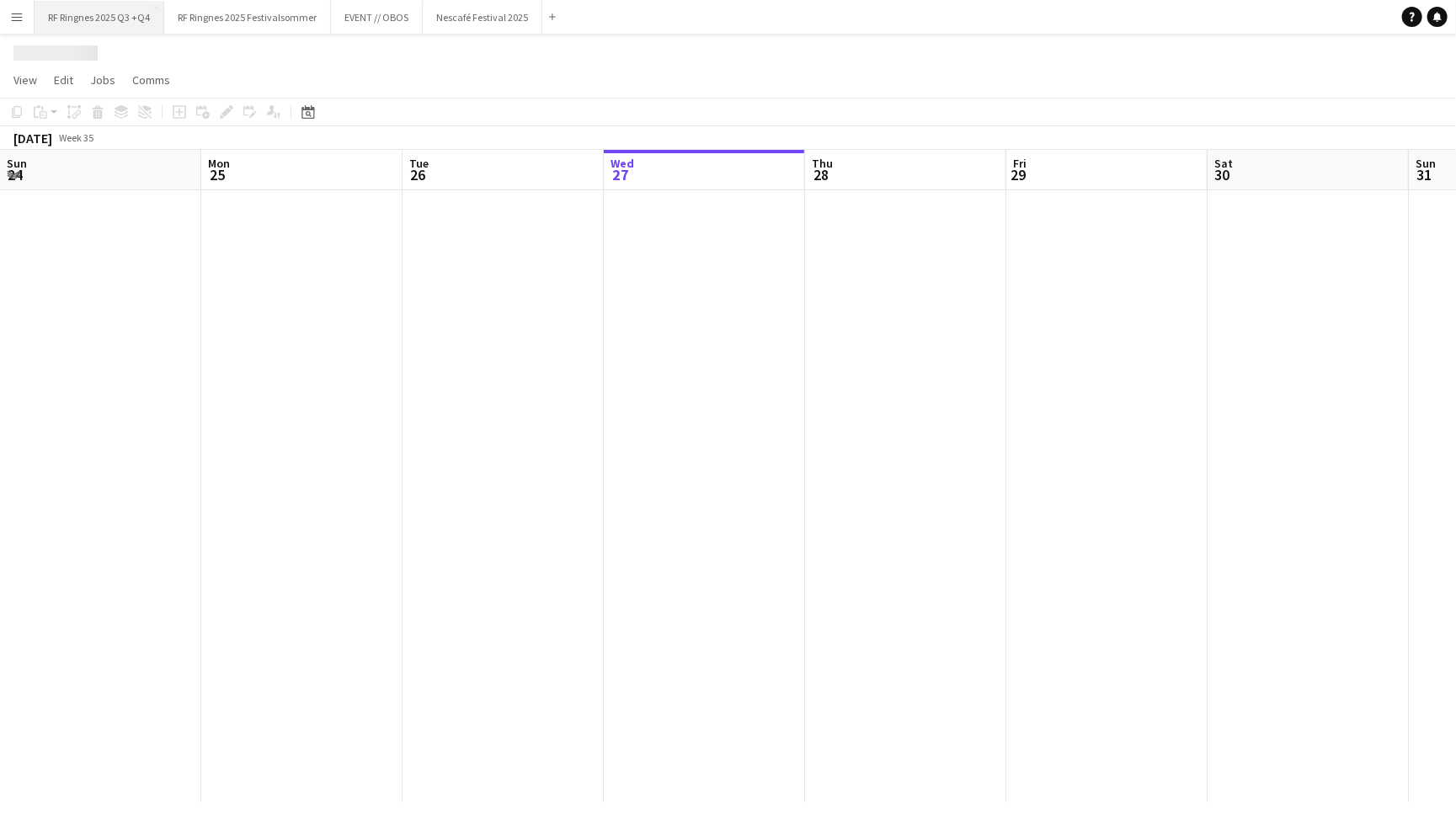
scroll to position [0, 401]
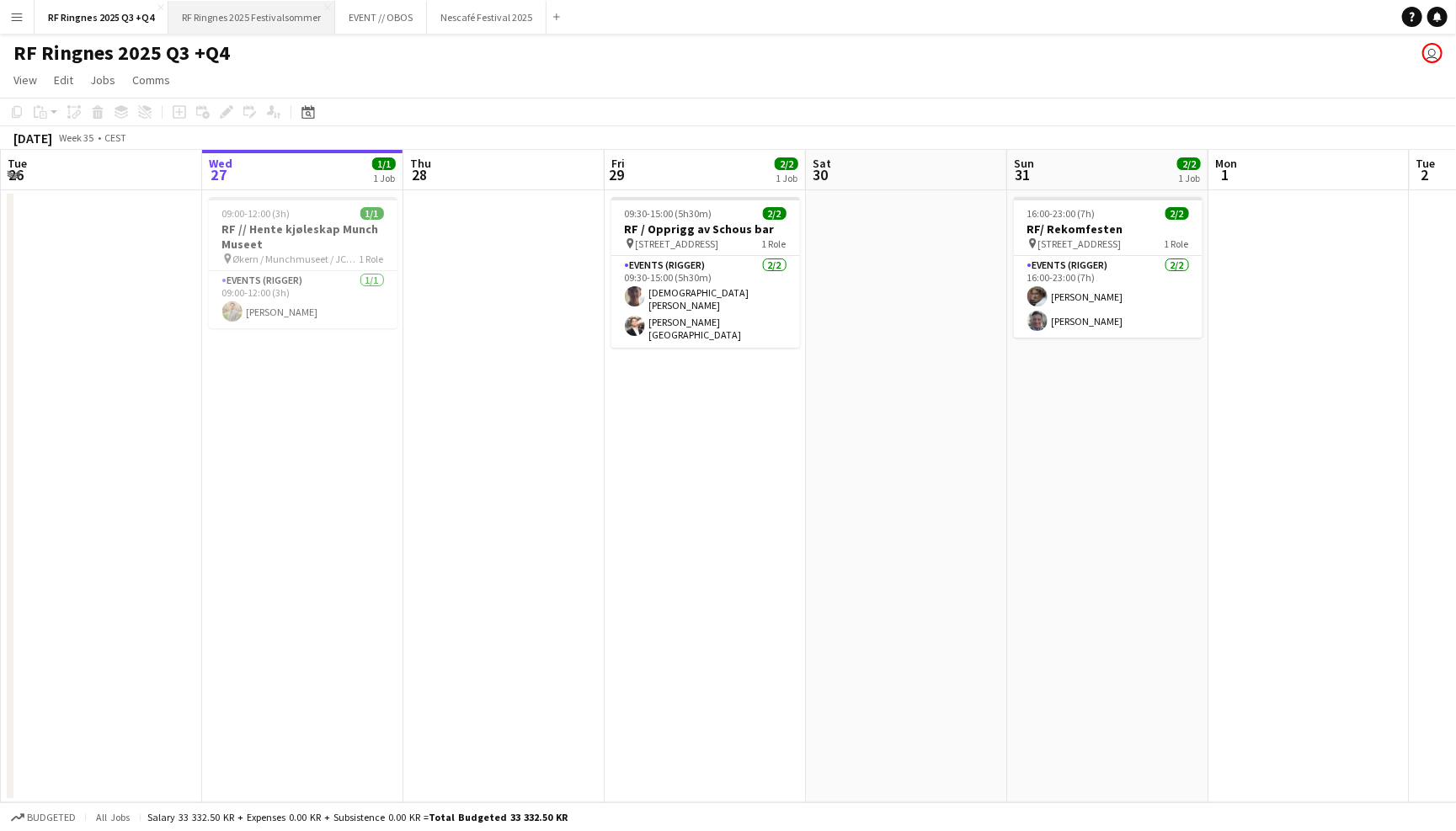
click at [270, 18] on button "RF Ringnes 2025 Festivalsommer Close" at bounding box center [251, 17] width 167 height 33
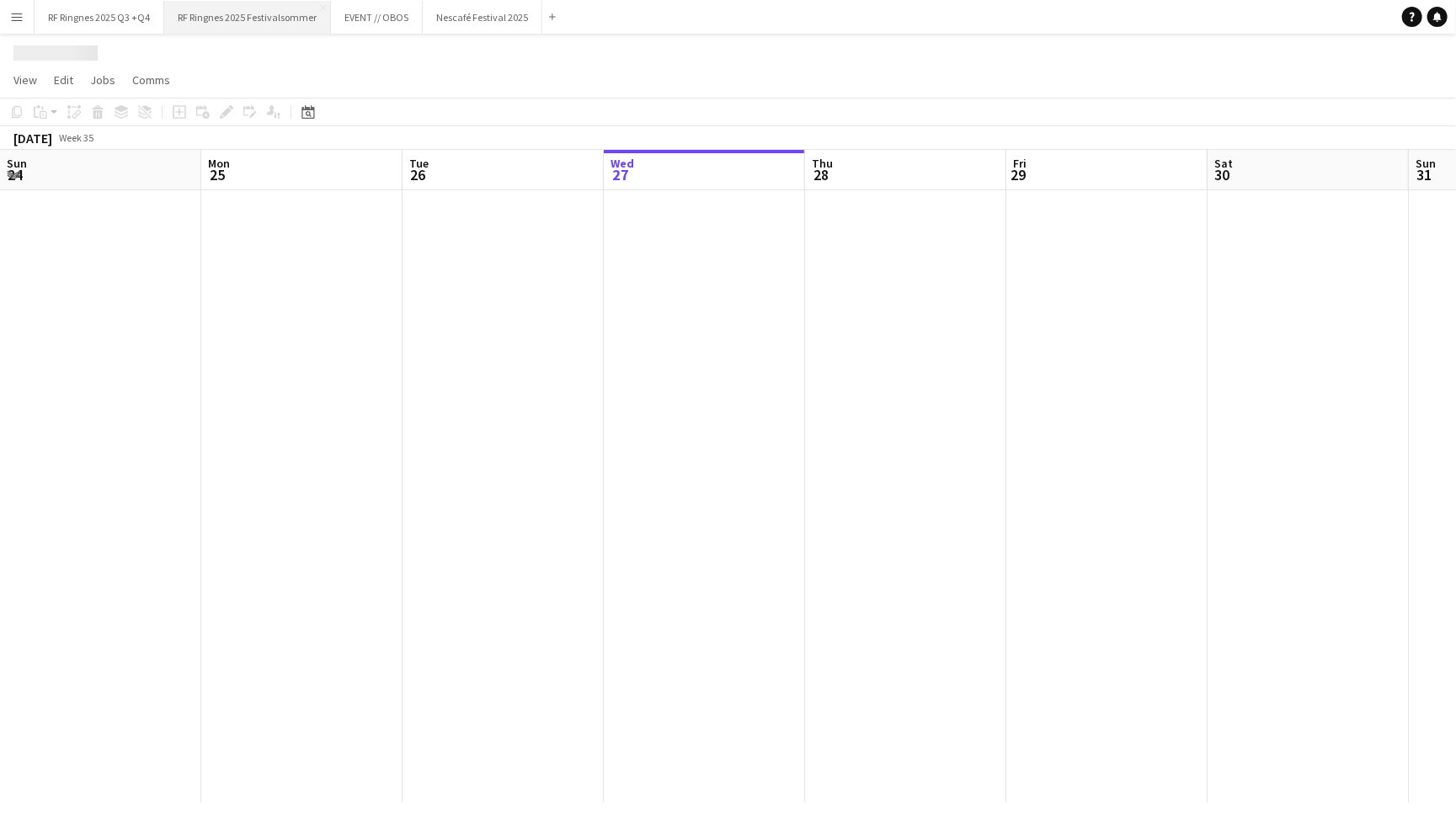
scroll to position [0, 401]
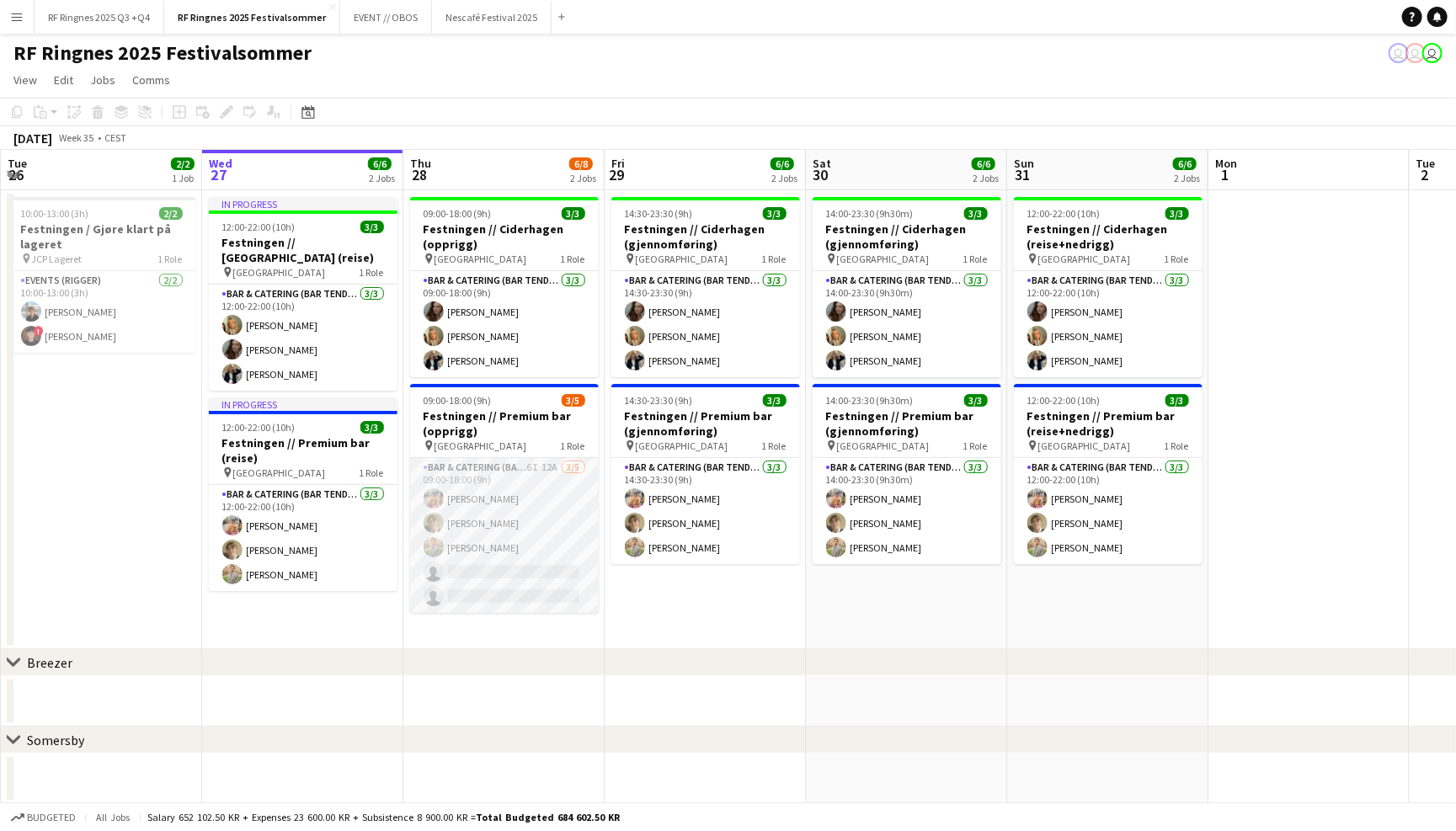
click at [525, 508] on app-card-role "Bar & Catering (Bar Tender) 6I 12A [DATE] 09:00-18:00 (9h) [PERSON_NAME] [PERSO…" at bounding box center [504, 535] width 189 height 155
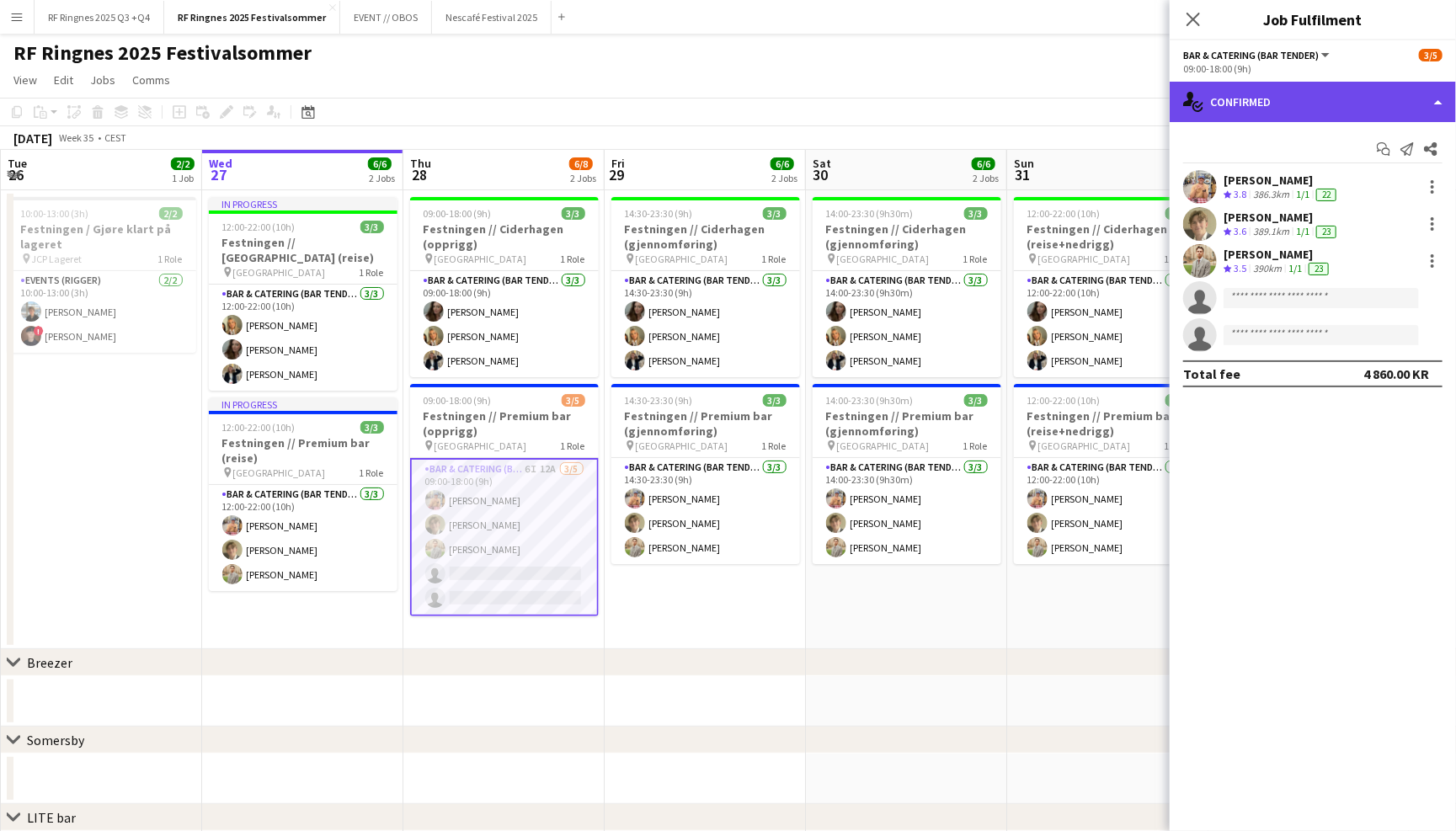
click at [1351, 86] on div "single-neutral-actions-check-2 Confirmed" at bounding box center [1312, 102] width 286 height 40
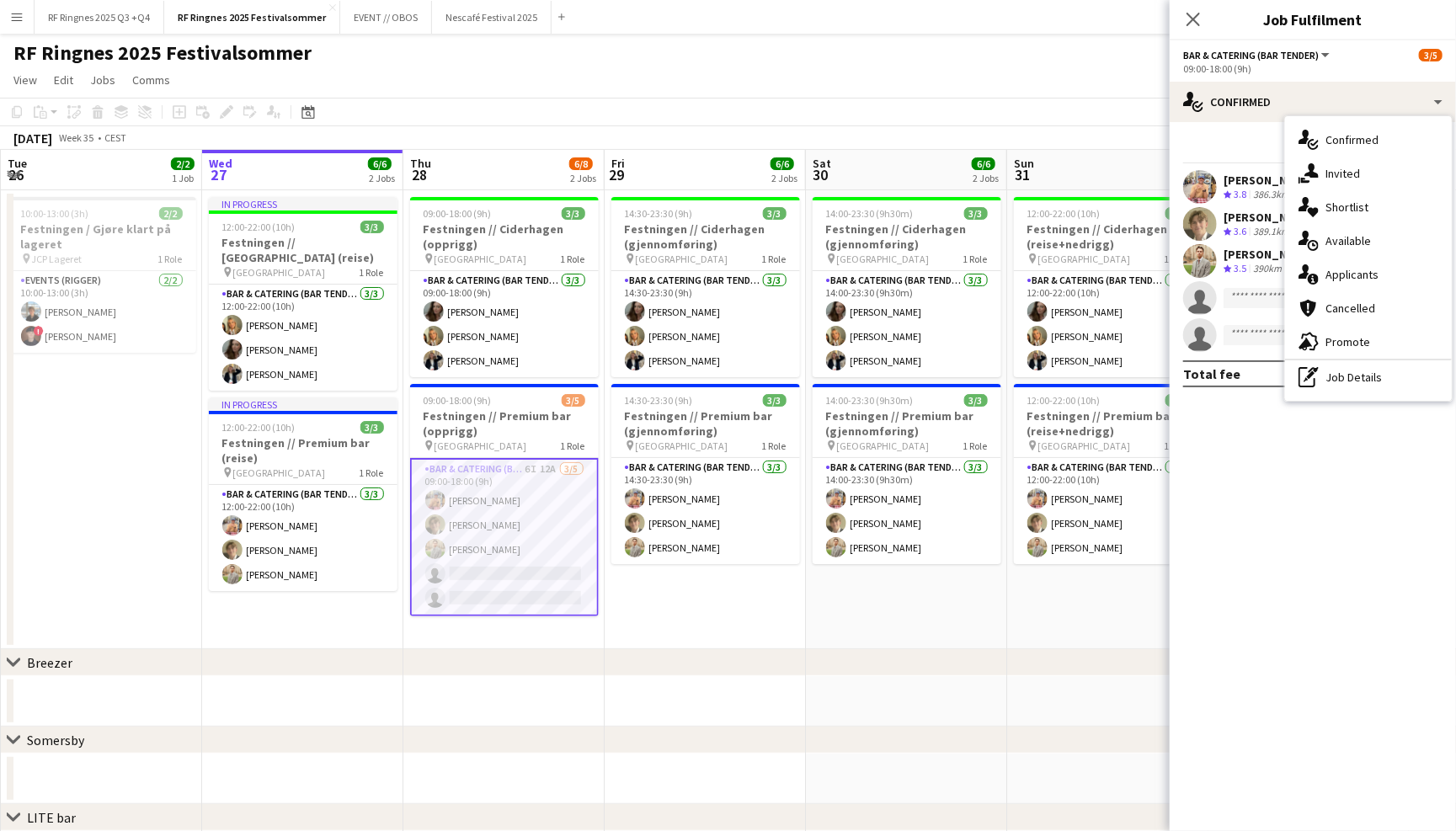
click at [1244, 136] on div "Start chat Send notification Share" at bounding box center [1312, 150] width 259 height 28
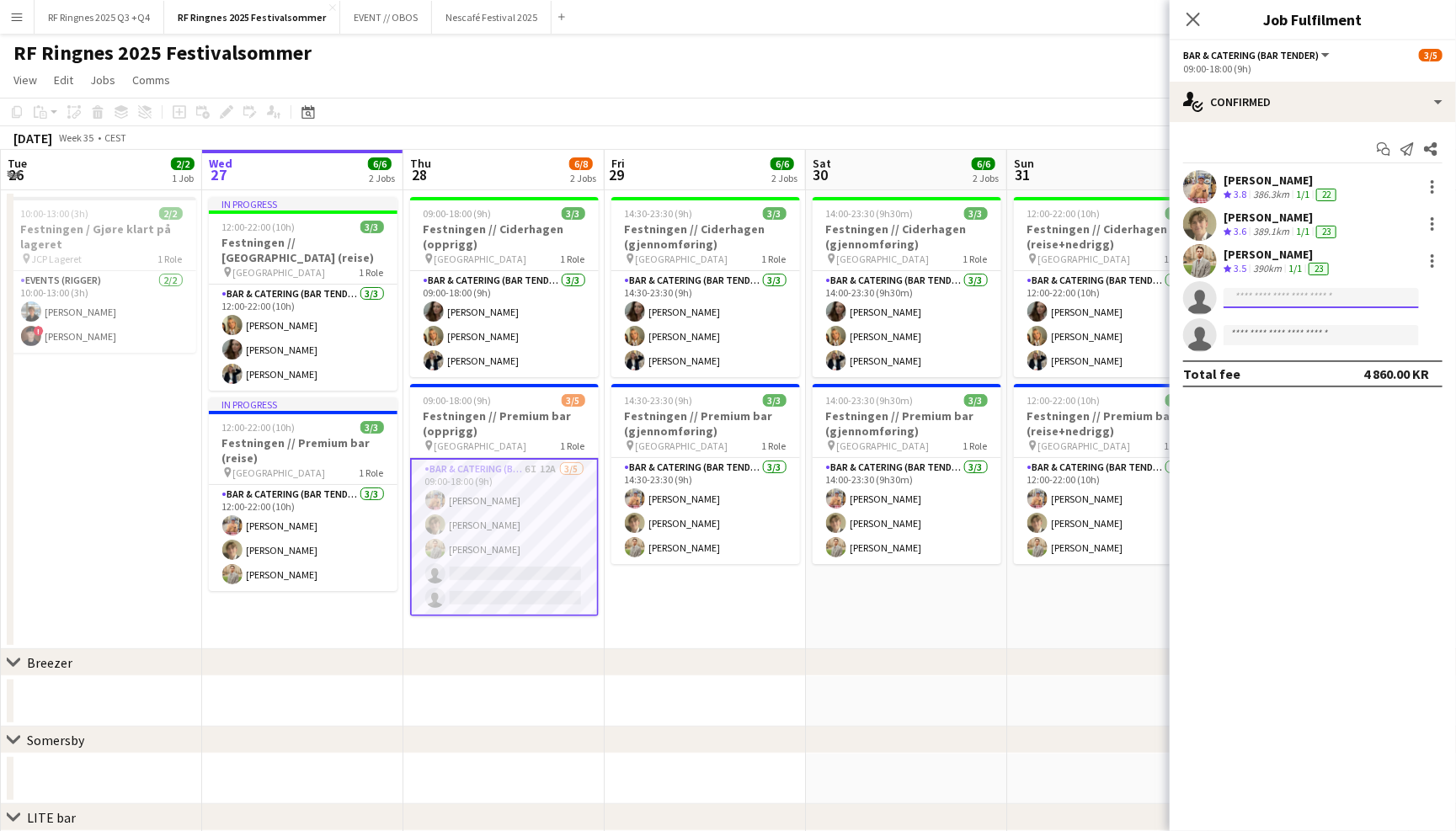
click at [1257, 290] on input at bounding box center [1321, 297] width 196 height 20
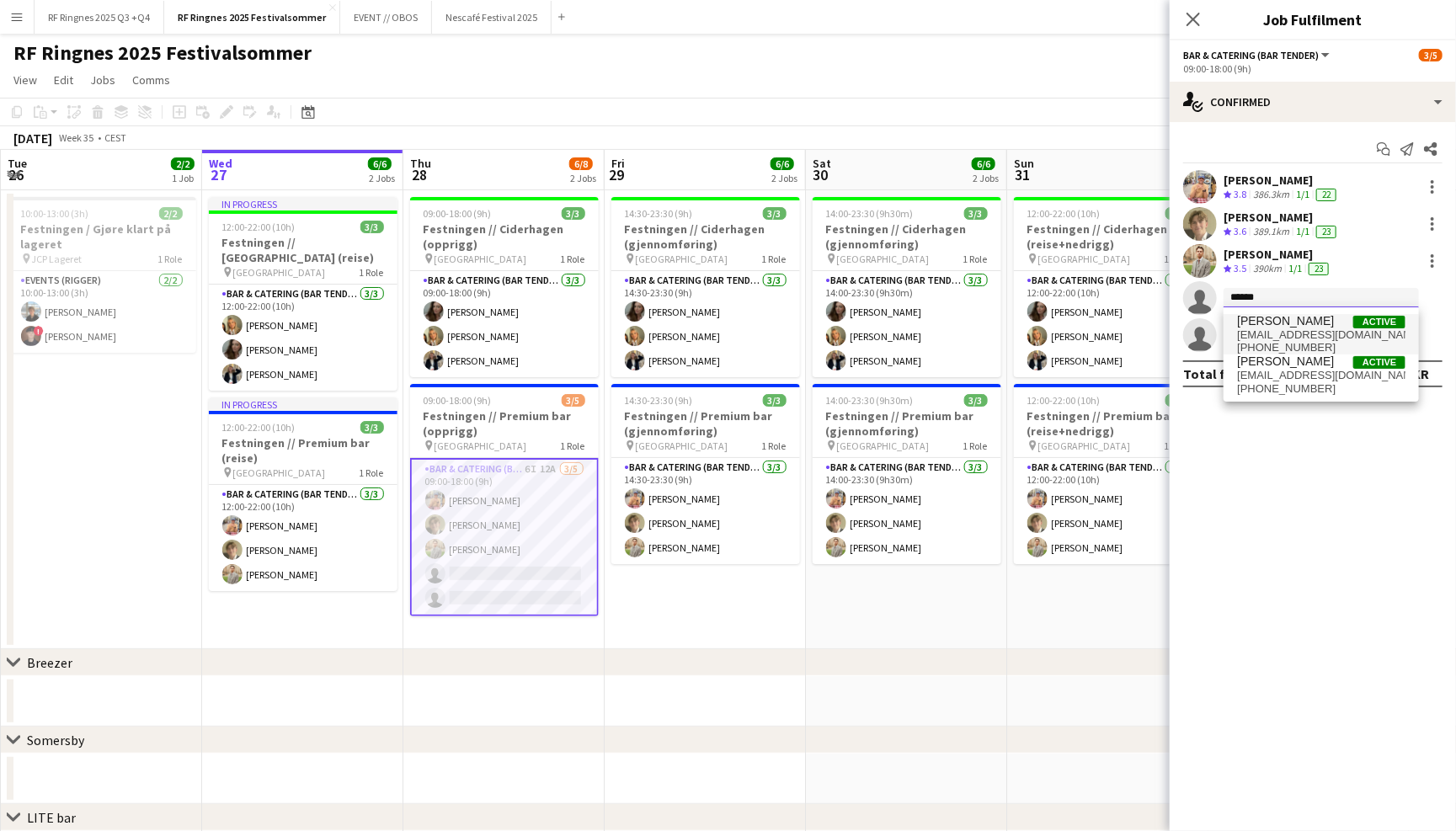
type input "******"
click at [1266, 322] on span "Casper Nilsen" at bounding box center [1284, 321] width 97 height 14
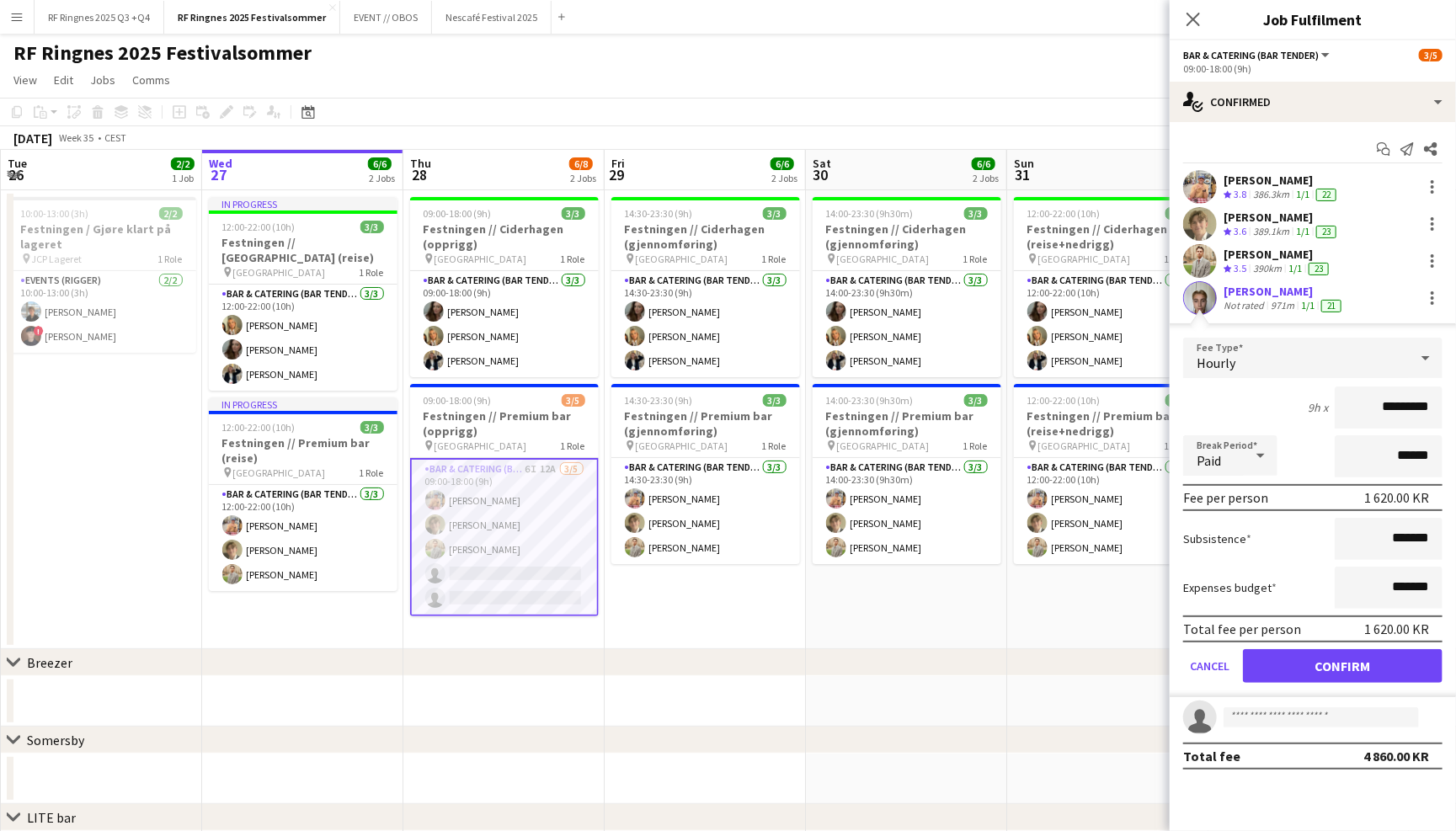
click at [1205, 300] on app-user-avatar at bounding box center [1200, 298] width 34 height 34
click at [1244, 288] on div "Casper Nilsen" at bounding box center [1283, 290] width 121 height 15
click at [1203, 292] on app-user-avatar at bounding box center [1200, 298] width 34 height 34
click at [1299, 658] on button "Confirm" at bounding box center [1342, 665] width 200 height 34
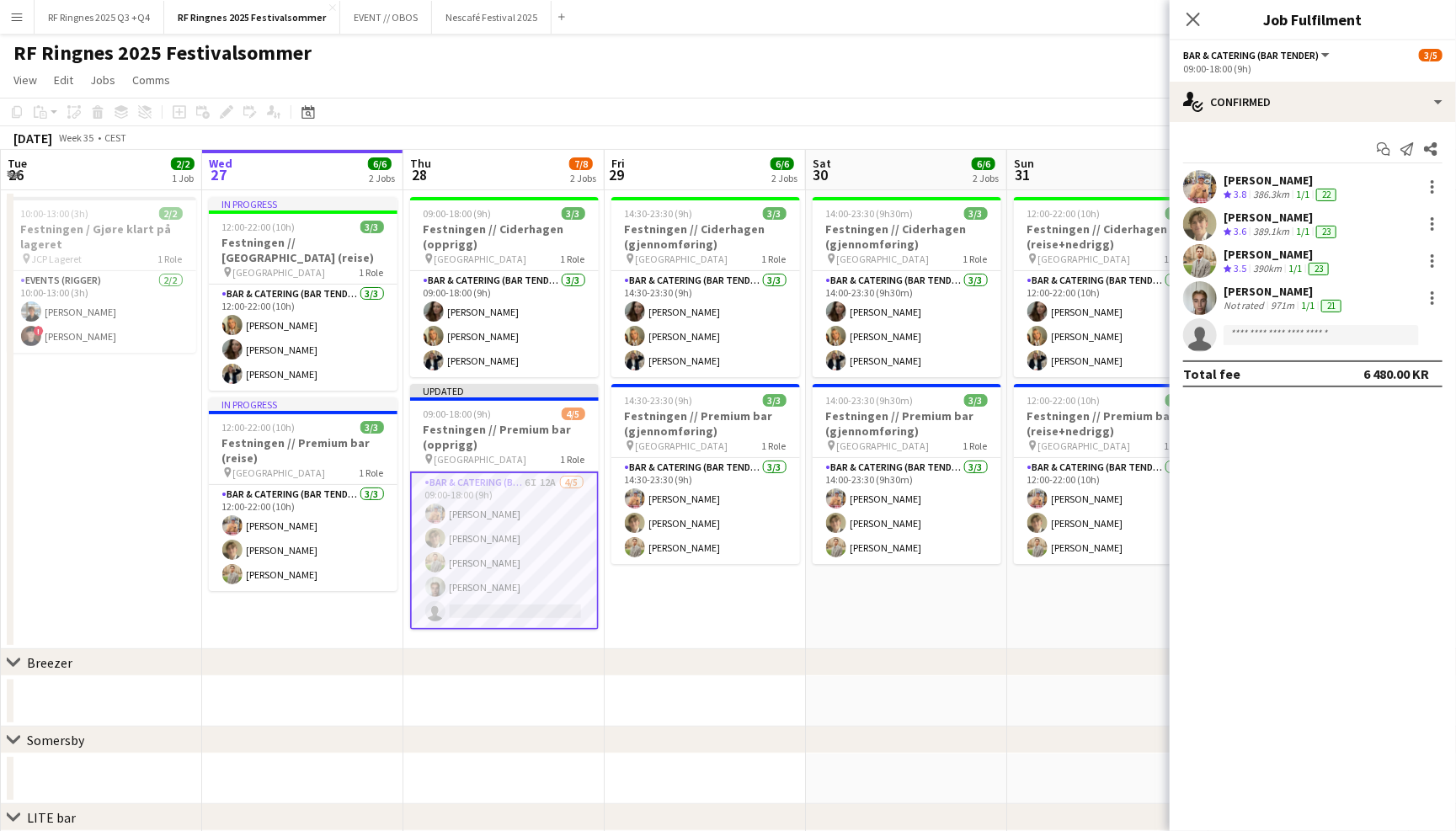
click at [1202, 298] on app-user-avatar at bounding box center [1200, 298] width 34 height 34
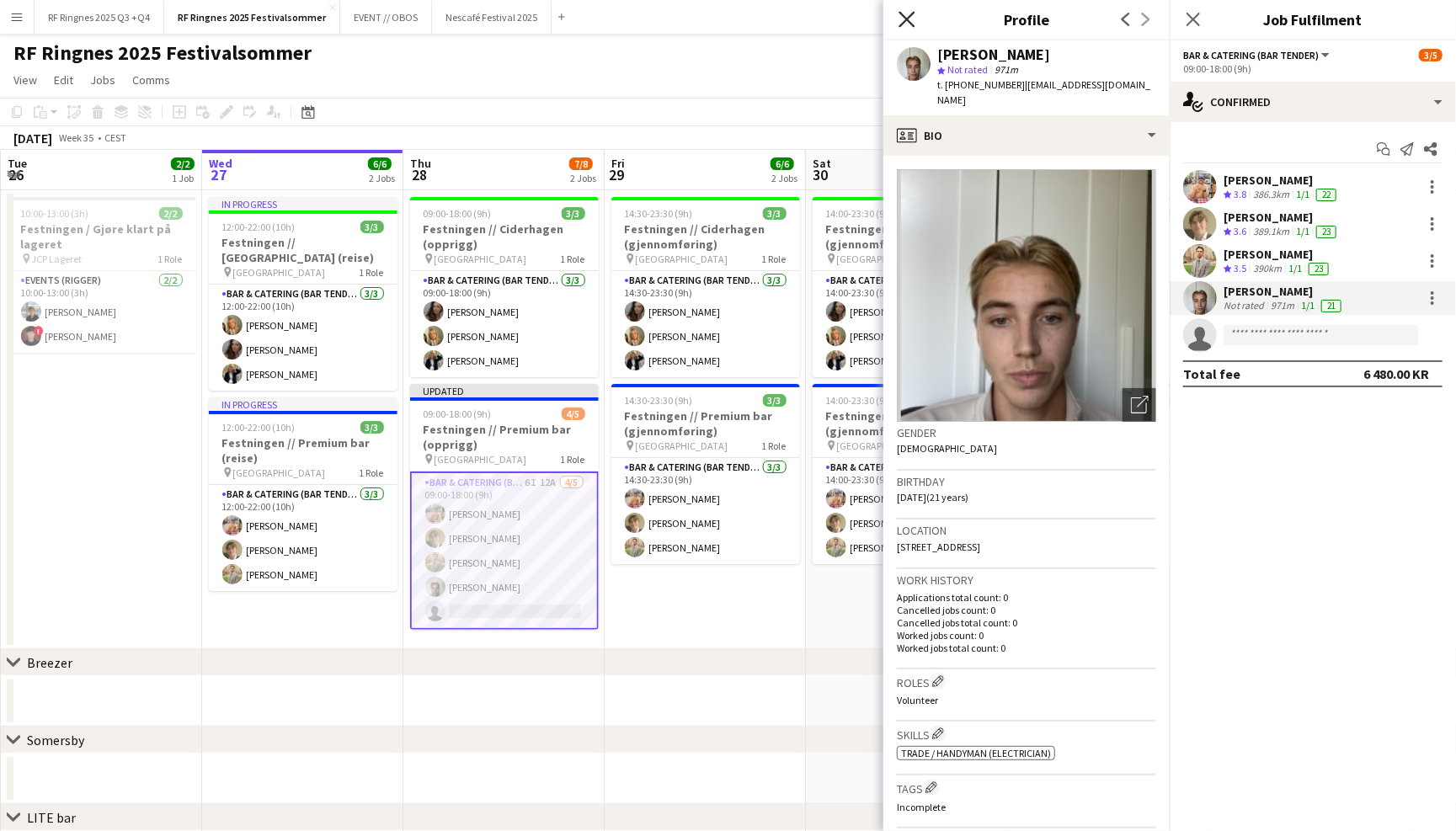
click at [906, 13] on icon "Close pop-in" at bounding box center [906, 19] width 16 height 16
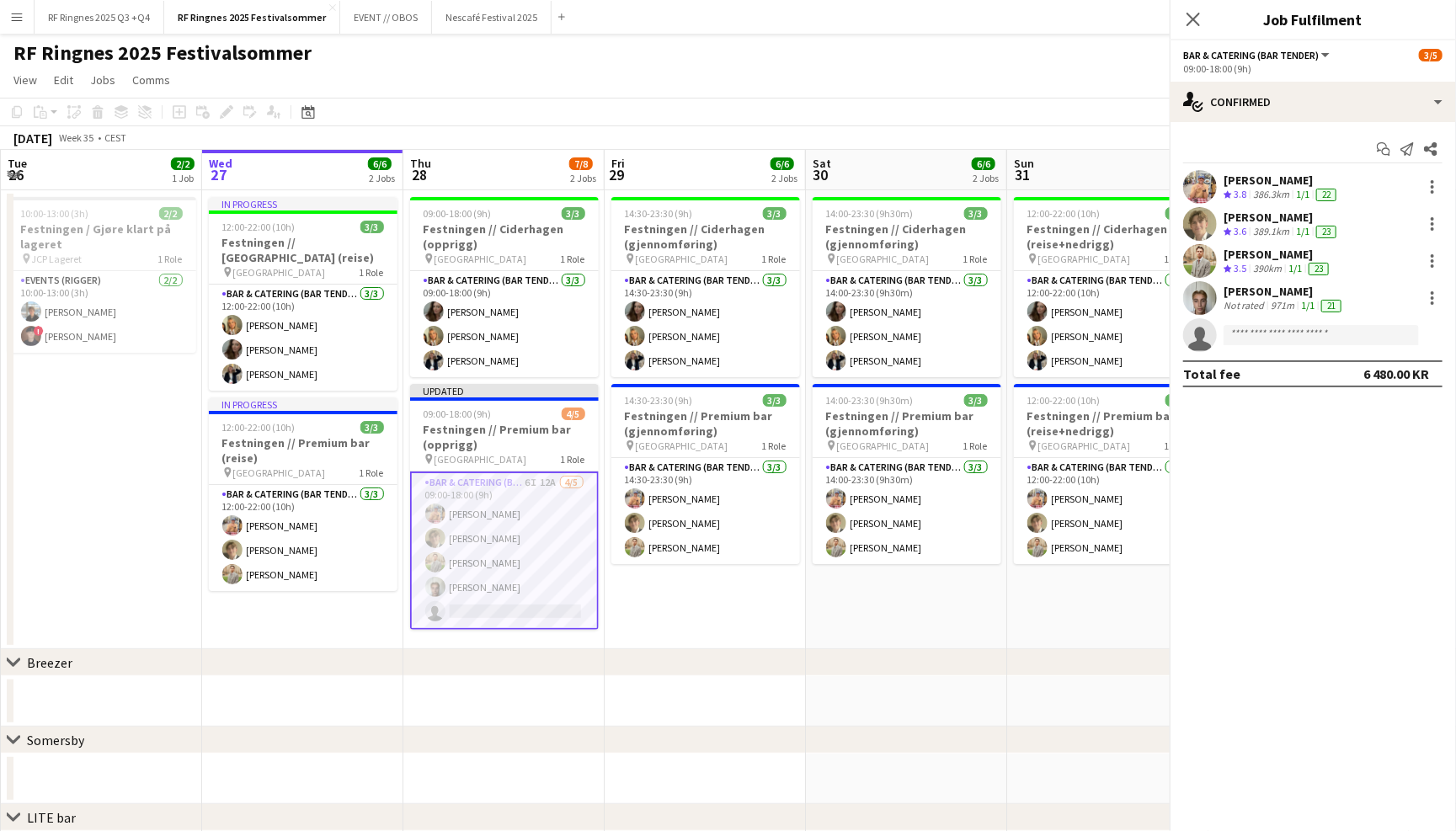
click at [918, 47] on div "RF Ringnes 2025 Festivalsommer user user user" at bounding box center [728, 50] width 1456 height 32
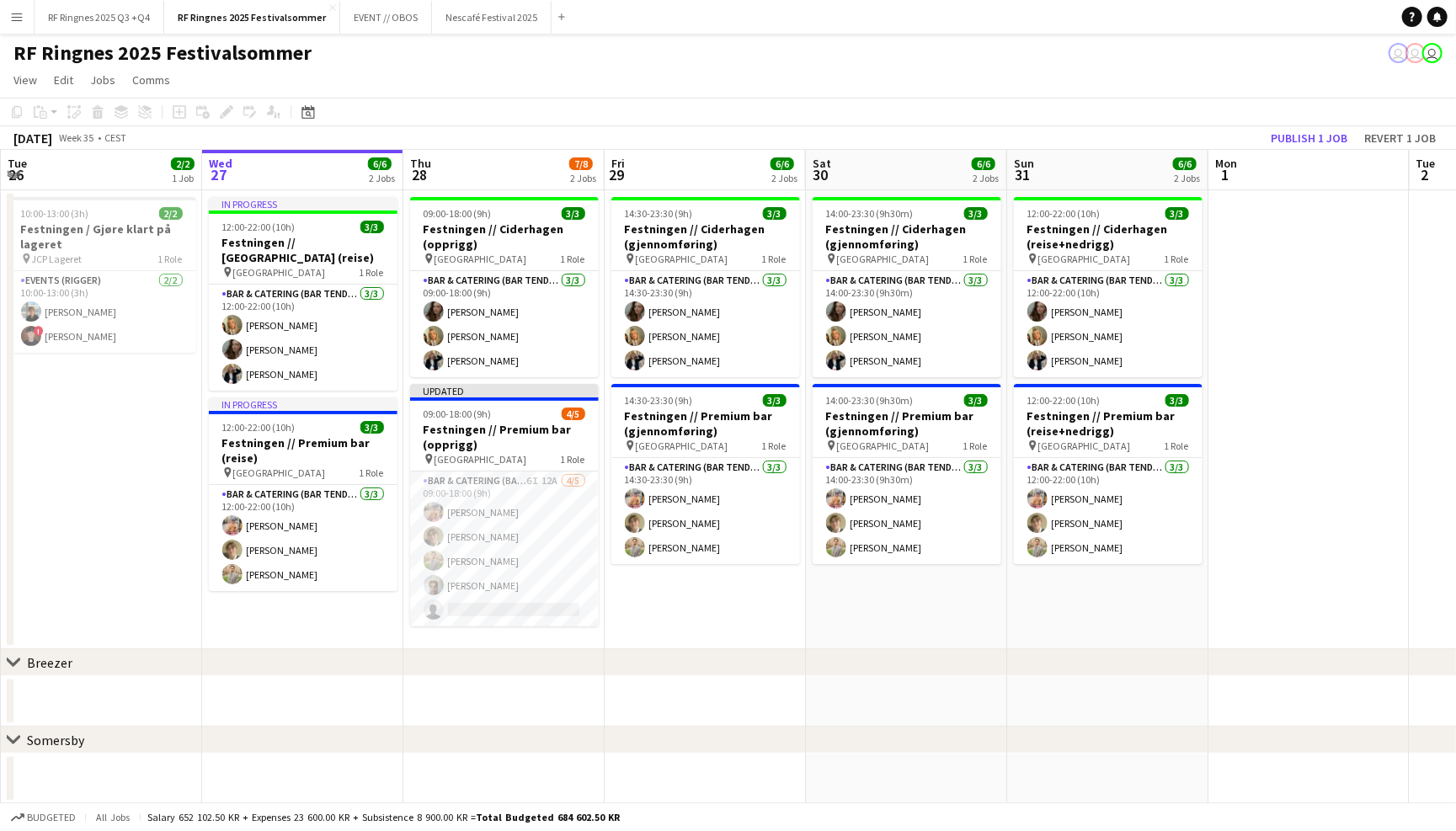
click at [1316, 151] on app-board-header-date "Mon 1" at bounding box center [1308, 170] width 202 height 40
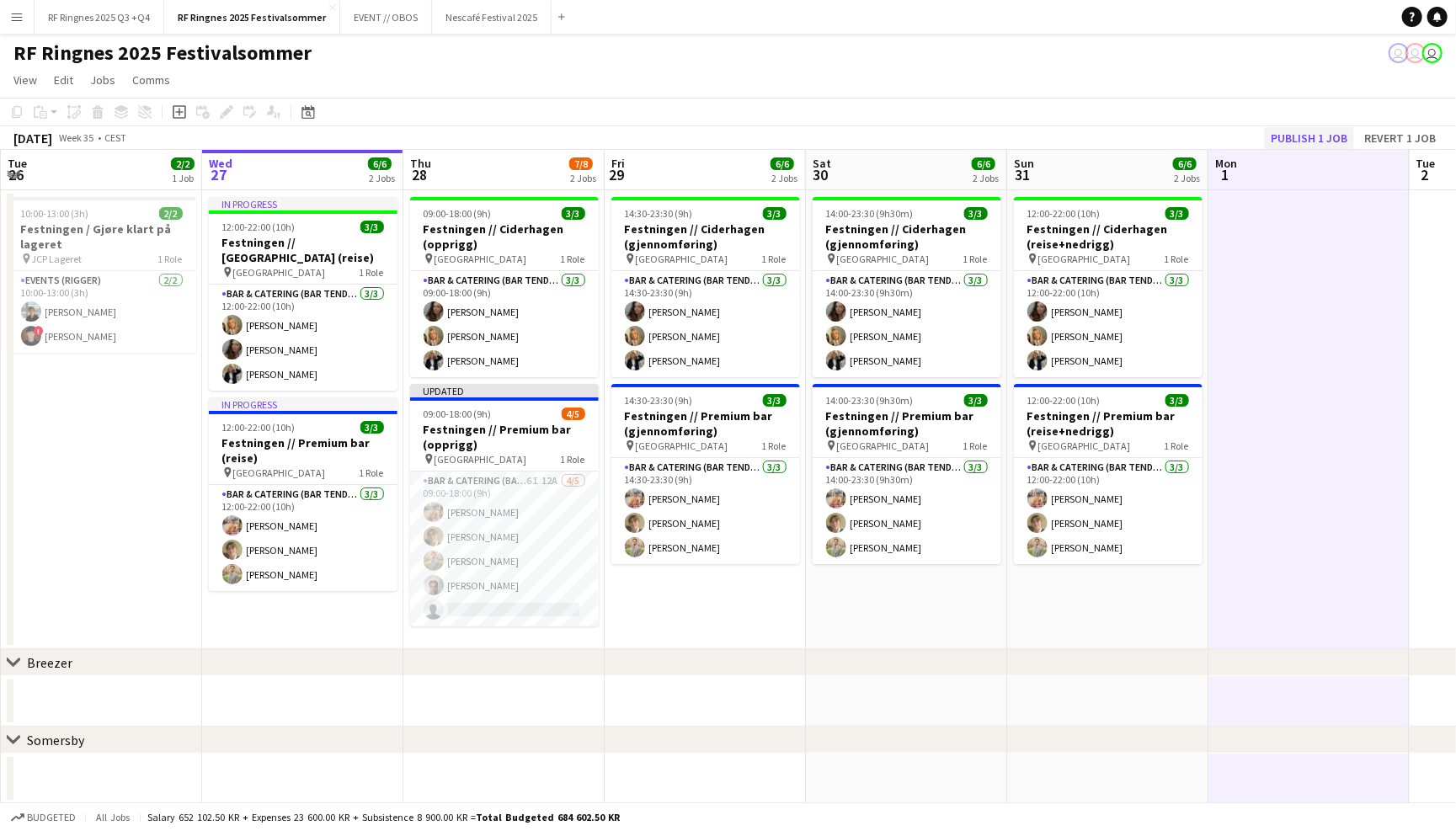
click at [1317, 136] on button "Publish 1 job" at bounding box center [1308, 138] width 90 height 22
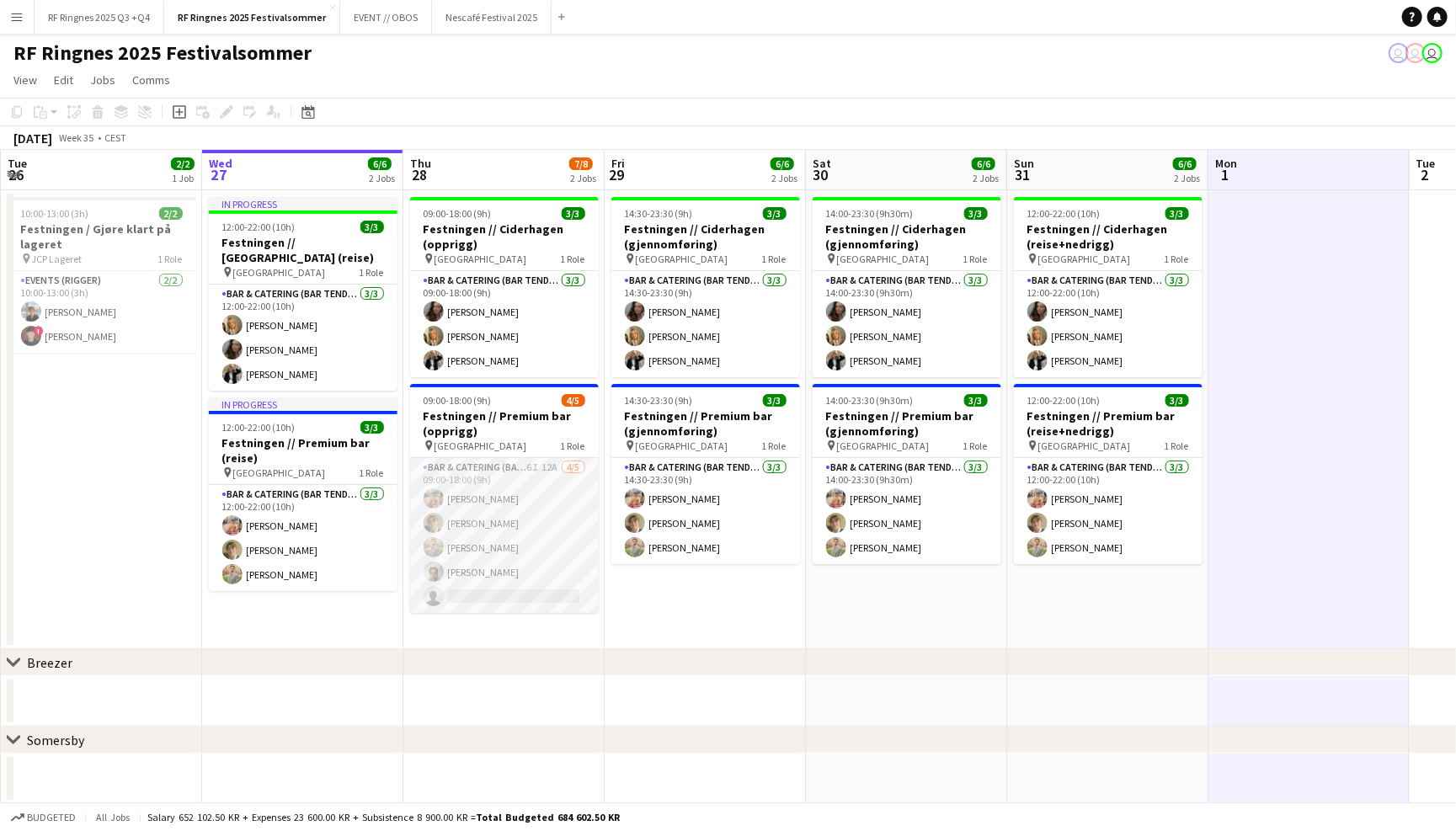
click at [552, 535] on app-card-role "Bar & Catering (Bar Tender) 6I 12A 4/5 09:00-18:00 (9h) Filip Øverli Bastian So…" at bounding box center [504, 535] width 189 height 155
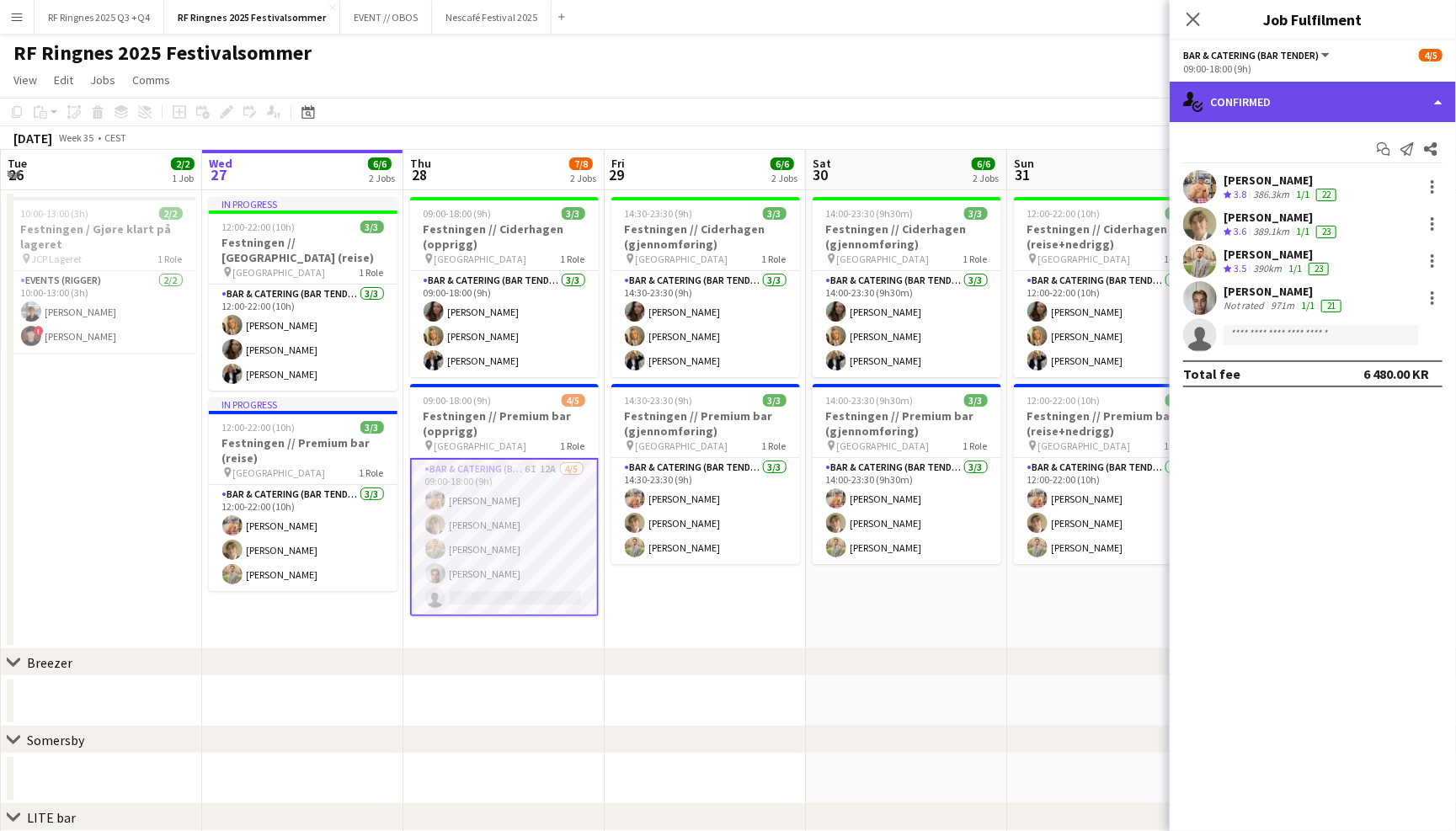
click at [1237, 100] on div "single-neutral-actions-check-2 Confirmed" at bounding box center [1312, 102] width 286 height 40
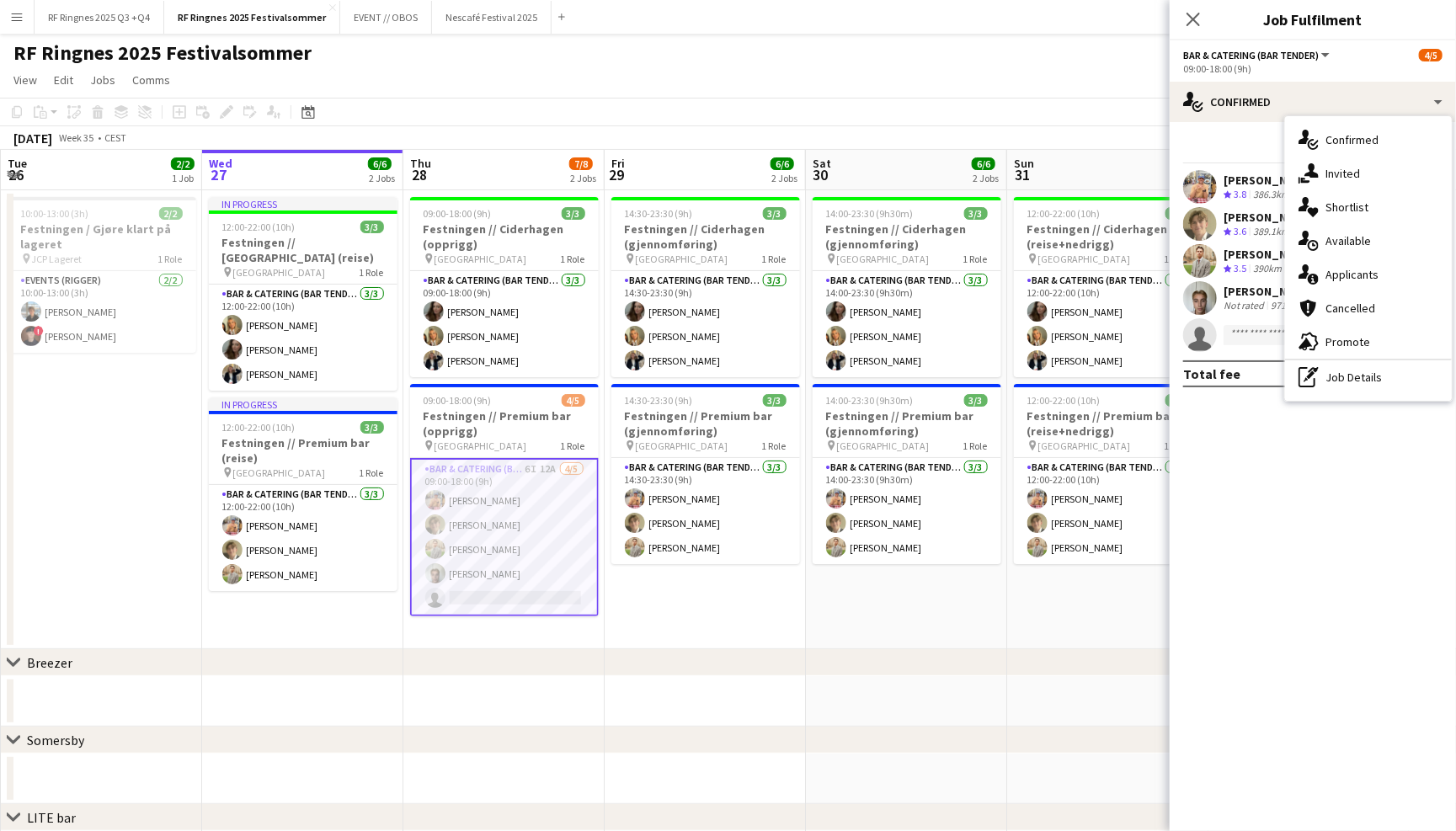
click at [1216, 136] on div "Start chat Send notification Share" at bounding box center [1312, 150] width 259 height 28
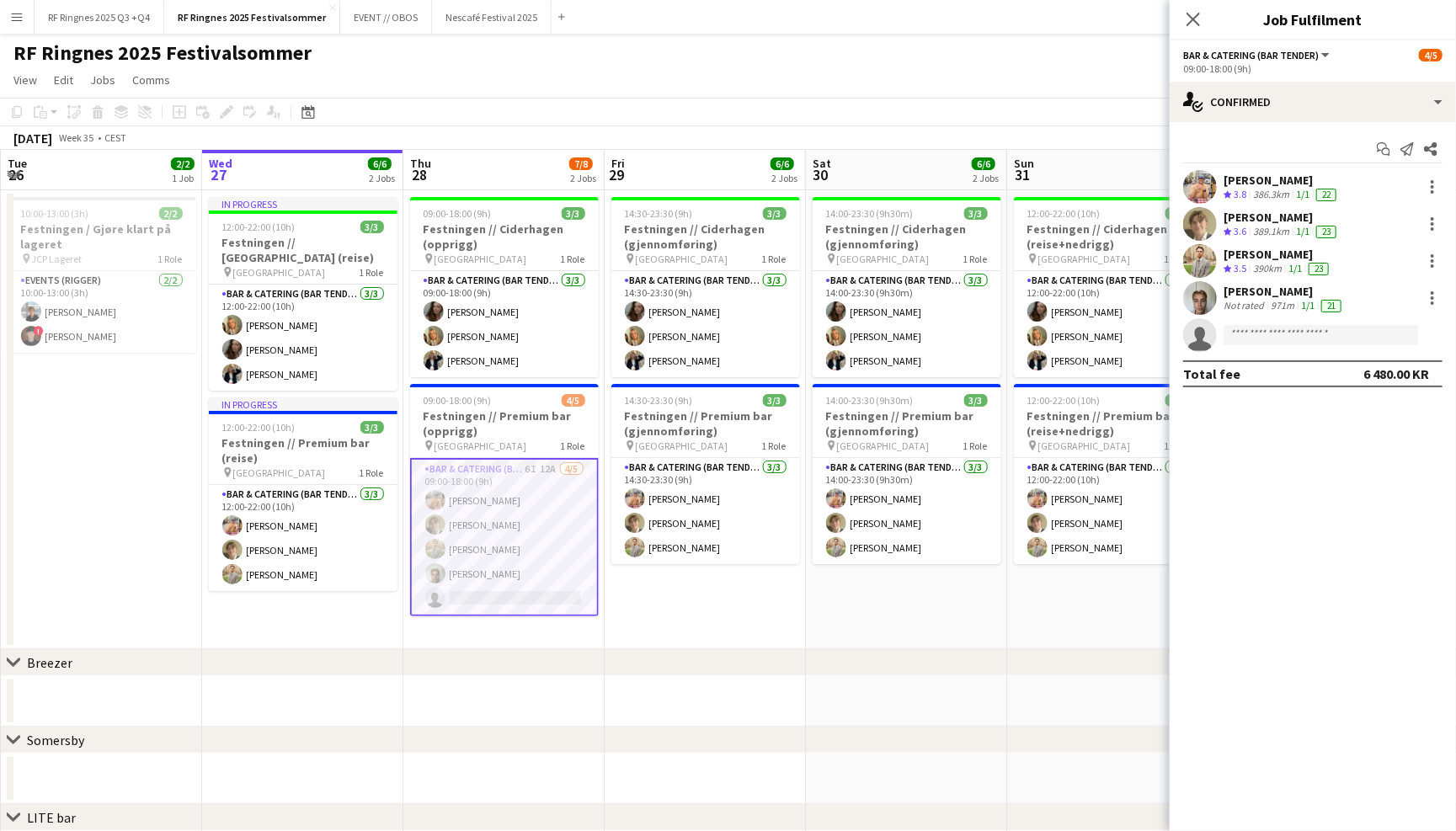
click at [627, 72] on app-page-menu "View Day view expanded Day view collapsed Month view Date picker Jump to today …" at bounding box center [728, 82] width 1456 height 32
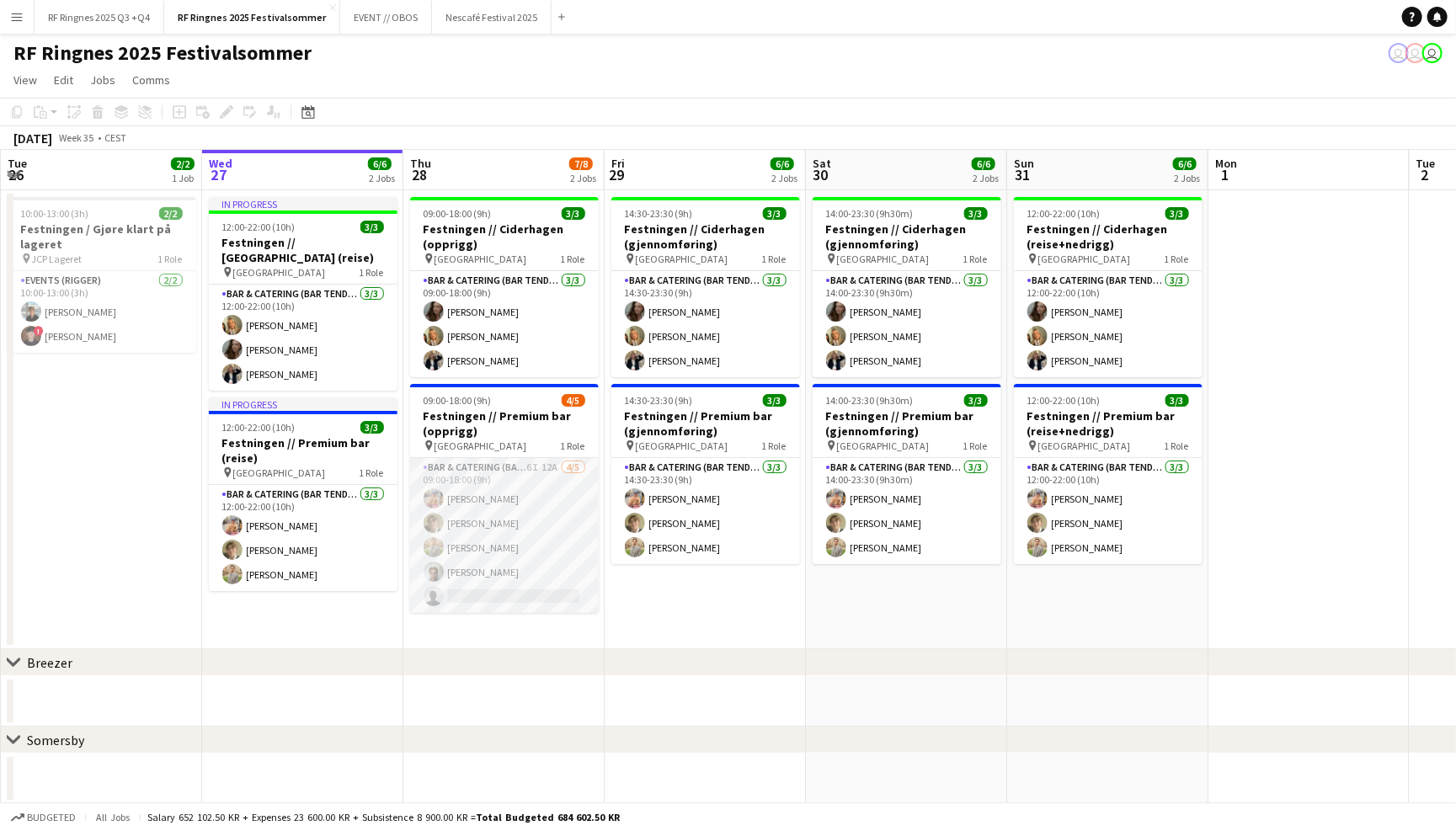
click at [481, 554] on app-card-role "Bar & Catering (Bar Tender) 6I 12A 4/5 09:00-18:00 (9h) Filip Øverli Bastian So…" at bounding box center [504, 535] width 189 height 155
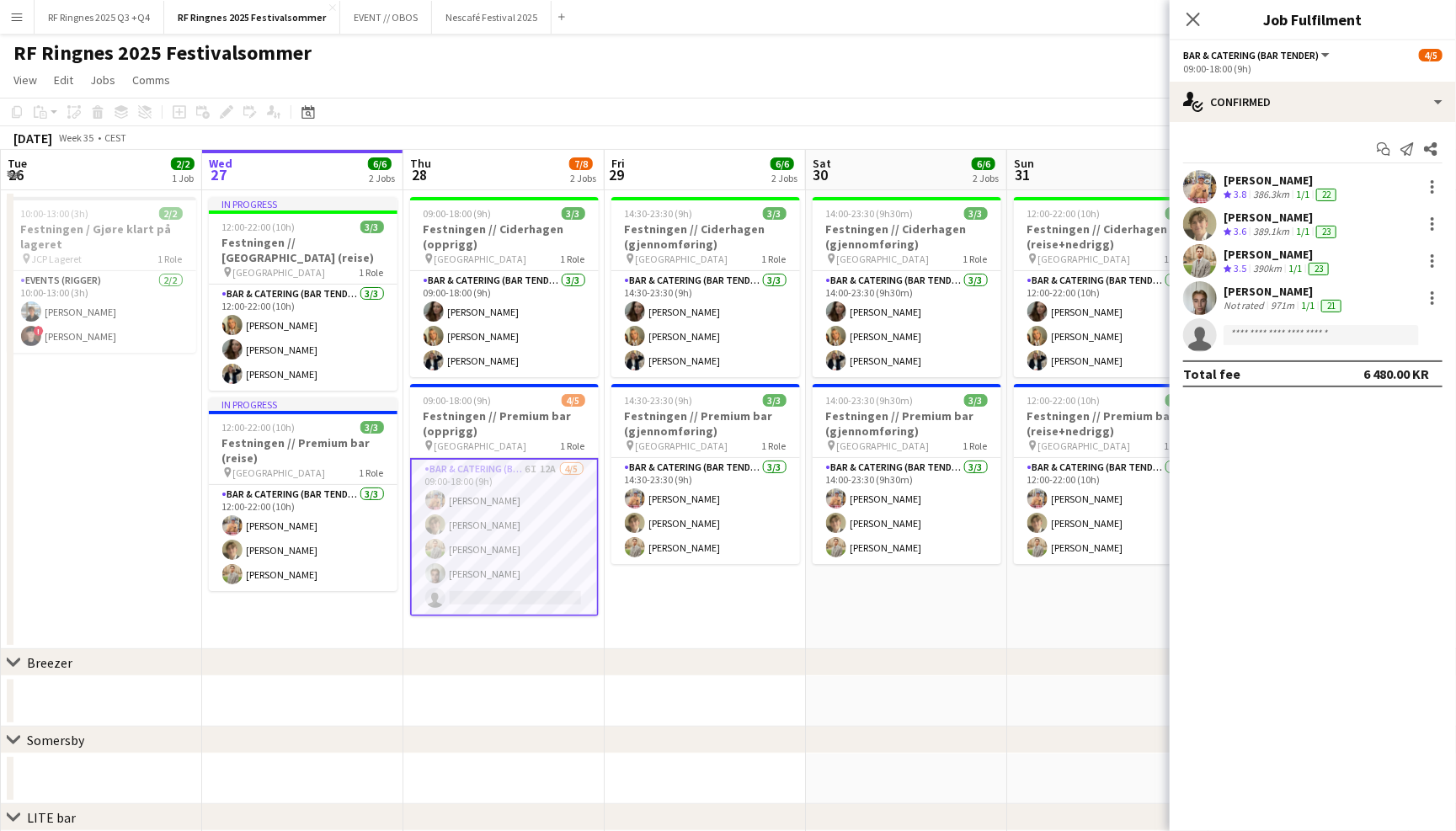
click at [1208, 304] on app-user-avatar at bounding box center [1200, 298] width 34 height 34
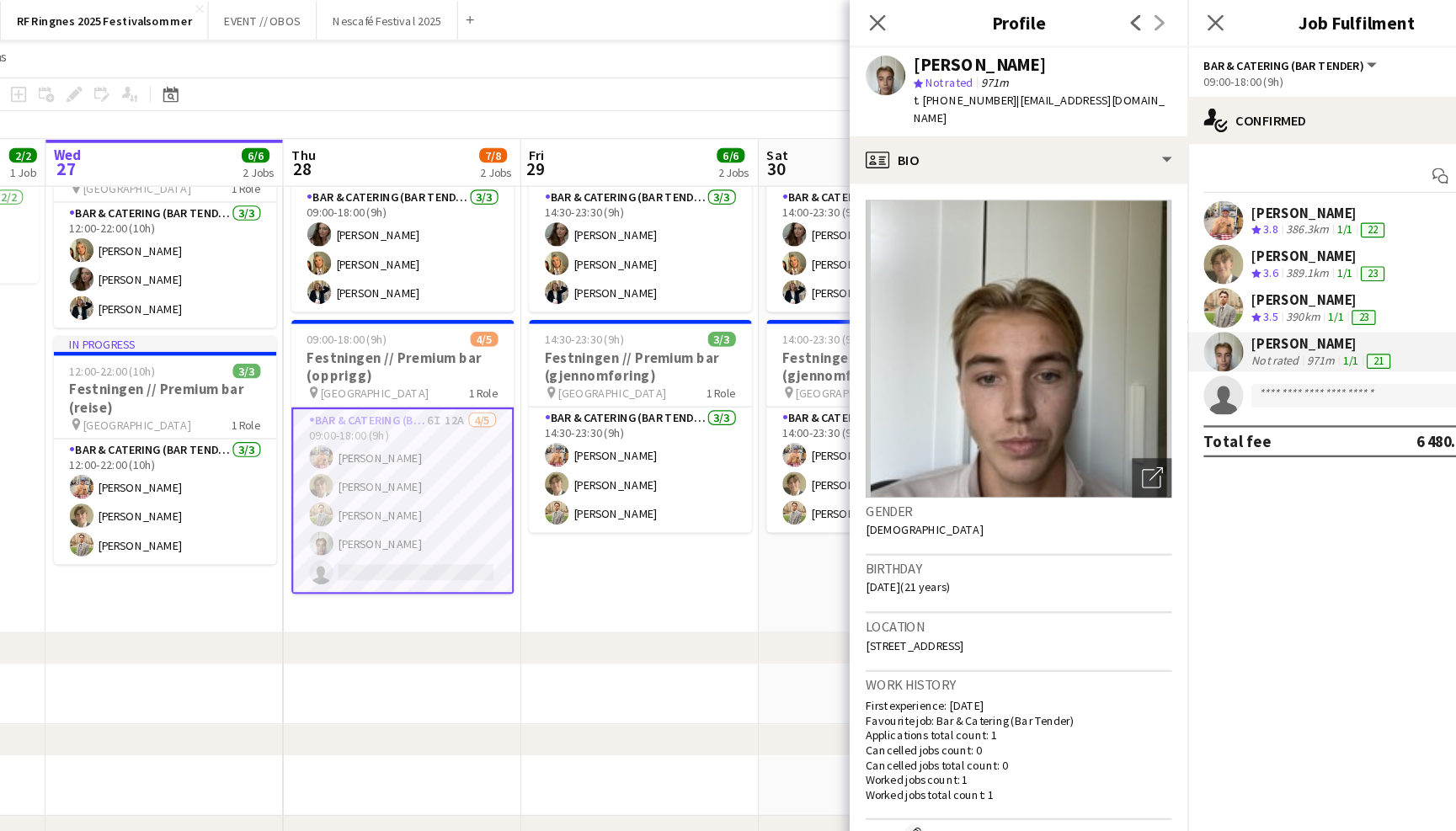
scroll to position [0, 0]
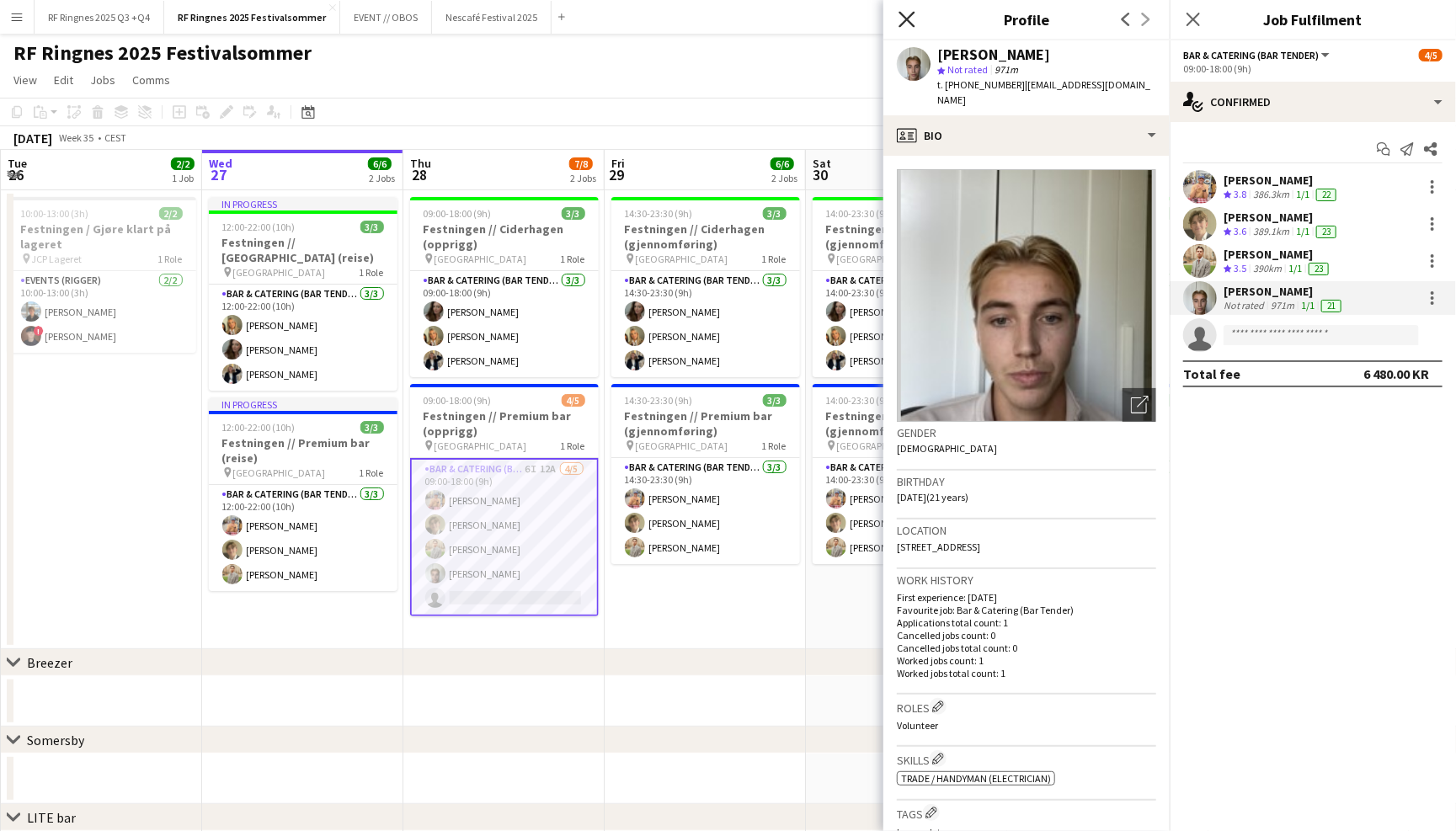
click at [907, 24] on icon "Close pop-in" at bounding box center [906, 19] width 16 height 16
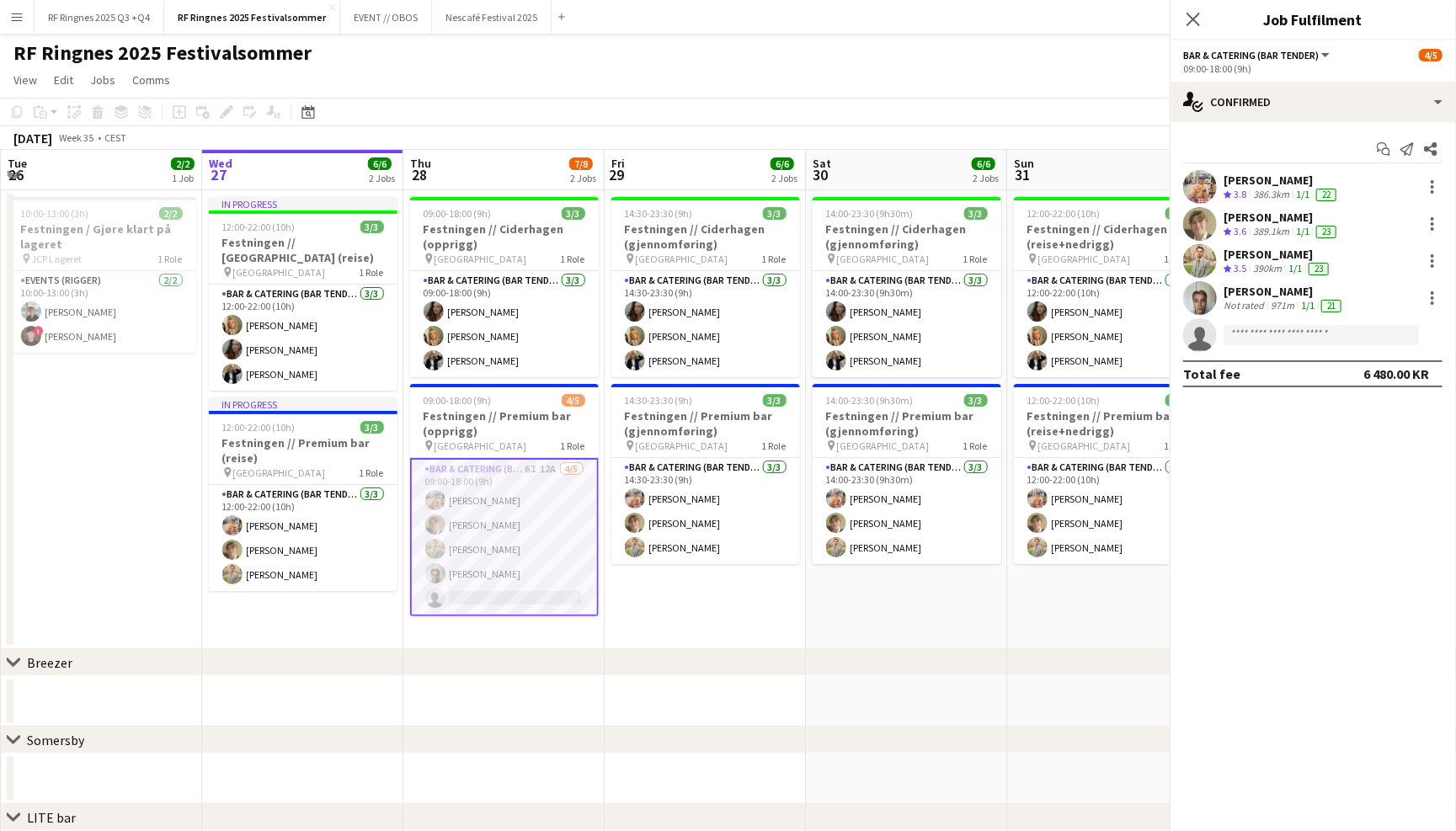
click at [895, 58] on div "RF Ringnes 2025 Festivalsommer user user user" at bounding box center [728, 50] width 1456 height 32
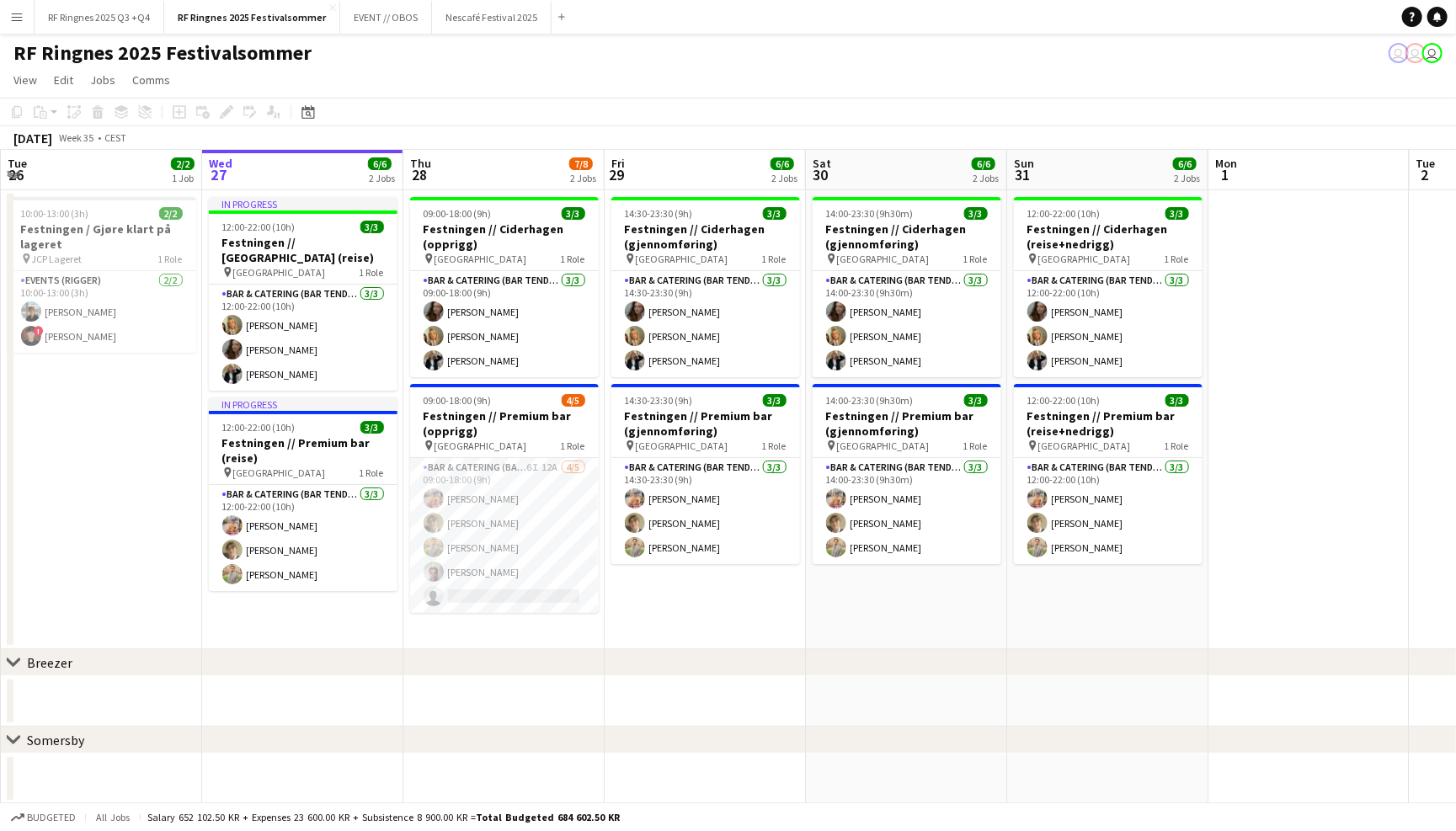
click at [19, 3] on button "Menu" at bounding box center [17, 17] width 34 height 34
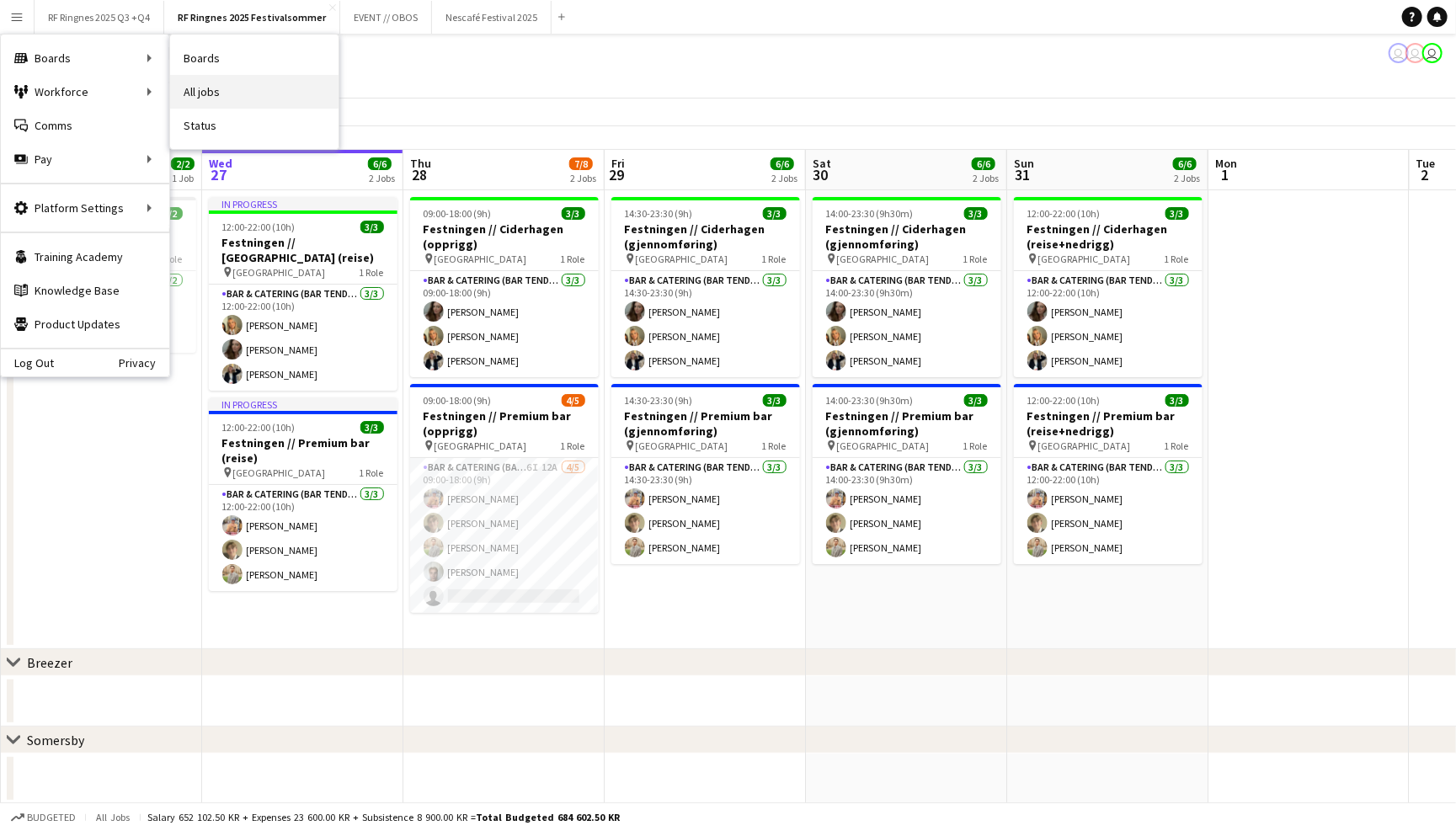
click at [203, 89] on link "All jobs" at bounding box center [253, 92] width 169 height 34
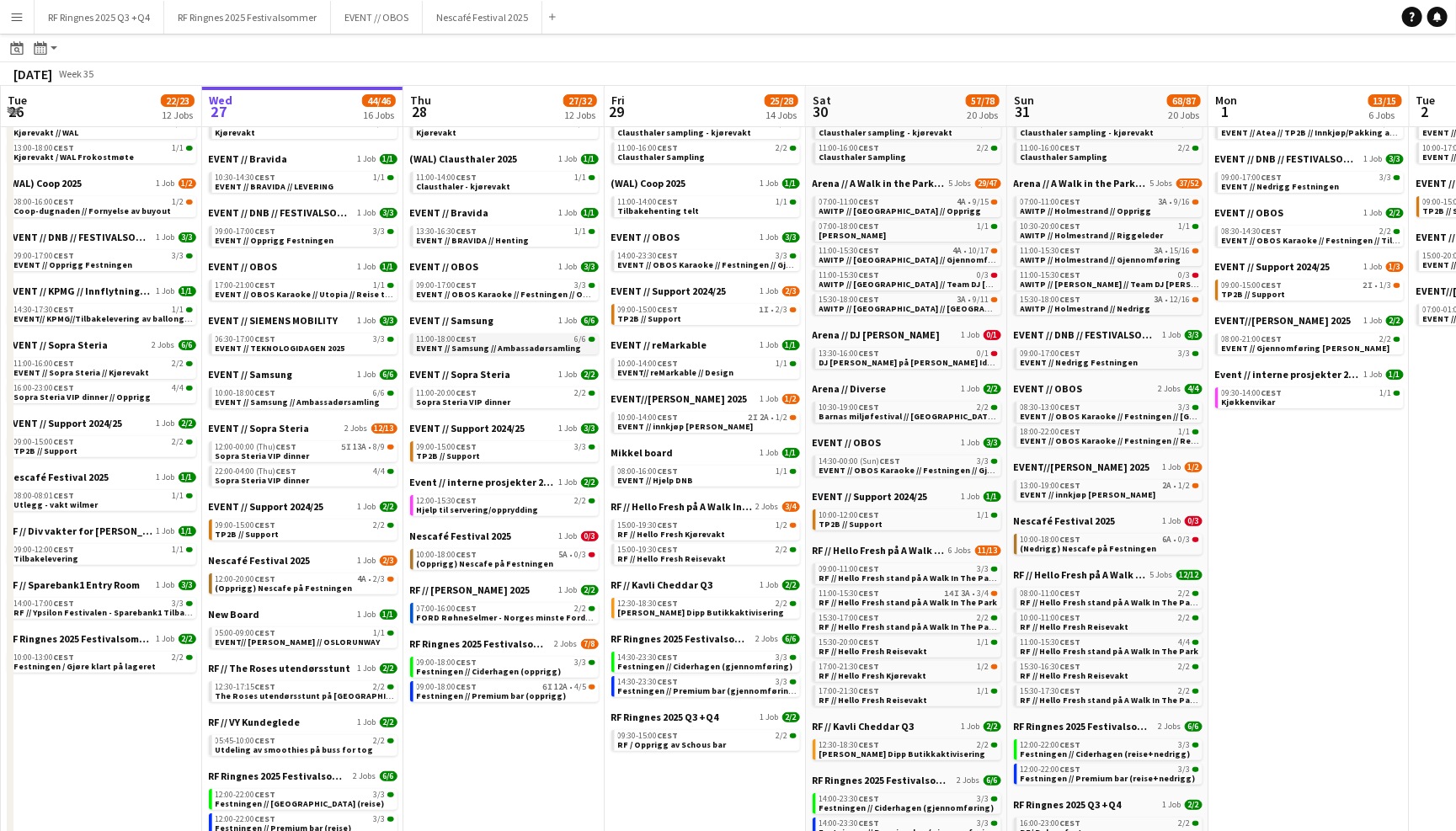
scroll to position [76, 0]
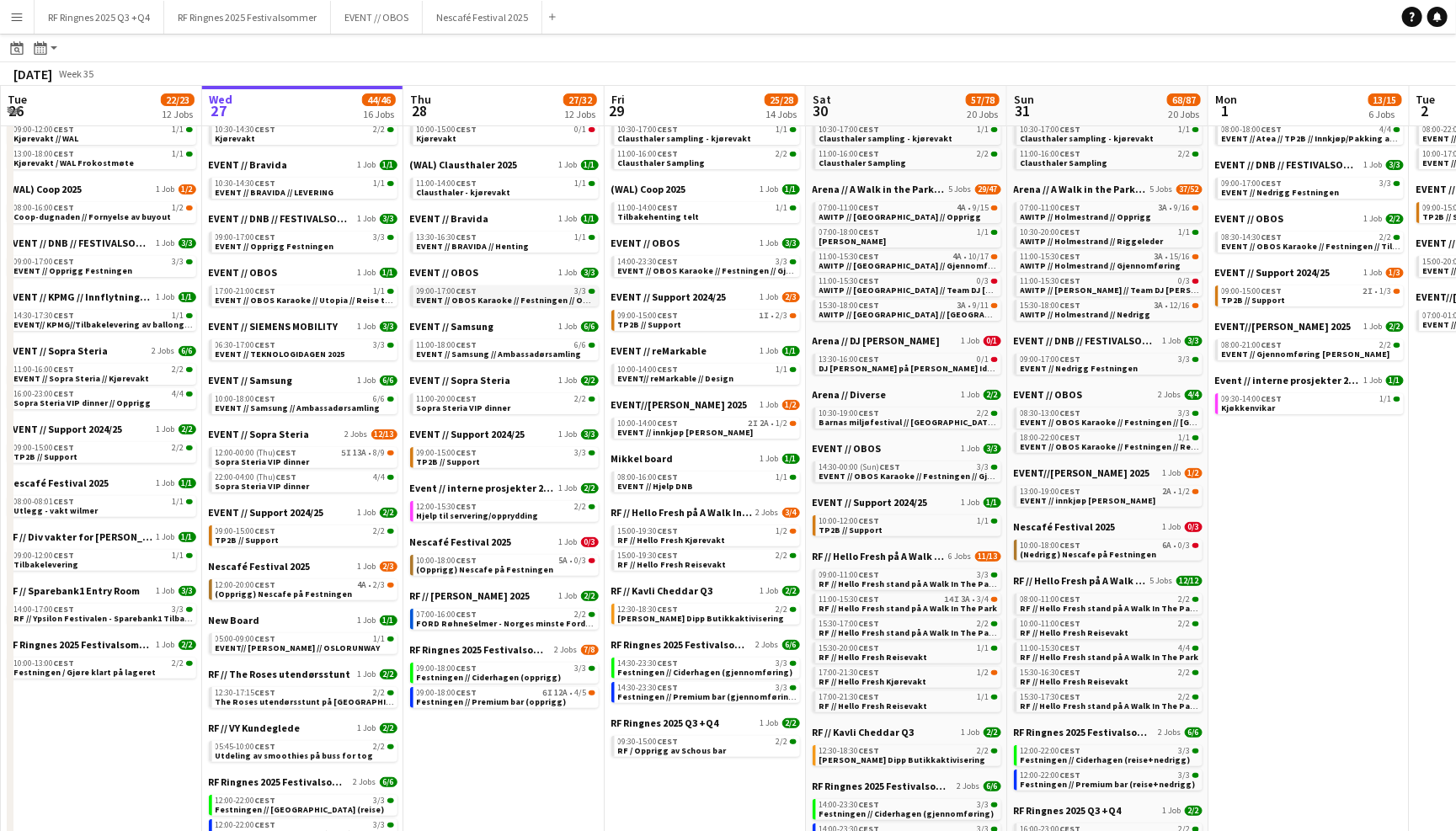
click at [508, 287] on div "09:00-17:00 CEST 3/3" at bounding box center [506, 291] width 179 height 8
click at [282, 25] on button "RF Ringnes 2025 Festivalsommer Close" at bounding box center [246, 17] width 167 height 33
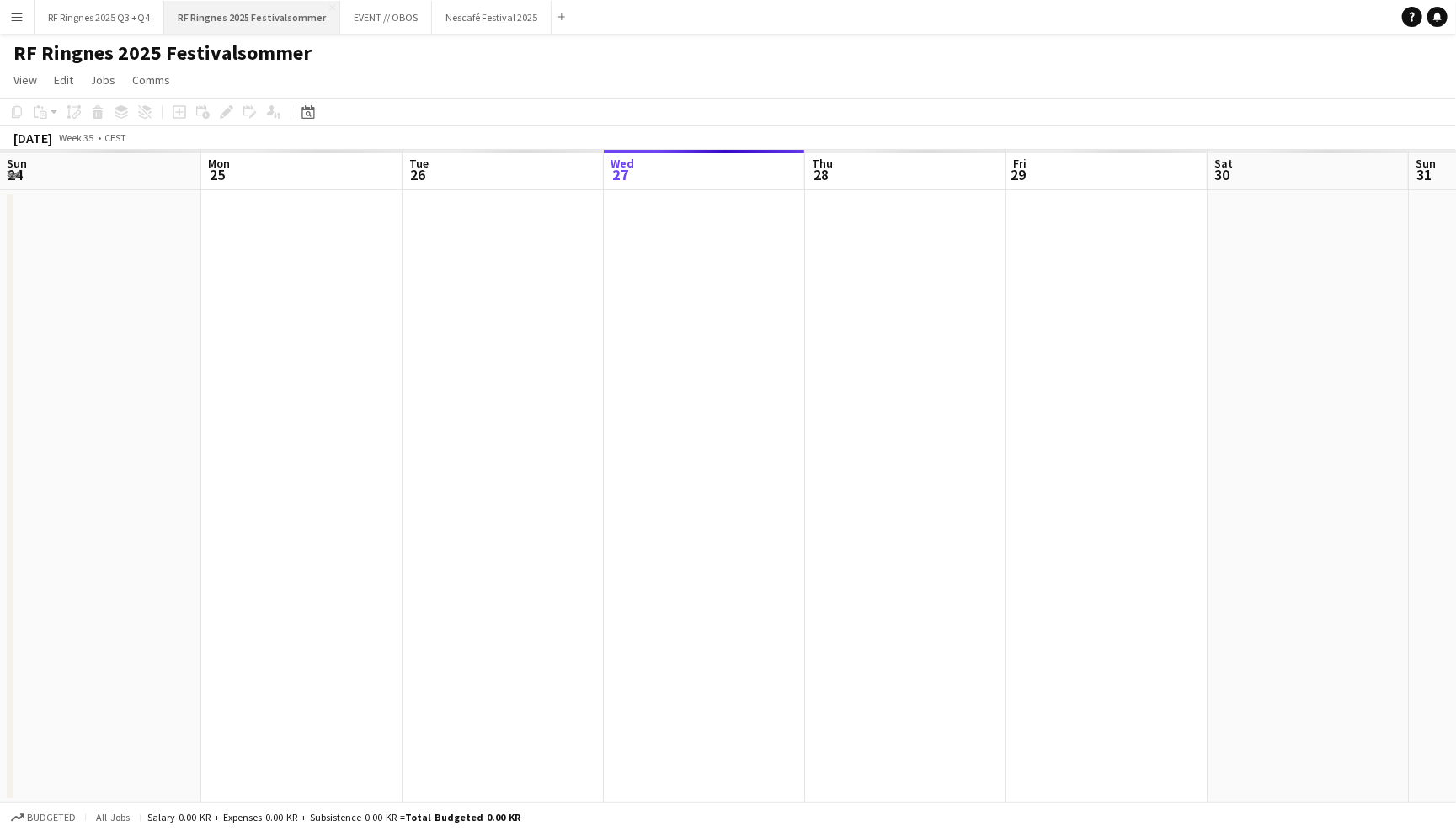
scroll to position [0, 401]
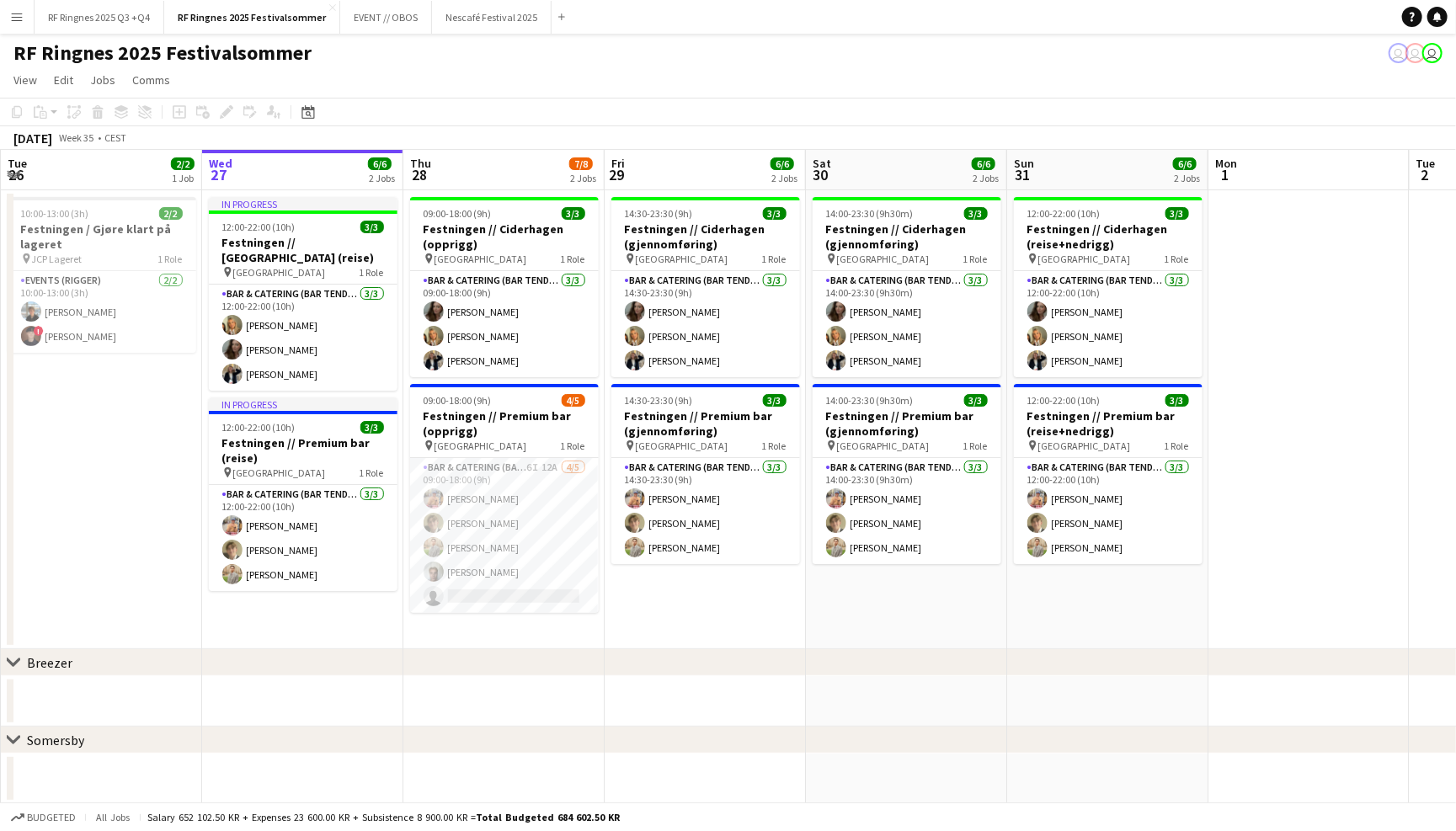
click at [548, 631] on app-date-cell "09:00-18:00 (9h) 3/3 Festningen // [GEOGRAPHIC_DATA] (opprigg) pin Trondheim 1 …" at bounding box center [504, 420] width 202 height 459
click at [181, 113] on icon "Add job" at bounding box center [179, 111] width 13 height 13
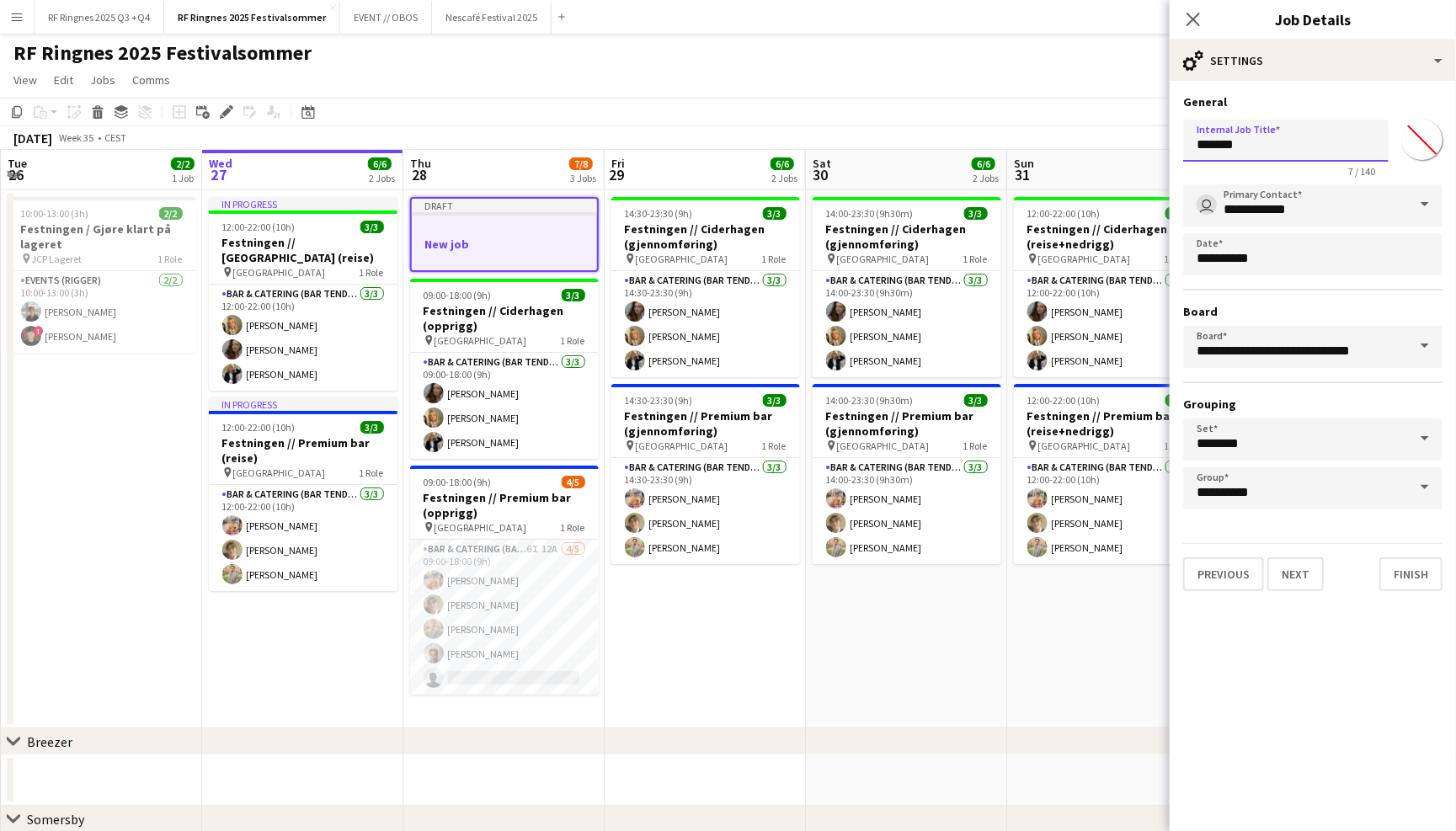
drag, startPoint x: 1266, startPoint y: 145, endPoint x: 1088, endPoint y: 145, distance: 178.0
type input "*"
click at [1197, 18] on div "Close pop-in" at bounding box center [1193, 19] width 47 height 39
click at [1191, 19] on div "Close pop-in" at bounding box center [1193, 19] width 47 height 39
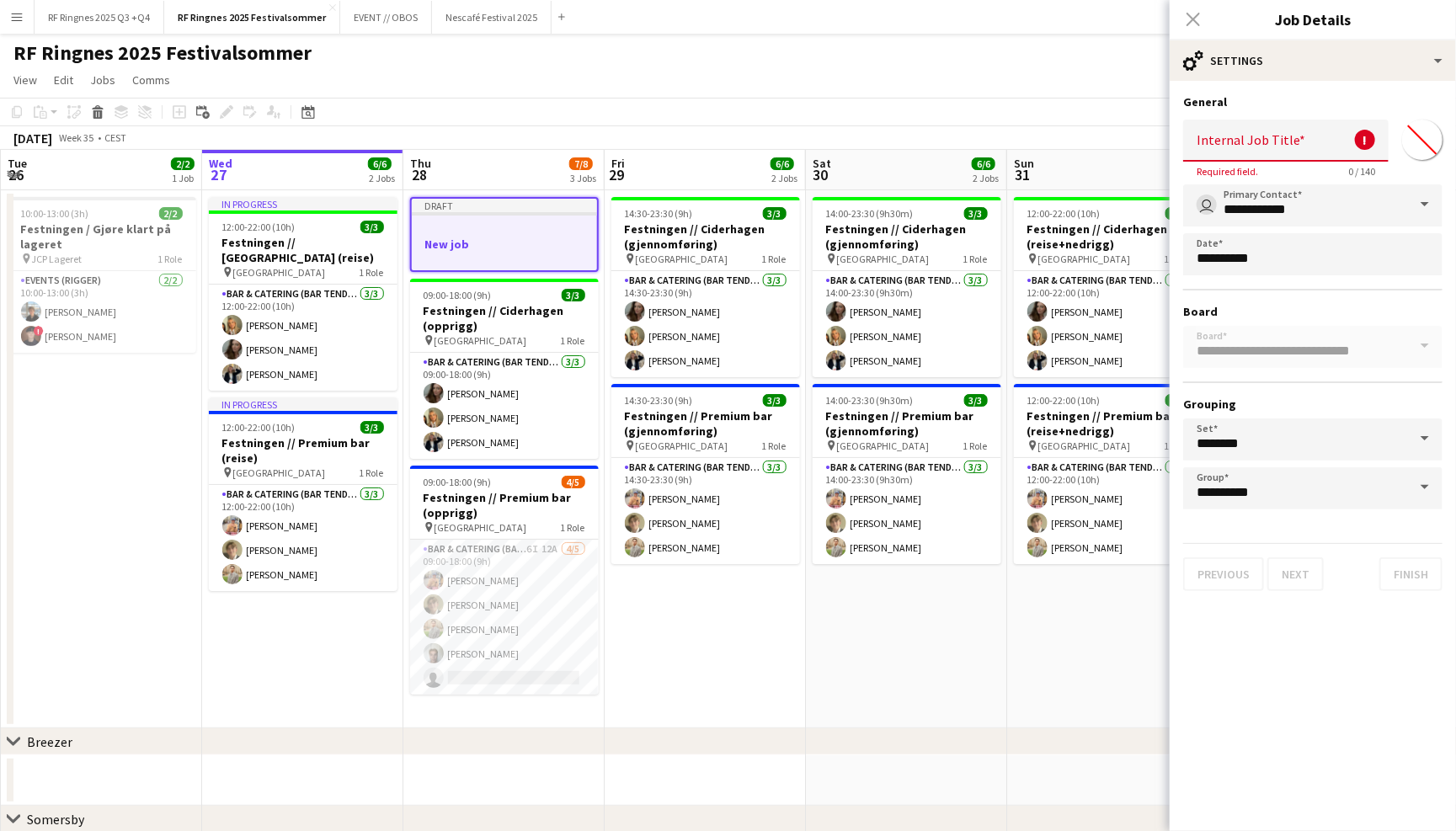
click at [1193, 20] on div "Close pop-in" at bounding box center [1193, 19] width 47 height 39
click at [968, 69] on app-page-menu "View Day view expanded Day view collapsed Month view Date picker Jump to [DATE]…" at bounding box center [728, 82] width 1456 height 32
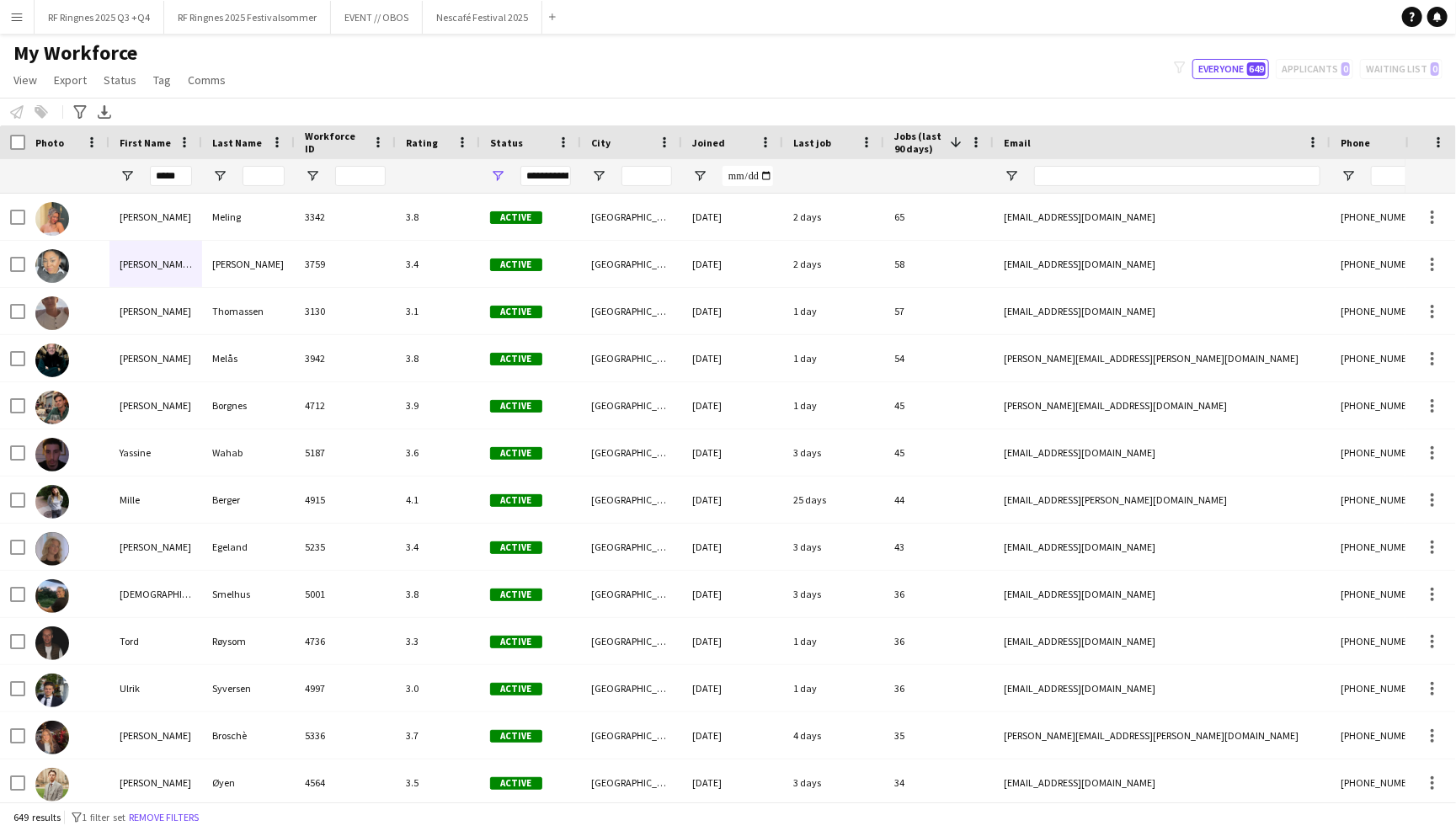
type input "******"
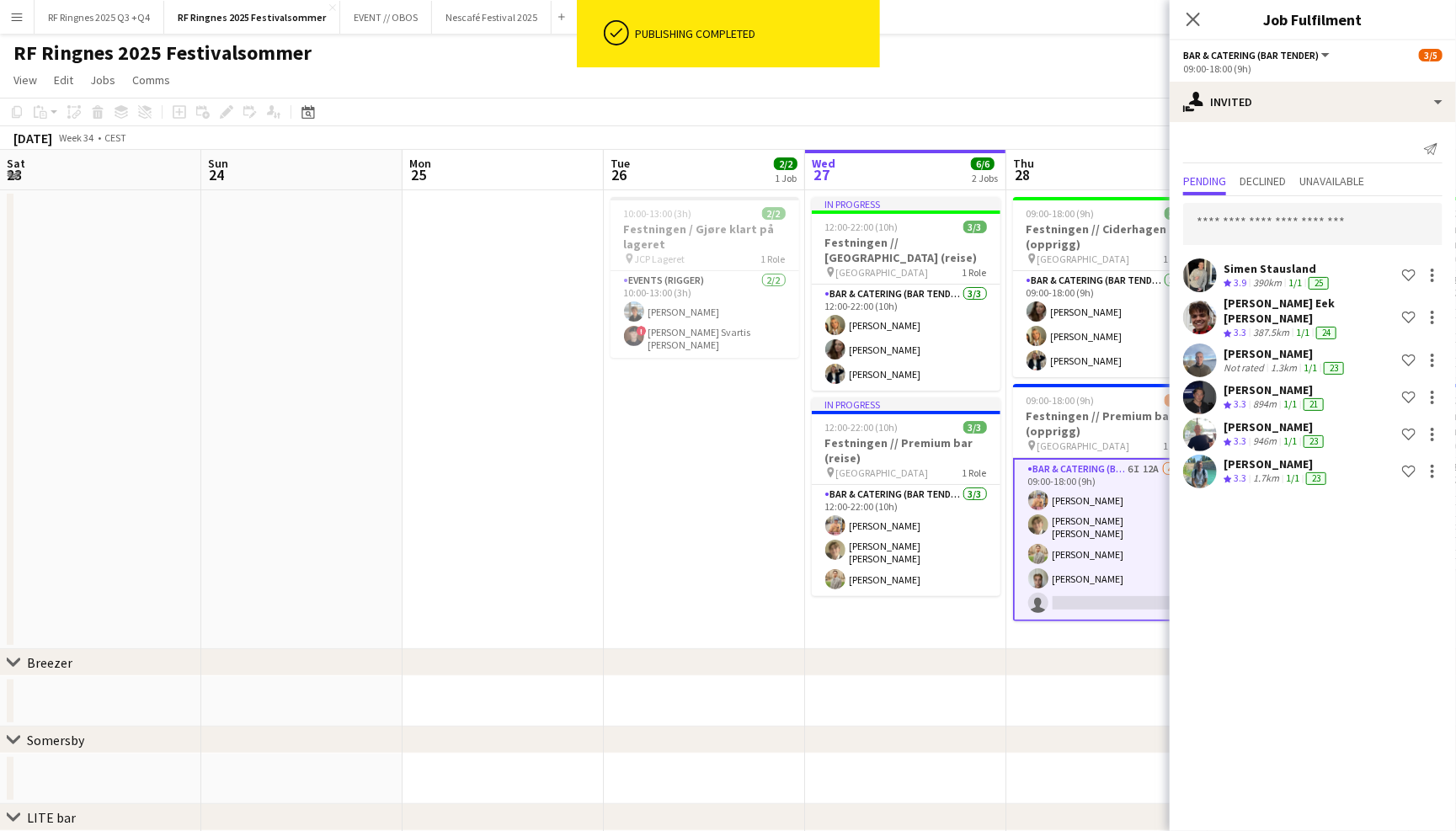
scroll to position [0, 401]
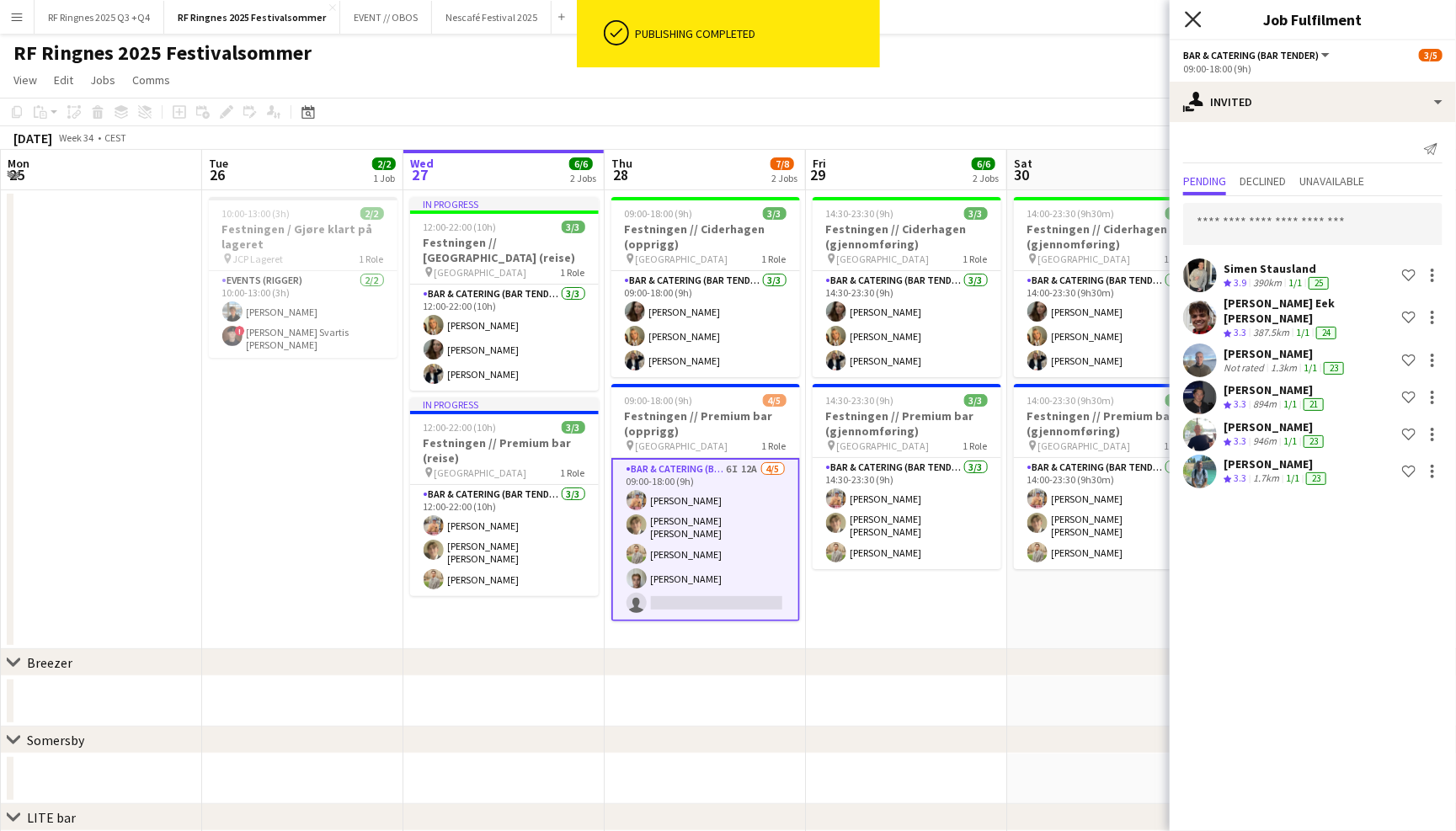
click at [1192, 24] on icon "Close pop-in" at bounding box center [1193, 19] width 16 height 16
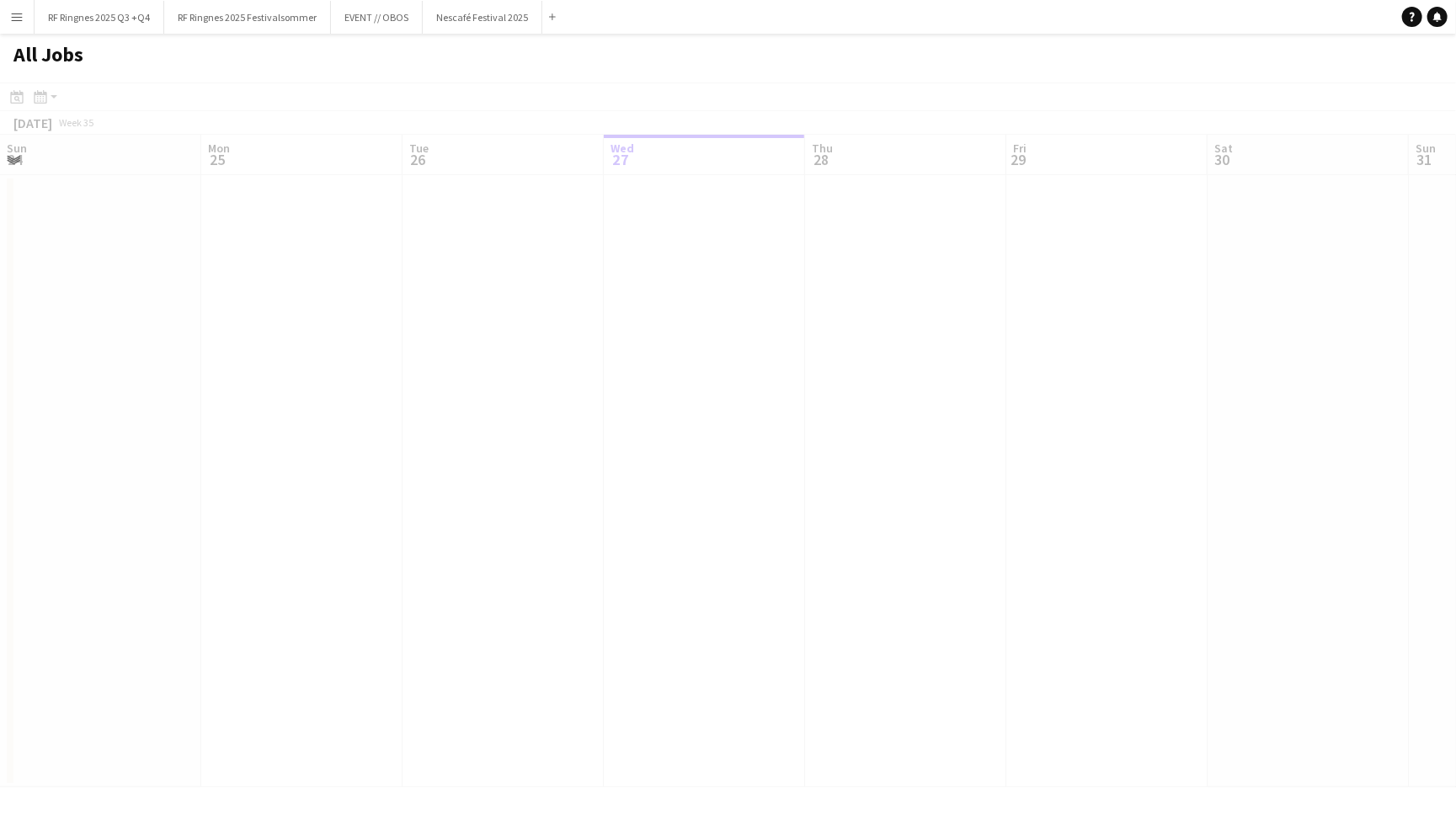
scroll to position [0, 401]
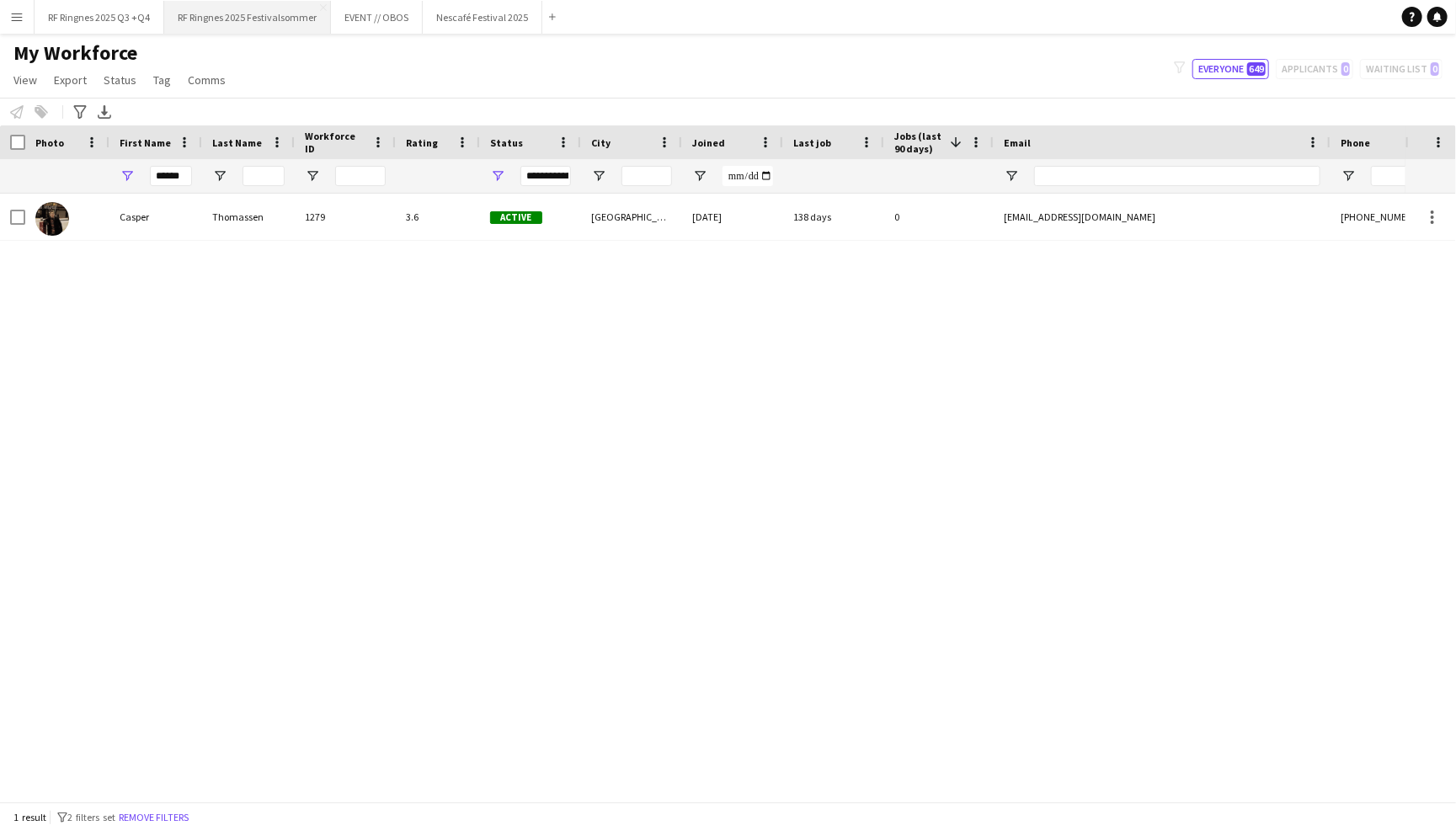
type input "******"
click at [233, 15] on button "RF Ringnes 2025 Festivalsommer Close" at bounding box center [246, 17] width 167 height 33
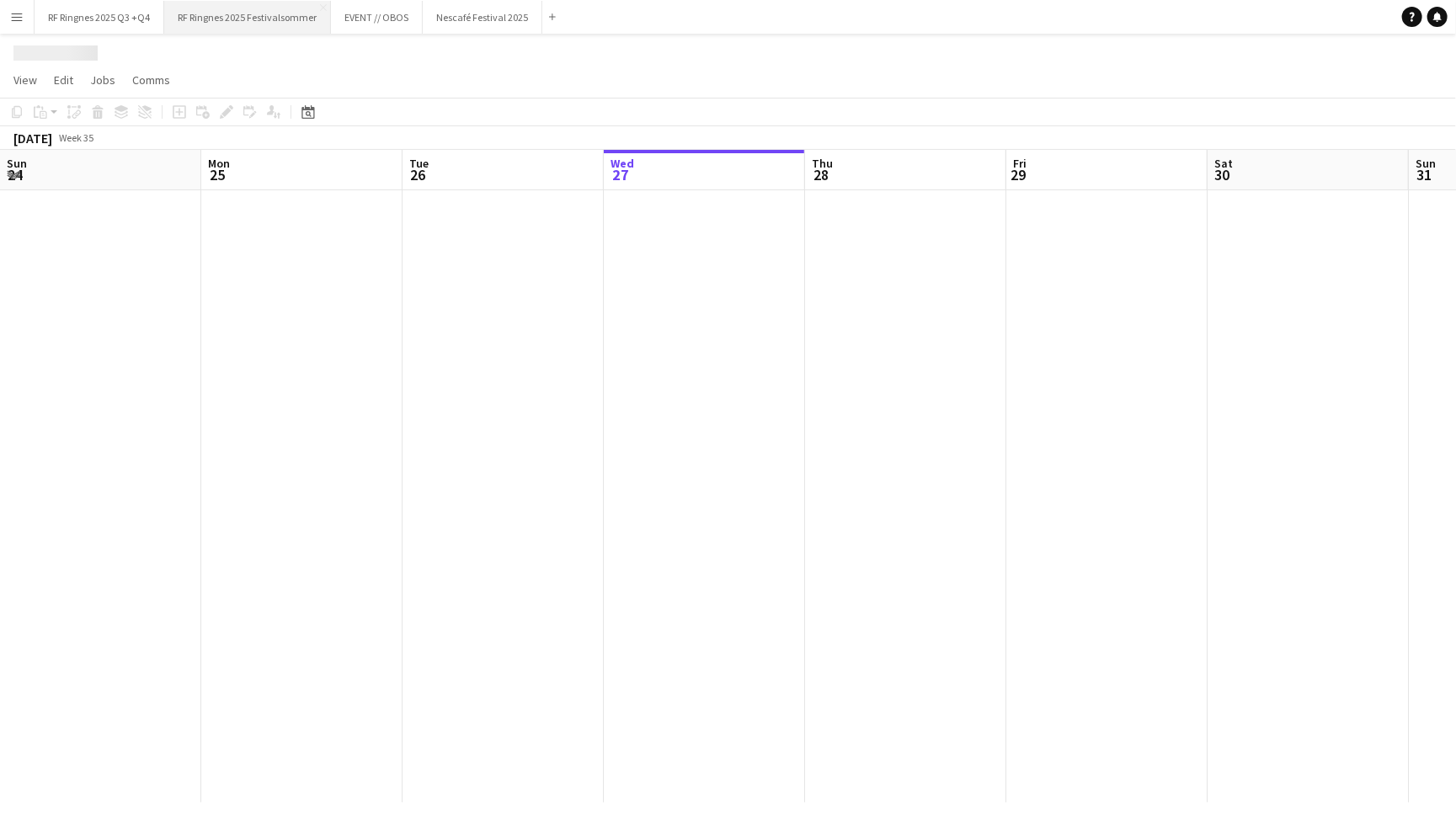
scroll to position [0, 401]
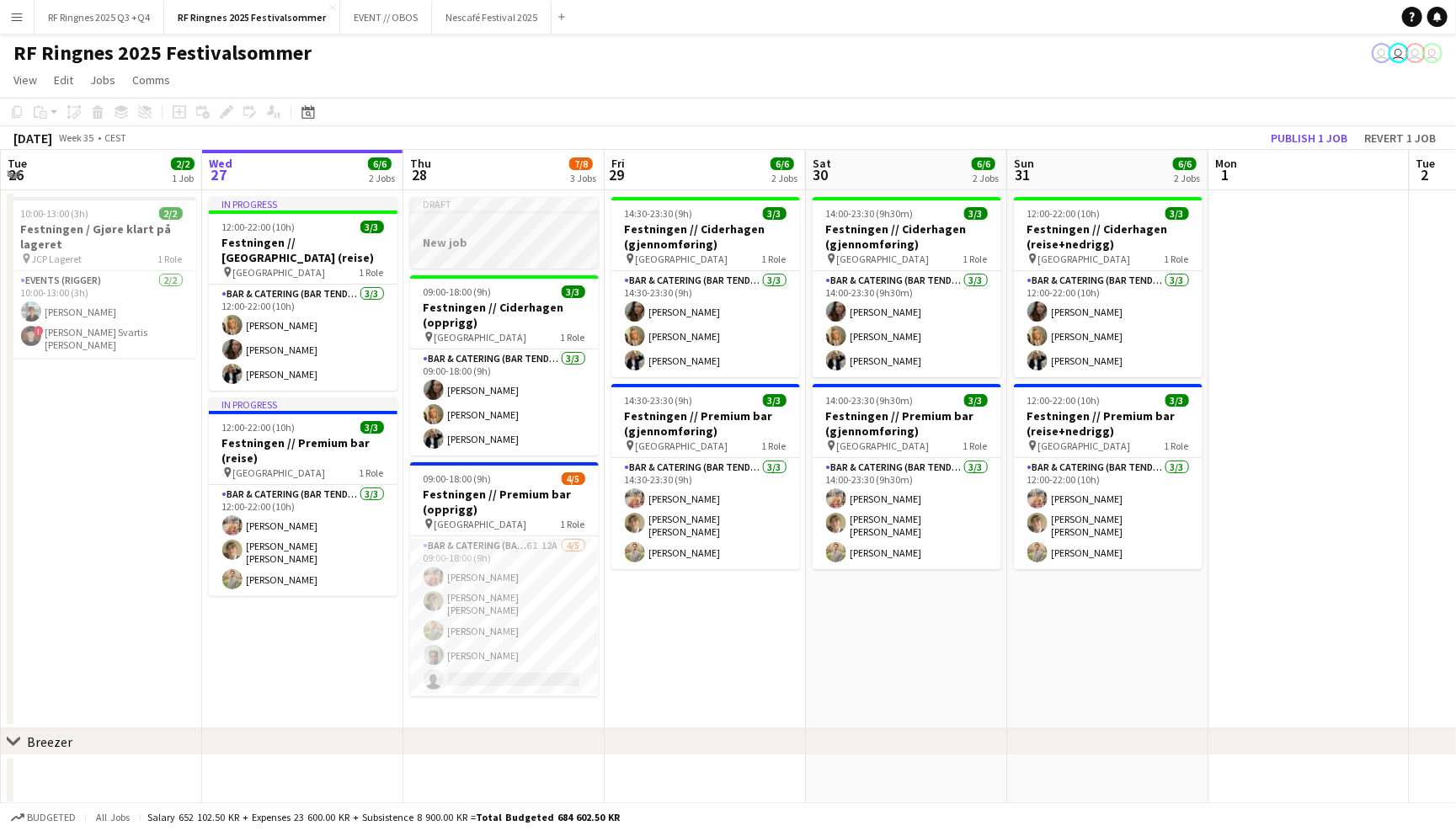
click at [583, 243] on h3 "New job" at bounding box center [504, 241] width 189 height 15
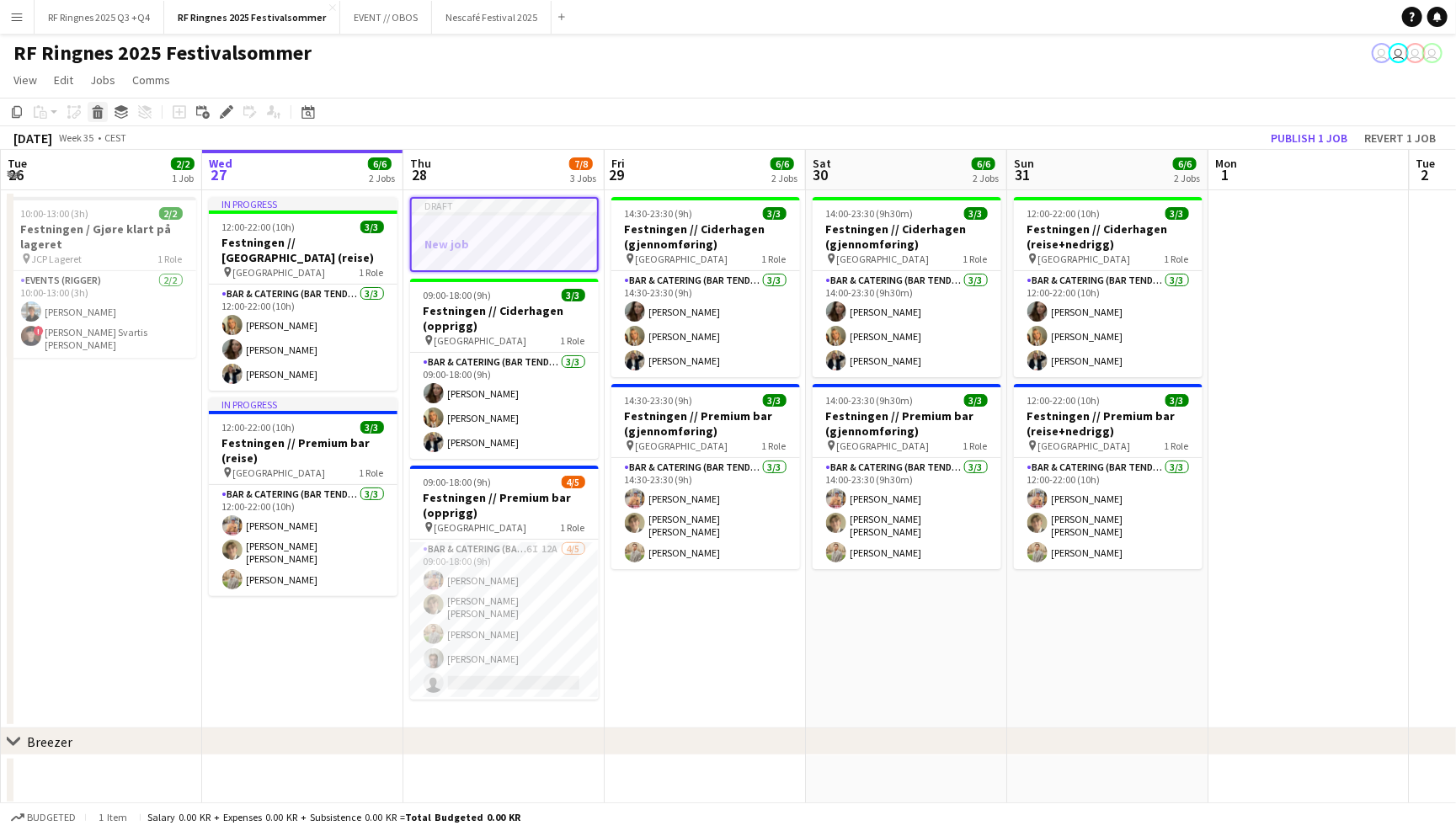
click at [94, 108] on icon at bounding box center [97, 107] width 11 height 4
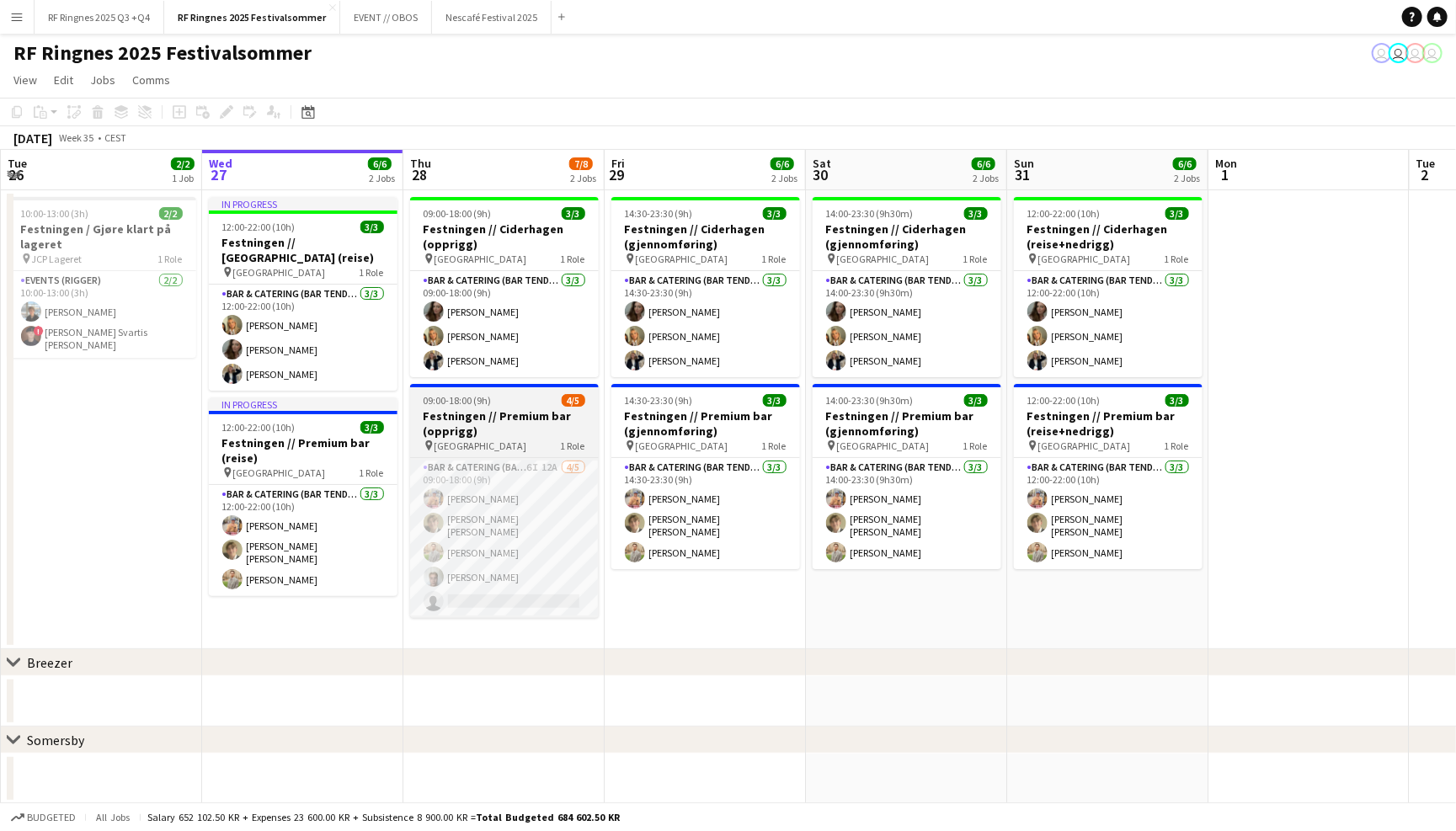
click at [507, 424] on h3 "Festningen // Premium bar (opprigg)" at bounding box center [504, 423] width 189 height 30
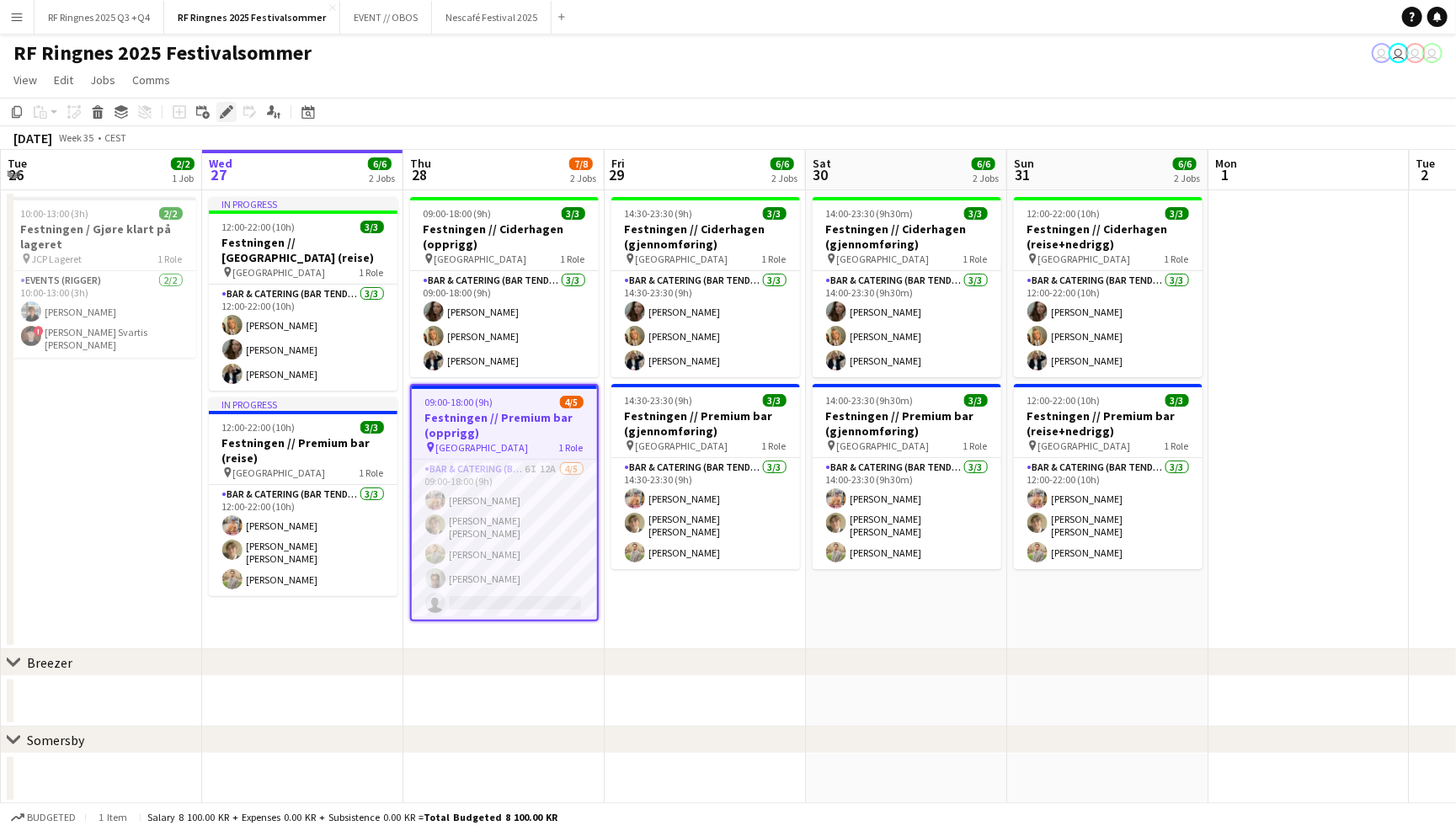
click at [229, 110] on icon "Edit" at bounding box center [226, 111] width 13 height 13
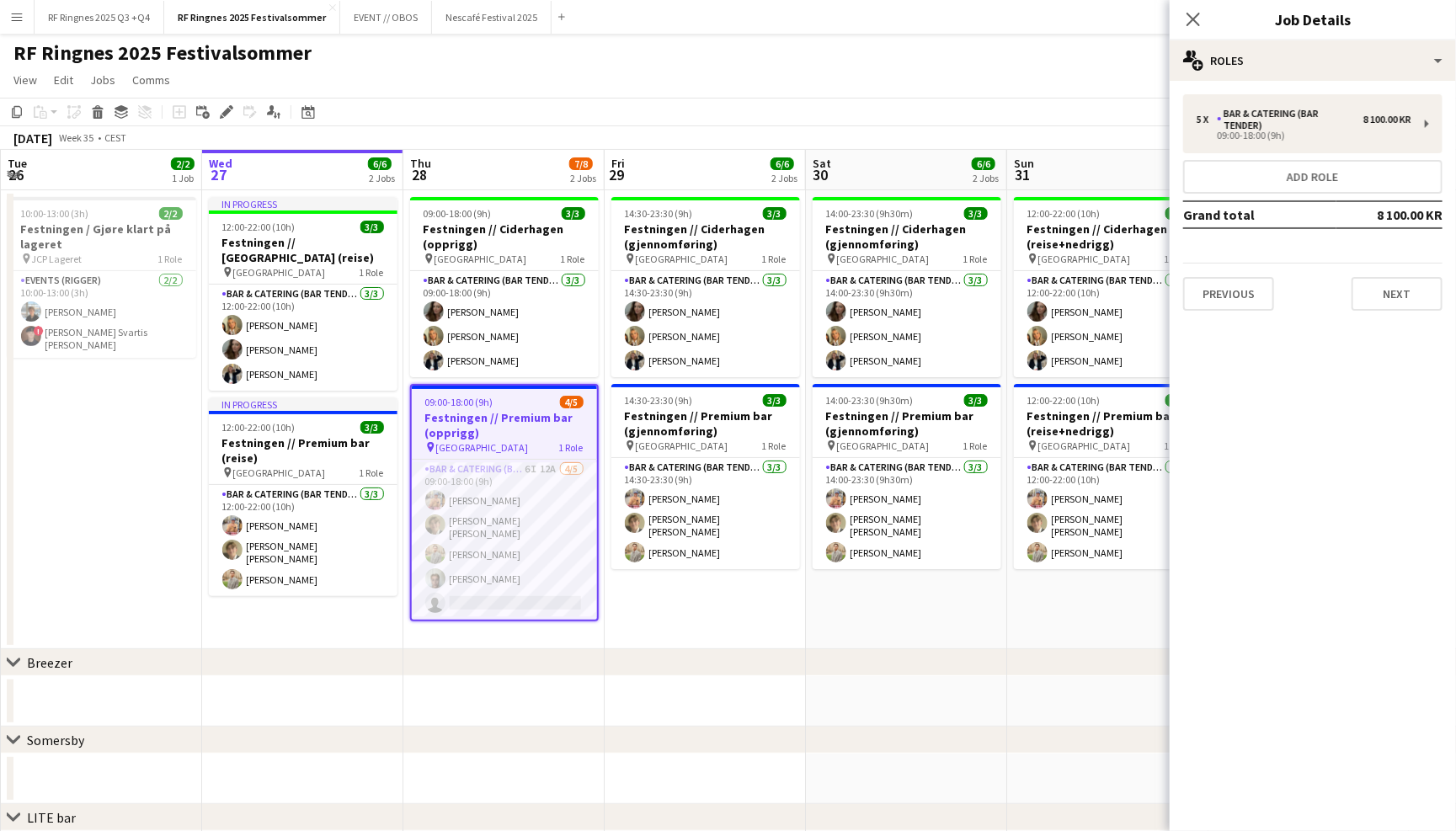
click at [593, 111] on app-toolbar "Copy Paste Paste Command V Paste with crew Command Shift V Paste linked Job [GE…" at bounding box center [728, 112] width 1456 height 29
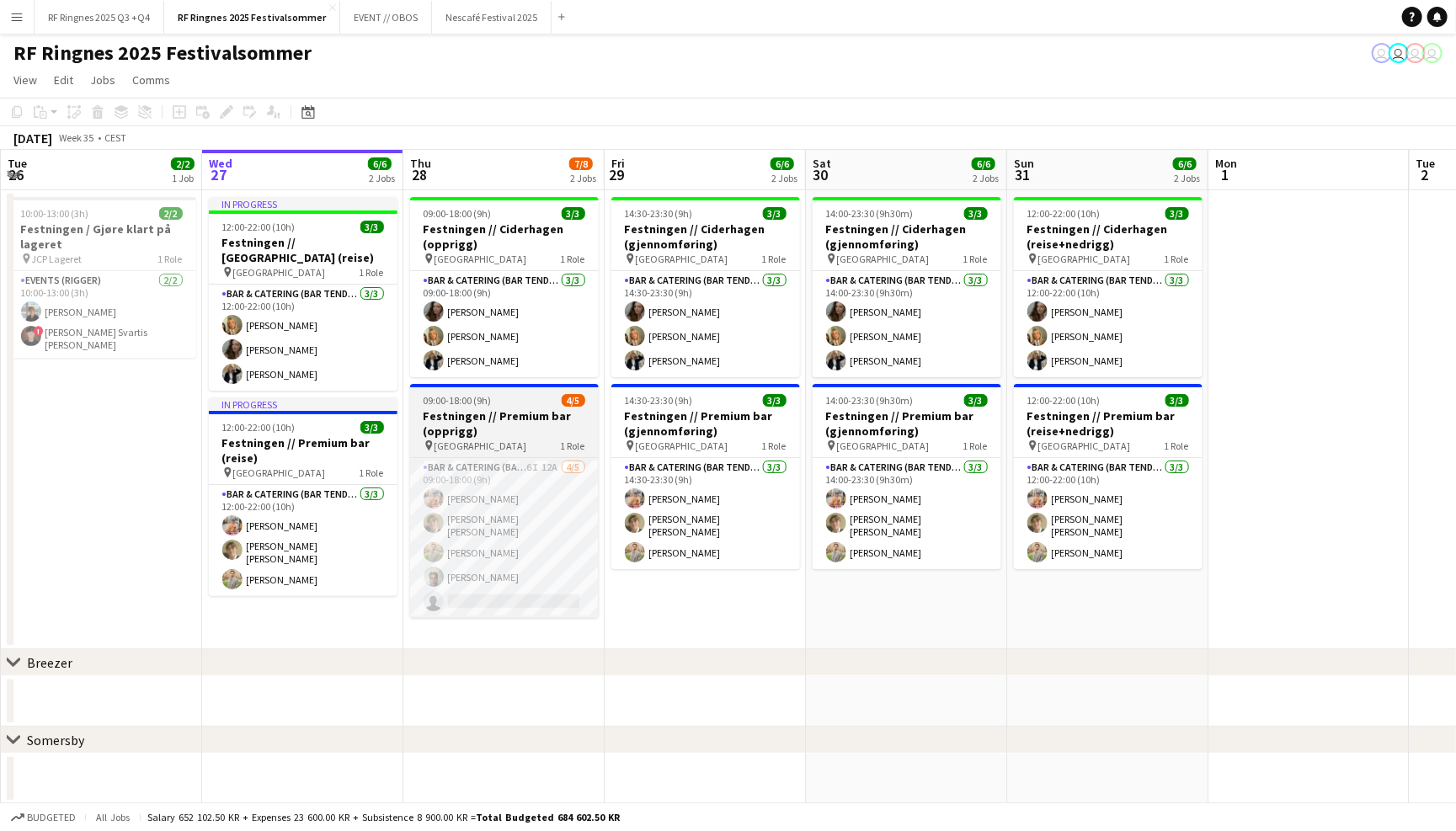
click at [500, 417] on h3 "Festningen // Premium bar (opprigg)" at bounding box center [504, 423] width 189 height 30
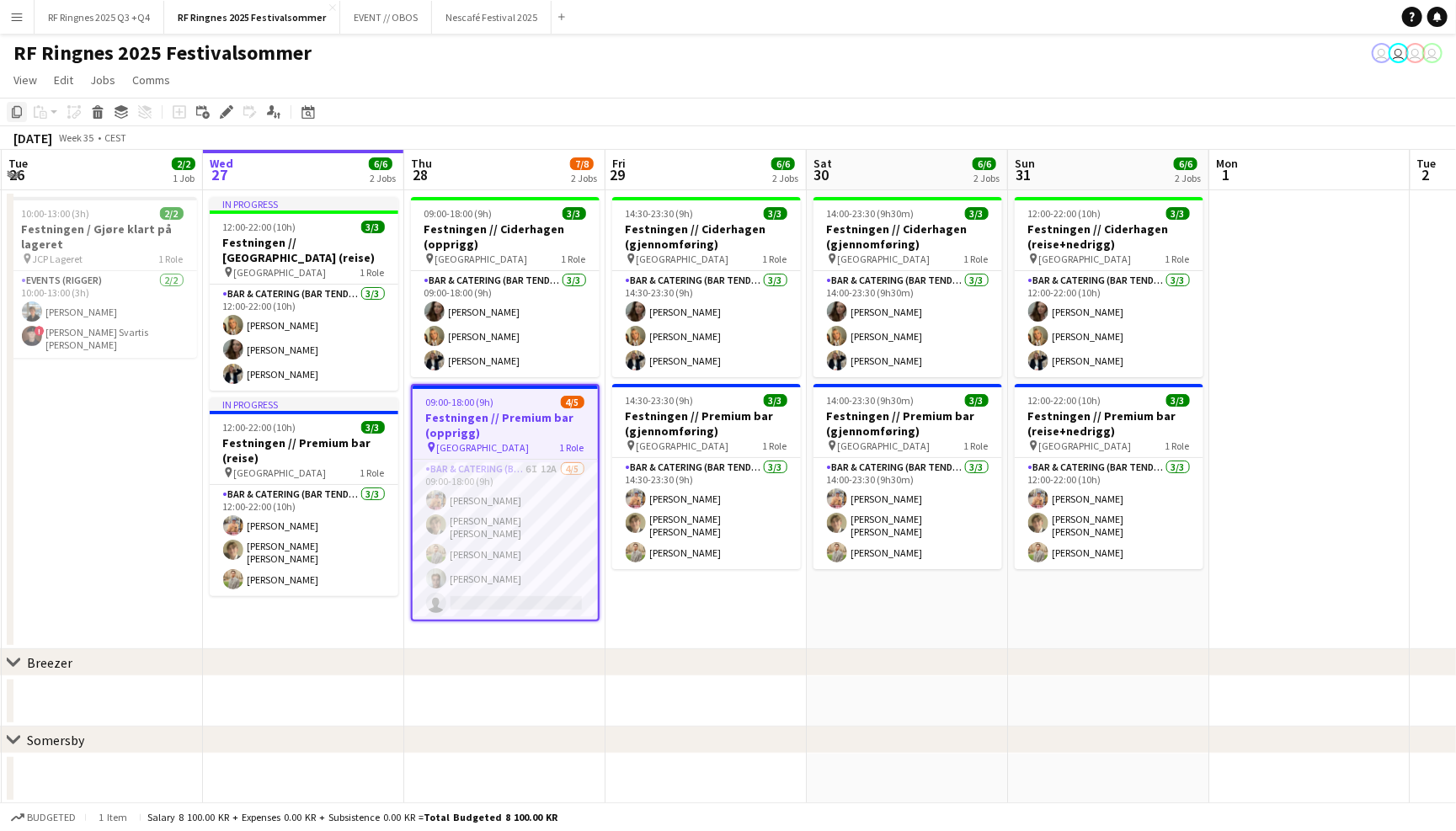
click at [16, 105] on icon "Copy" at bounding box center [16, 111] width 13 height 13
click at [469, 629] on app-date-cell "09:00-18:00 (9h) 3/3 Festningen // [GEOGRAPHIC_DATA] (opprigg) pin Trondheim 1 …" at bounding box center [505, 420] width 202 height 459
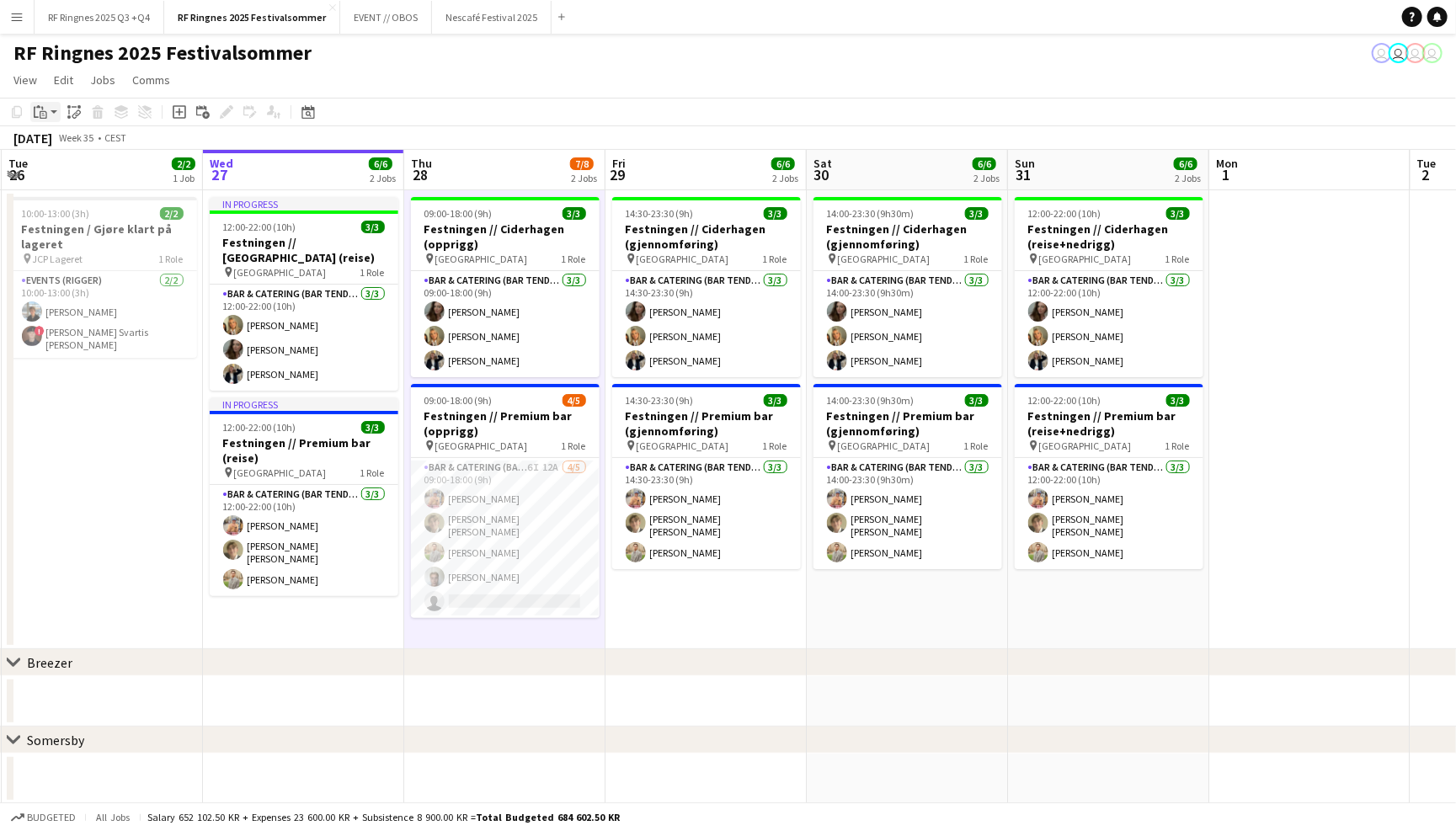
click at [42, 109] on icon at bounding box center [42, 108] width 2 height 3
click at [70, 138] on link "Paste Command V" at bounding box center [111, 144] width 133 height 15
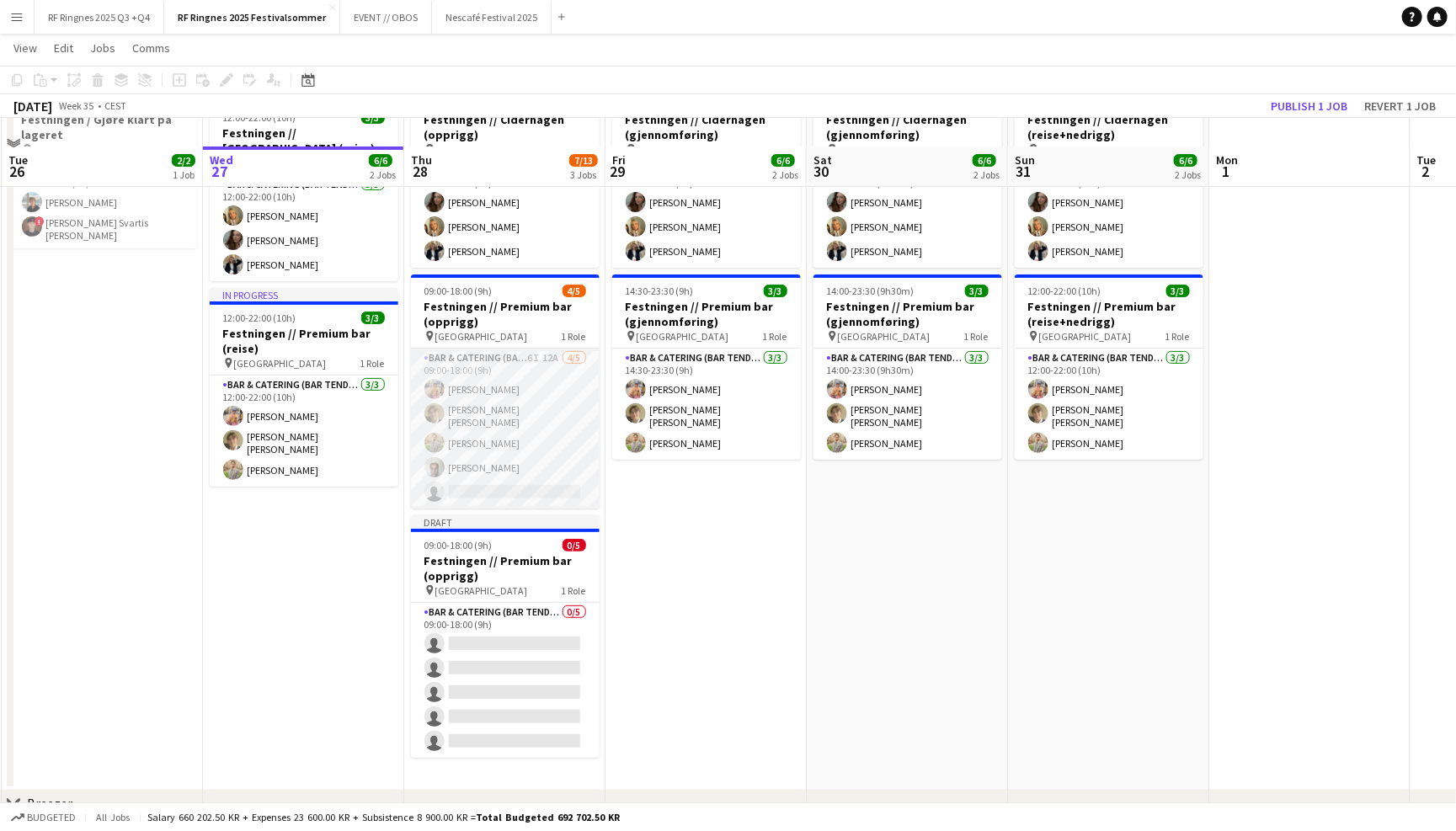
scroll to position [170, 0]
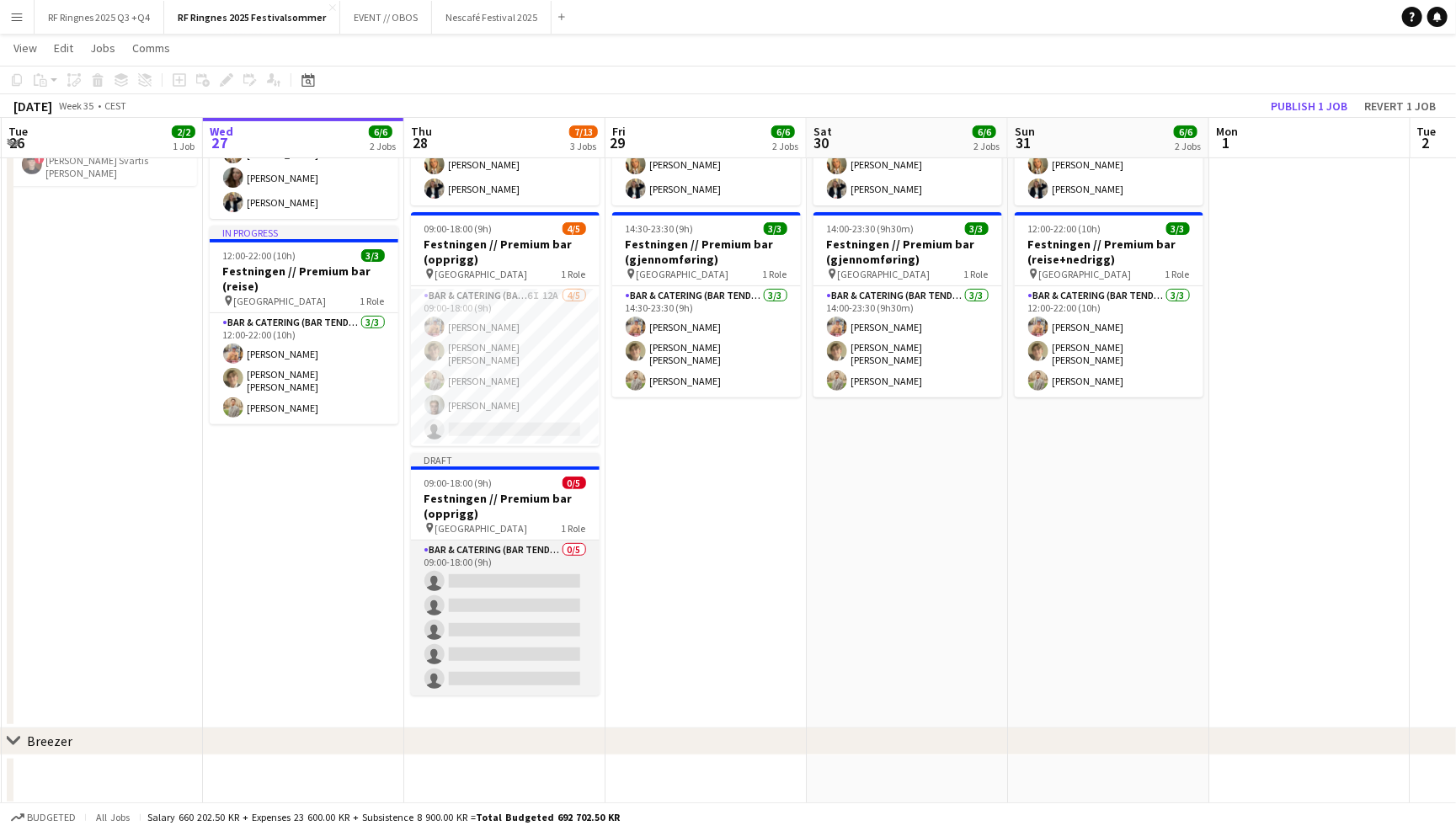
click at [519, 574] on app-card-role "Bar & Catering (Bar Tender) 0/5 09:00-18:00 (9h) single-neutral-actions single-…" at bounding box center [505, 618] width 189 height 155
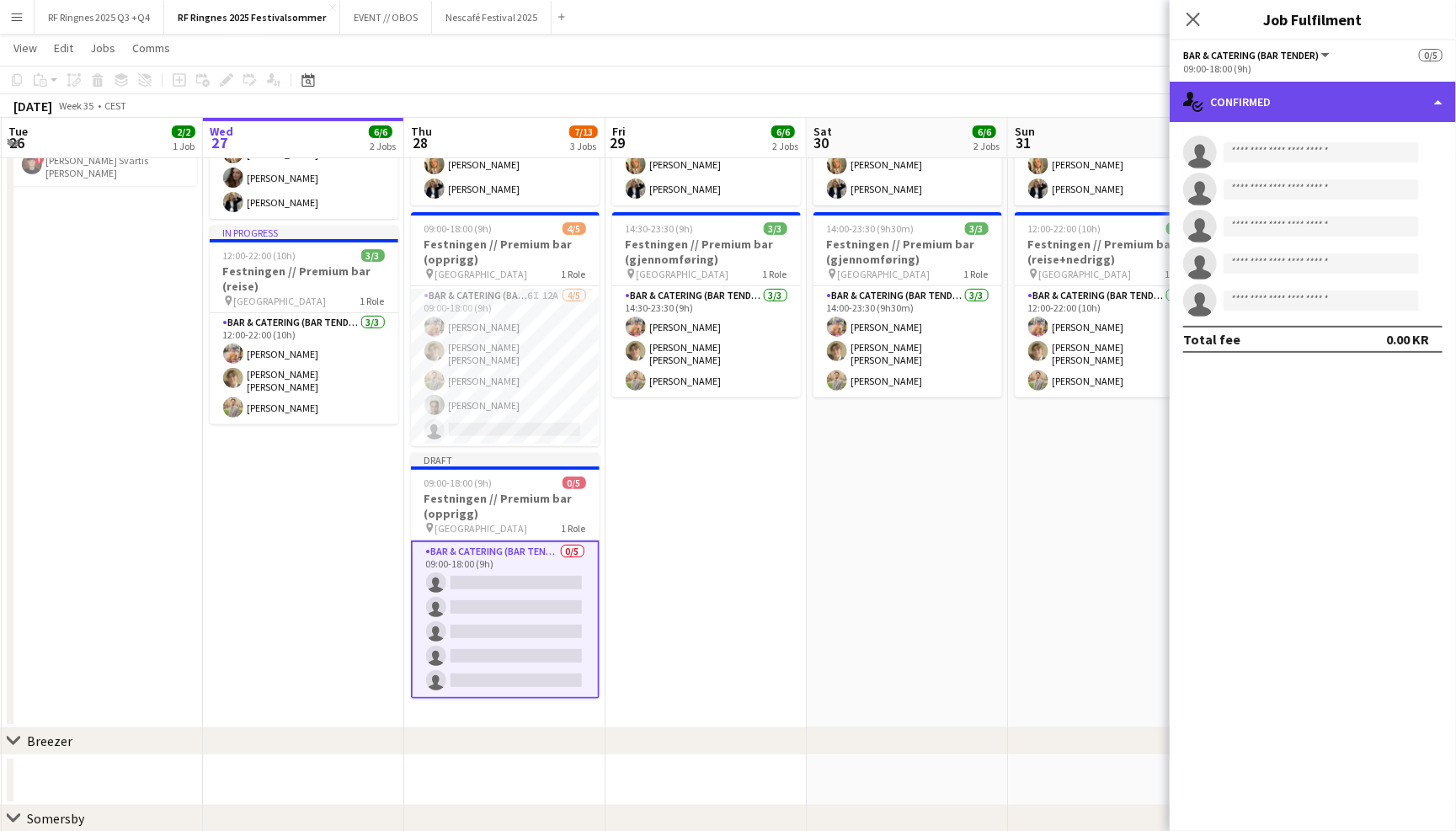
click at [1248, 113] on div "single-neutral-actions-check-2 Confirmed" at bounding box center [1312, 102] width 286 height 40
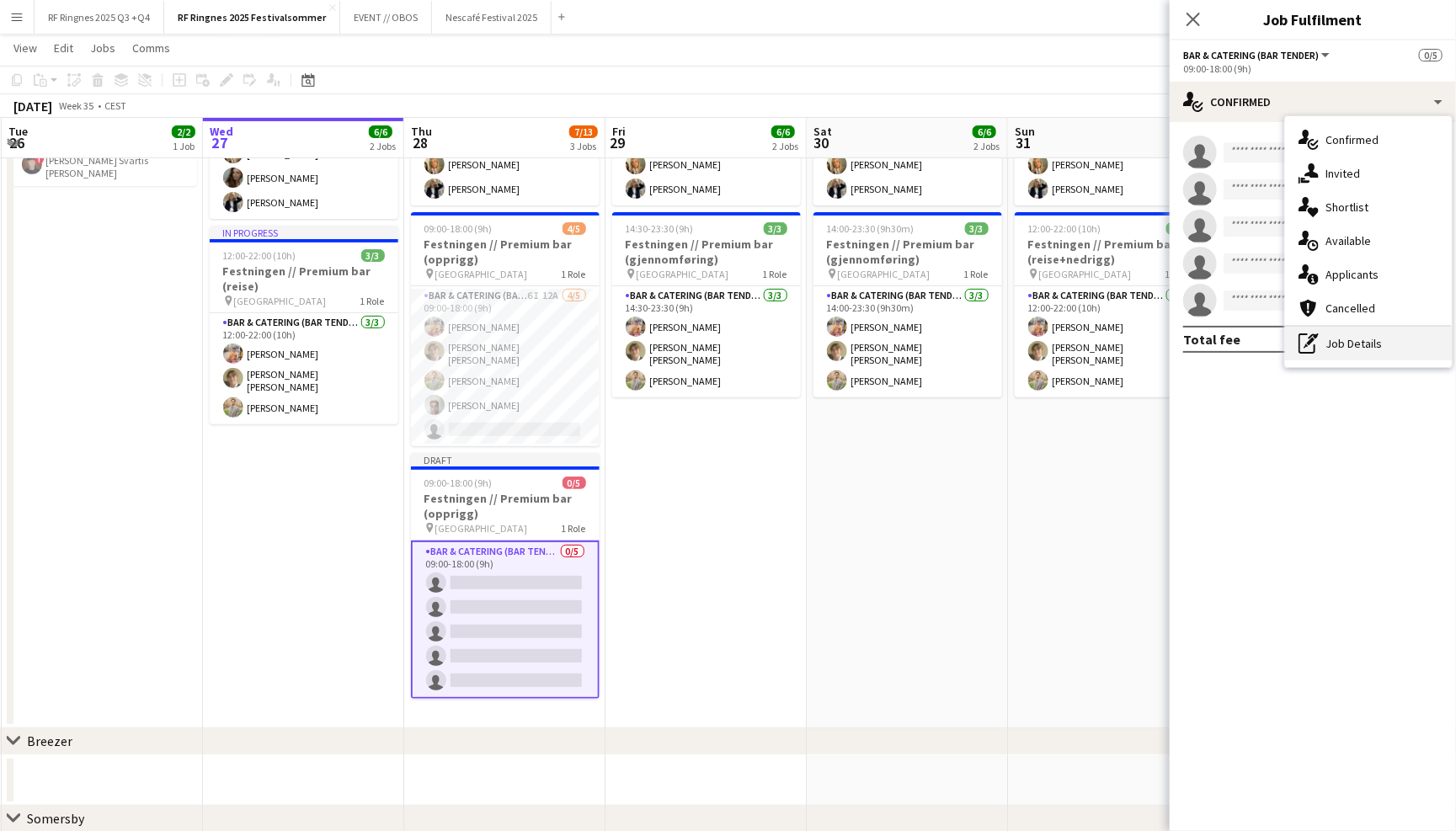
click at [1331, 334] on div "pen-write Job Details" at bounding box center [1367, 343] width 167 height 34
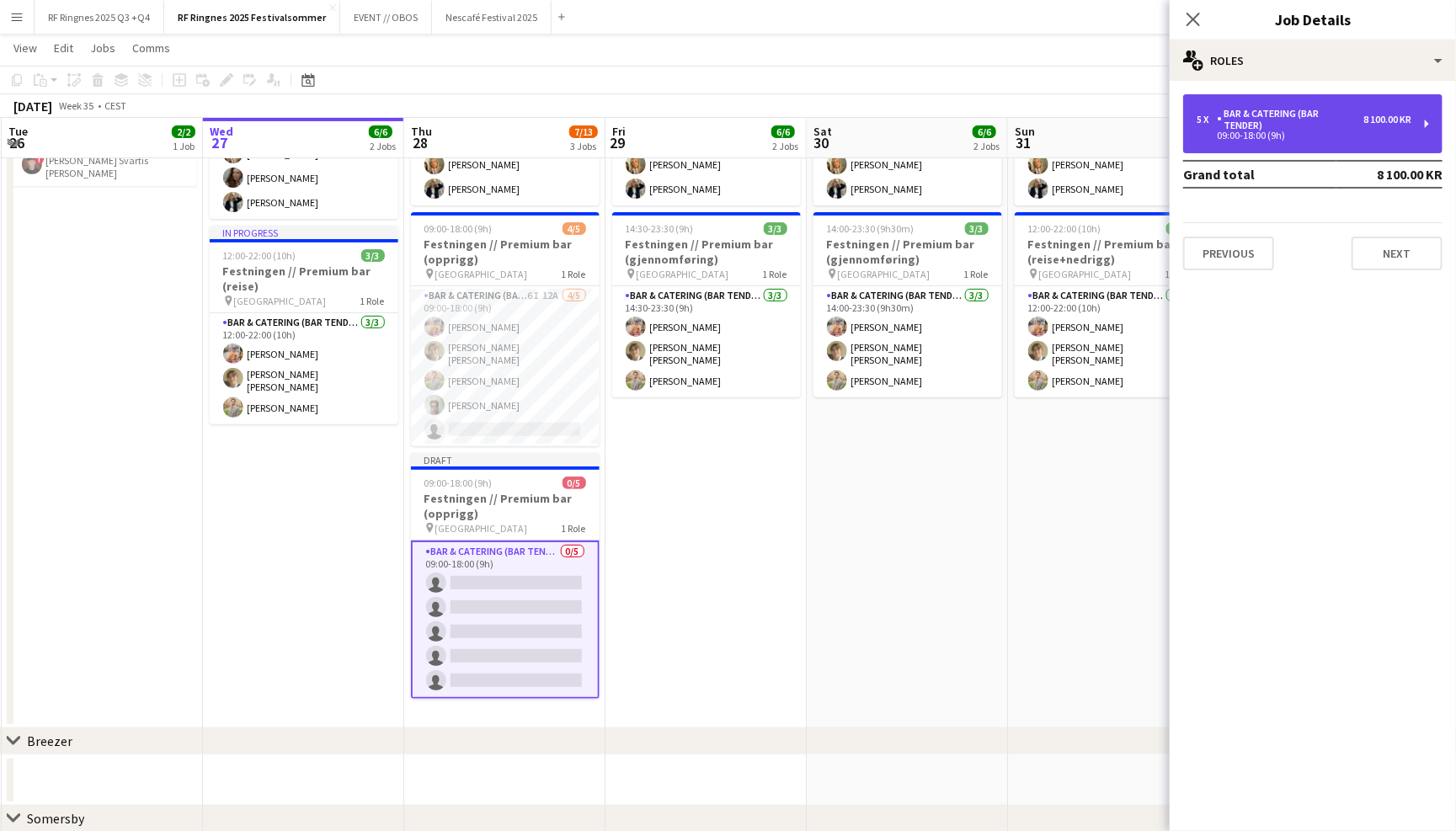
click at [1278, 137] on div "09:00-18:00 (9h)" at bounding box center [1303, 136] width 215 height 8
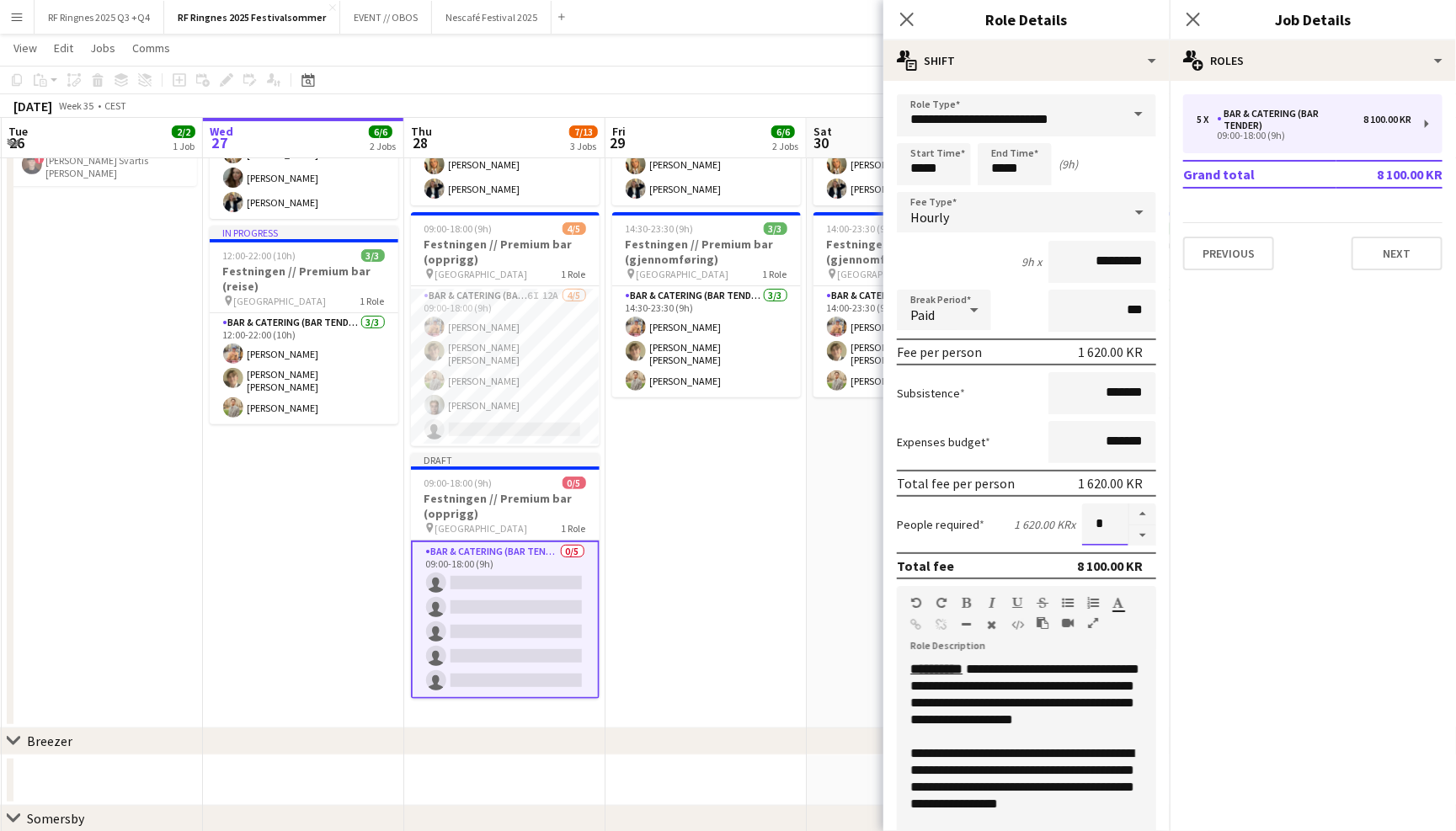
drag, startPoint x: 1111, startPoint y: 519, endPoint x: 1062, endPoint y: 519, distance: 49.0
click at [1062, 519] on div "People required 1 620.00 KR x *" at bounding box center [1026, 524] width 259 height 42
type input "*"
click at [1097, 676] on div "**********" at bounding box center [1026, 761] width 259 height 202
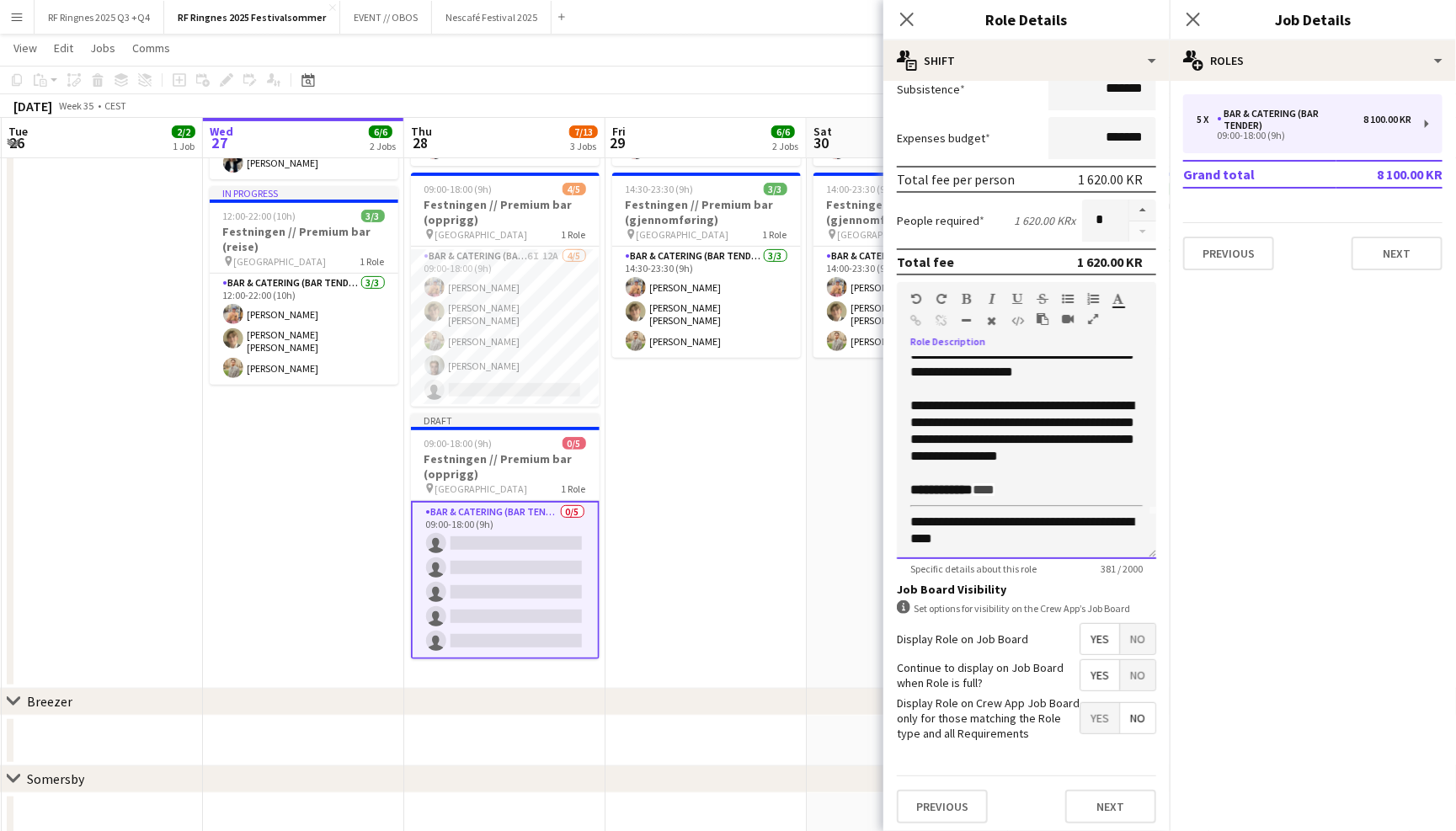
scroll to position [303, 0]
click at [1125, 794] on button "Next" at bounding box center [1110, 807] width 91 height 34
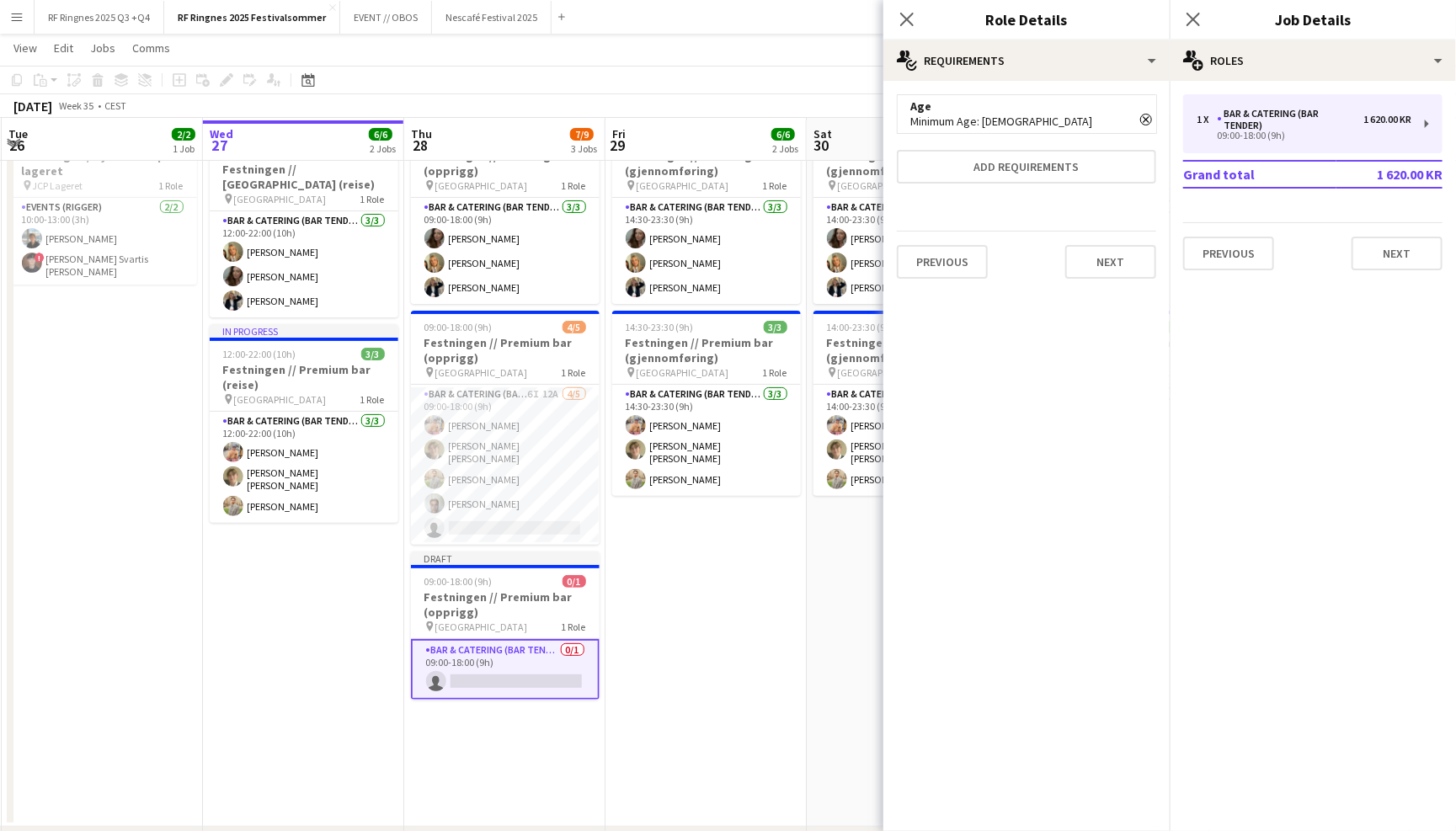
scroll to position [74, 0]
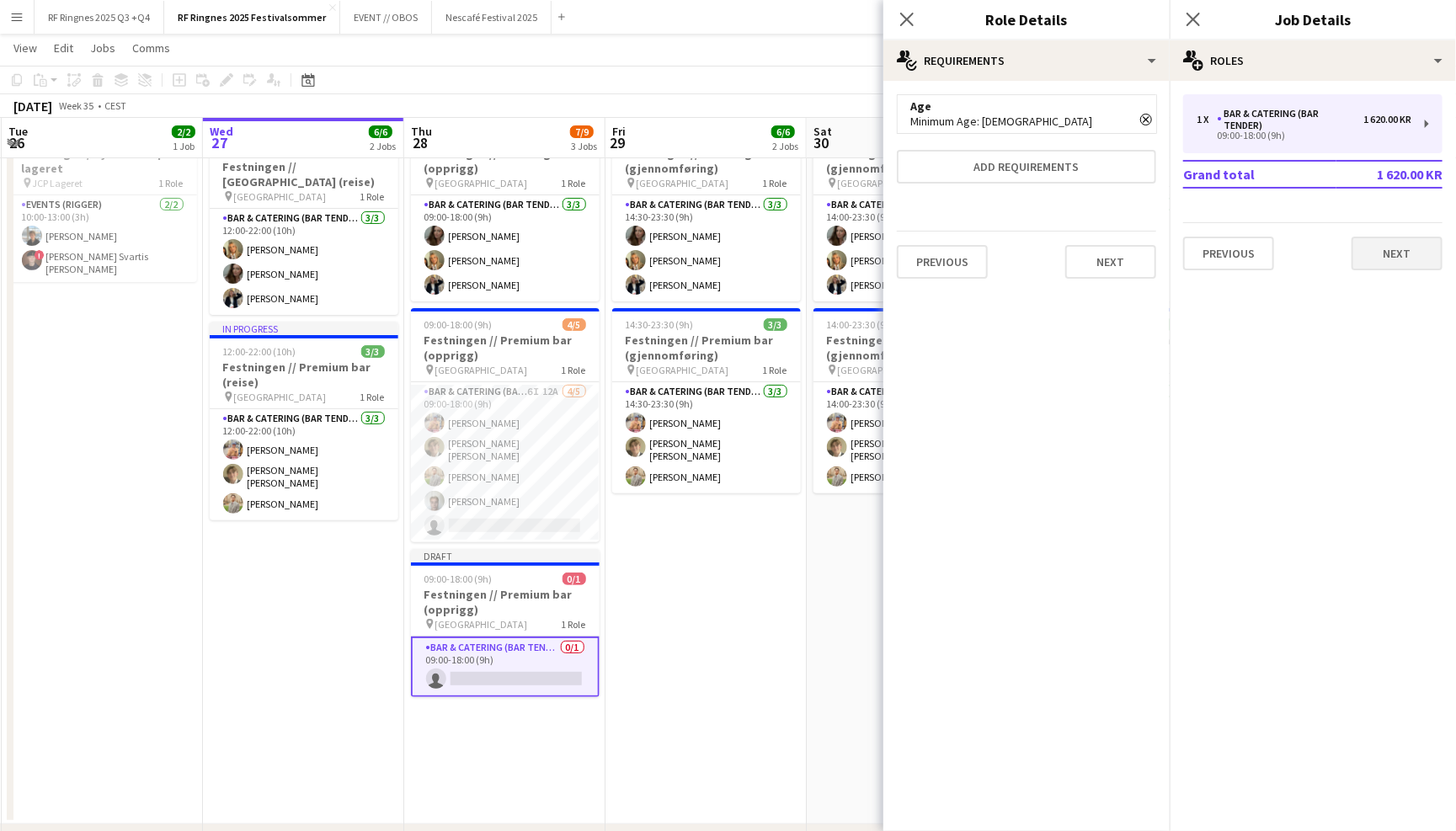
click at [1402, 249] on button "Next" at bounding box center [1396, 253] width 91 height 34
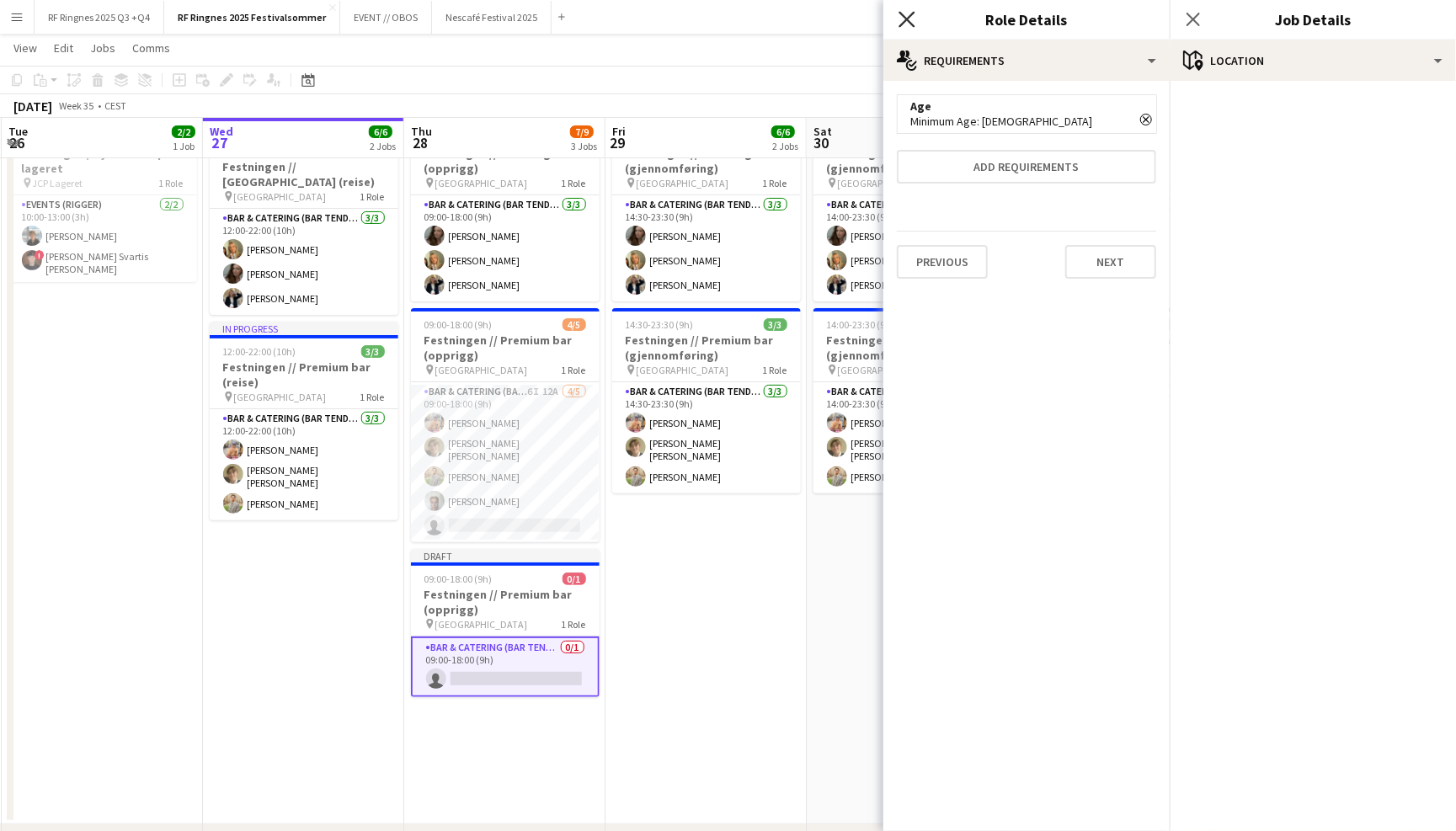
click at [904, 20] on icon at bounding box center [906, 19] width 16 height 16
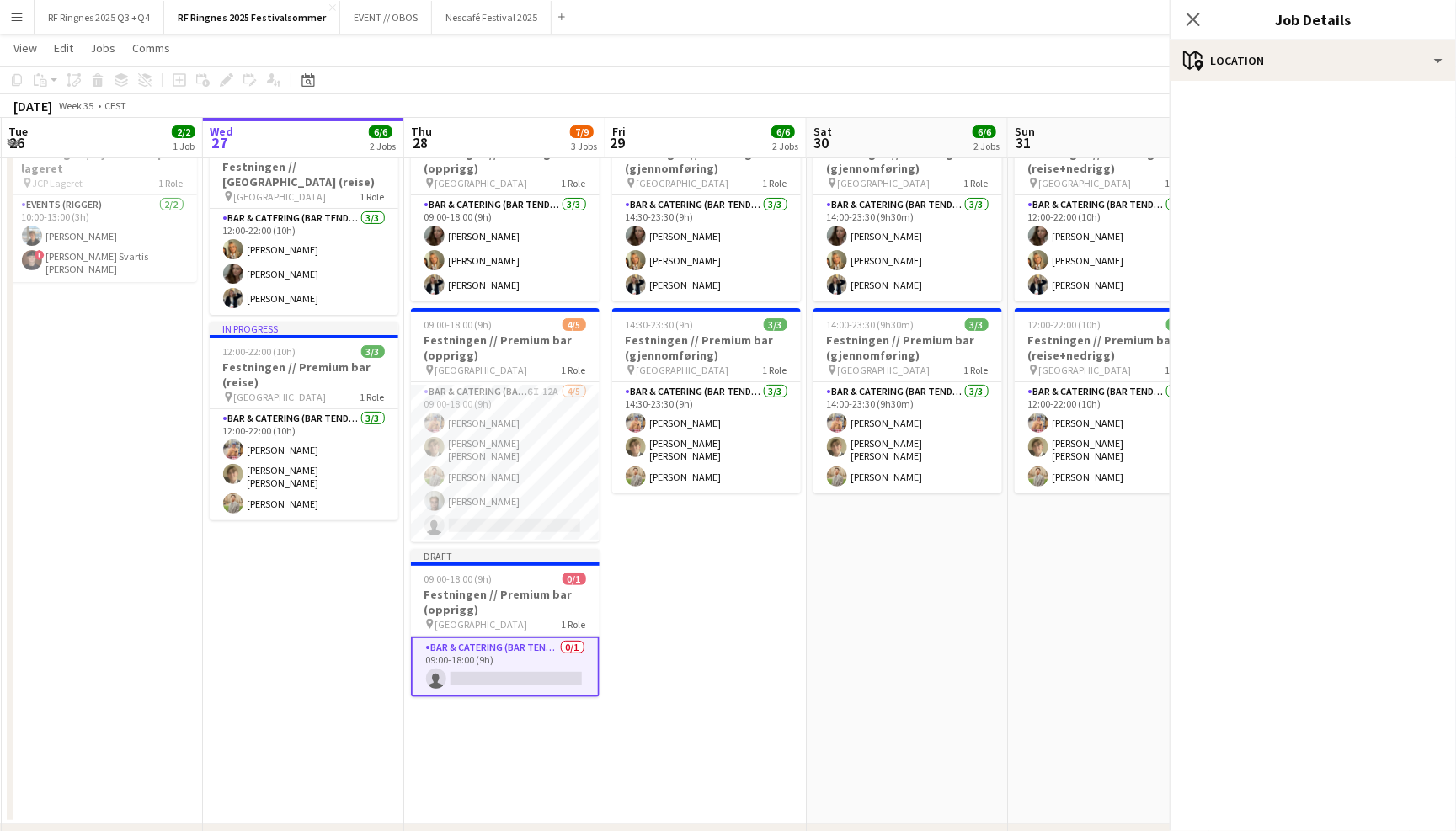
click at [917, 34] on app-page-menu "View Day view expanded Day view collapsed Month view Date picker Jump to today …" at bounding box center [728, 50] width 1456 height 32
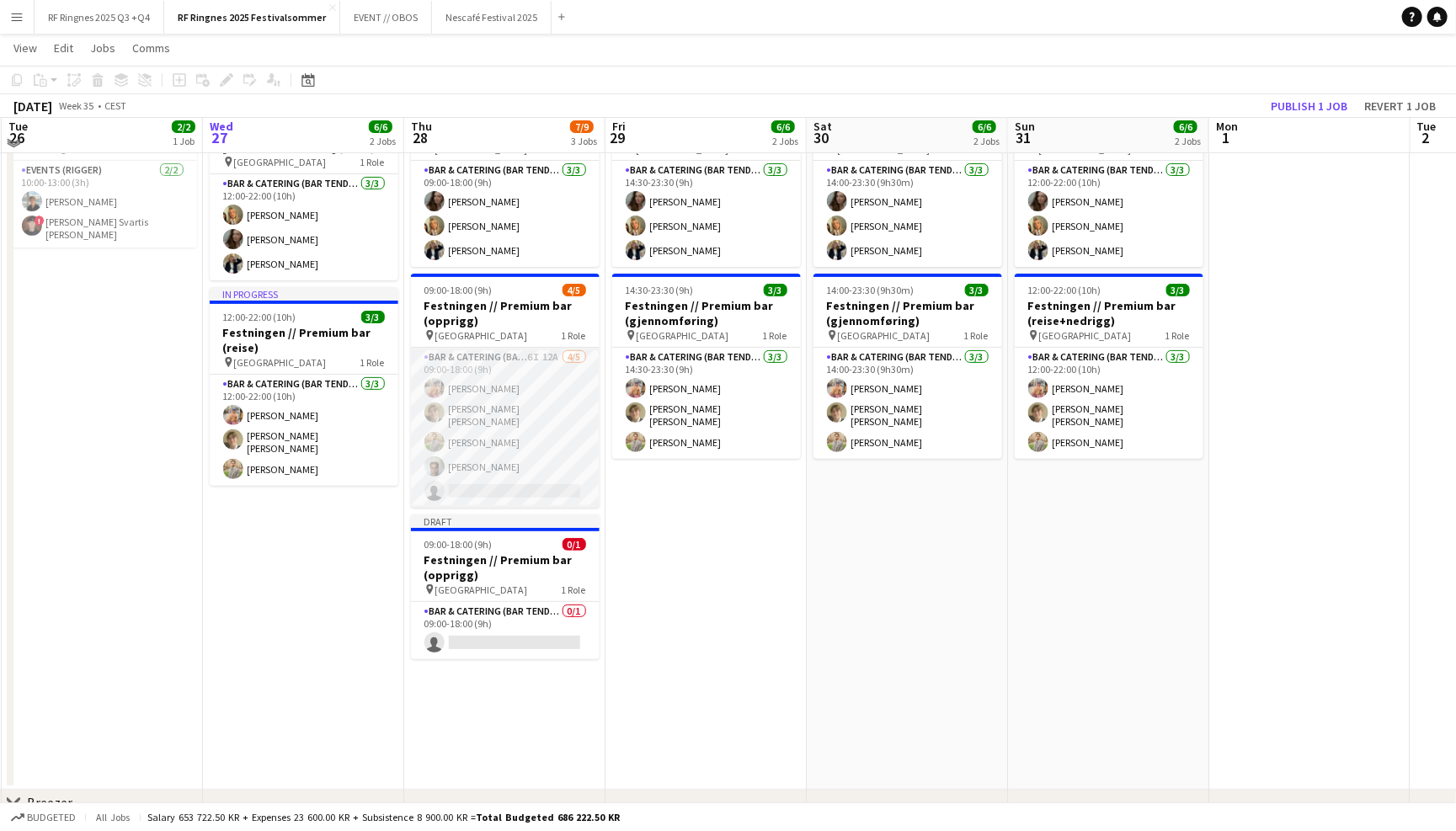
scroll to position [113, 0]
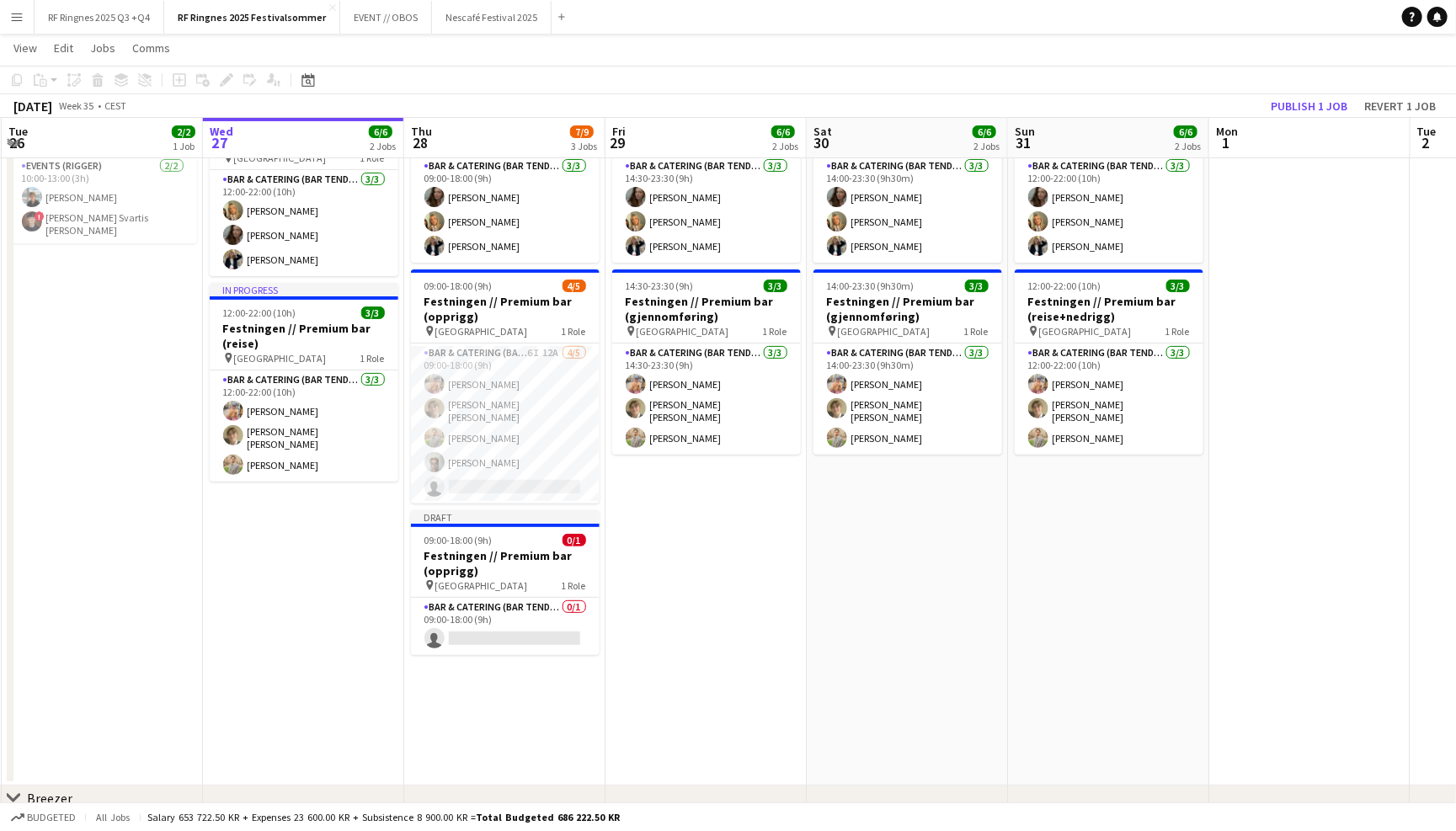
click at [1193, 64] on app-page-menu "View Day view expanded Day view collapsed Month view Date picker Jump to today …" at bounding box center [728, 50] width 1456 height 32
click at [1263, 208] on app-date-cell at bounding box center [1309, 430] width 202 height 709
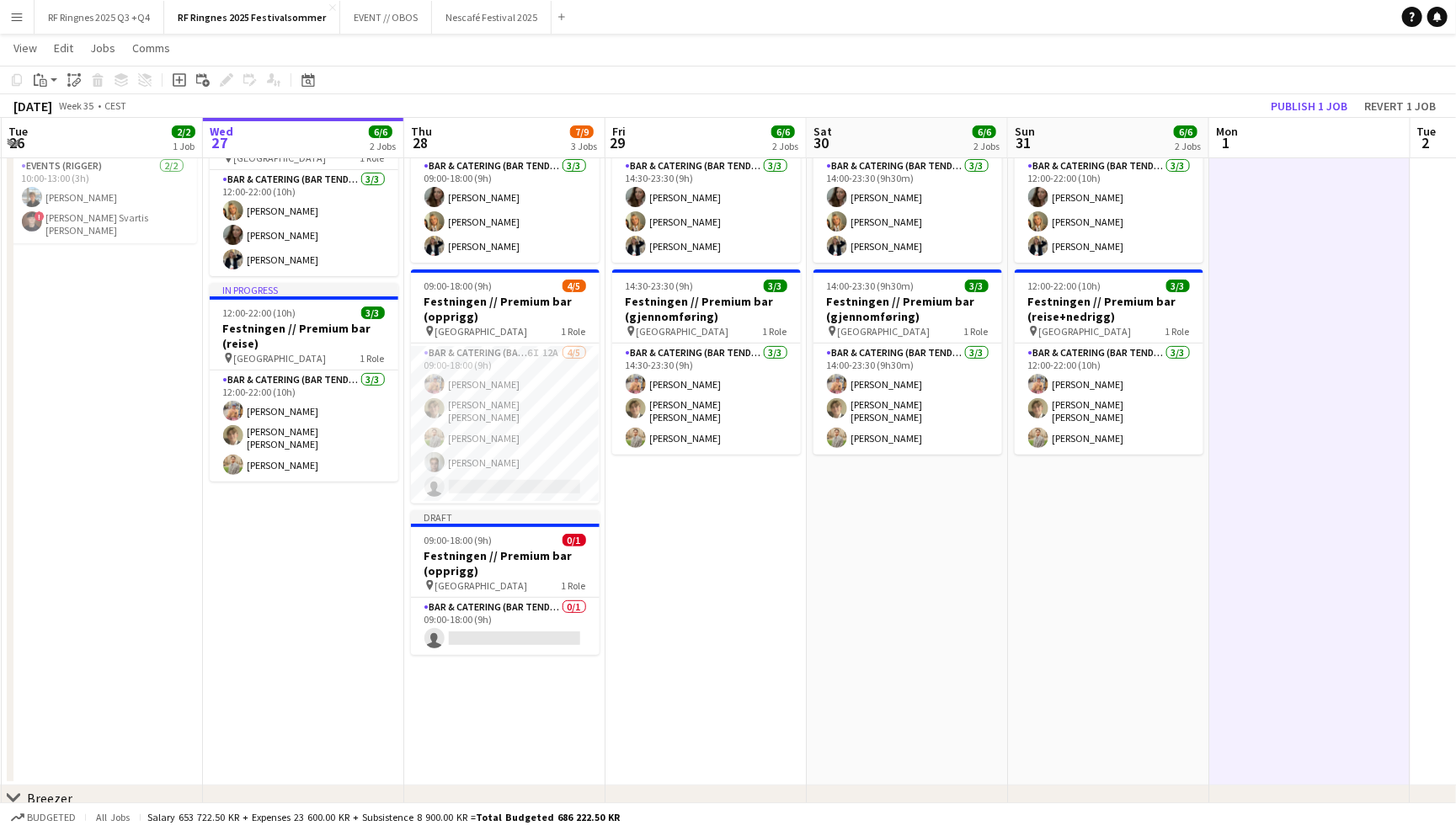
scroll to position [0, 400]
click at [49, 81] on div "Paste" at bounding box center [40, 80] width 20 height 20
click at [78, 139] on link "Paste with crew Command Shift V" at bounding box center [111, 140] width 133 height 15
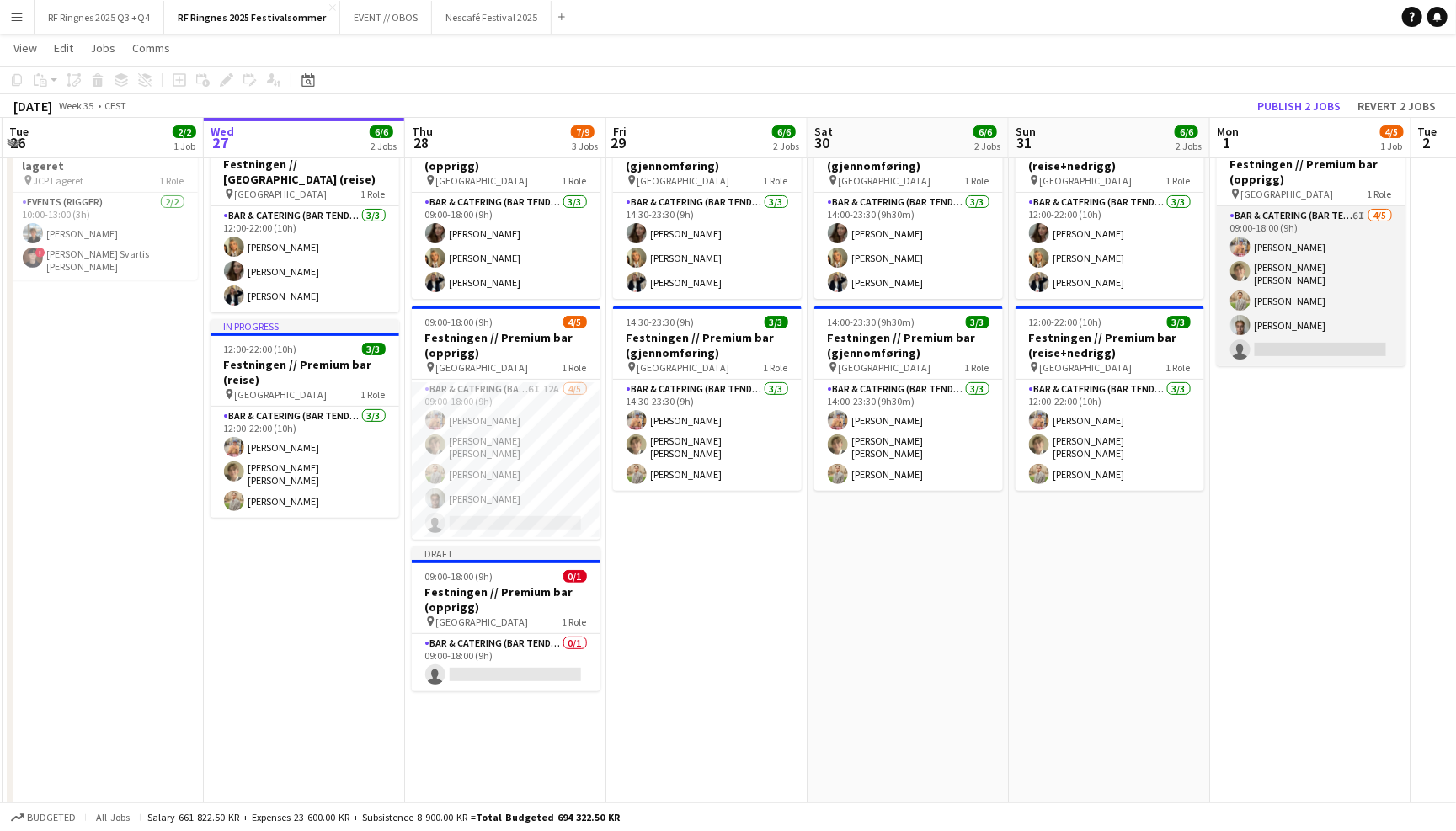
scroll to position [84, 0]
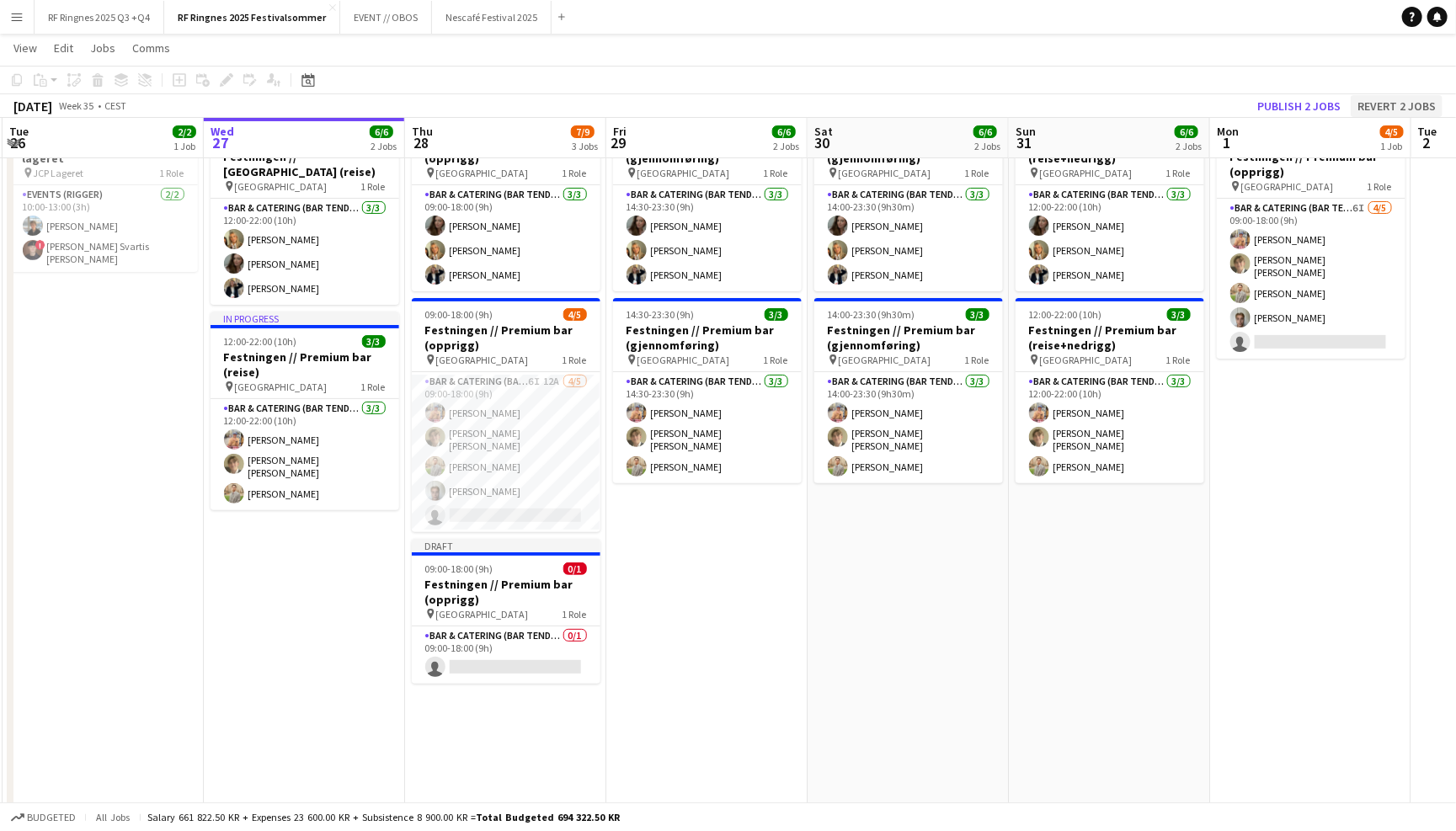
click at [1407, 100] on button "Revert 2 jobs" at bounding box center [1396, 106] width 92 height 22
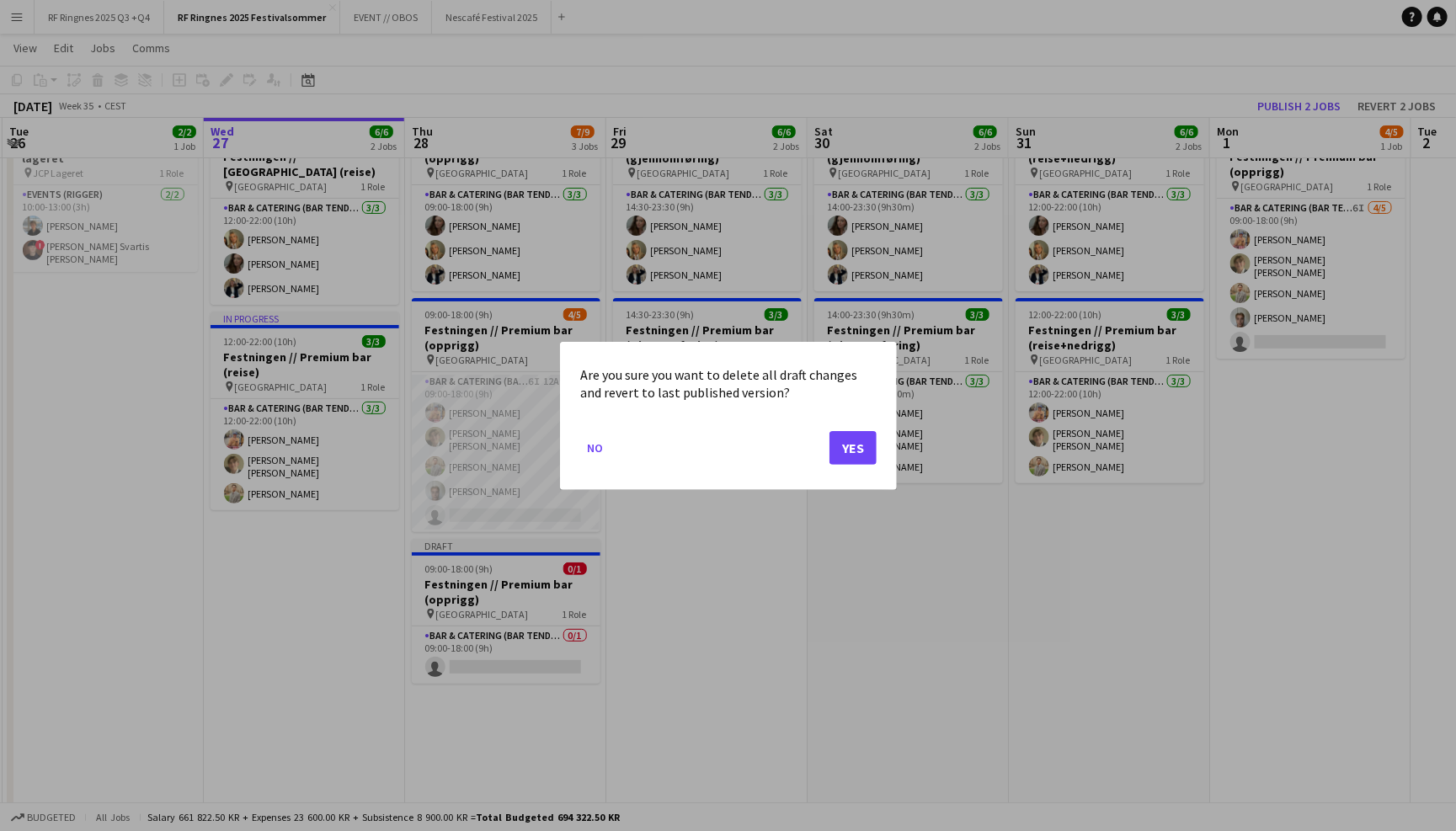
click at [856, 451] on button "Yes" at bounding box center [852, 447] width 47 height 34
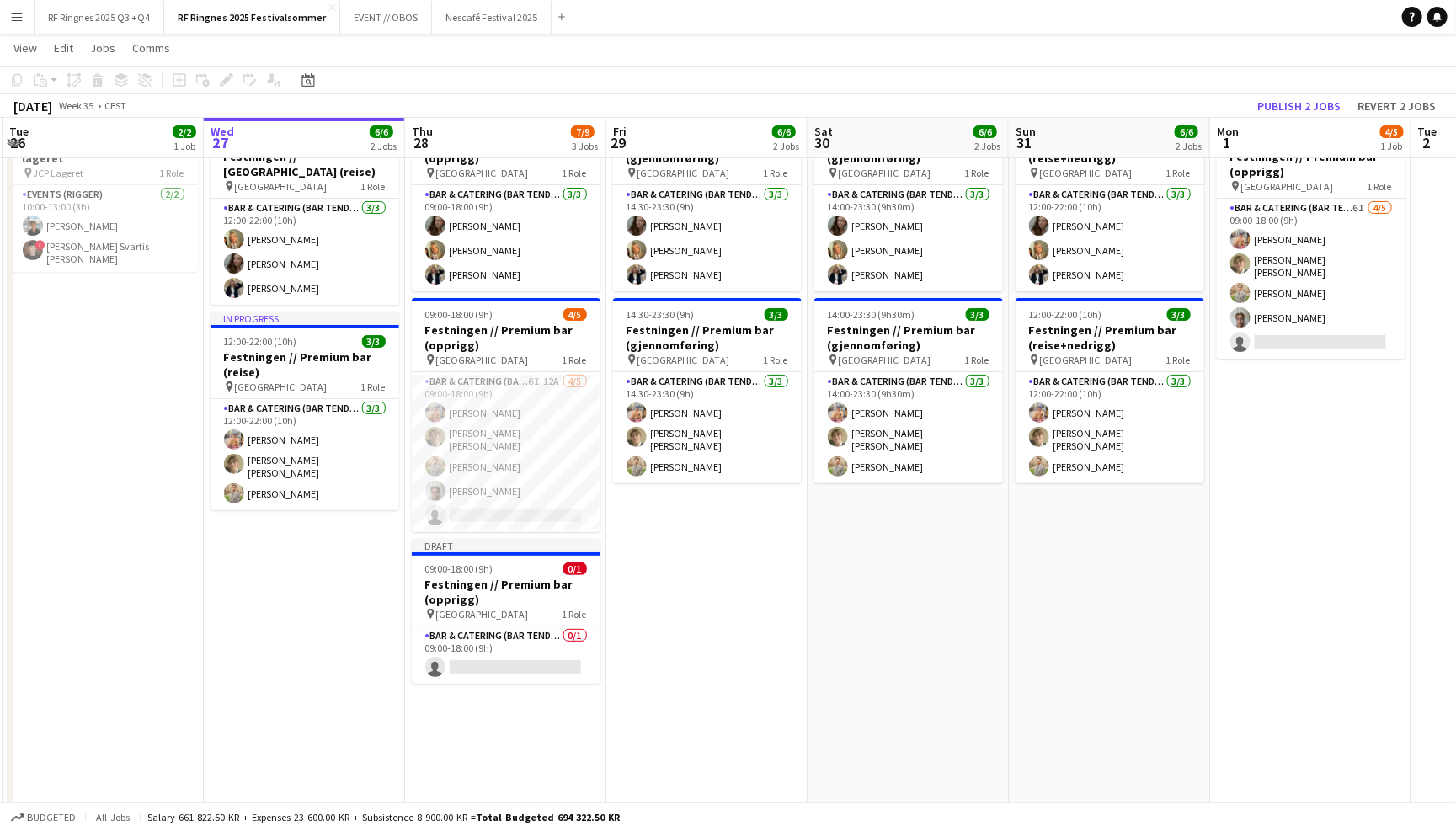
scroll to position [83, 0]
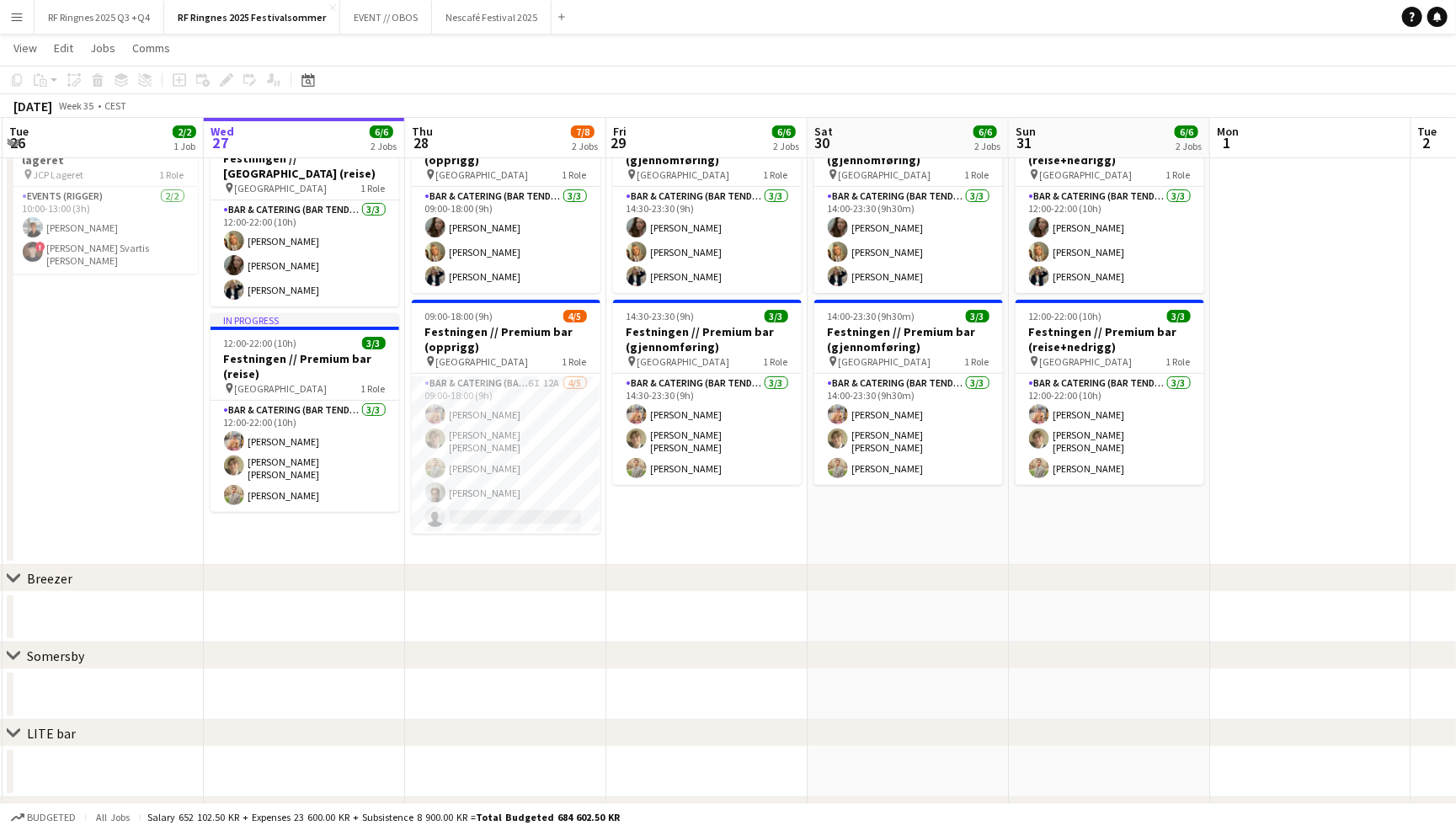
click at [1281, 219] on app-date-cell at bounding box center [1310, 335] width 202 height 459
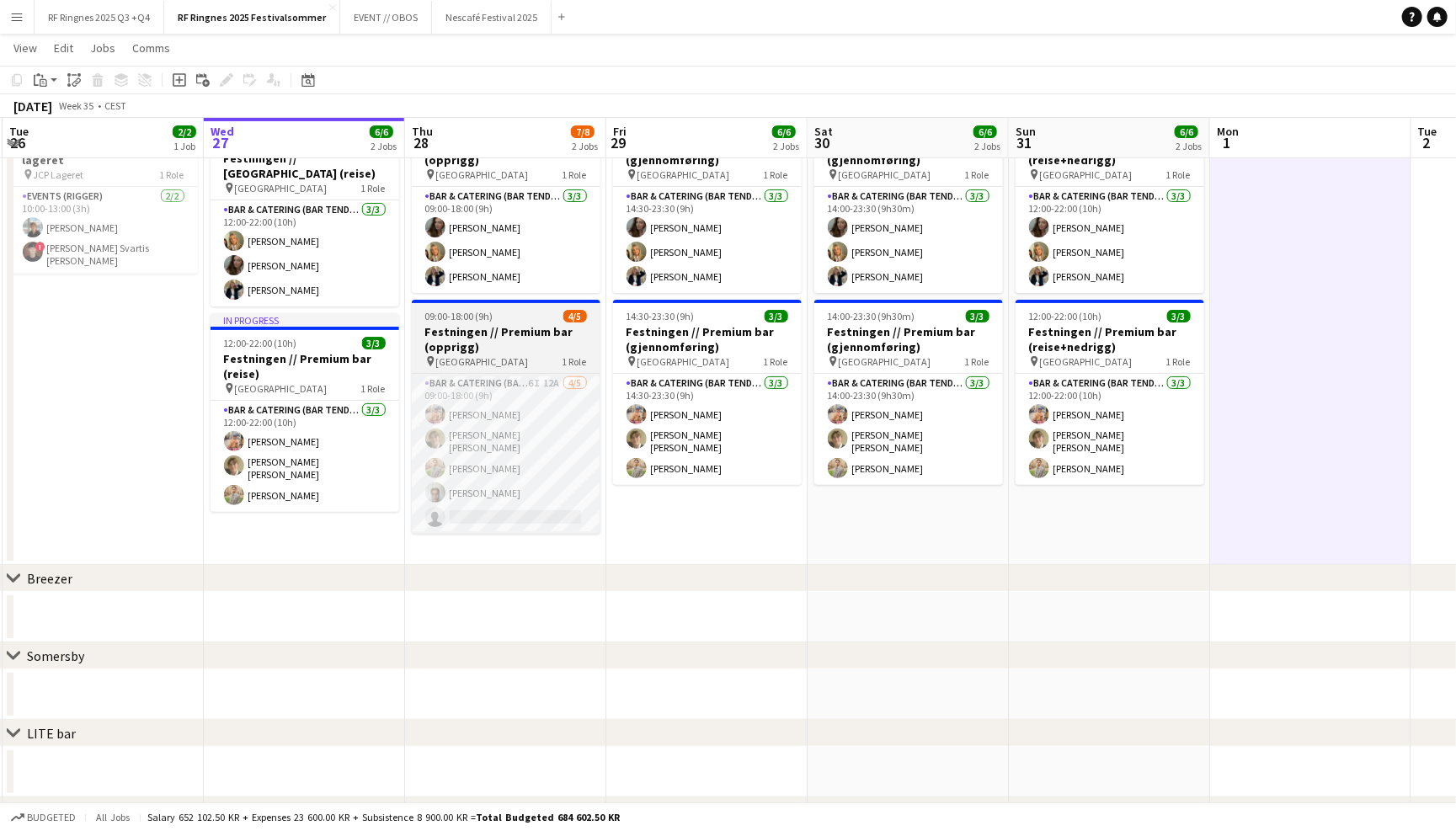
click at [514, 325] on h3 "Festningen // Premium bar (opprigg)" at bounding box center [505, 339] width 189 height 30
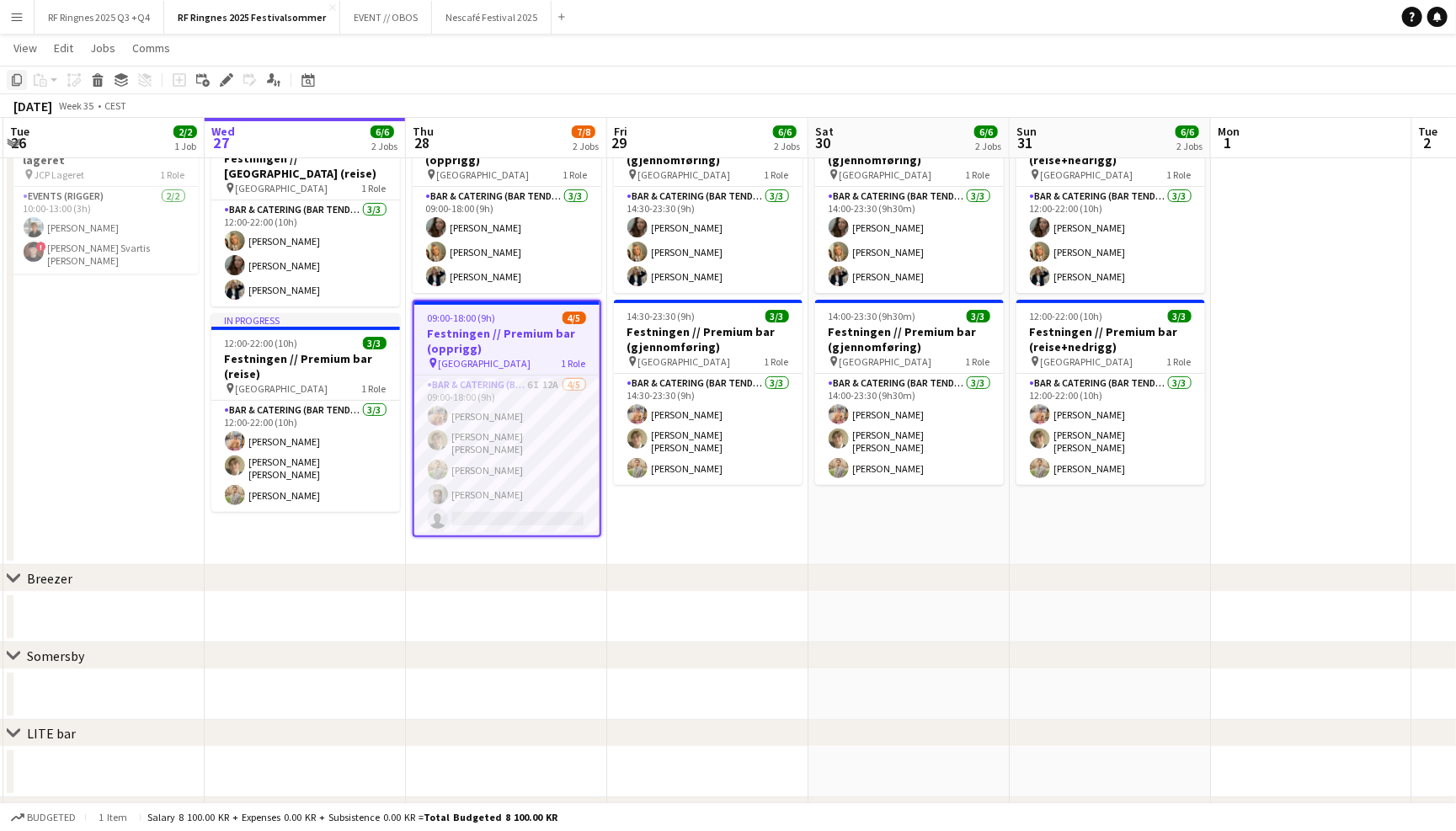
click at [15, 79] on icon "Copy" at bounding box center [16, 79] width 13 height 13
click at [1310, 217] on app-date-cell at bounding box center [1311, 335] width 202 height 459
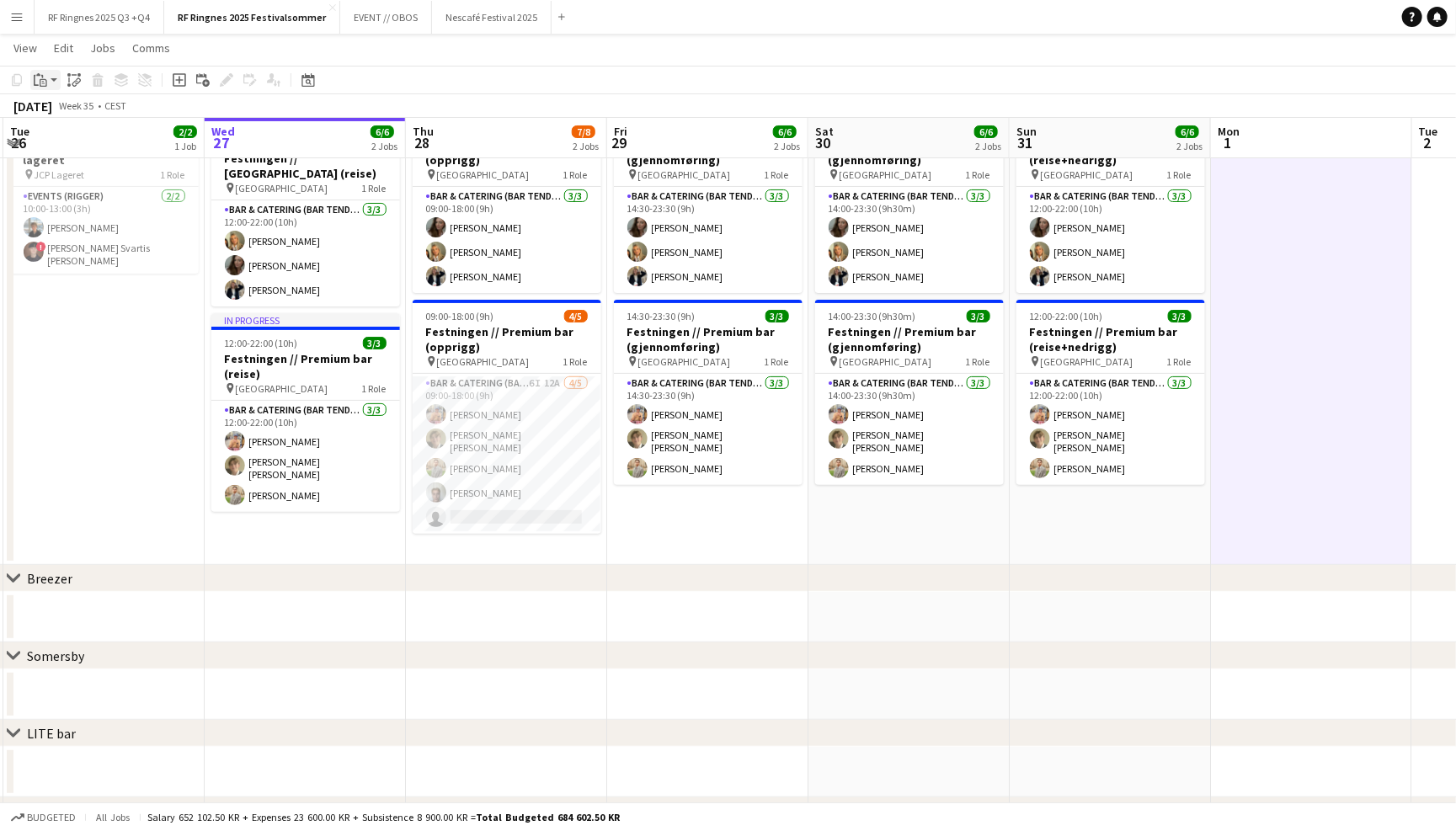
click at [54, 80] on app-action-btn "Paste" at bounding box center [45, 80] width 30 height 20
click at [79, 107] on link "Paste Command V" at bounding box center [111, 112] width 133 height 15
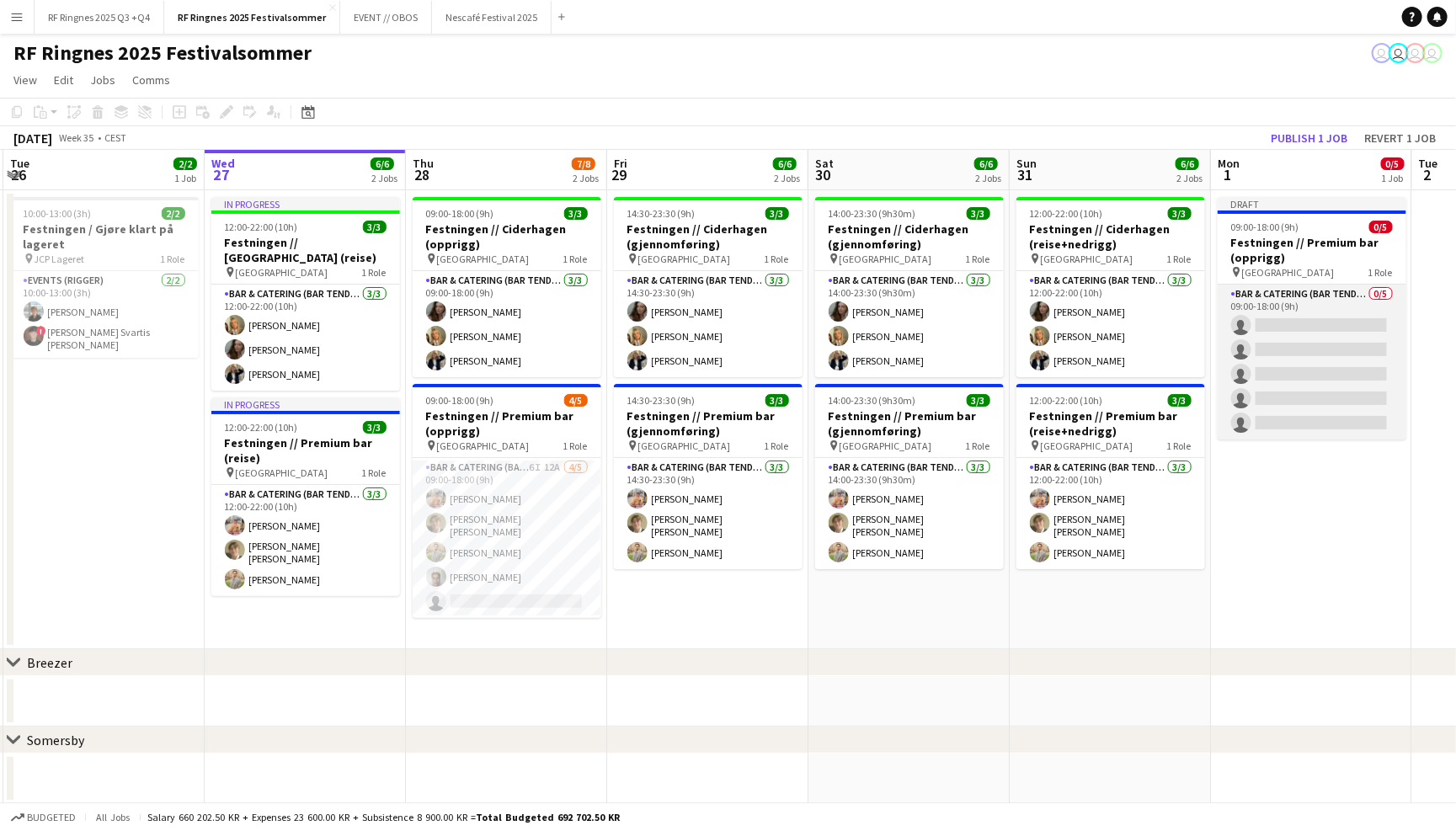
scroll to position [0, 0]
click at [1326, 315] on app-card-role "Bar & Catering (Bar Tender) 0/5 09:00-18:00 (9h) single-neutral-actions single-…" at bounding box center [1311, 361] width 189 height 155
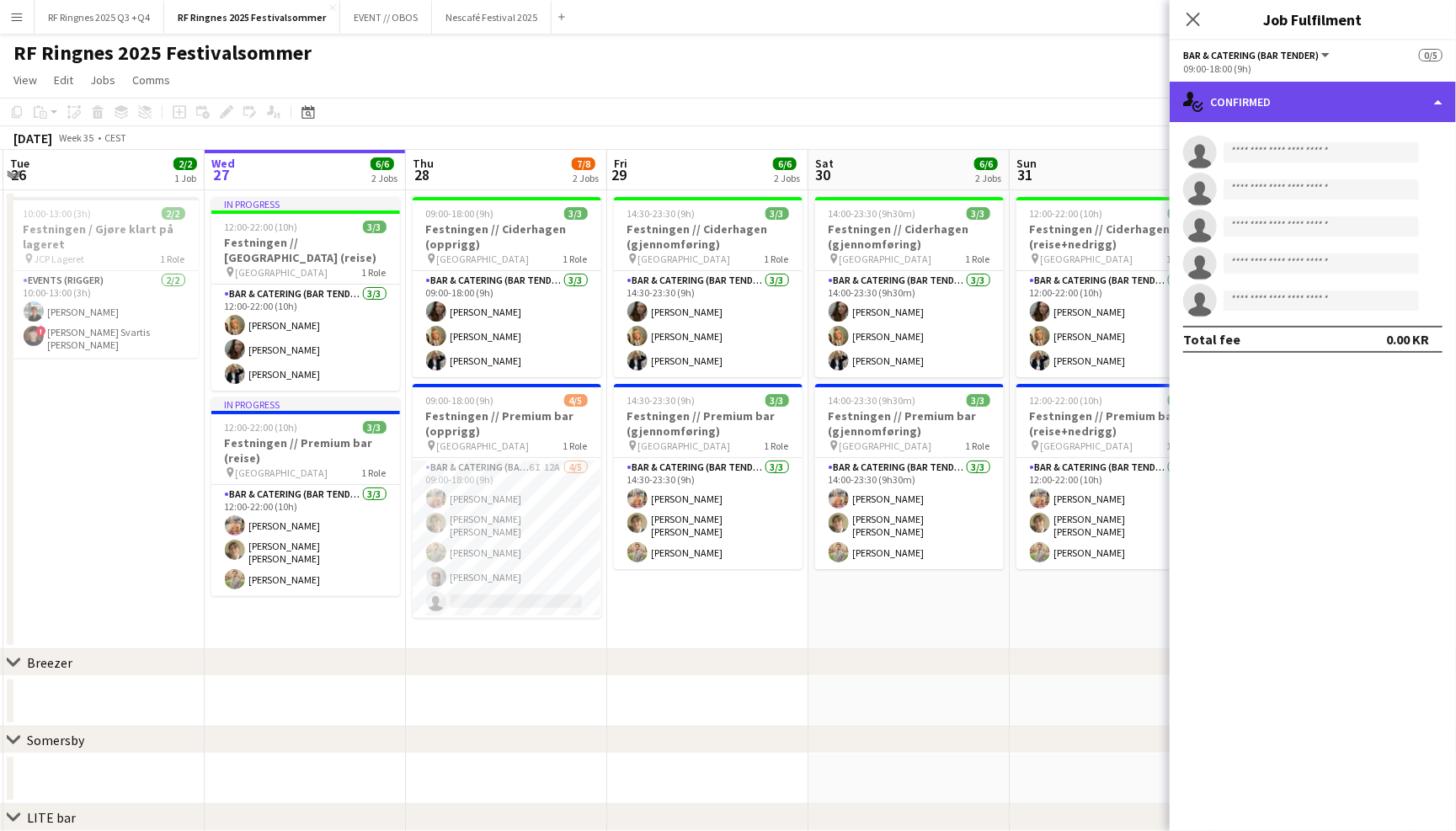
click at [1343, 105] on div "single-neutral-actions-check-2 Confirmed" at bounding box center [1312, 102] width 286 height 40
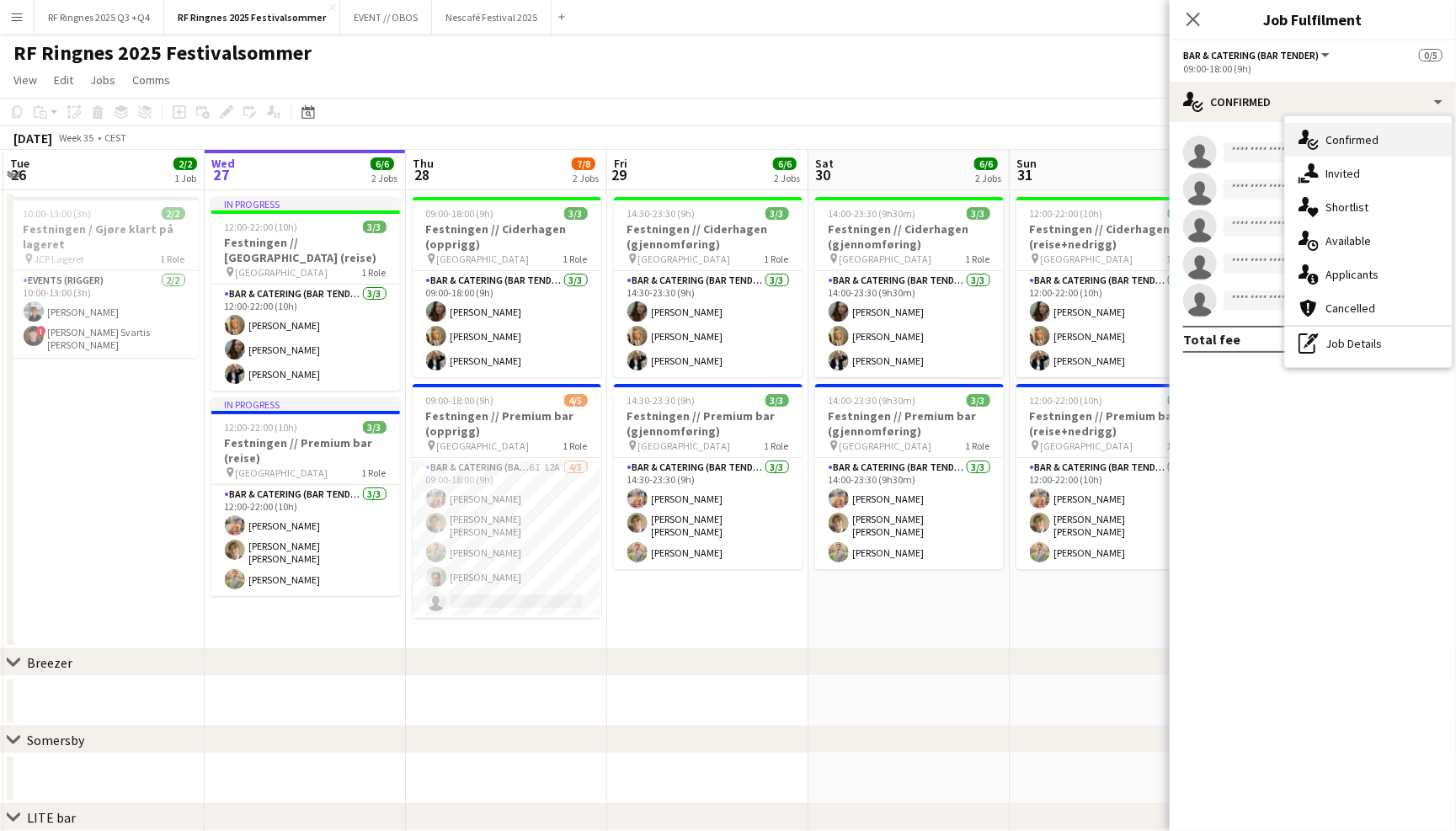
click at [1331, 136] on div "single-neutral-actions-check-2 Confirmed" at bounding box center [1367, 140] width 167 height 34
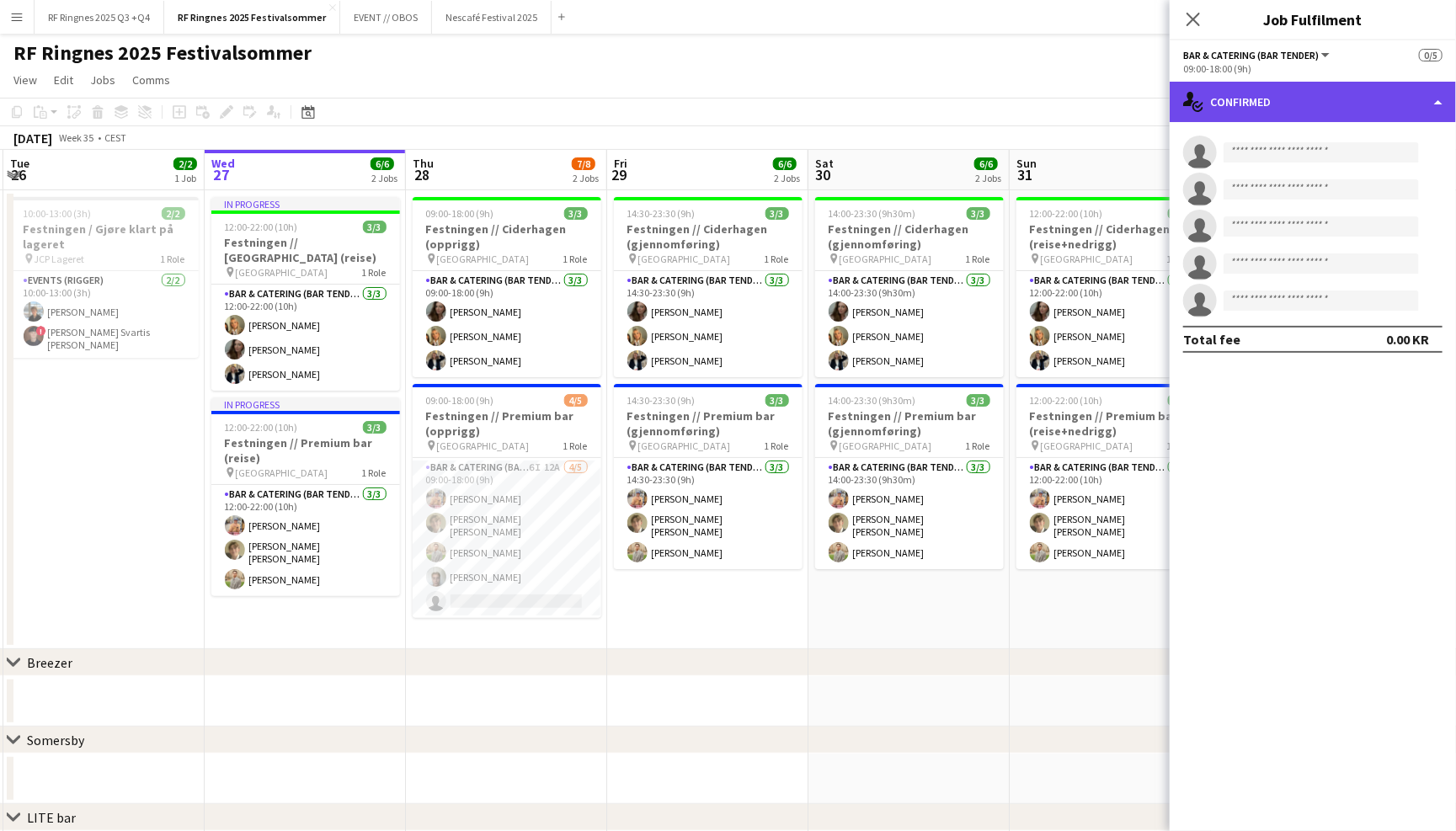
click at [1321, 109] on div "single-neutral-actions-check-2 Confirmed" at bounding box center [1312, 102] width 286 height 40
